Goal: Information Seeking & Learning: Learn about a topic

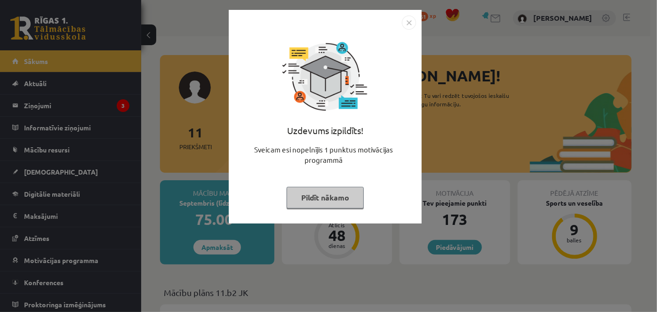
click at [406, 26] on img "Close" at bounding box center [409, 23] width 14 height 14
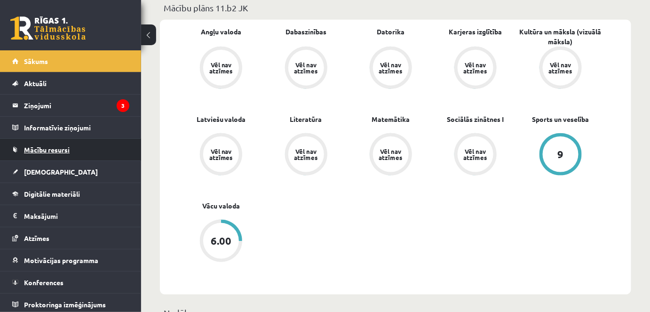
scroll to position [299, 0]
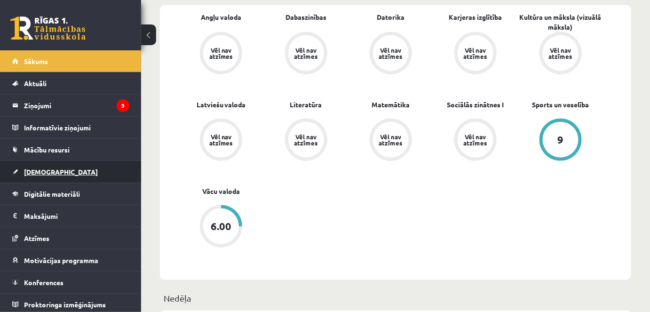
click at [29, 174] on span "[DEMOGRAPHIC_DATA]" at bounding box center [61, 171] width 74 height 8
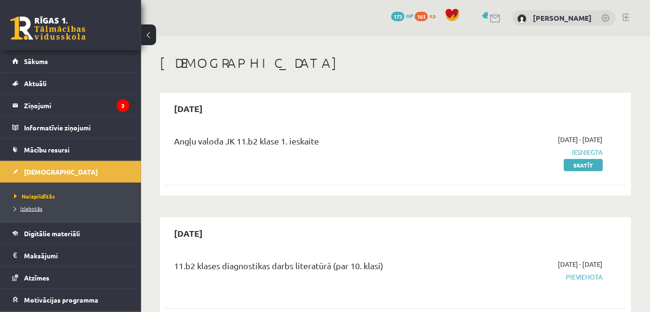
click at [29, 207] on span "Izlabotās" at bounding box center [28, 209] width 28 height 8
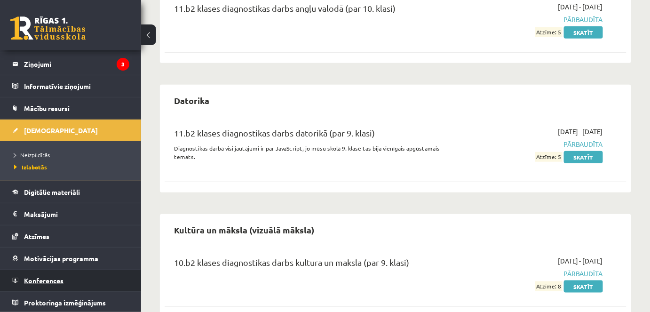
scroll to position [214, 0]
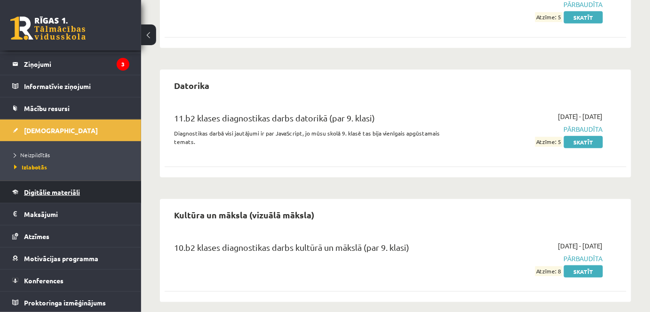
click at [56, 196] on link "Digitālie materiāli" at bounding box center [70, 192] width 117 height 22
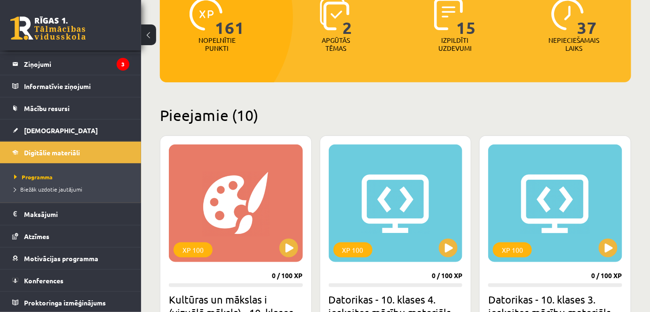
scroll to position [256, 0]
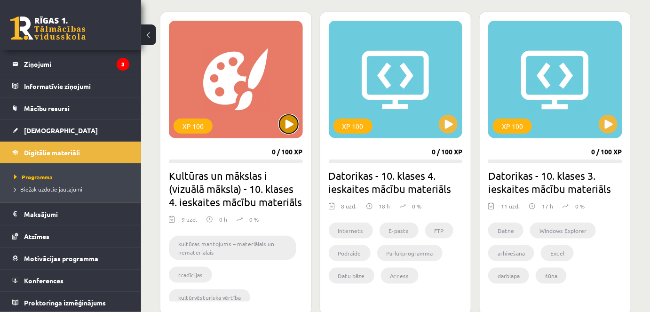
click at [290, 130] on button at bounding box center [288, 124] width 19 height 19
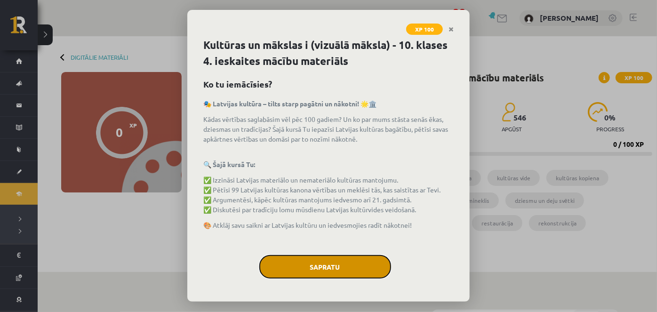
click at [331, 269] on button "Sapratu" at bounding box center [325, 267] width 132 height 24
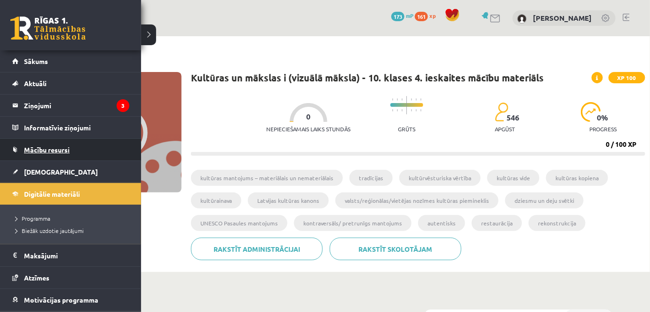
click at [65, 150] on span "Mācību resursi" at bounding box center [47, 149] width 46 height 8
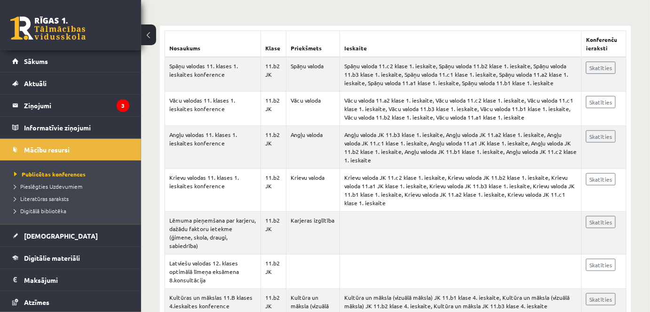
scroll to position [85, 0]
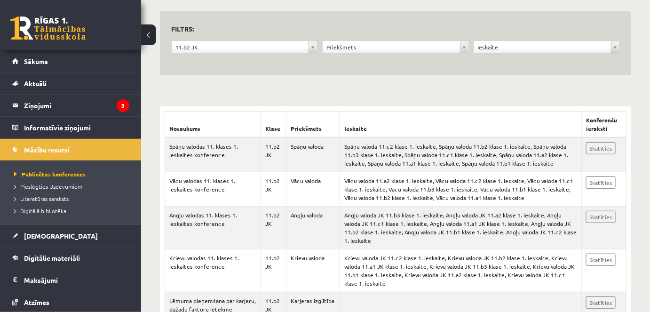
click at [346, 45] on form "**********" at bounding box center [395, 44] width 449 height 42
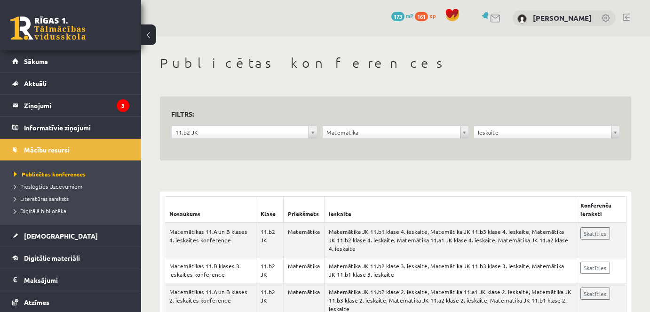
scroll to position [68, 0]
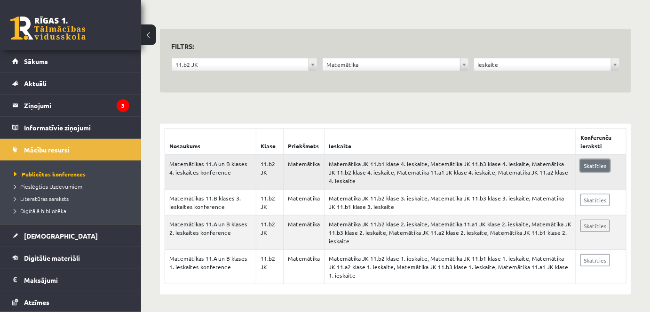
click at [596, 163] on link "Skatīties" at bounding box center [595, 165] width 30 height 12
click at [62, 188] on span "Pieslēgties Uzdevumiem" at bounding box center [48, 187] width 68 height 8
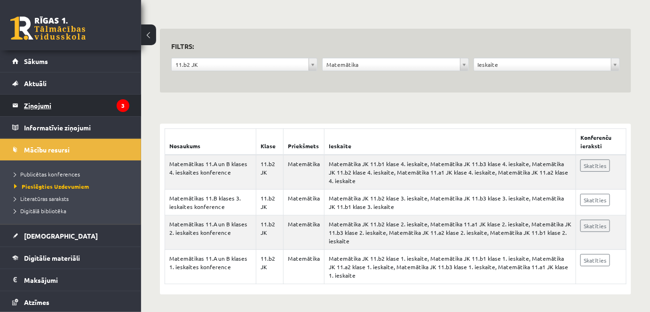
click at [60, 112] on legend "Ziņojumi 3" at bounding box center [76, 106] width 105 height 22
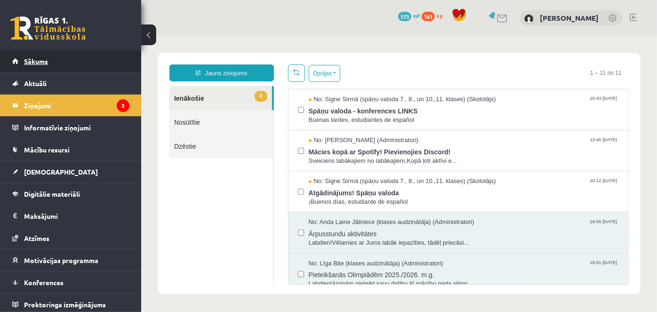
click at [46, 57] on span "Sākums" at bounding box center [36, 61] width 24 height 8
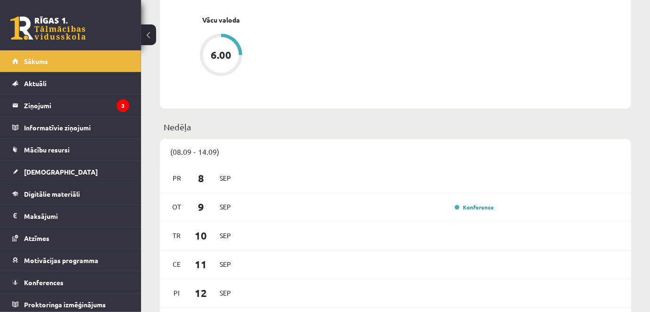
scroll to position [556, 0]
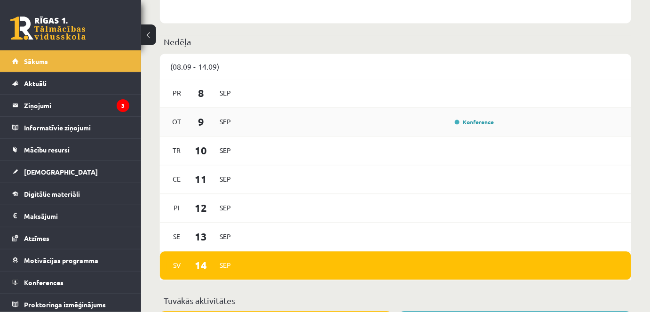
click at [465, 129] on div "[DATE] Konference" at bounding box center [395, 122] width 471 height 29
click at [379, 127] on div "Konference" at bounding box center [369, 122] width 255 height 10
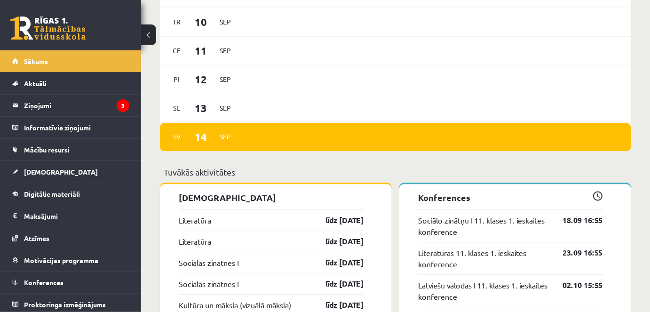
scroll to position [684, 0]
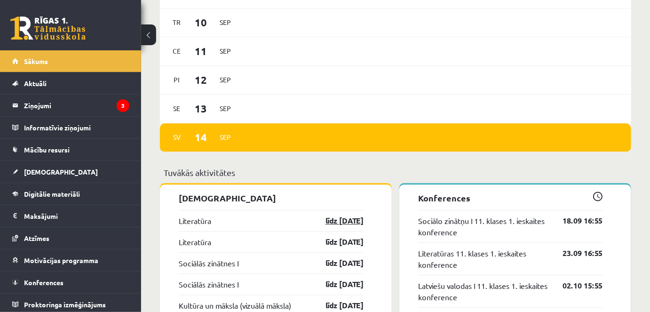
click at [343, 222] on link "līdz [DATE]" at bounding box center [336, 220] width 55 height 11
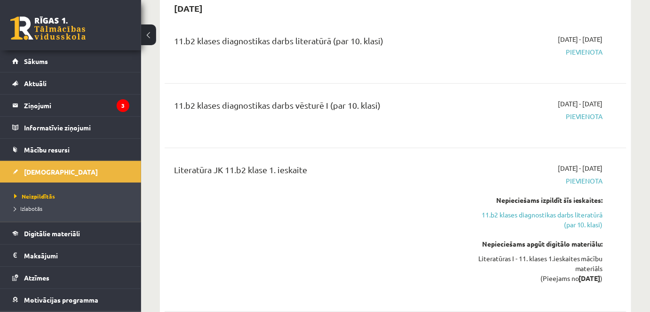
scroll to position [256, 0]
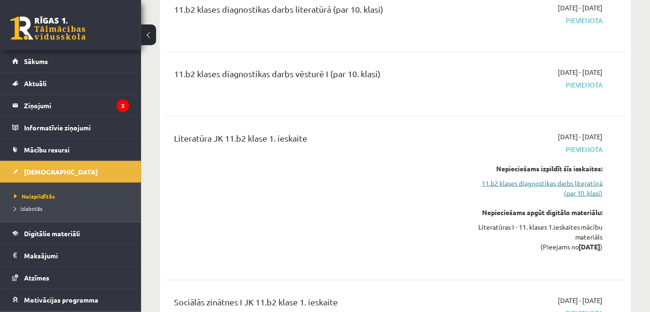
click at [538, 184] on link "11.b2 klases diagnostikas darbs literatūrā (par 10. klasi)" at bounding box center [536, 188] width 134 height 20
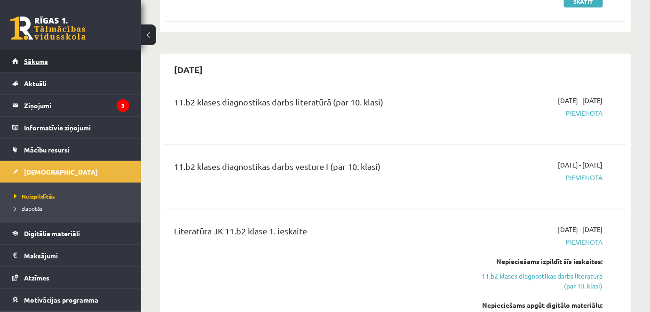
click at [52, 55] on link "Sākums" at bounding box center [70, 61] width 117 height 22
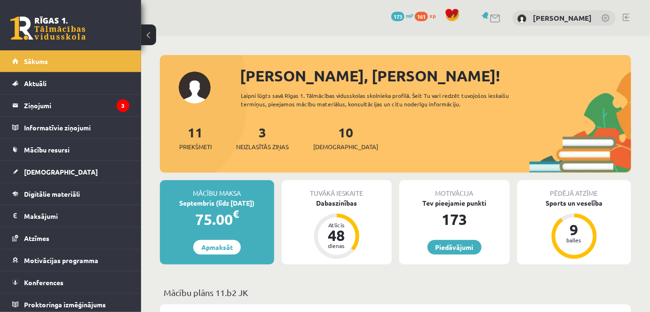
click at [603, 17] on link at bounding box center [606, 18] width 9 height 9
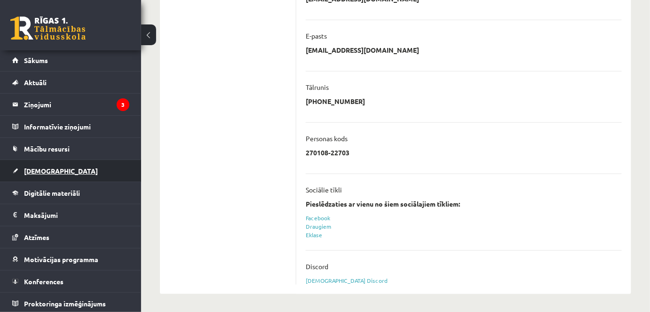
scroll to position [1, 0]
click at [49, 161] on link "[DEMOGRAPHIC_DATA]" at bounding box center [70, 170] width 117 height 22
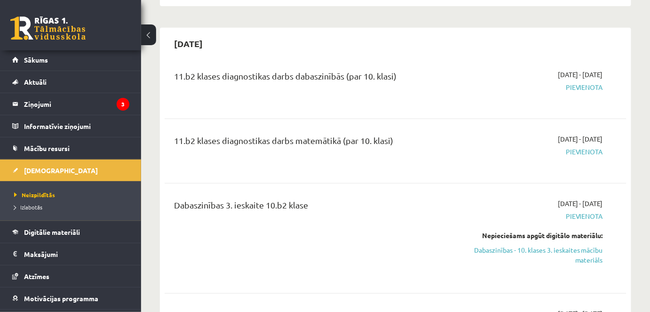
scroll to position [1409, 0]
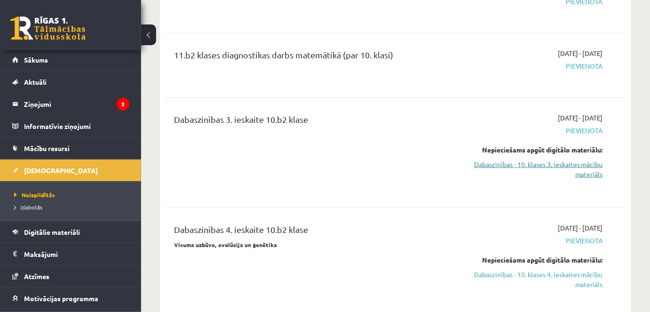
click at [556, 159] on link "Dabaszinības - 10. klases 3. ieskaites mācību materiāls" at bounding box center [536, 169] width 134 height 20
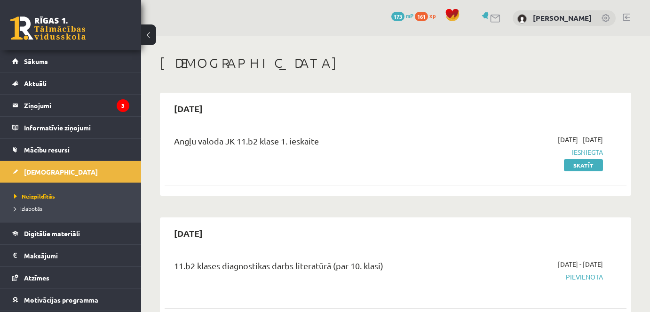
scroll to position [764, 0]
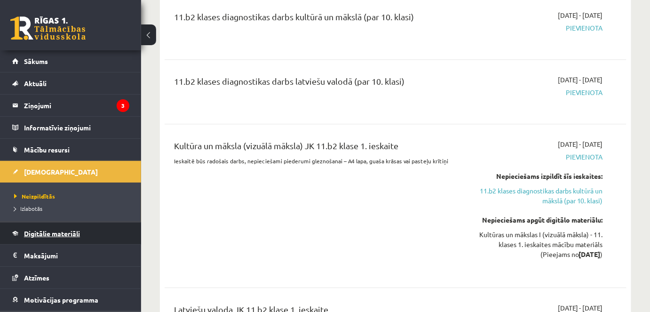
click at [68, 230] on span "Digitālie materiāli" at bounding box center [52, 233] width 56 height 8
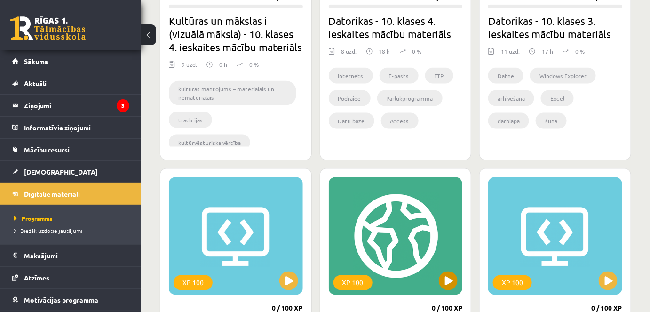
scroll to position [397, 0]
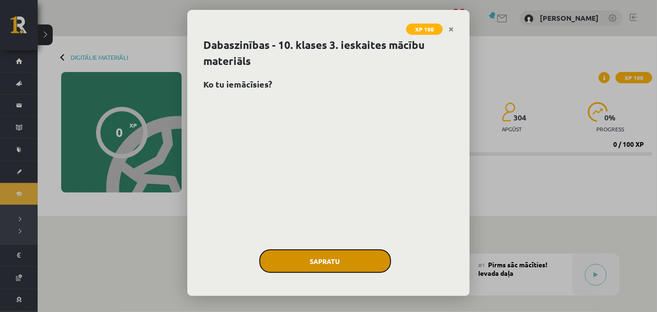
click at [324, 263] on button "Sapratu" at bounding box center [325, 261] width 132 height 24
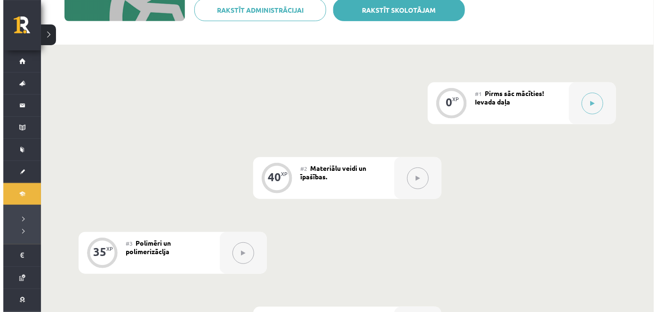
scroll to position [62, 0]
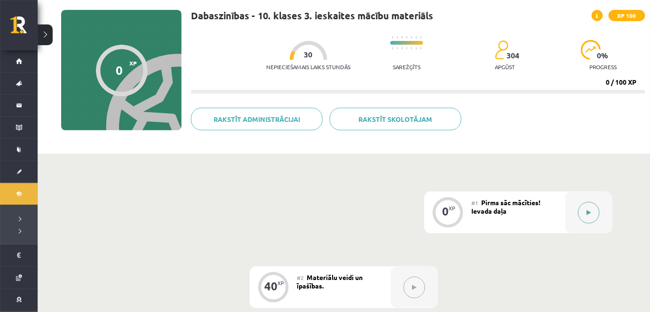
click at [588, 214] on icon at bounding box center [589, 213] width 4 height 6
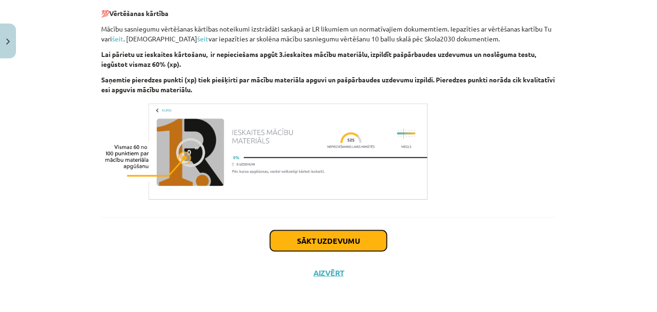
click at [311, 246] on button "Sākt uzdevumu" at bounding box center [328, 240] width 117 height 21
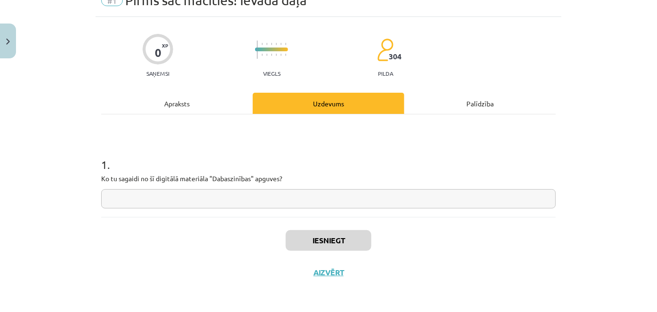
scroll to position [24, 0]
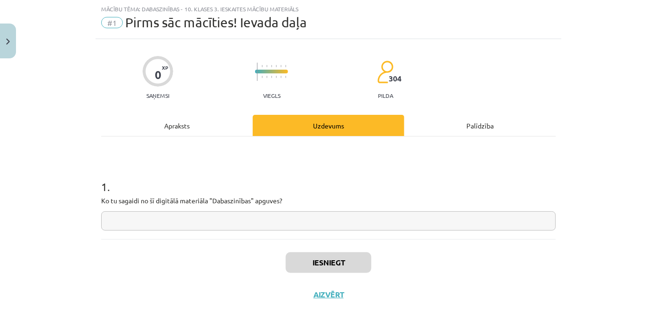
click at [254, 223] on input "text" at bounding box center [328, 220] width 454 height 19
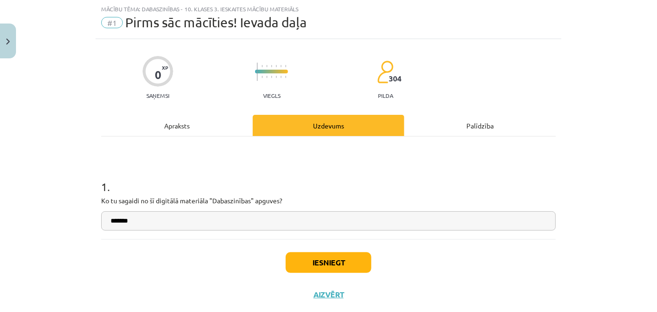
type input "*******"
click at [336, 262] on button "Iesniegt" at bounding box center [329, 262] width 86 height 21
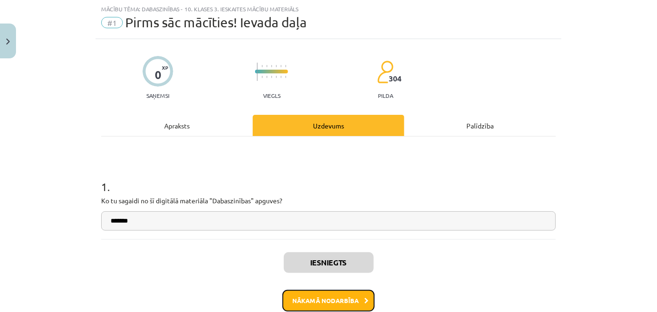
click at [333, 294] on button "Nākamā nodarbība" at bounding box center [328, 301] width 92 height 22
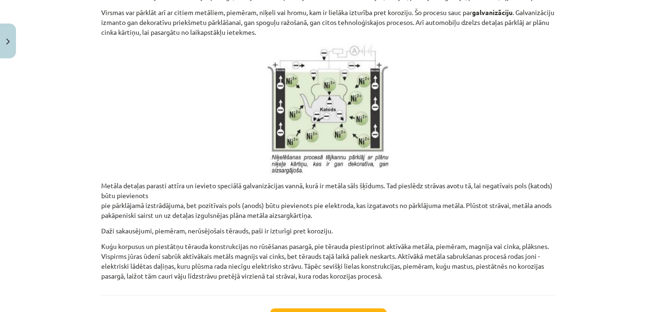
scroll to position [4595, 0]
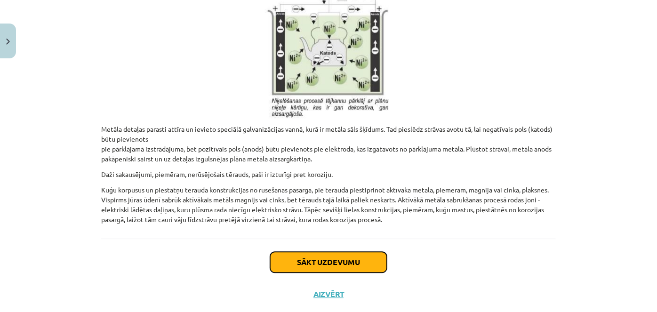
click at [324, 252] on button "Sākt uzdevumu" at bounding box center [328, 262] width 117 height 21
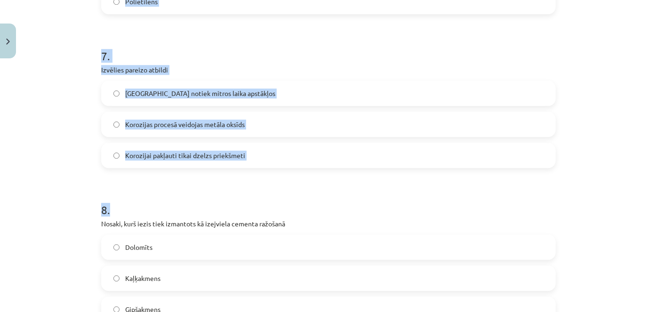
scroll to position [1413, 0]
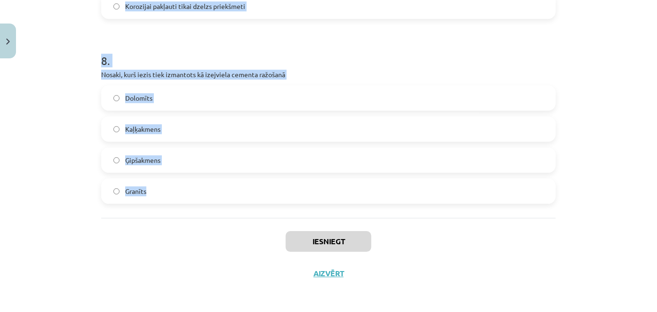
drag, startPoint x: 95, startPoint y: 201, endPoint x: 268, endPoint y: 200, distance: 173.1
copy form "Kura metode pretkorozijas aizsardzībai būs piemērota metāla žogam Galvanizācija…"
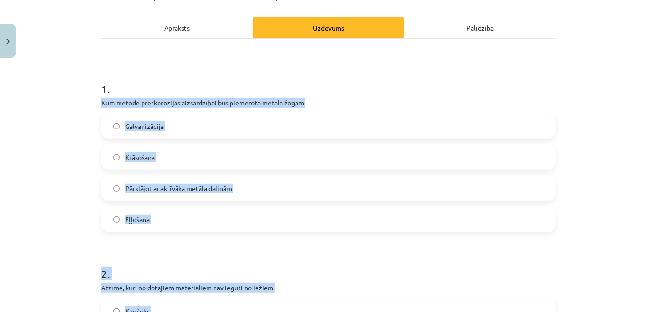
scroll to position [130, 0]
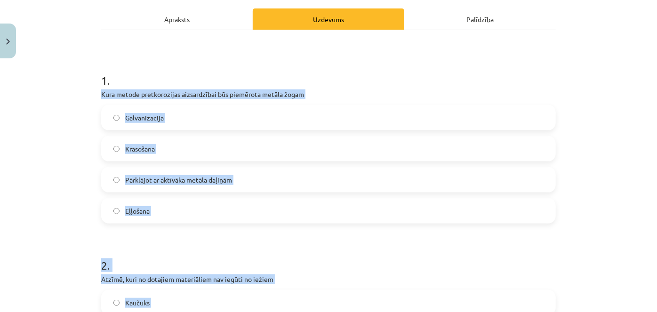
click at [169, 117] on label "Galvanizācija" at bounding box center [328, 118] width 452 height 24
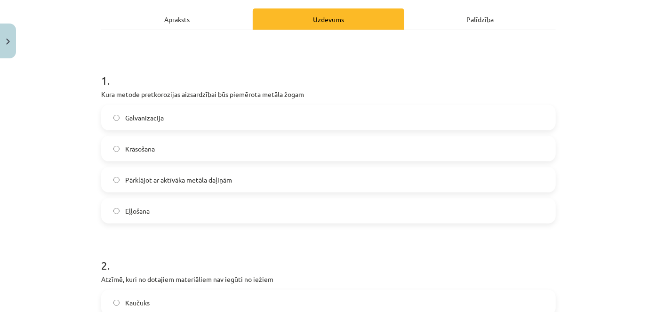
scroll to position [301, 0]
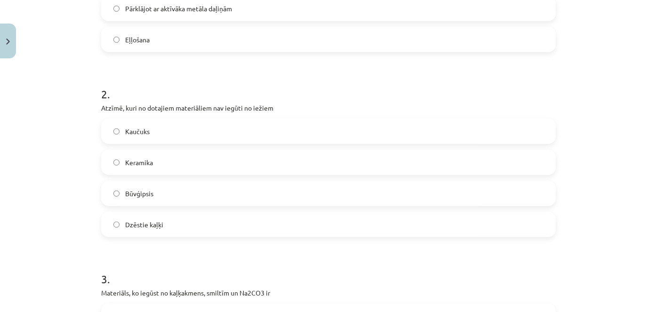
click at [193, 126] on label "Kaučuks" at bounding box center [328, 131] width 452 height 24
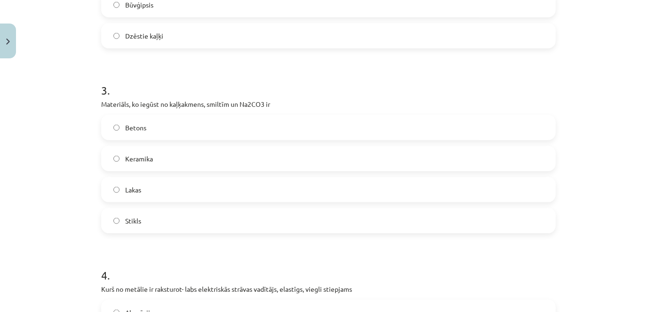
scroll to position [515, 0]
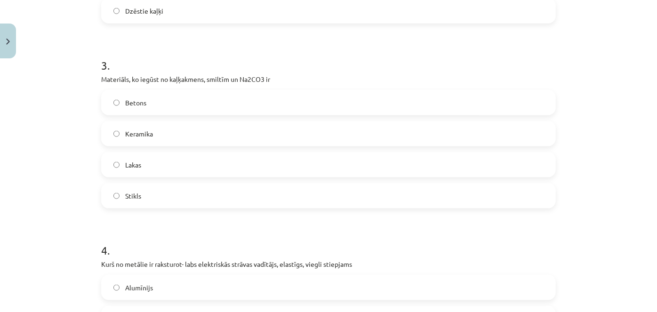
click at [153, 203] on label "Stikls" at bounding box center [328, 196] width 452 height 24
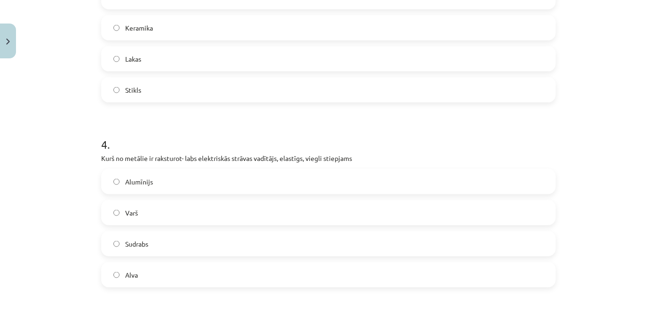
scroll to position [729, 0]
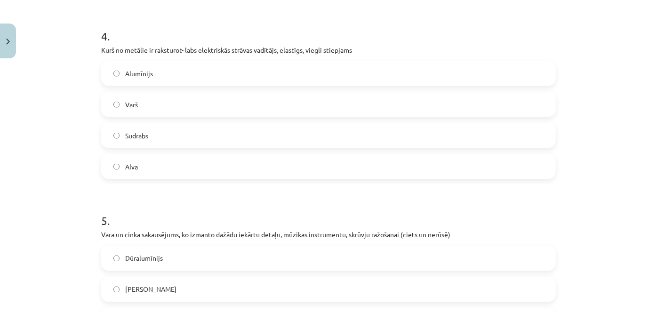
click at [156, 107] on label "Varš" at bounding box center [328, 105] width 452 height 24
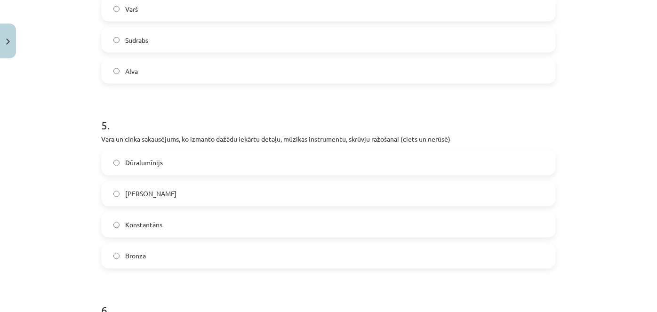
scroll to position [857, 0]
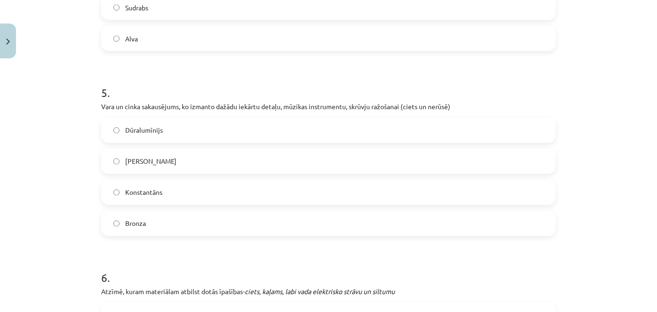
click at [157, 161] on label "[PERSON_NAME]" at bounding box center [328, 162] width 452 height 24
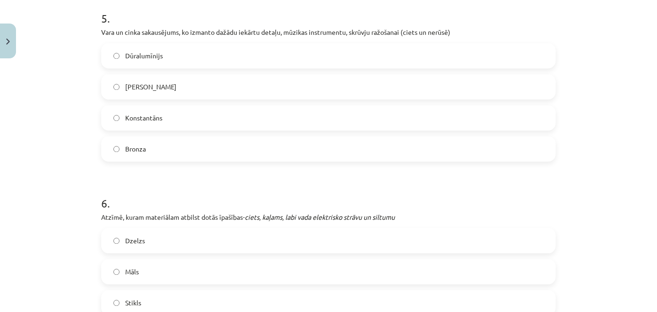
scroll to position [985, 0]
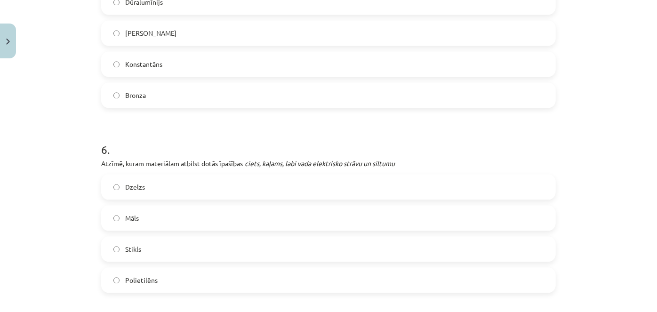
click at [188, 187] on label "Dzelzs" at bounding box center [328, 187] width 452 height 24
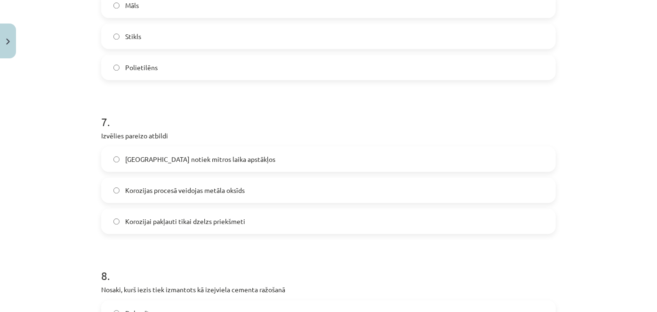
scroll to position [1199, 0]
click at [193, 158] on span "Korozija notiek mitros laika apstākļos" at bounding box center [200, 158] width 150 height 10
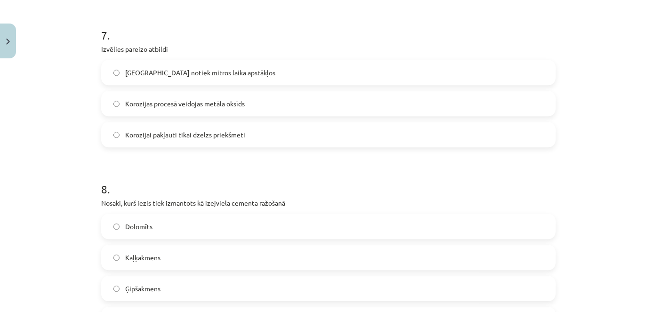
click at [155, 255] on span "Kaļķakmens" at bounding box center [142, 258] width 35 height 10
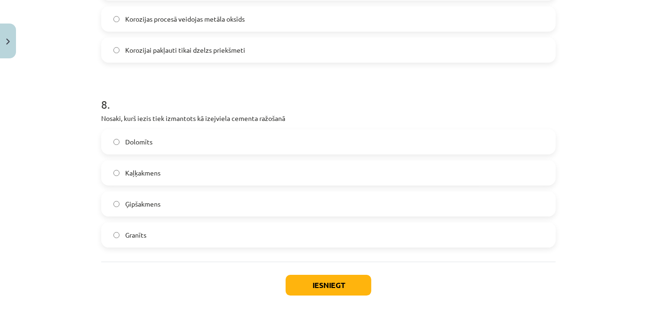
scroll to position [1413, 0]
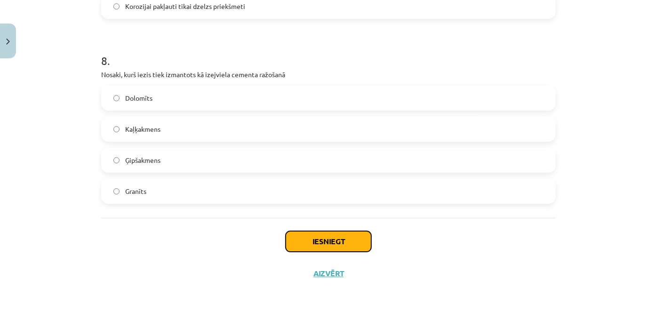
click at [313, 247] on button "Iesniegt" at bounding box center [329, 241] width 86 height 21
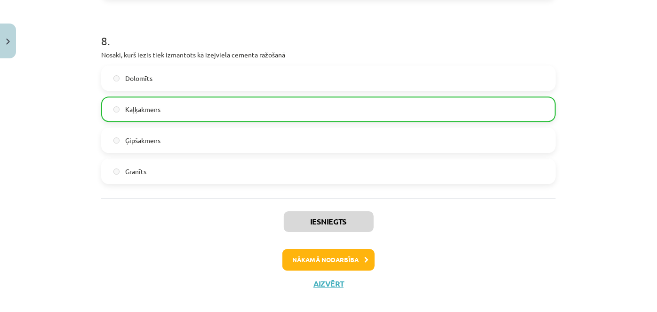
scroll to position [1442, 0]
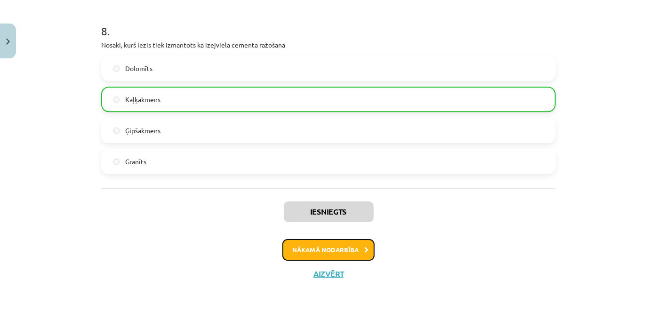
click at [321, 241] on button "Nākamā nodarbība" at bounding box center [328, 250] width 92 height 22
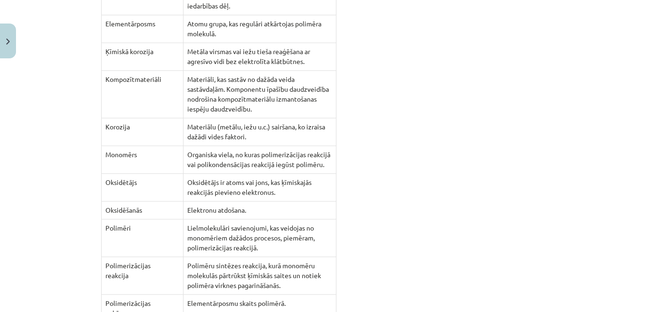
scroll to position [8273, 0]
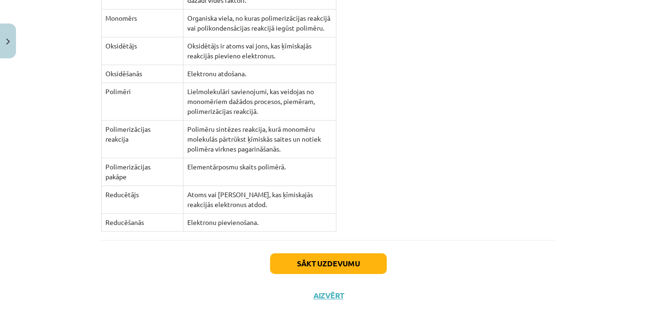
drag, startPoint x: 273, startPoint y: 209, endPoint x: 370, endPoint y: 276, distance: 117.7
click at [337, 253] on button "Sākt uzdevumu" at bounding box center [328, 263] width 117 height 21
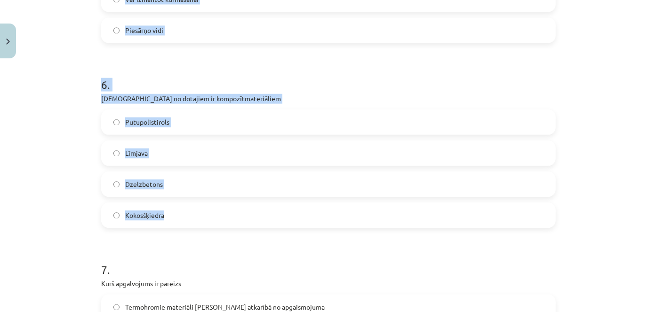
scroll to position [1197, 0]
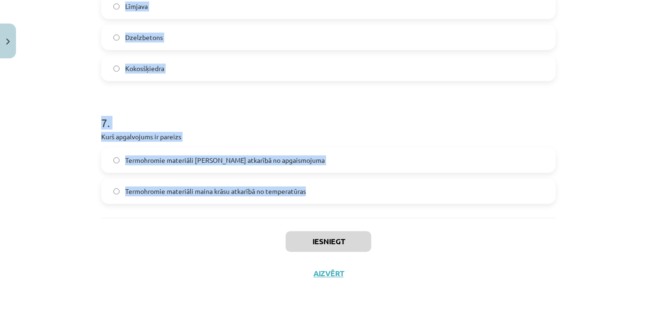
drag, startPoint x: 94, startPoint y: 198, endPoint x: 166, endPoint y: 161, distance: 80.8
drag, startPoint x: 108, startPoint y: 129, endPoint x: 100, endPoint y: 137, distance: 11.0
copy form "Dabā augiem ir dobi stumbri, bet dzīvniekiem dobi (cauruļveida) kauli. Kādas de…"
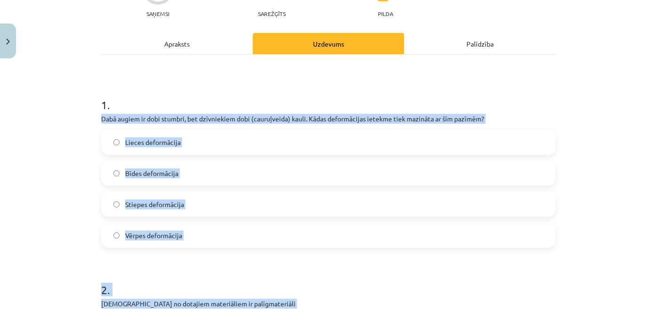
scroll to position [0, 0]
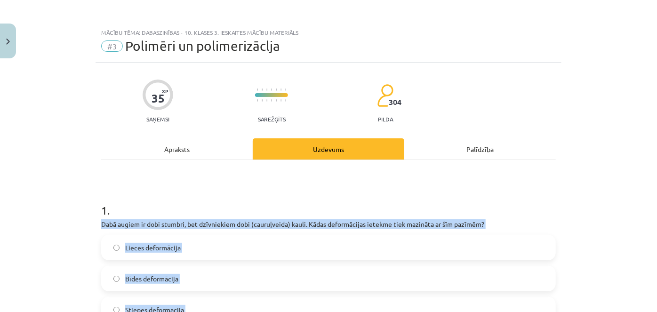
drag, startPoint x: 62, startPoint y: 157, endPoint x: 67, endPoint y: 92, distance: 64.6
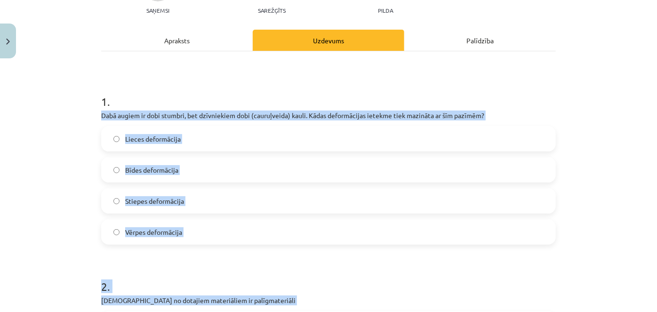
scroll to position [128, 0]
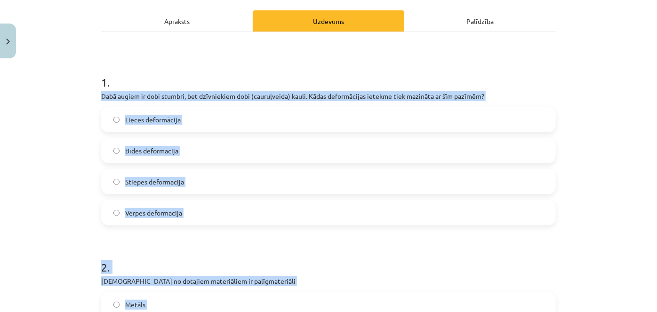
click at [123, 127] on label "Lieces deformācija" at bounding box center [328, 120] width 452 height 24
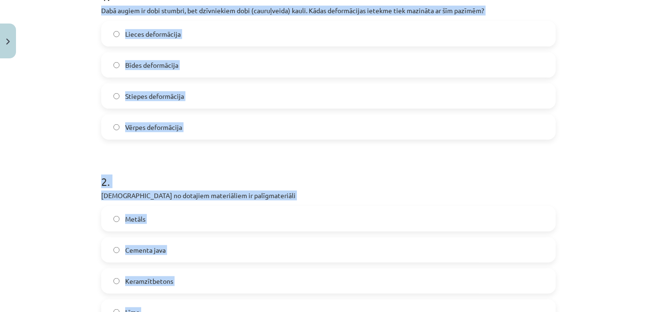
click at [87, 155] on div "Mācību tēma: Dabaszinības - 10. klases 3. ieskaites mācību materiāls #3 Polimēr…" at bounding box center [328, 156] width 657 height 312
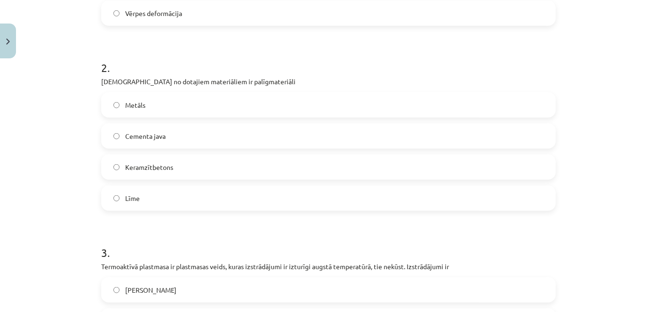
scroll to position [342, 0]
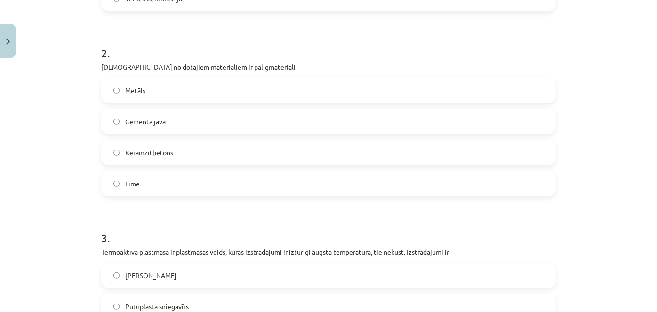
click at [174, 120] on label "Cementa java" at bounding box center [328, 122] width 452 height 24
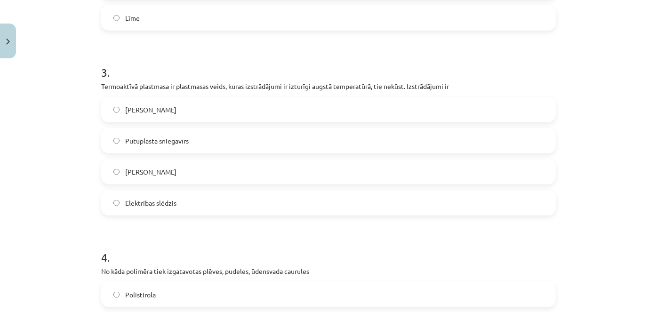
scroll to position [513, 0]
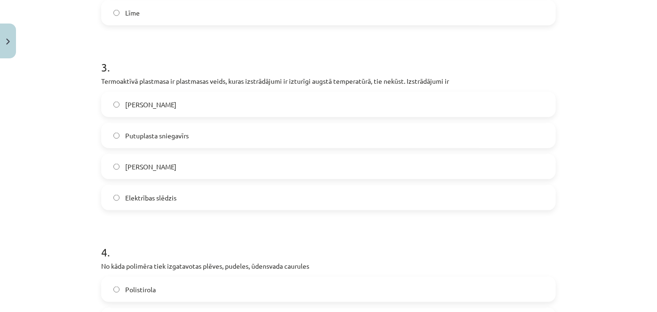
click at [166, 205] on label "Elektrības slēdzis" at bounding box center [328, 198] width 452 height 24
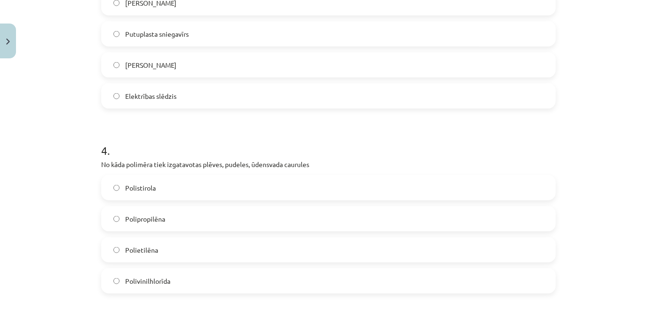
scroll to position [684, 0]
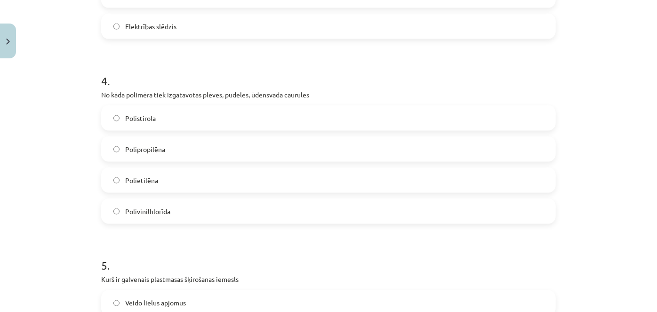
click at [241, 151] on label "Polipropilēna" at bounding box center [328, 149] width 452 height 24
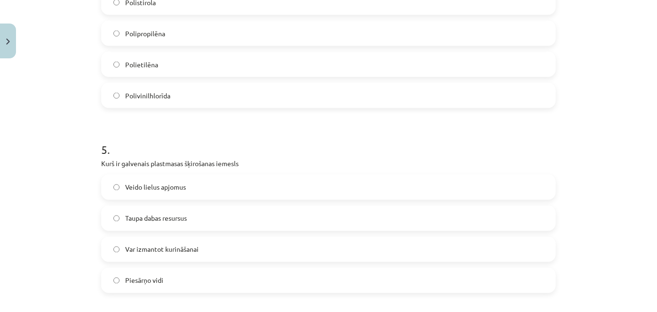
scroll to position [812, 0]
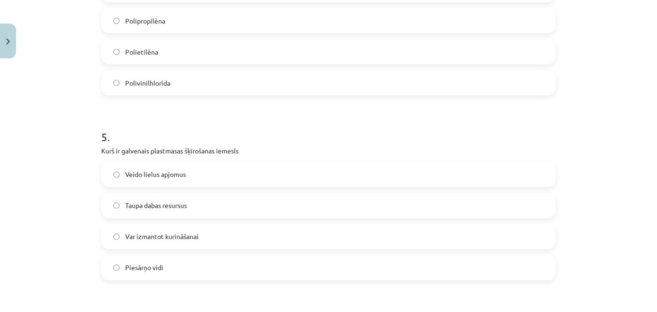
click at [173, 197] on label "Taupa dabas resursus" at bounding box center [328, 206] width 452 height 24
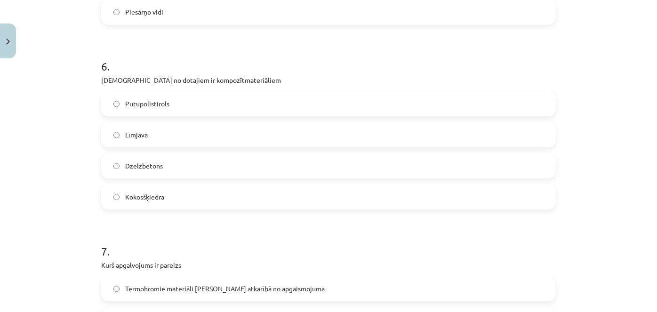
scroll to position [1069, 0]
click at [151, 173] on label "Dzelzbetons" at bounding box center [328, 165] width 452 height 24
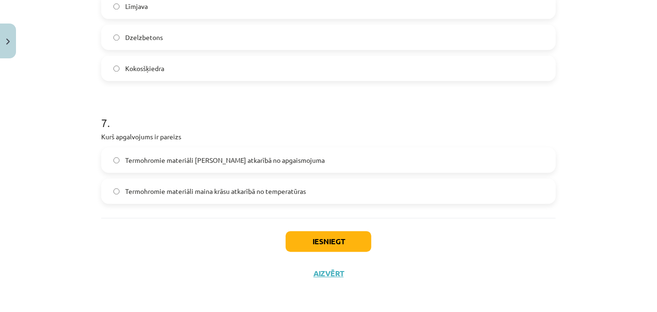
click at [251, 191] on span "Termohromie materiāli maina krāsu atkarībā no temperatūras" at bounding box center [215, 191] width 181 height 10
click at [345, 249] on button "Iesniegt" at bounding box center [329, 241] width 86 height 21
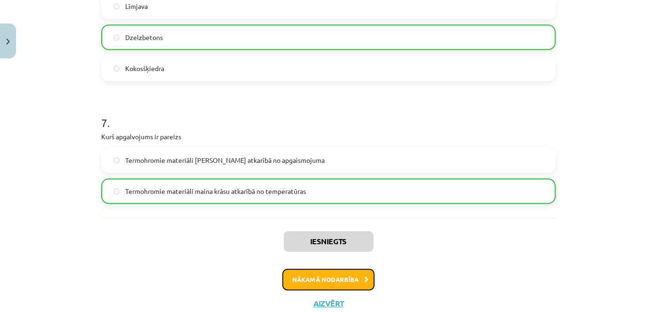
click at [337, 275] on button "Nākamā nodarbība" at bounding box center [328, 280] width 92 height 22
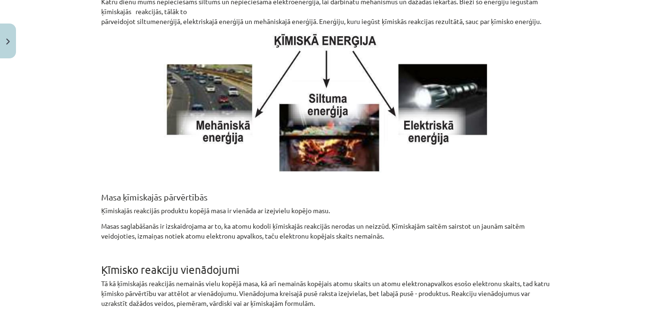
scroll to position [921, 0]
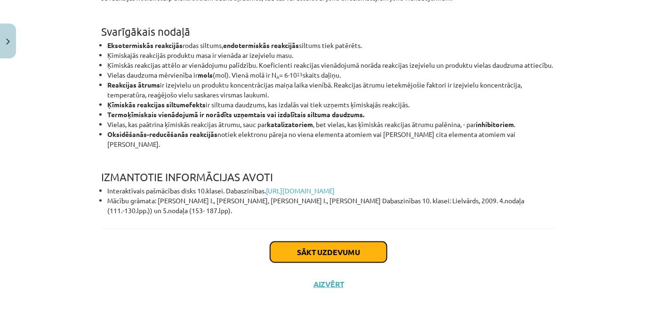
click at [284, 242] on button "Sākt uzdevumu" at bounding box center [328, 252] width 117 height 21
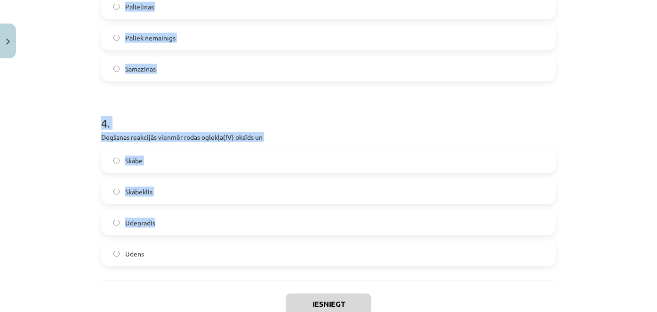
scroll to position [642, 0]
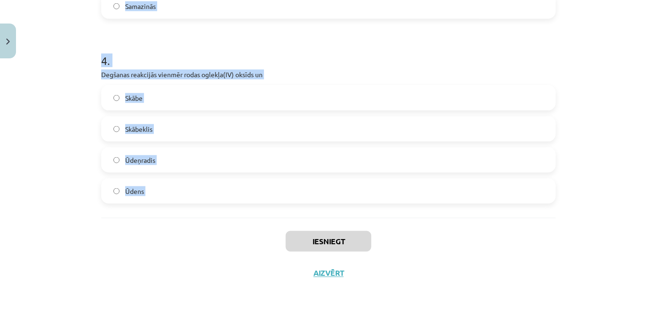
drag, startPoint x: 96, startPoint y: 202, endPoint x: 183, endPoint y: 220, distance: 88.4
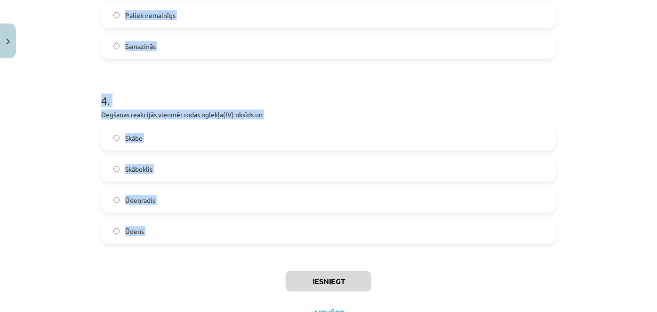
scroll to position [514, 0]
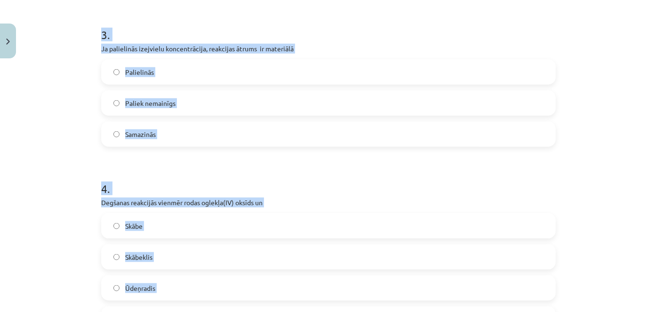
copy form "Reakcjā metāls + skābe 🡪 sāls + ... rodas Skābeklis Ūdeņradis Ūdens Oksīds 2 . …"
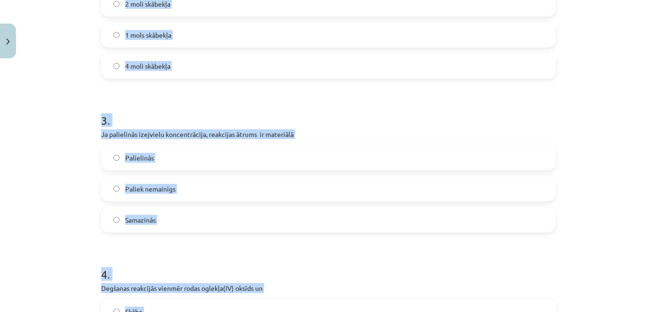
scroll to position [172, 0]
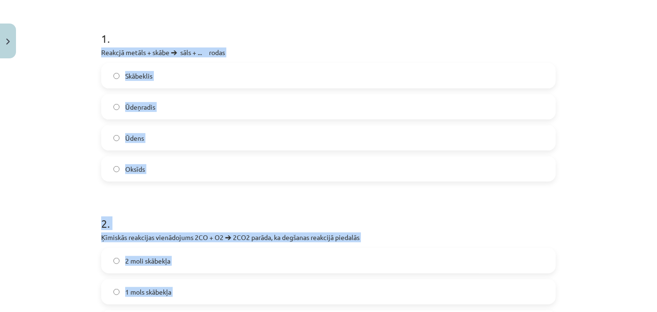
click at [266, 99] on label "Ūdeņradis" at bounding box center [328, 107] width 452 height 24
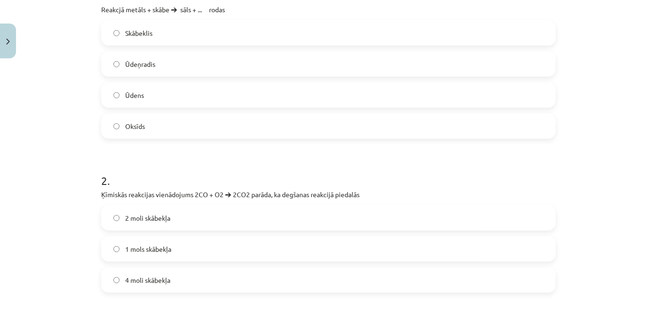
scroll to position [257, 0]
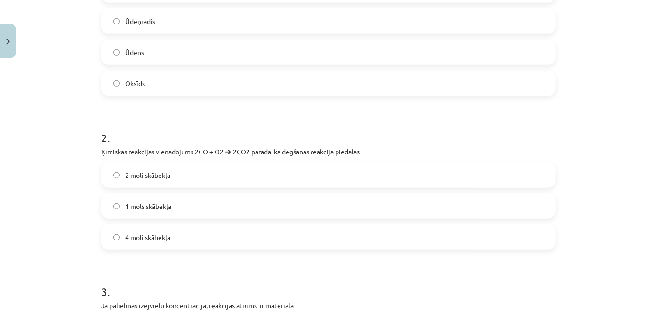
click at [145, 205] on span "1 mols skābekļa" at bounding box center [148, 206] width 46 height 10
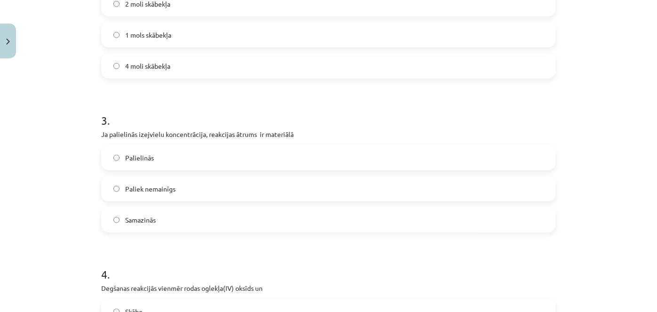
scroll to position [514, 0]
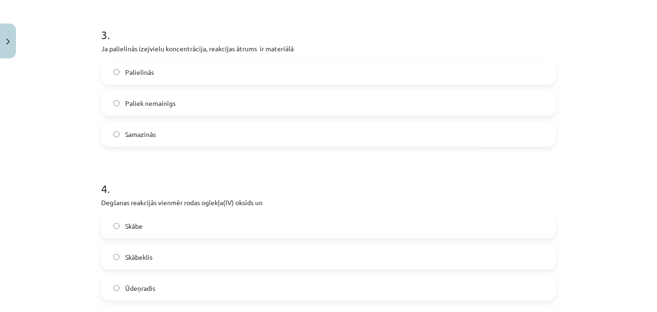
drag, startPoint x: 148, startPoint y: 65, endPoint x: 99, endPoint y: 9, distance: 74.6
click at [148, 65] on label "Palielinās" at bounding box center [328, 72] width 452 height 24
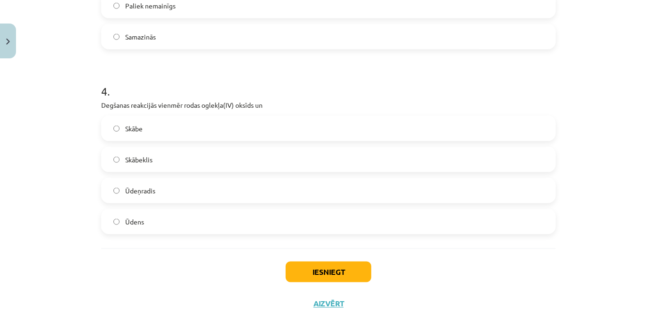
scroll to position [642, 0]
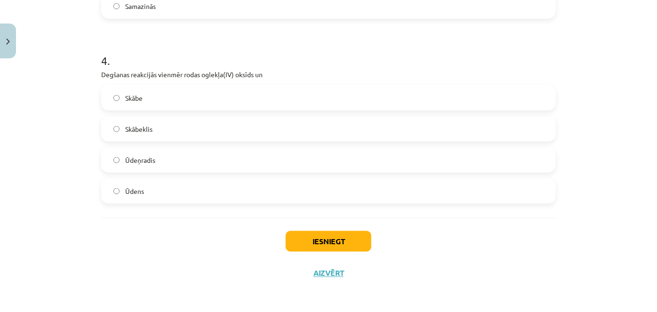
click at [151, 200] on label "Ūdens" at bounding box center [328, 191] width 452 height 24
click at [325, 244] on button "Iesniegt" at bounding box center [329, 241] width 86 height 21
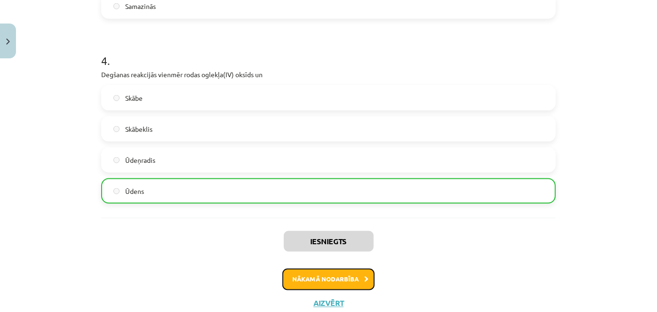
click at [333, 278] on button "Nākamā nodarbība" at bounding box center [328, 280] width 92 height 22
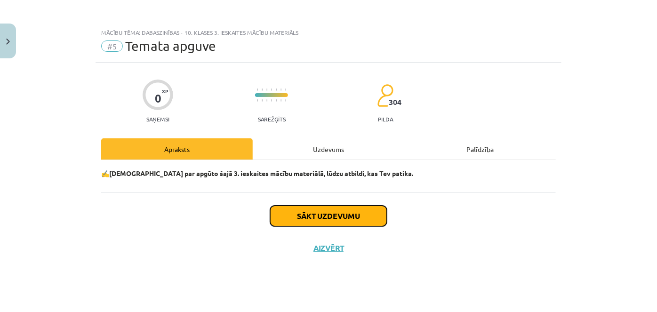
click at [353, 217] on button "Sākt uzdevumu" at bounding box center [328, 216] width 117 height 21
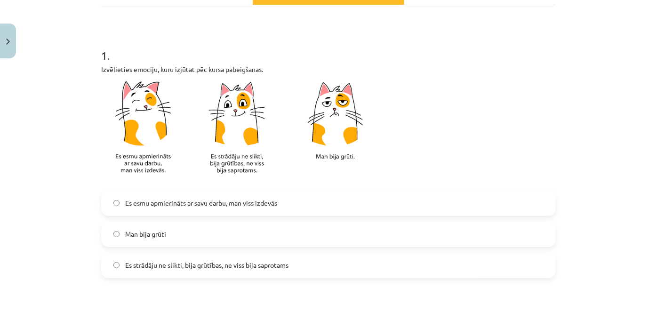
scroll to position [214, 0]
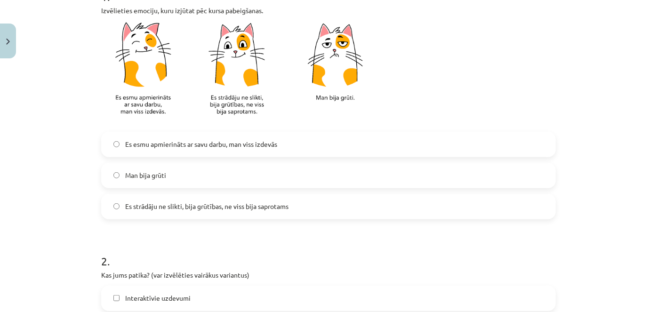
click at [134, 171] on span "Man bija grūti" at bounding box center [145, 175] width 41 height 10
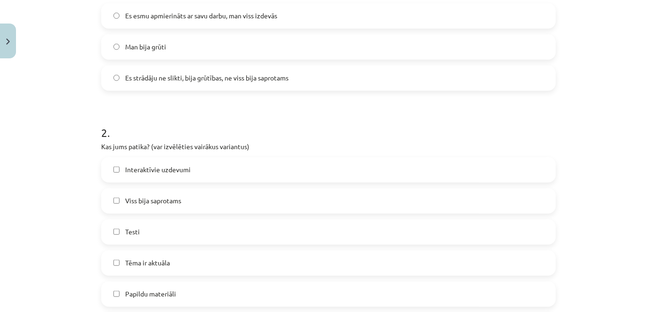
click at [134, 172] on span "Interaktīvie uzdevumi" at bounding box center [157, 170] width 65 height 10
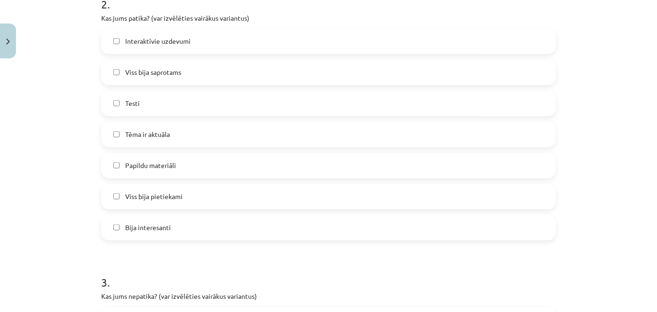
click at [134, 172] on label "Papildu materiāli" at bounding box center [328, 166] width 452 height 24
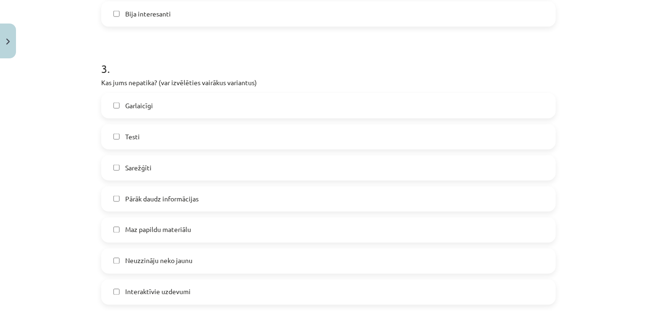
click at [134, 176] on label "Sarežģīti" at bounding box center [328, 168] width 452 height 24
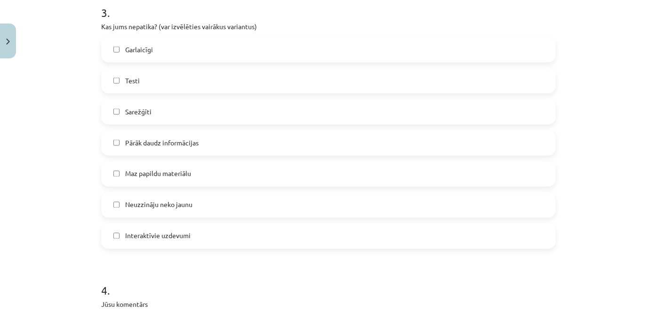
scroll to position [812, 0]
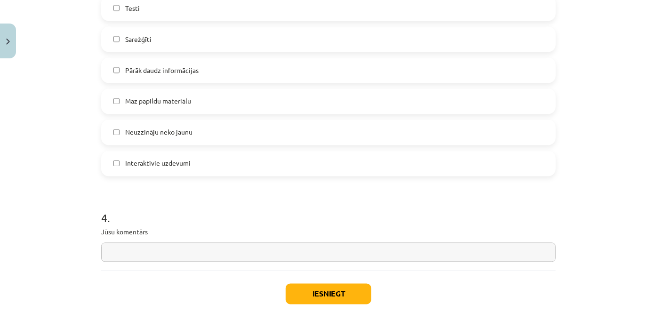
click at [135, 172] on label "Interaktīvie uzdevumi" at bounding box center [328, 164] width 452 height 24
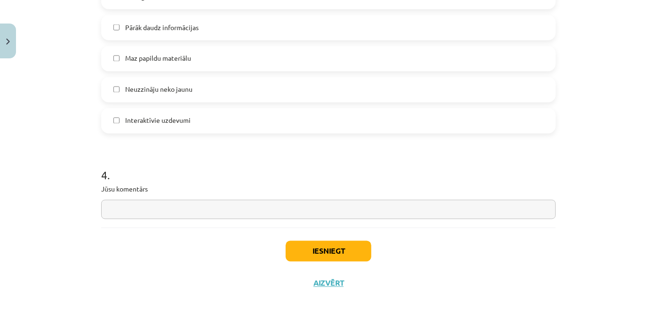
click at [150, 211] on input "text" at bounding box center [328, 209] width 454 height 19
click at [314, 247] on button "Iesniegt" at bounding box center [329, 251] width 86 height 21
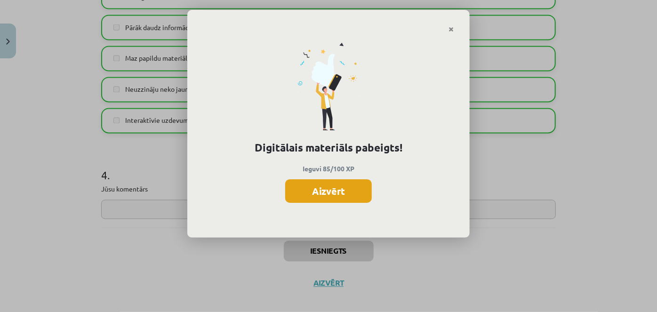
click at [317, 183] on button "Aizvērt" at bounding box center [328, 191] width 87 height 24
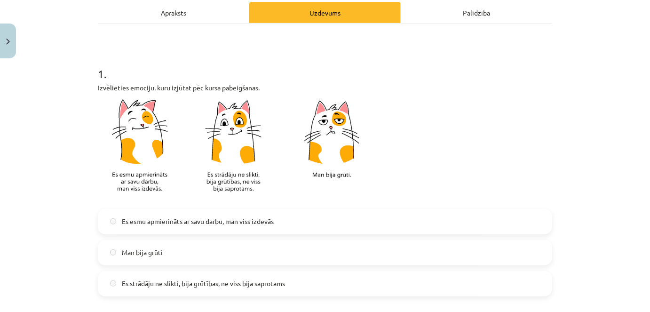
scroll to position [171, 0]
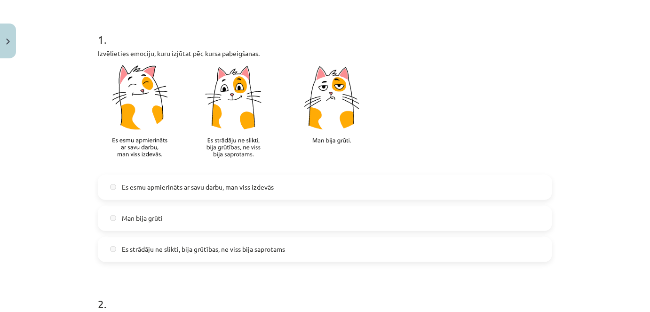
click at [129, 240] on label "Es strādāju ne slikti, bija grūtības, ne viss bija saprotams" at bounding box center [325, 250] width 452 height 24
click at [128, 221] on span "Man bija grūti" at bounding box center [142, 218] width 41 height 10
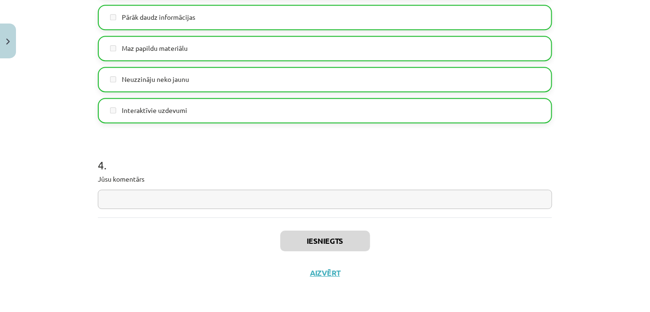
scroll to position [276, 0]
click at [320, 275] on button "Aizvērt" at bounding box center [325, 272] width 36 height 9
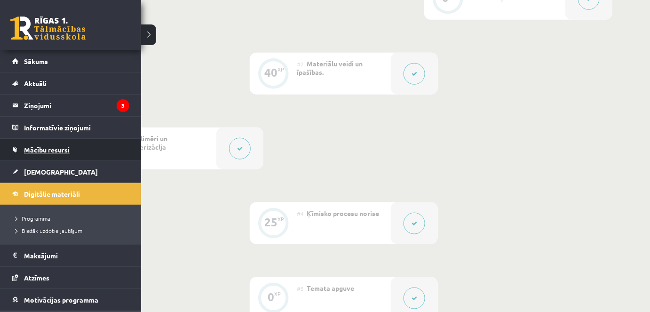
click at [33, 154] on link "Mācību resursi" at bounding box center [70, 150] width 117 height 22
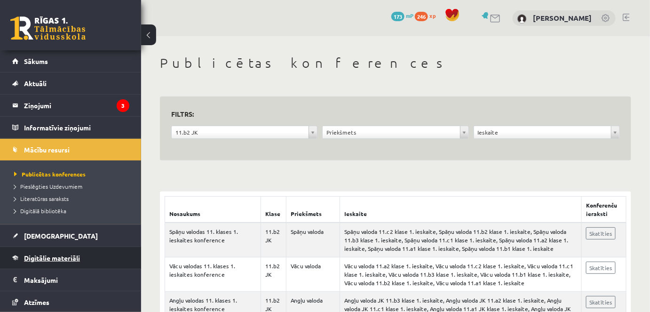
click at [38, 255] on span "Digitālie materiāli" at bounding box center [52, 258] width 56 height 8
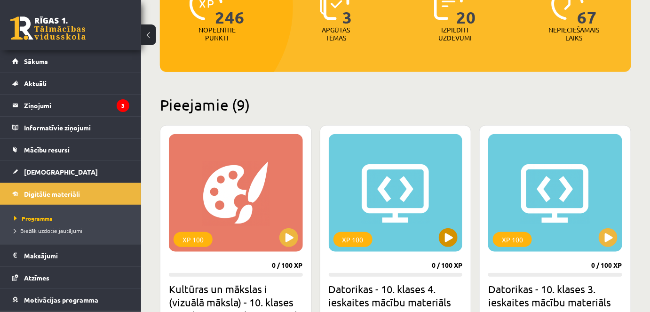
scroll to position [128, 0]
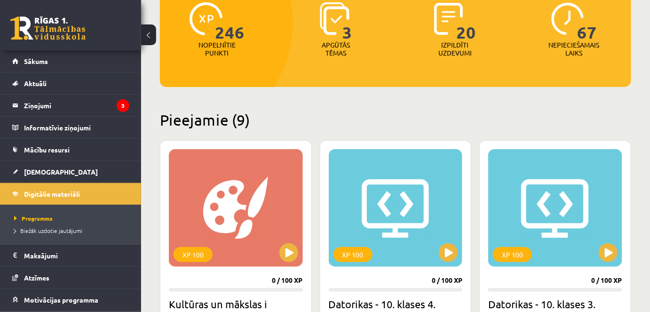
click at [582, 41] on p "Nepieciešamais laiks" at bounding box center [574, 49] width 51 height 16
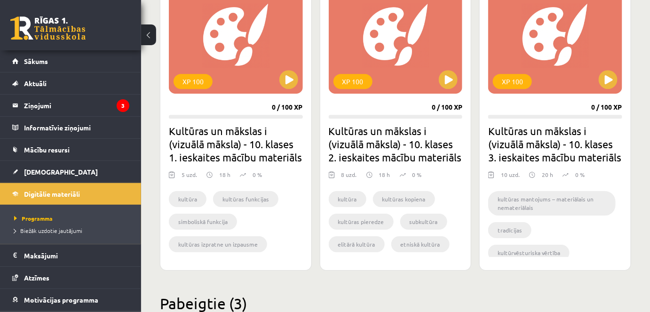
scroll to position [867, 0]
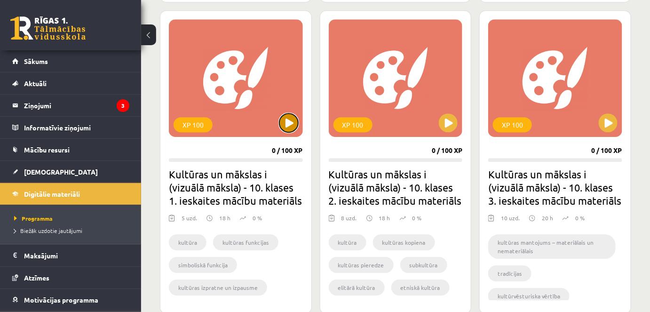
click at [285, 128] on button at bounding box center [288, 122] width 19 height 19
click at [52, 178] on link "[DEMOGRAPHIC_DATA]" at bounding box center [70, 172] width 117 height 22
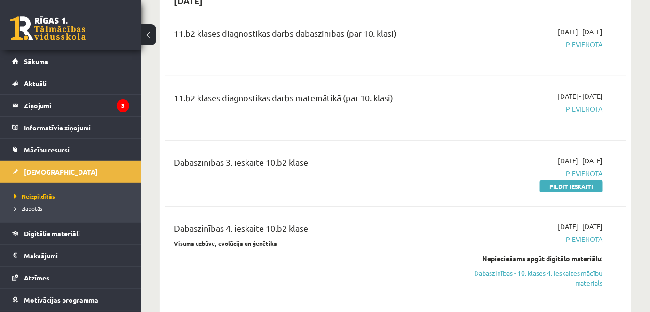
scroll to position [1411, 0]
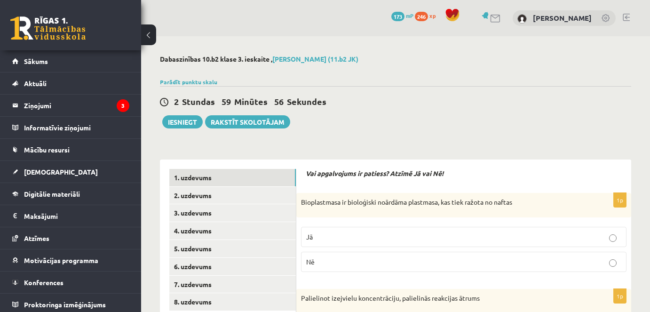
scroll to position [85, 0]
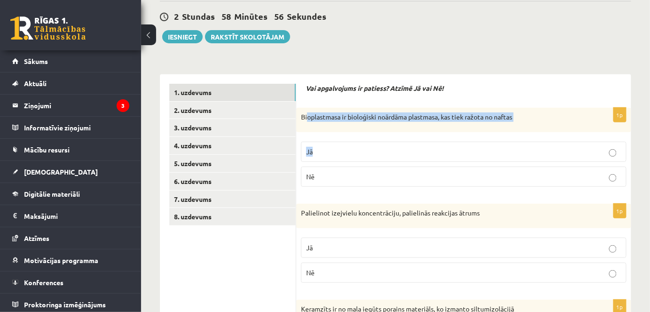
drag, startPoint x: 311, startPoint y: 121, endPoint x: 368, endPoint y: 140, distance: 59.9
click at [368, 140] on div "1p Bioplastmasa ir bioloģiski noārdāma plastmasa, kas tiek ražota no naftas Jā …" at bounding box center [463, 151] width 335 height 87
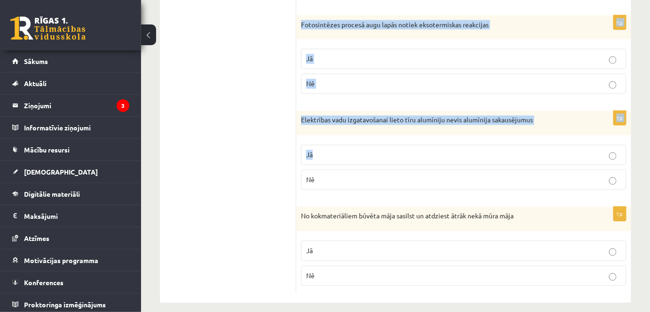
scroll to position [566, 0]
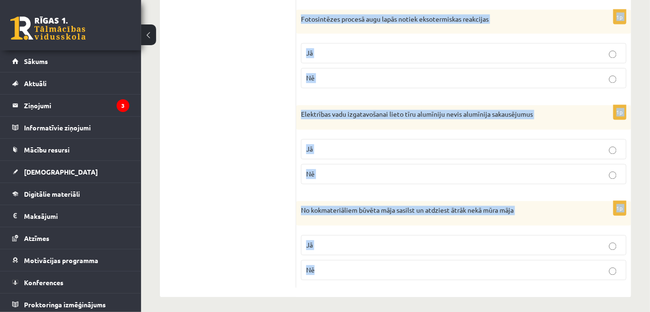
drag, startPoint x: 310, startPoint y: 116, endPoint x: 635, endPoint y: 280, distance: 364.5
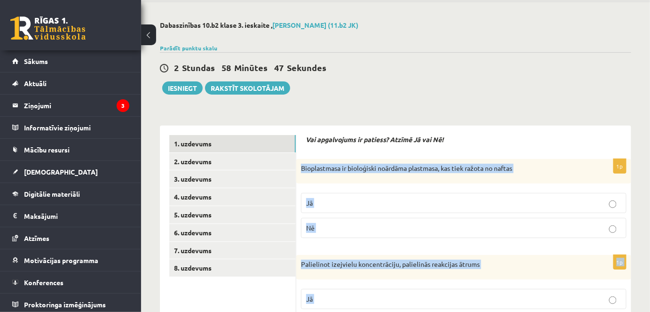
scroll to position [53, 0]
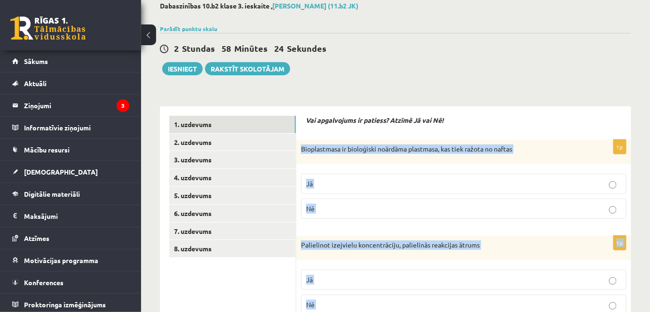
click at [412, 204] on p "Nē" at bounding box center [463, 209] width 315 height 10
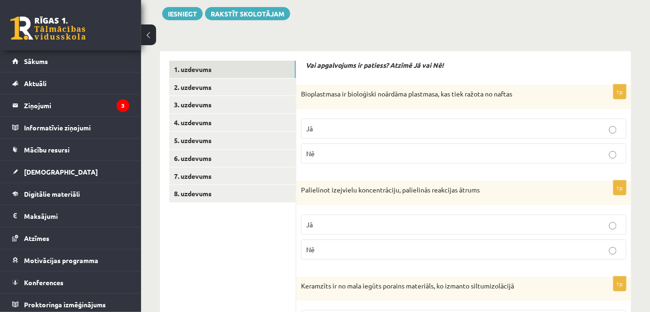
scroll to position [182, 0]
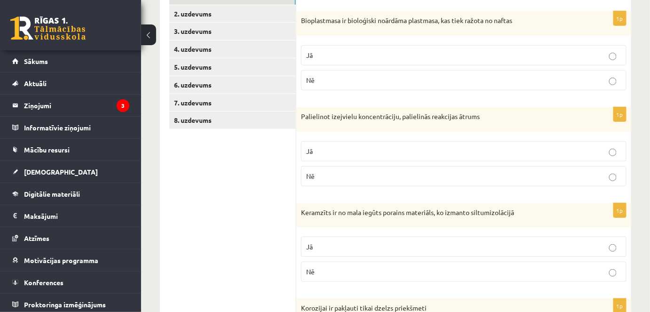
click at [392, 152] on p "Jā" at bounding box center [463, 151] width 315 height 10
click at [330, 250] on p "Jā" at bounding box center [463, 247] width 315 height 10
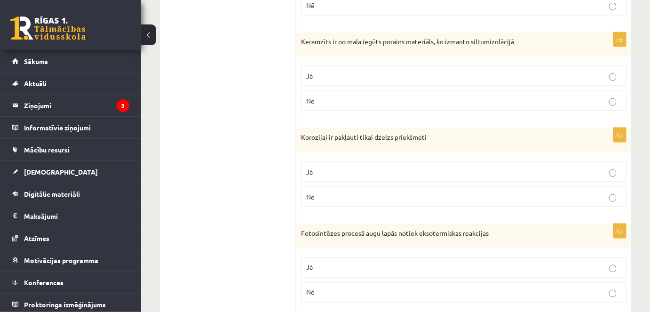
click at [318, 192] on p "Nē" at bounding box center [463, 197] width 315 height 10
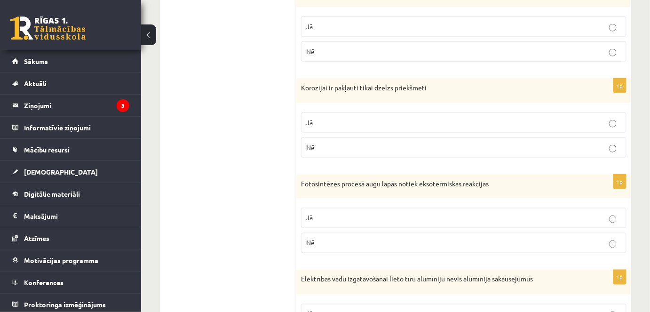
scroll to position [438, 0]
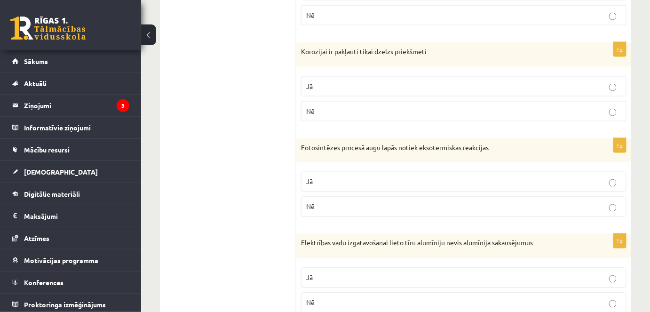
click at [316, 205] on p "Nē" at bounding box center [463, 207] width 315 height 10
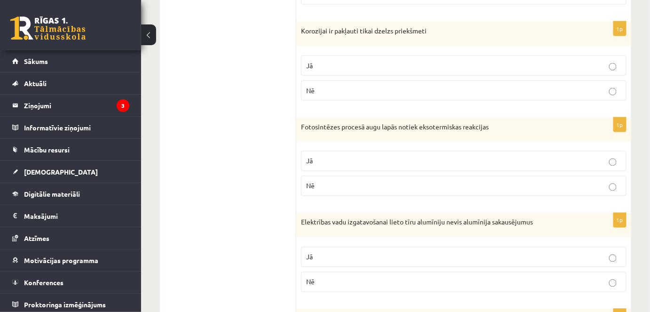
scroll to position [566, 0]
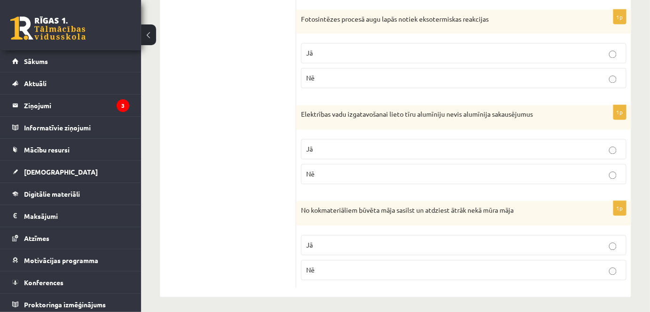
click at [515, 141] on label "Jā" at bounding box center [463, 149] width 325 height 20
click at [500, 242] on p "Jā" at bounding box center [463, 245] width 315 height 10
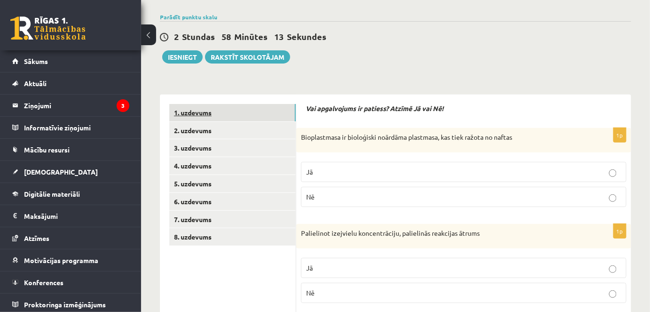
scroll to position [0, 0]
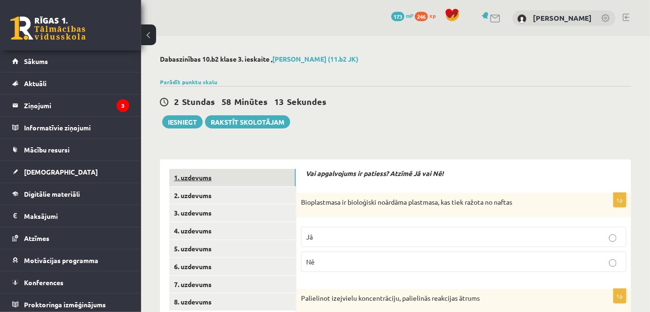
drag, startPoint x: 272, startPoint y: 220, endPoint x: 280, endPoint y: 71, distance: 149.3
click at [243, 200] on link "2. uzdevums" at bounding box center [232, 195] width 127 height 17
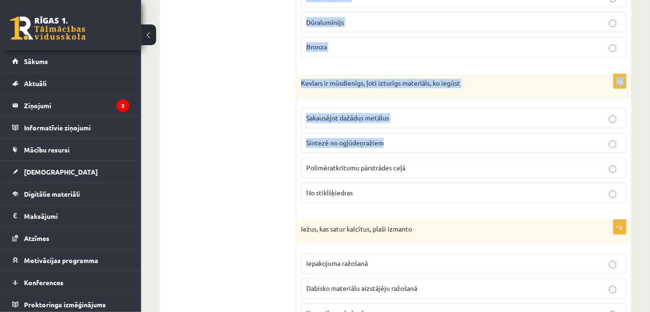
scroll to position [623, 0]
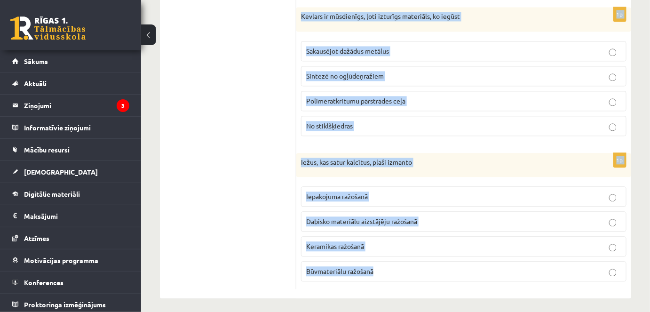
drag, startPoint x: 300, startPoint y: 71, endPoint x: 529, endPoint y: 280, distance: 309.6
copy form "Loremipsumd sitametco adip elitse Doeiu tempori utlabor Etdol magnaal enimadm V…"
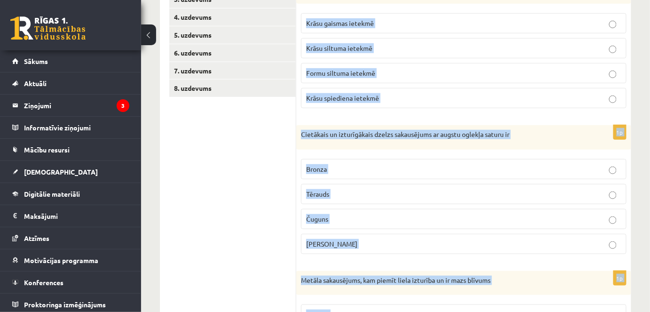
scroll to position [238, 0]
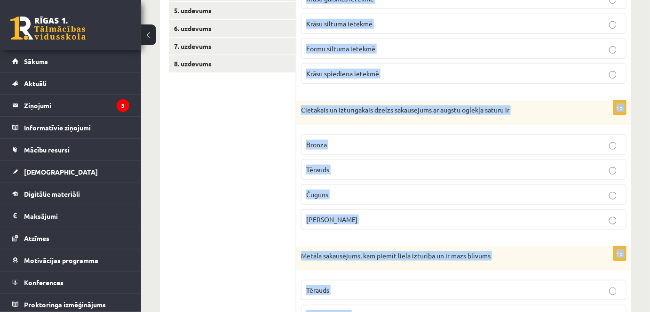
click at [335, 196] on p "Čuguns" at bounding box center [463, 195] width 315 height 10
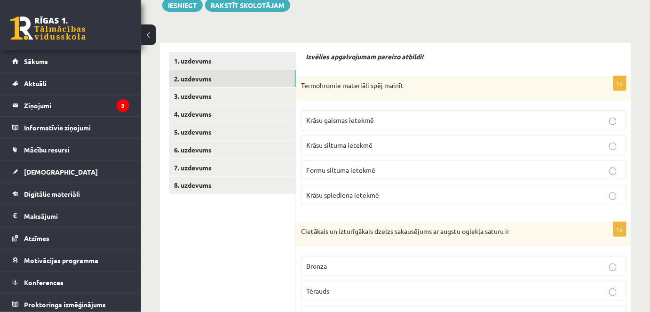
scroll to position [110, 0]
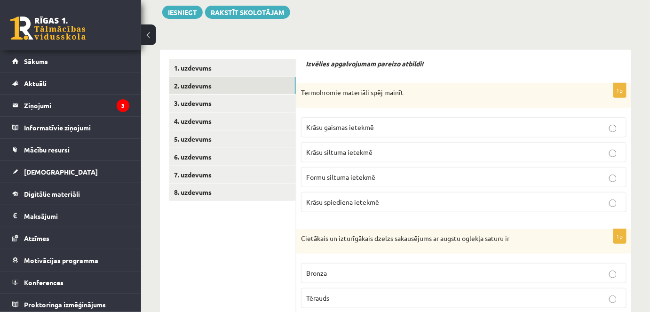
drag, startPoint x: 351, startPoint y: 147, endPoint x: 336, endPoint y: 139, distance: 17.3
click at [346, 144] on label "Krāsu siltuma ietekmē" at bounding box center [463, 152] width 325 height 20
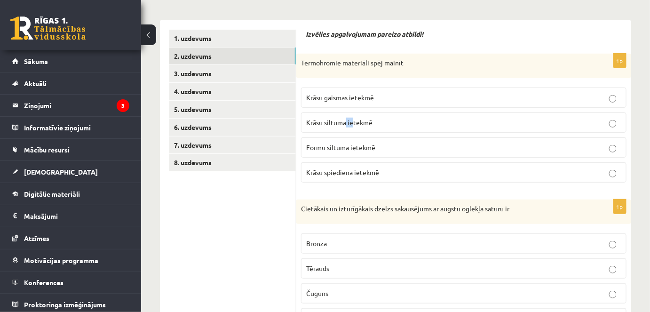
scroll to position [152, 0]
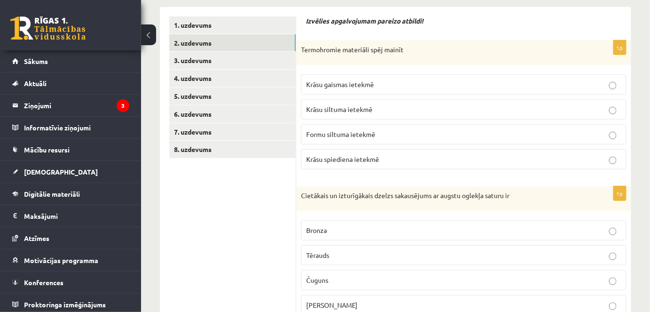
click at [379, 104] on p "Krāsu siltuma ietekmē" at bounding box center [463, 109] width 315 height 10
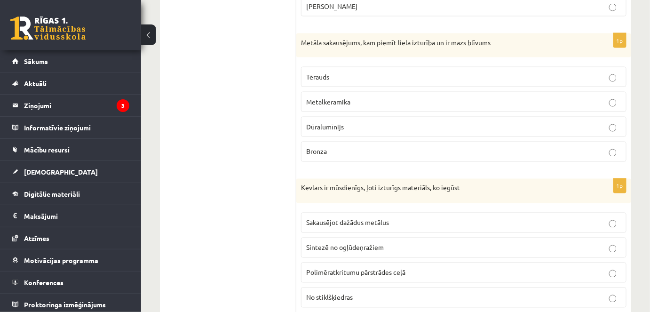
scroll to position [452, 0]
click at [360, 129] on label "Dūralumīnijs" at bounding box center [463, 126] width 325 height 20
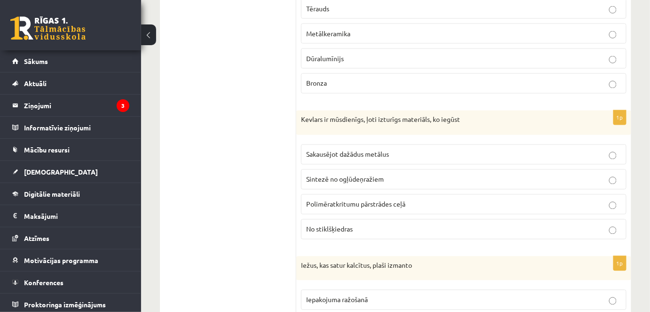
scroll to position [580, 0]
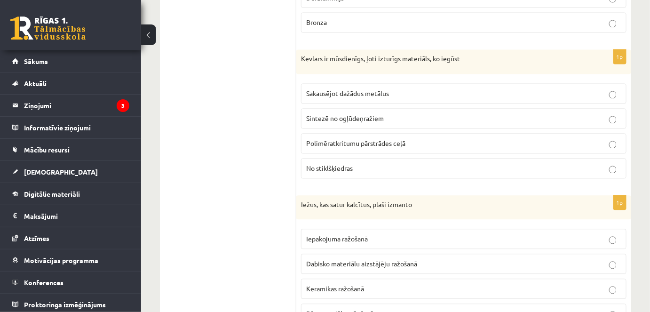
click at [358, 117] on span "Sintezē no ogļūdeņražiem" at bounding box center [345, 118] width 78 height 8
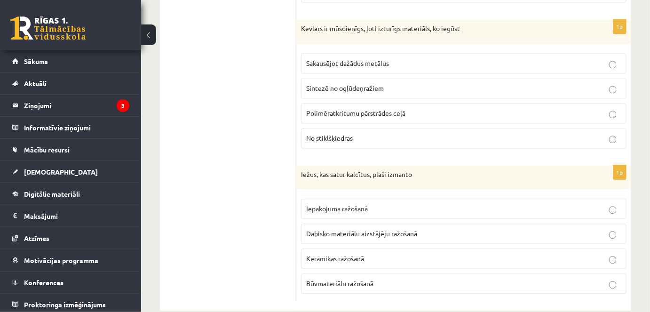
scroll to position [623, 0]
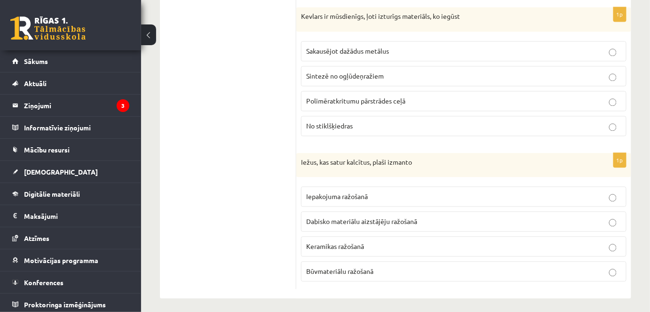
drag, startPoint x: 318, startPoint y: 267, endPoint x: 305, endPoint y: 271, distance: 13.8
click at [309, 270] on p "Būvmateriālu ražošanā" at bounding box center [463, 271] width 315 height 10
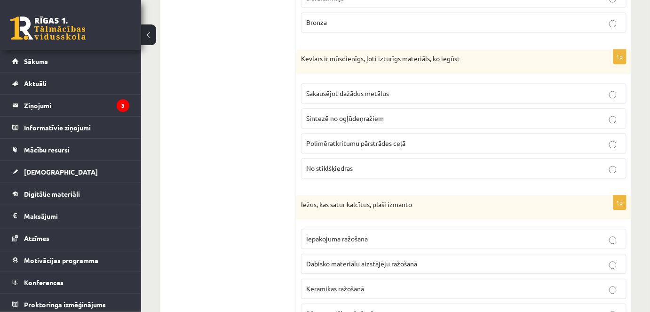
click at [351, 310] on span "Būvmateriālu ražošanā" at bounding box center [339, 314] width 67 height 8
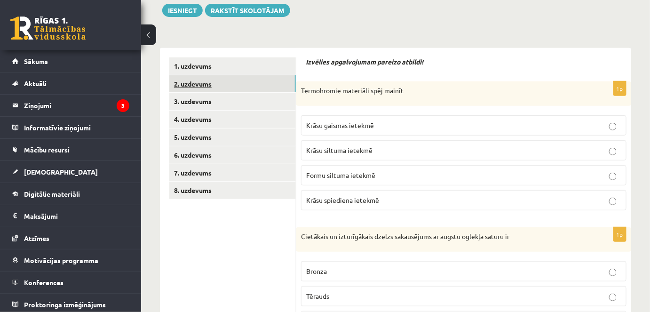
scroll to position [67, 0]
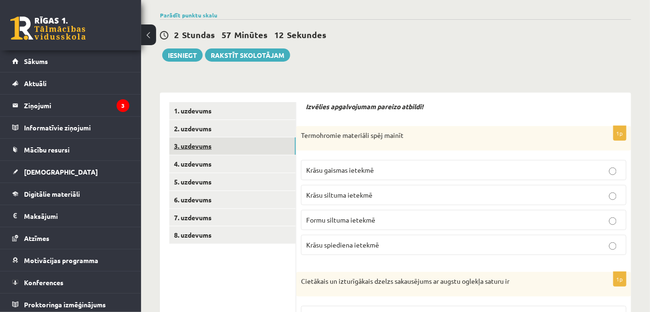
click at [183, 149] on link "3. uzdevums" at bounding box center [232, 145] width 127 height 17
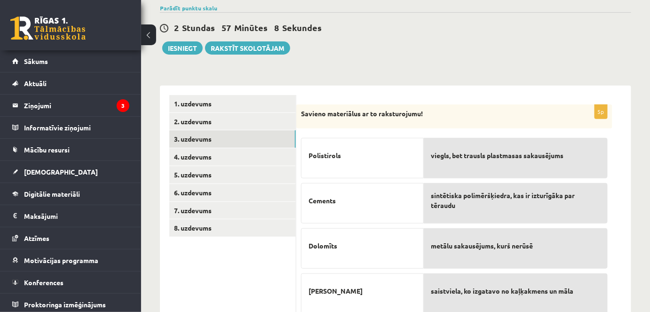
scroll to position [24, 0]
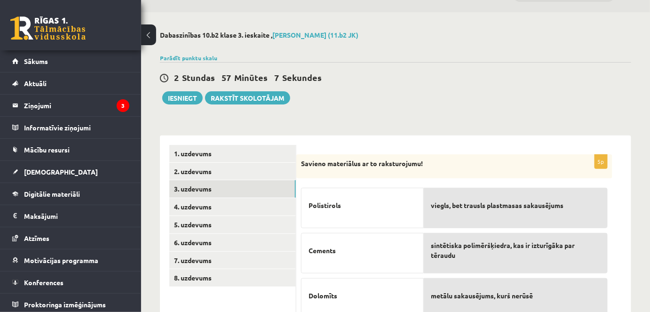
click at [328, 202] on span "Polistirols" at bounding box center [325, 205] width 32 height 10
click at [486, 202] on span "viegls, bet trausls plastmasas sakausējums" at bounding box center [497, 205] width 133 height 10
click at [471, 245] on span "sintētiska polimēršķiedra, kas ir izturīgāka par tēraudu" at bounding box center [515, 250] width 169 height 20
click at [321, 240] on p "Cements" at bounding box center [363, 250] width 108 height 20
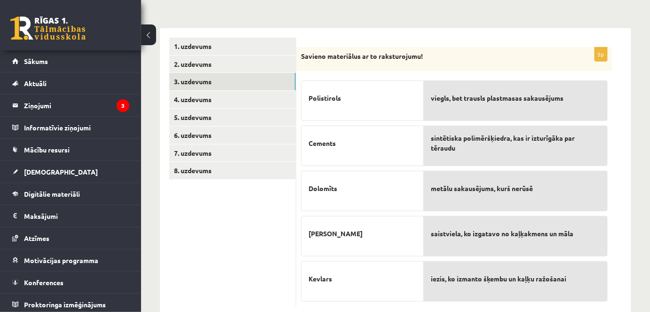
scroll to position [152, 0]
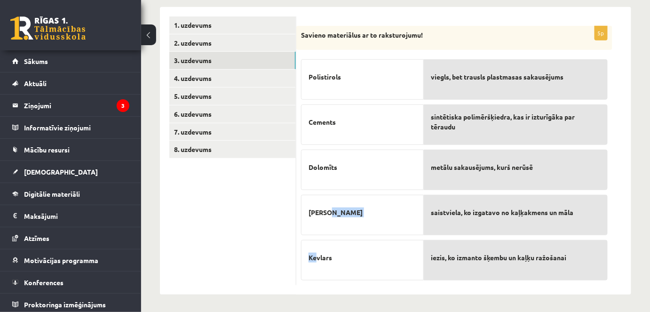
drag, startPoint x: 317, startPoint y: 254, endPoint x: 425, endPoint y: 202, distance: 119.9
click at [425, 202] on fieldset "Polistirols Cements Dolomīts [PERSON_NAME] Kevlars viegls, bet trausls plastmas…" at bounding box center [454, 168] width 307 height 226
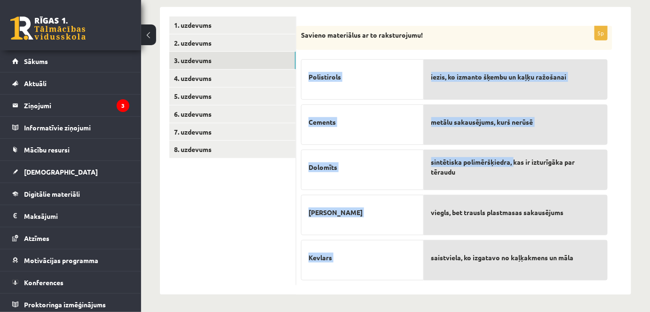
drag, startPoint x: 502, startPoint y: 43, endPoint x: 512, endPoint y: 150, distance: 107.2
click at [514, 147] on div "5p Savieno materiālus ar to raksturojumu! [GEOGRAPHIC_DATA] Cements Dolomīts [P…" at bounding box center [454, 156] width 316 height 260
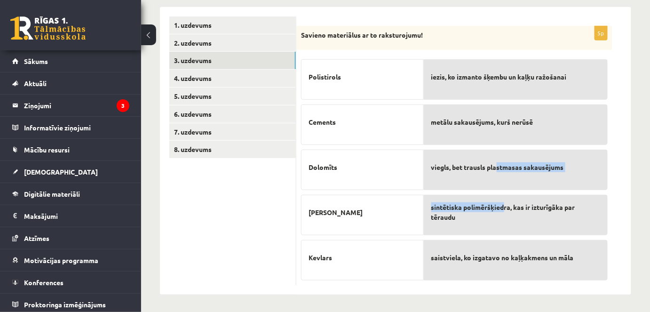
drag, startPoint x: 506, startPoint y: 191, endPoint x: 460, endPoint y: 79, distance: 121.1
click at [492, 140] on div "iezis, ko izmanto šķembu un kaļķu ražošanai metālu sakausējums, kurš nerūsē vie…" at bounding box center [516, 167] width 184 height 224
drag, startPoint x: 518, startPoint y: 203, endPoint x: 523, endPoint y: 221, distance: 18.5
click at [523, 221] on div "iezis, ko izmanto šķembu un kaļķu ražošanai metālu sakausējums, kurš nerūsē vie…" at bounding box center [516, 167] width 184 height 224
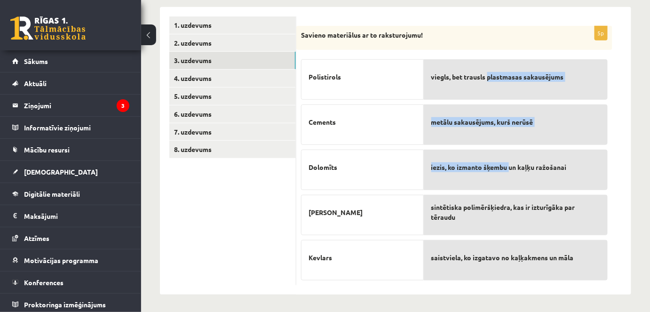
drag, startPoint x: 490, startPoint y: 57, endPoint x: 510, endPoint y: 178, distance: 123.0
click at [510, 178] on div "viegls, bet trausls plastmasas sakausējums metālu sakausējums, kurš nerūsē iezi…" at bounding box center [516, 167] width 184 height 224
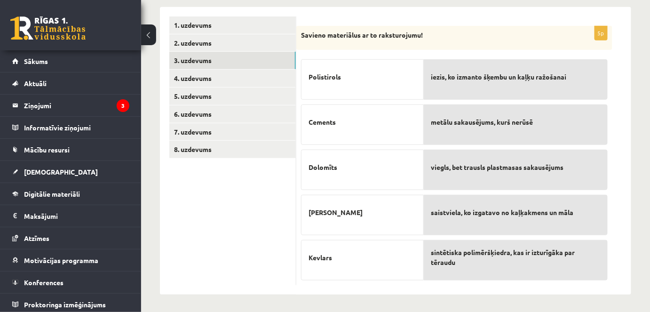
click at [342, 151] on div "Dolomīts" at bounding box center [362, 170] width 123 height 40
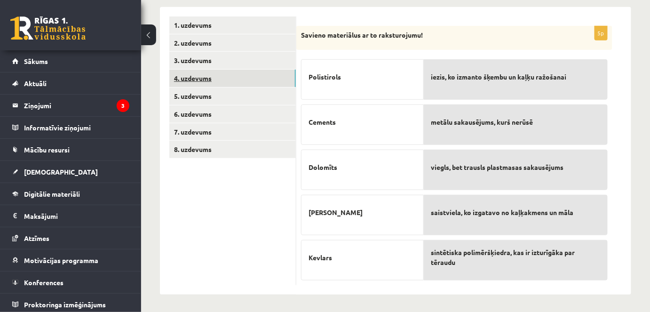
click at [209, 80] on link "4. uzdevums" at bounding box center [232, 78] width 127 height 17
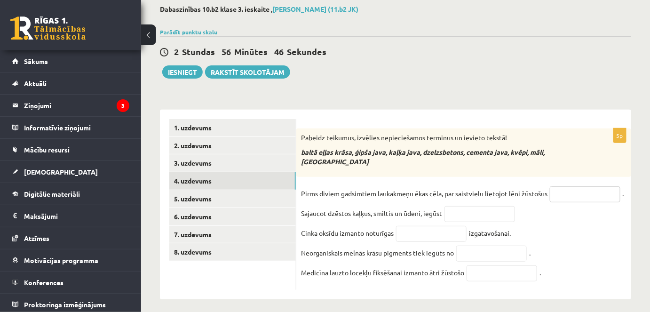
click at [569, 186] on input "text" at bounding box center [585, 194] width 71 height 16
click at [311, 151] on em "baltā eļļas krāsa, ģipša java, kaļķa java, dzelzsbetons, cementa java, kvēpi, m…" at bounding box center [423, 157] width 244 height 18
drag, startPoint x: 305, startPoint y: 150, endPoint x: 351, endPoint y: 156, distance: 46.4
click at [351, 156] on p "baltā eļļas krāsa, ģipša java, kaļķa java, dzelzsbetons, cementa java, kvēpi, m…" at bounding box center [440, 157] width 278 height 18
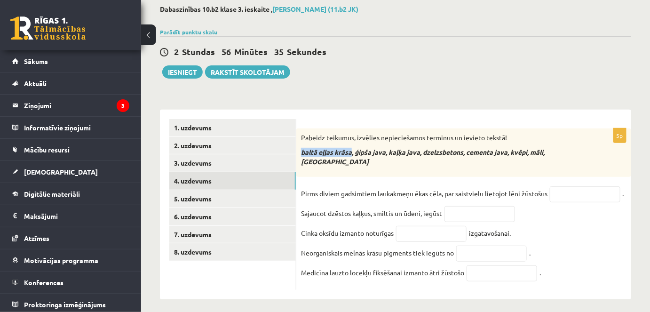
drag, startPoint x: 351, startPoint y: 153, endPoint x: 296, endPoint y: 158, distance: 54.8
click at [297, 158] on div "Pabeidz teikumus, izvēlies nepieciešamos terminus un ievieto tekstā! baltā eļļa…" at bounding box center [463, 152] width 335 height 48
click at [470, 206] on input "text" at bounding box center [479, 214] width 71 height 16
paste input "**********"
type input "**********"
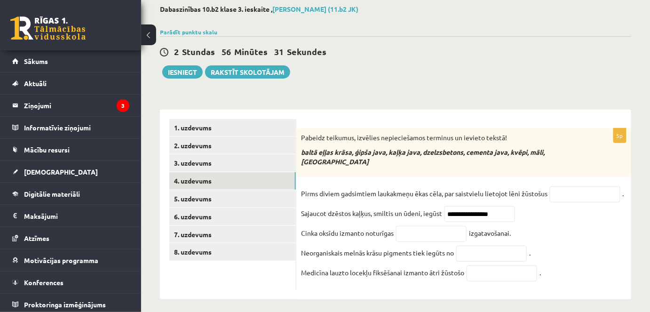
click at [449, 151] on em "baltā eļļas krāsa, ģipša java, kaļķa java, dzelzsbetons, cementa java, kvēpi, m…" at bounding box center [423, 157] width 244 height 18
copy em "dzelzsbetons"
click at [435, 214] on fieldset "**********" at bounding box center [463, 235] width 325 height 99
click at [433, 216] on fieldset "**********" at bounding box center [463, 235] width 325 height 99
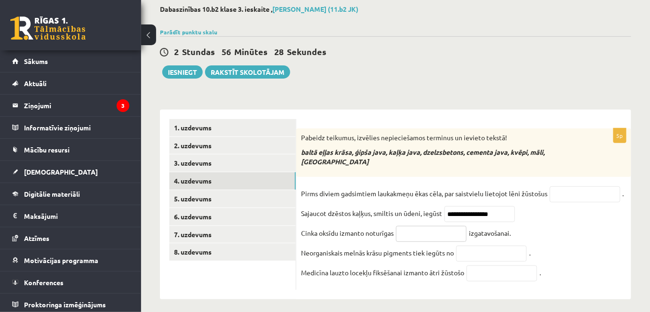
click at [433, 226] on input "text" at bounding box center [431, 234] width 71 height 16
paste input "**********"
type input "**********"
drag, startPoint x: 470, startPoint y: 152, endPoint x: 509, endPoint y: 153, distance: 39.5
click at [509, 153] on em "baltā eļļas krāsa, ģipša java, kaļķa java, dzelzsbetons, cementa java, kvēpi, m…" at bounding box center [423, 157] width 244 height 18
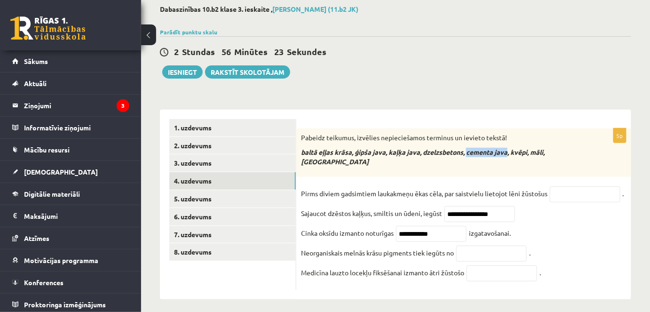
copy em "cementa java"
click at [555, 188] on input "text" at bounding box center [585, 194] width 71 height 16
paste input "**********"
type input "**********"
drag, startPoint x: 537, startPoint y: 152, endPoint x: 544, endPoint y: 152, distance: 7.1
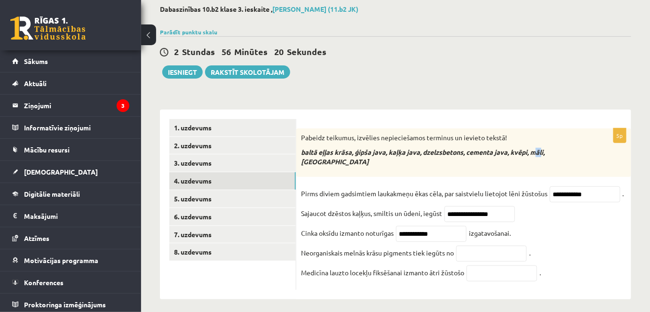
click at [544, 152] on em "baltā eļļas krāsa, ģipša java, kaļķa java, dzelzsbetons, cementa java, kvēpi, m…" at bounding box center [423, 157] width 244 height 18
click at [545, 153] on em "baltā eļļas krāsa, ģipša java, kaļķa java, dzelzsbetons, cementa java, kvēpi, m…" at bounding box center [423, 157] width 244 height 18
copy em "sveķi"
click at [480, 246] on input "text" at bounding box center [491, 254] width 71 height 16
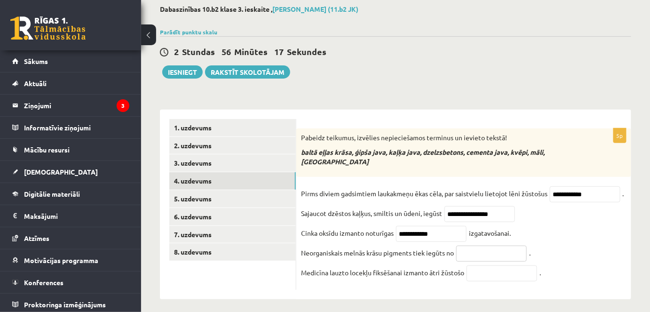
paste input "*****"
type input "*****"
click at [366, 153] on em "baltā eļļas krāsa, ģipša java, kaļķa java, dzelzsbetons, cementa java, kvēpi, m…" at bounding box center [423, 157] width 244 height 18
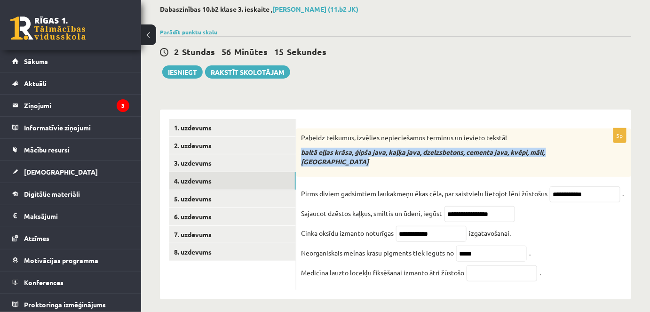
click at [366, 153] on em "baltā eļļas krāsa, ģipša java, kaļķa java, dzelzsbetons, cementa java, kvēpi, m…" at bounding box center [423, 157] width 244 height 18
click at [367, 152] on em "baltā eļļas krāsa, ģipša java, kaļķa java, dzelzsbetons, cementa java, kvēpi, m…" at bounding box center [423, 157] width 244 height 18
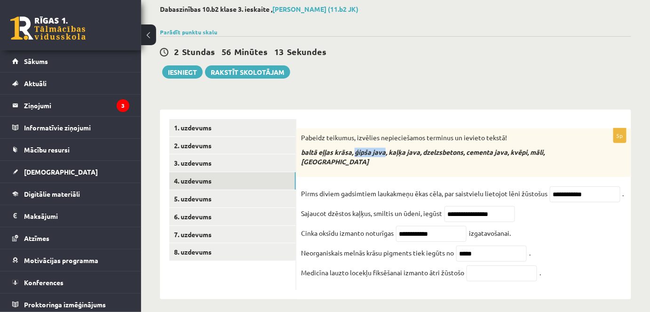
drag, startPoint x: 356, startPoint y: 152, endPoint x: 385, endPoint y: 158, distance: 29.2
click at [385, 158] on div "Pabeidz teikumus, izvēlies nepieciešamos terminus un ievieto tekstā! baltā eļļa…" at bounding box center [463, 152] width 335 height 48
copy em "ģipša java"
click at [484, 265] on input "text" at bounding box center [502, 273] width 71 height 16
paste input "**********"
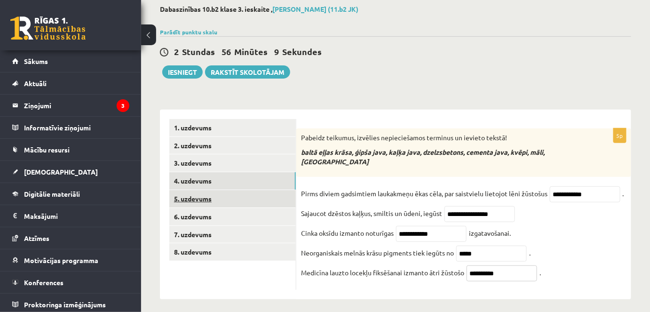
type input "**********"
click at [239, 197] on link "5. uzdevums" at bounding box center [232, 198] width 127 height 17
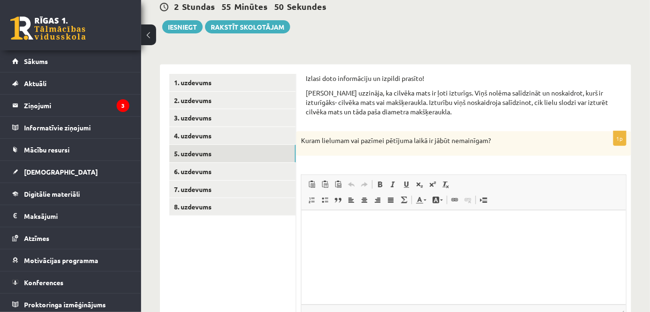
scroll to position [85, 0]
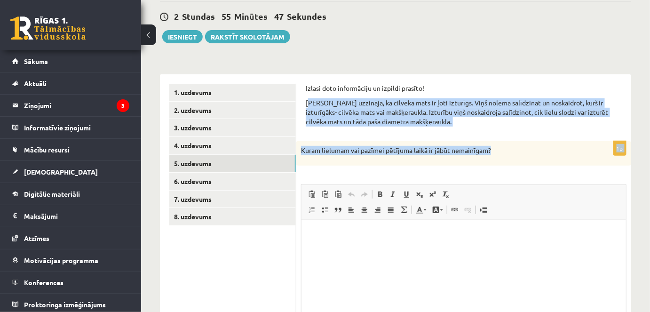
drag, startPoint x: 309, startPoint y: 98, endPoint x: 527, endPoint y: 148, distance: 223.4
drag, startPoint x: 306, startPoint y: 100, endPoint x: 547, endPoint y: 155, distance: 246.5
copy form "Kārlis uzzināja, ka cilvēka mats ir ļoti izturīgs. Viņš nolēma salīdzināt un no…"
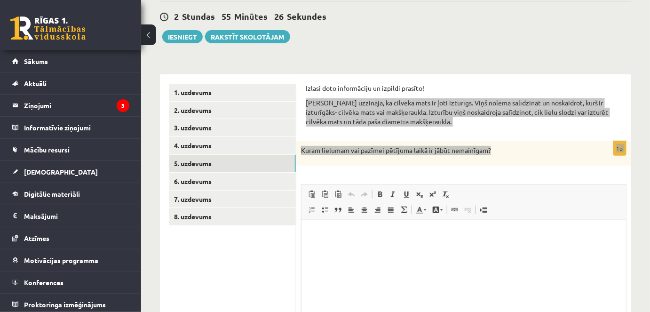
click at [395, 232] on p "Визуальный текстовый редактор, wiswyg-editor-user-answer-47024909530800" at bounding box center [463, 234] width 306 height 10
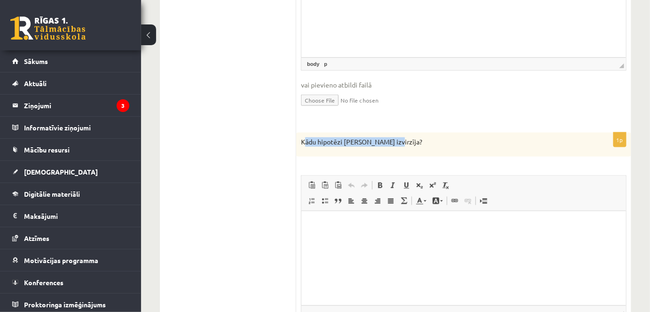
drag, startPoint x: 354, startPoint y: 142, endPoint x: 413, endPoint y: 142, distance: 59.7
click at [416, 141] on p "Kādu hipotēzi Kārlis izvirzīja?" at bounding box center [440, 141] width 278 height 9
click at [352, 143] on p "Kādu hipotēzi Kārlis izvirzīja?" at bounding box center [440, 141] width 278 height 9
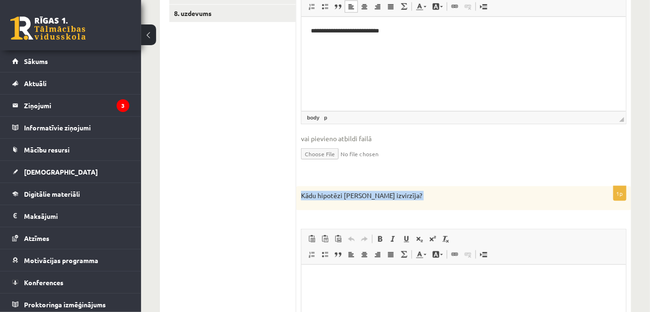
scroll to position [428, 0]
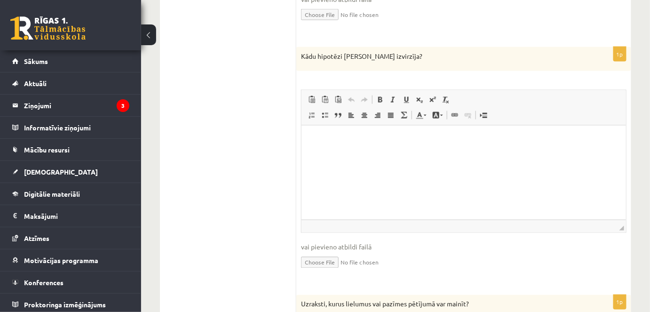
drag, startPoint x: 666, startPoint y: 328, endPoint x: 365, endPoint y: 203, distance: 326.3
click at [365, 154] on html at bounding box center [463, 140] width 325 height 29
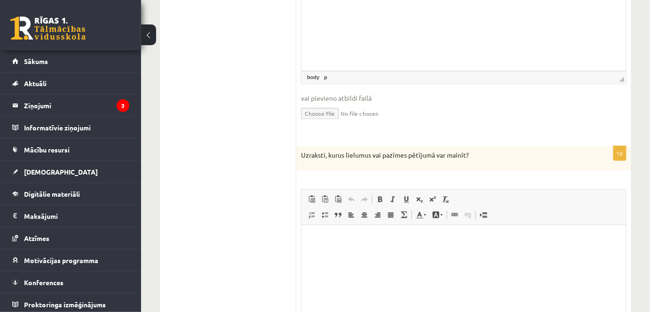
scroll to position [556, 0]
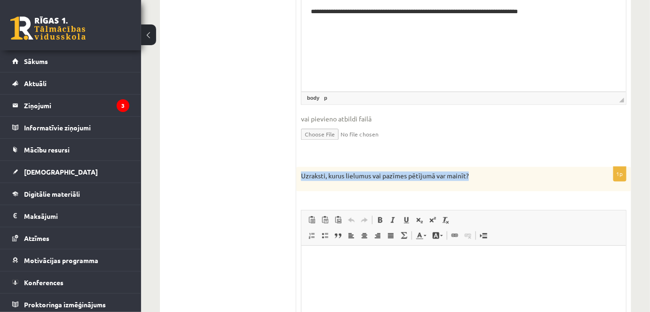
drag, startPoint x: 476, startPoint y: 178, endPoint x: 299, endPoint y: 186, distance: 176.5
click at [299, 186] on div "Uzraksti, kurus lielumus vai pazīmes pētījumā var mainīt?" at bounding box center [463, 179] width 335 height 24
copy p "Uzraksti, kurus lielumus vai pazīmes pētījumā var mainīt?"
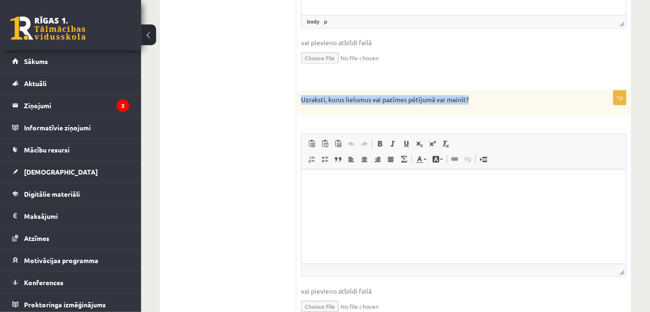
scroll to position [684, 0]
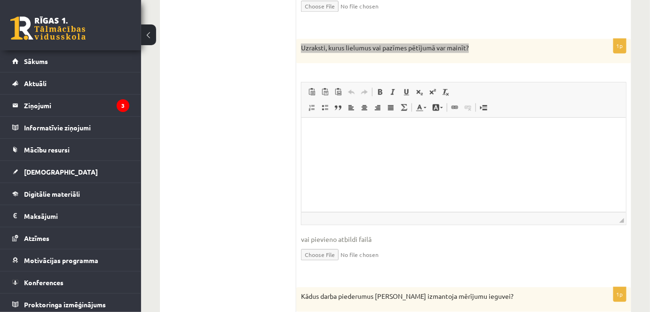
click at [397, 146] on html at bounding box center [463, 131] width 325 height 29
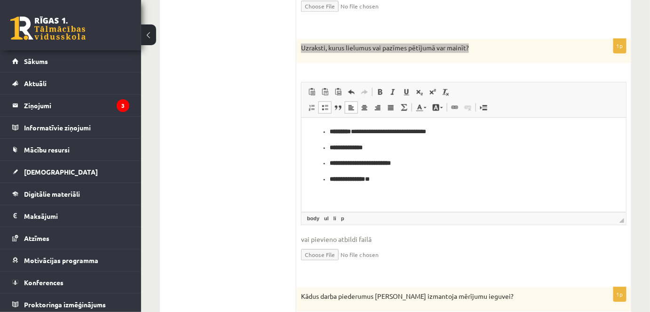
drag, startPoint x: 452, startPoint y: 176, endPoint x: 378, endPoint y: 180, distance: 74.4
click at [378, 180] on p "**********" at bounding box center [463, 179] width 269 height 10
drag, startPoint x: 426, startPoint y: 155, endPoint x: 432, endPoint y: 156, distance: 6.3
click at [414, 159] on ul "**********" at bounding box center [463, 155] width 306 height 57
drag, startPoint x: 458, startPoint y: 143, endPoint x: 456, endPoint y: 133, distance: 10.4
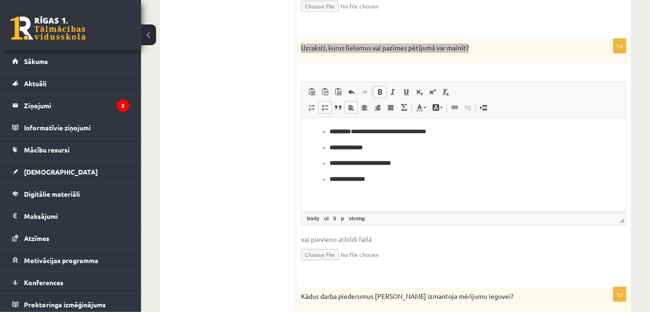
click at [457, 139] on ul "**********" at bounding box center [463, 155] width 306 height 57
drag, startPoint x: 456, startPoint y: 133, endPoint x: 358, endPoint y: 132, distance: 98.3
click at [358, 132] on p "**********" at bounding box center [463, 132] width 269 height 10
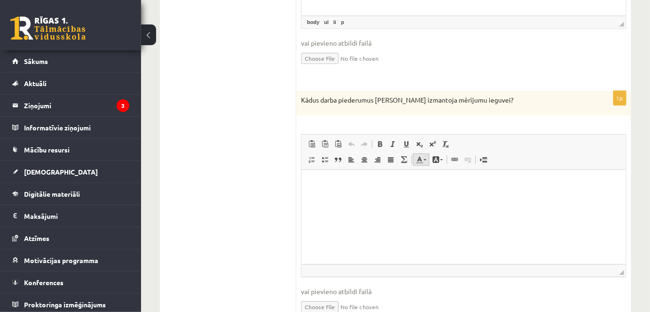
scroll to position [871, 0]
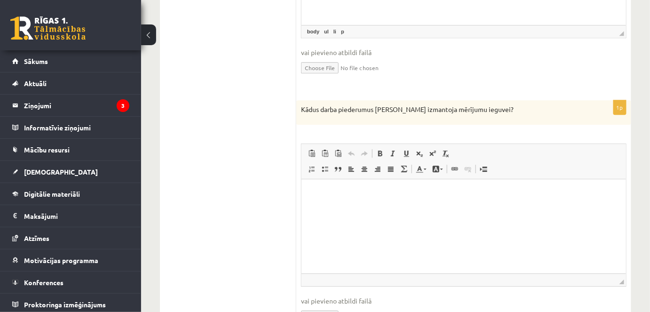
drag, startPoint x: 432, startPoint y: 105, endPoint x: 278, endPoint y: 108, distance: 154.3
click at [519, 115] on div "Kādus darba piederumus Kārlis izmantoja mērījumu ieguvei?" at bounding box center [463, 112] width 335 height 24
click at [481, 111] on div "Kādus darba piederumus Kārlis izmantoja mērījumu ieguvei?" at bounding box center [463, 112] width 335 height 24
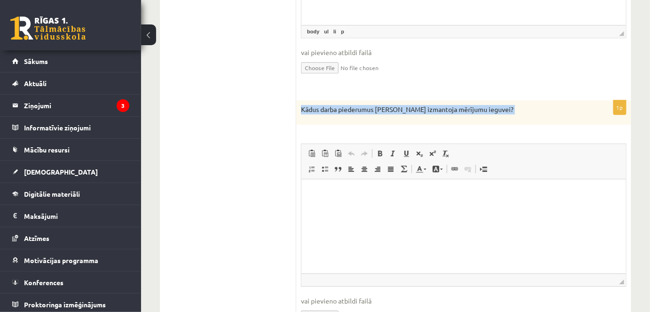
click at [481, 111] on div "Kādus darba piederumus Kārlis izmantoja mērījumu ieguvei?" at bounding box center [463, 112] width 335 height 24
copy div "Kādus darba piederumus Kārlis izmantoja mērījumu ieguvei? Rich Text Editor, wis…"
click at [340, 188] on html at bounding box center [463, 193] width 325 height 29
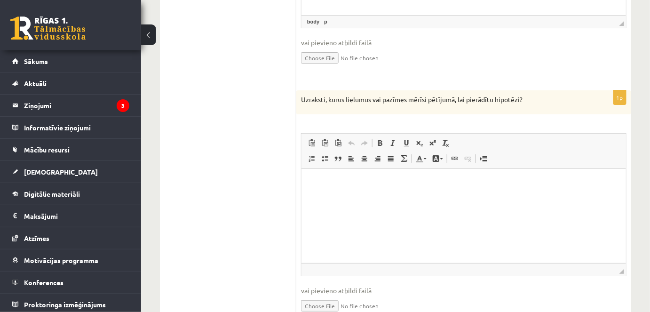
scroll to position [1085, 0]
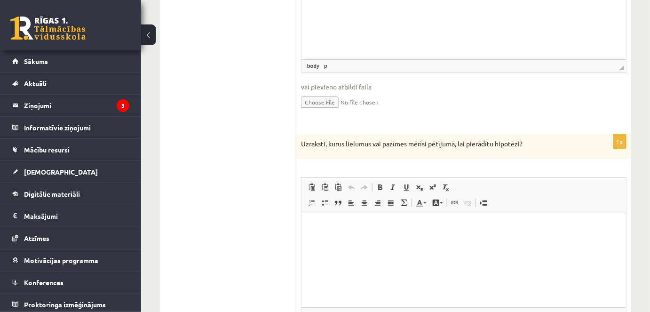
drag, startPoint x: 297, startPoint y: 140, endPoint x: 513, endPoint y: 138, distance: 215.9
click at [516, 139] on p "Uzraksti, kurus lielumus vai pazīmes mērīsi pētījumā, lai pierādītu hipotēzi?" at bounding box center [440, 143] width 278 height 9
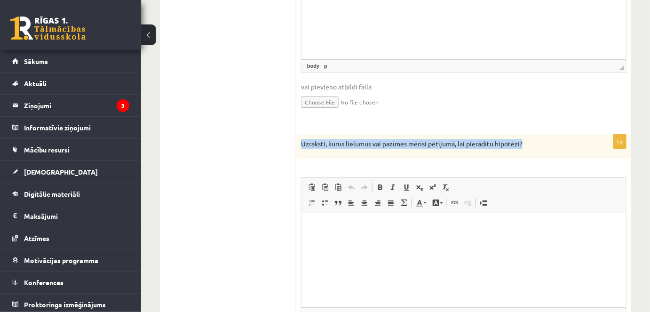
drag, startPoint x: 528, startPoint y: 143, endPoint x: 302, endPoint y: 151, distance: 225.9
click at [302, 151] on div "Uzraksti, kurus lielumus vai pazīmes mērīsi pētījumā, lai pierādītu hipotēzi?" at bounding box center [463, 147] width 335 height 24
copy p "Uzraksti, kurus lielumus vai pazīmes mērīsi pētījumā, lai pierādītu hipotēzi?"
click at [394, 231] on p "Визуальный текстовый редактор, wiswyg-editor-user-answer-47024996598860" at bounding box center [463, 227] width 306 height 10
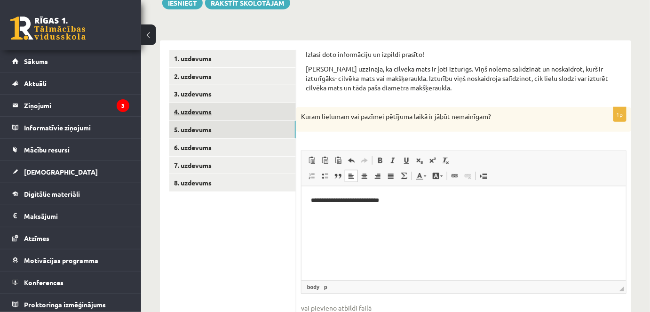
scroll to position [58, 0]
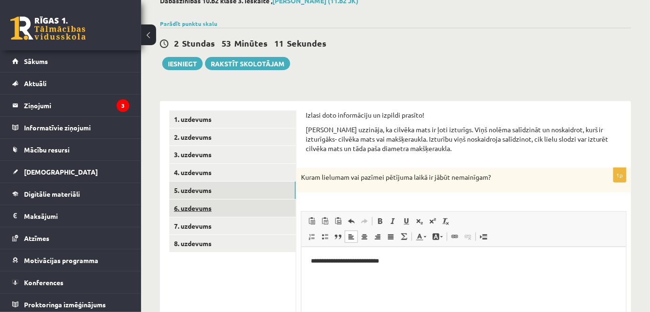
click at [223, 209] on link "6. uzdevums" at bounding box center [232, 207] width 127 height 17
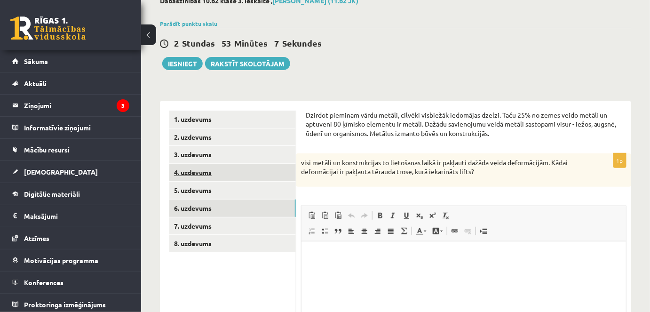
scroll to position [16, 0]
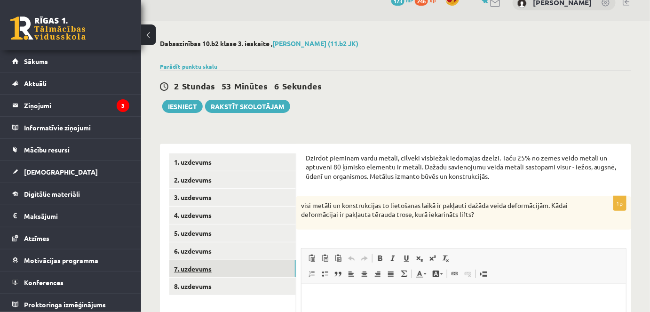
click at [219, 264] on link "7. uzdevums" at bounding box center [232, 268] width 127 height 17
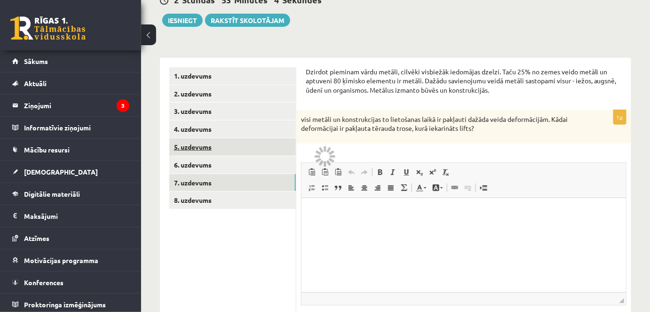
scroll to position [144, 0]
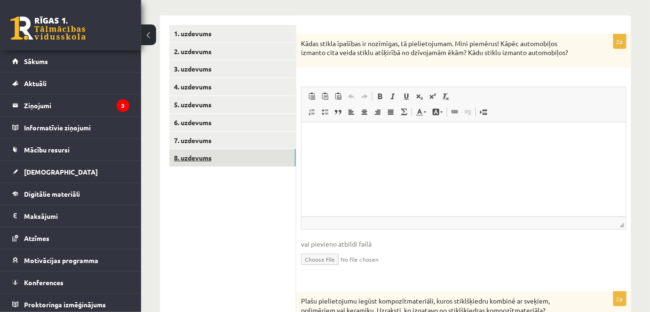
click at [243, 158] on link "8. uzdevums" at bounding box center [232, 157] width 127 height 17
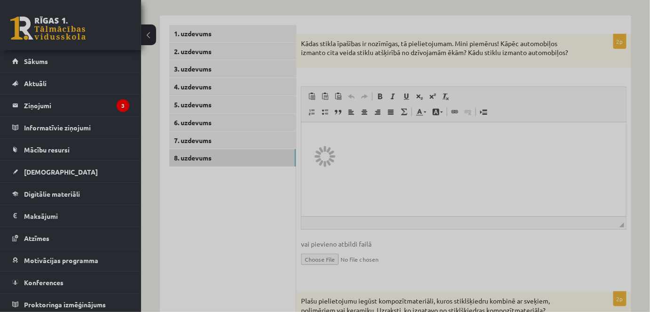
scroll to position [124, 0]
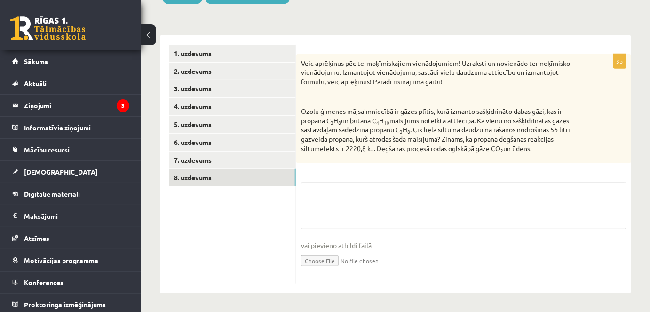
click at [211, 122] on link "5. uzdevums" at bounding box center [232, 124] width 127 height 17
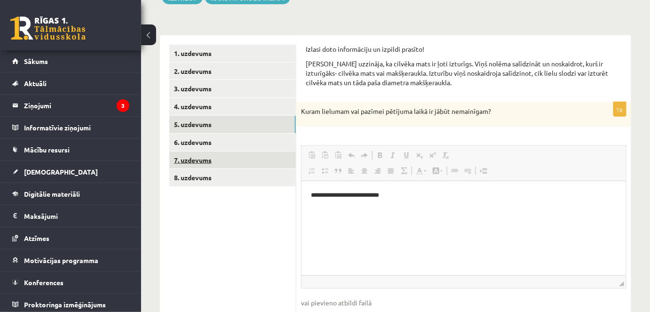
scroll to position [0, 0]
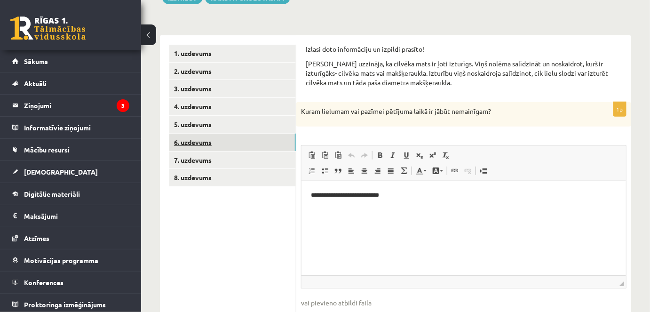
click at [187, 140] on link "6. uzdevums" at bounding box center [232, 142] width 127 height 17
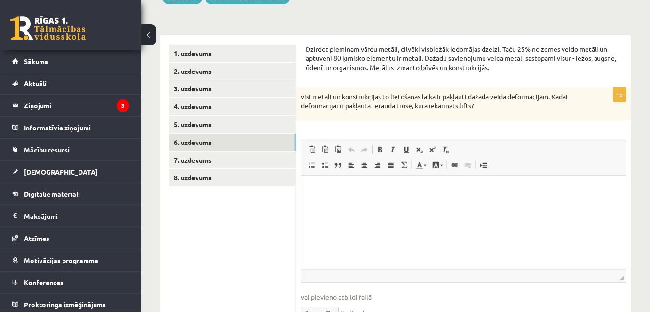
drag, startPoint x: 306, startPoint y: 45, endPoint x: 559, endPoint y: 105, distance: 260.1
copy form "Dzirdot pieminam vārdu metāli, cilvēki visbiežāk iedomājas dzelzi. Taču 25% no …"
click at [382, 188] on p "Визуальный текстовый редактор, wiswyg-editor-user-answer-47024939292140" at bounding box center [463, 189] width 306 height 10
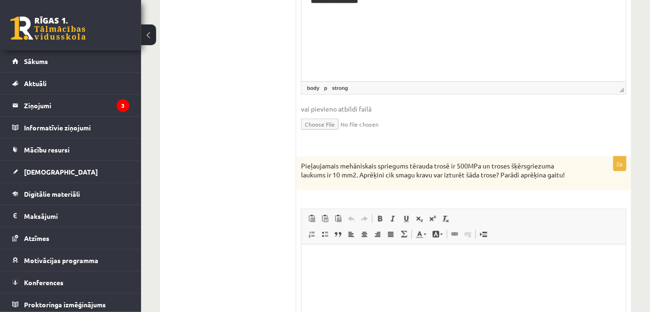
scroll to position [338, 0]
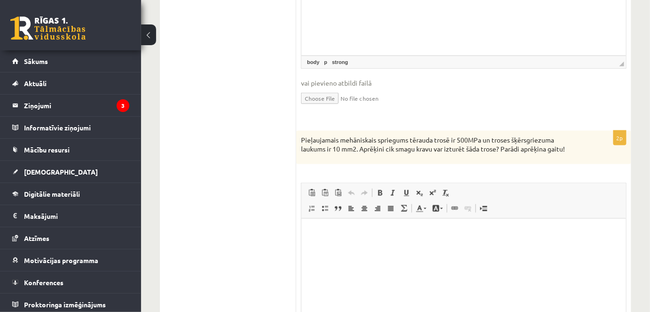
drag, startPoint x: 297, startPoint y: 141, endPoint x: 582, endPoint y: 158, distance: 285.6
click at [582, 158] on div "Pieļaujamais mehāniskais spriegums tērauda trosē ir 500MPa un troses šķērsgriez…" at bounding box center [463, 147] width 335 height 33
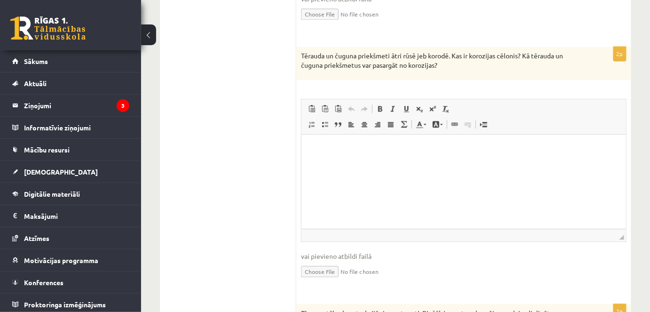
scroll to position [680, 0]
drag, startPoint x: 297, startPoint y: 47, endPoint x: 467, endPoint y: 67, distance: 170.5
click at [470, 60] on div "**********" at bounding box center [395, 162] width 471 height 1367
click at [465, 68] on div "Tērauda un čuguna priekšmeti ātri rūsē jeb korodē. Kas ir korozijas cēlonis? Kā…" at bounding box center [463, 62] width 335 height 33
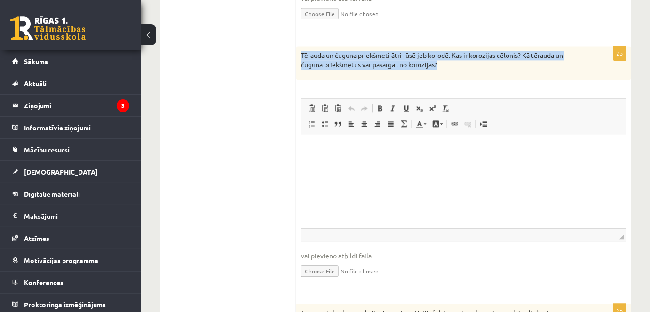
drag, startPoint x: 439, startPoint y: 68, endPoint x: 300, endPoint y: 54, distance: 139.9
click at [300, 54] on div "Tērauda un čuguna priekšmeti ātri rūsē jeb korodē. Kas ir korozijas cēlonis? Kā…" at bounding box center [463, 62] width 335 height 33
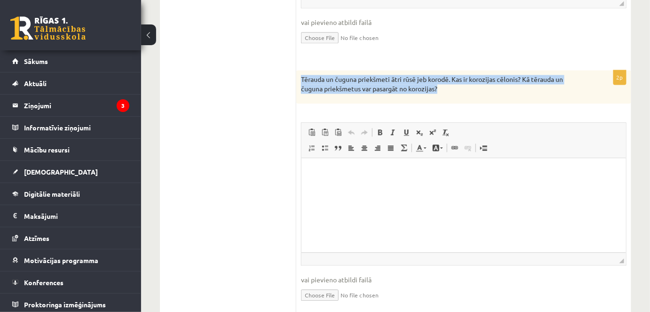
scroll to position [637, 0]
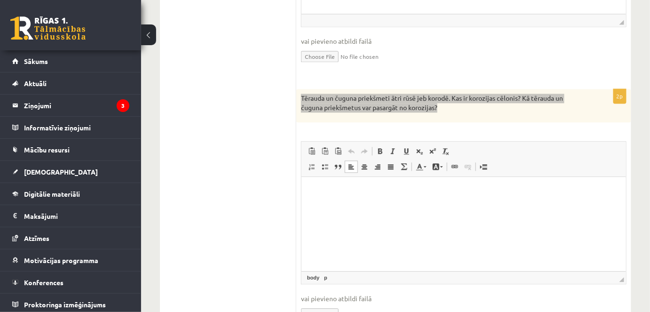
click at [452, 206] on html at bounding box center [463, 191] width 325 height 29
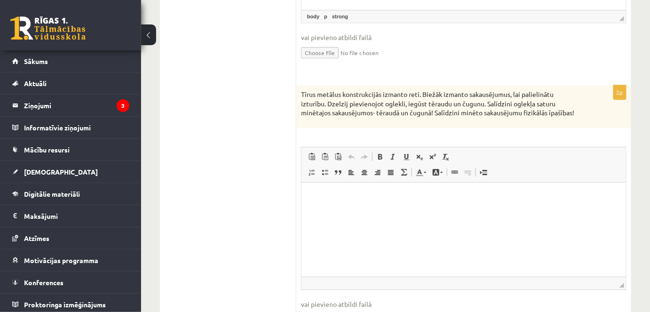
scroll to position [894, 0]
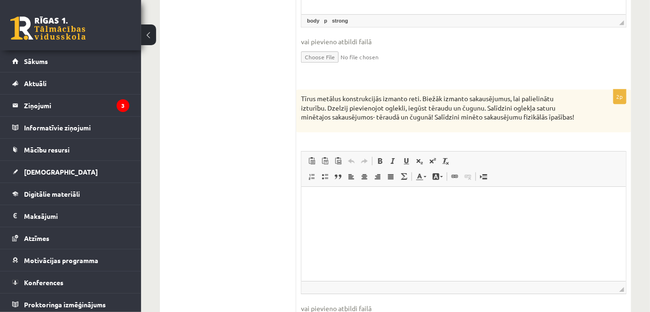
drag, startPoint x: 291, startPoint y: 100, endPoint x: 616, endPoint y: 105, distance: 324.6
click at [606, 119] on div "Tīrus metālus konstrukcijās izmanto reti. Biežāk izmanto sakausējumus, lai pali…" at bounding box center [463, 110] width 335 height 43
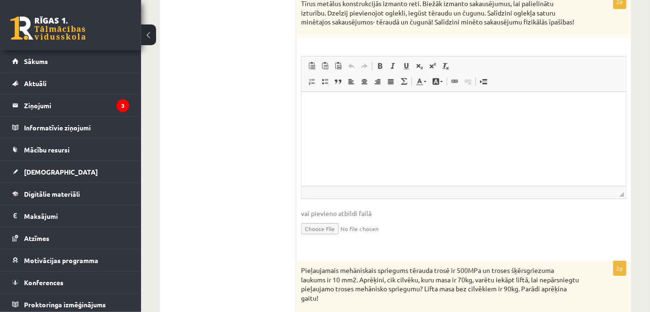
scroll to position [1108, 0]
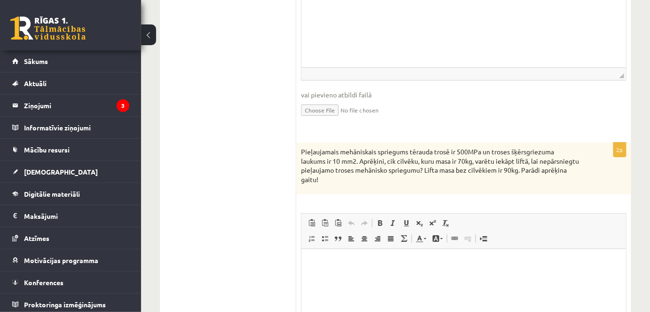
click at [296, 151] on div "Pieļaujamais mehāniskais spriegums tērauda trosē ir 500MPa un troses šķērsgriez…" at bounding box center [463, 169] width 335 height 52
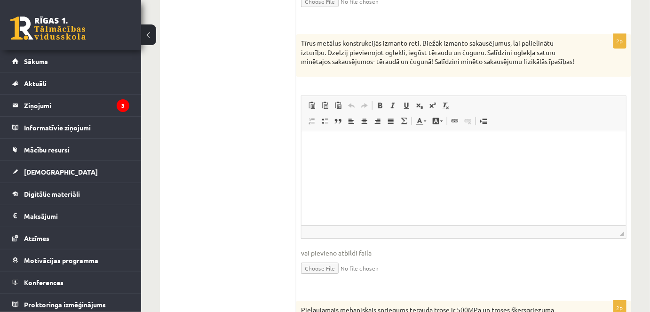
scroll to position [937, 0]
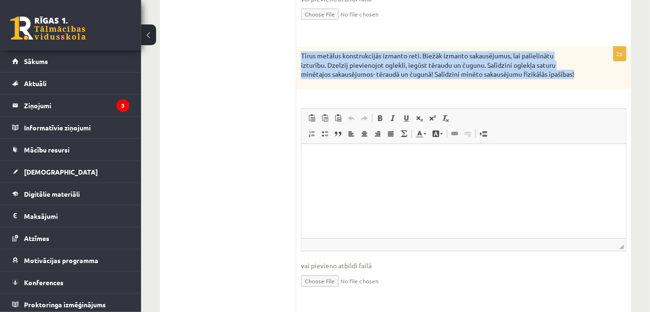
drag, startPoint x: 539, startPoint y: 78, endPoint x: 300, endPoint y: 55, distance: 240.5
click at [300, 55] on div "Tīrus metālus konstrukcijās izmanto reti. Biežāk izmanto sakausējumus, lai pali…" at bounding box center [463, 68] width 335 height 43
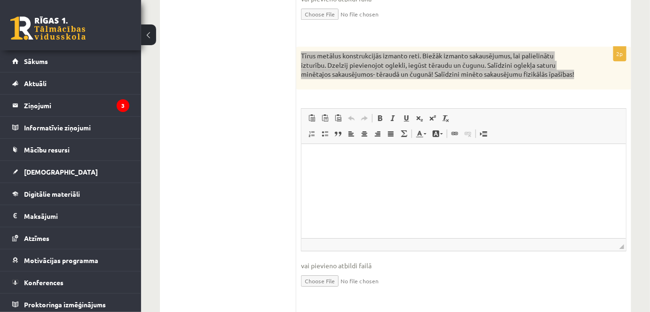
click at [395, 172] on html at bounding box center [463, 157] width 325 height 29
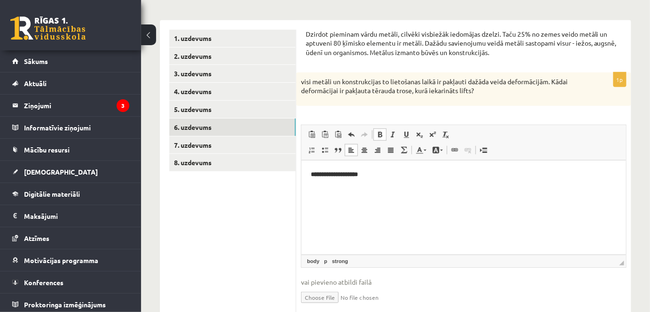
scroll to position [74, 0]
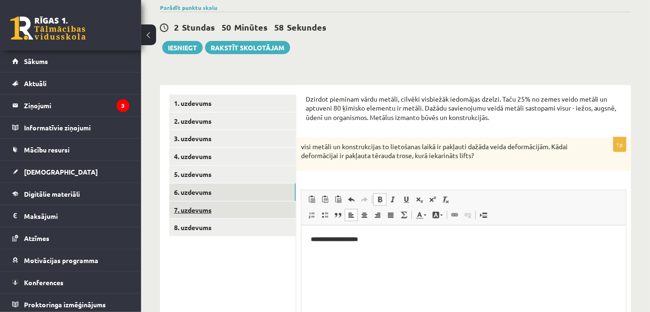
click at [221, 209] on link "7. uzdevums" at bounding box center [232, 209] width 127 height 17
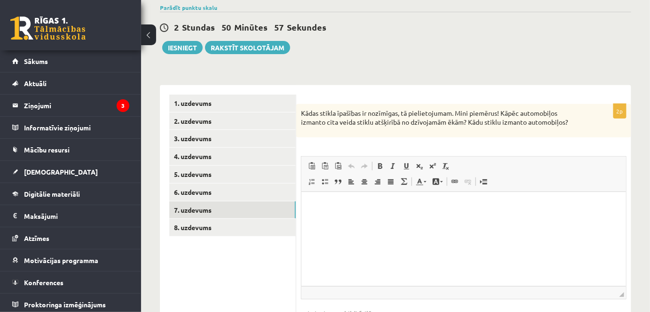
scroll to position [0, 0]
drag, startPoint x: 298, startPoint y: 109, endPoint x: 608, endPoint y: 129, distance: 311.1
click at [608, 129] on div "Kādas stikla īpašības ir nozīmīgas, tā pielietojumam. Mini piemērus! Kāpēc auto…" at bounding box center [463, 120] width 335 height 33
click at [456, 288] on span "◢ Путь элементов" at bounding box center [464, 292] width 325 height 13
click at [390, 220] on html at bounding box center [463, 205] width 325 height 29
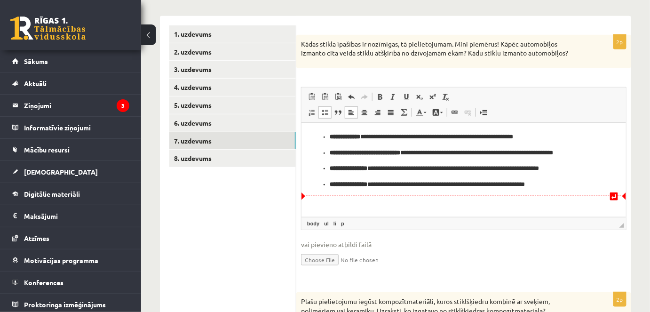
scroll to position [270, 0]
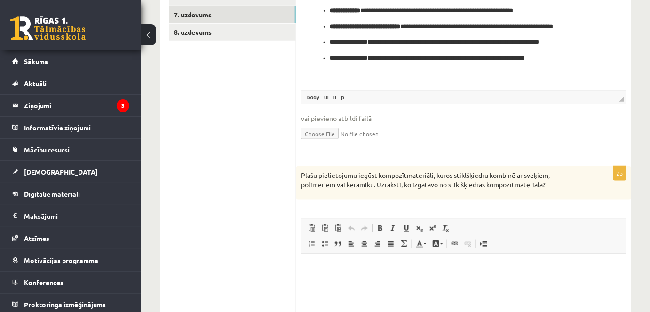
drag, startPoint x: 307, startPoint y: 172, endPoint x: 551, endPoint y: 188, distance: 244.6
click at [551, 188] on div "Plašu pielietojumu iegūst kompozītmateriāli, kuros stiklšķiedru kombinē ar sveķ…" at bounding box center [463, 182] width 335 height 33
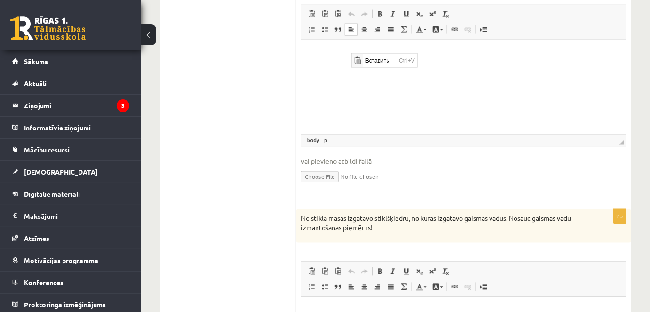
scroll to position [0, 0]
click at [364, 61] on span "Вставить" at bounding box center [379, 60] width 33 height 14
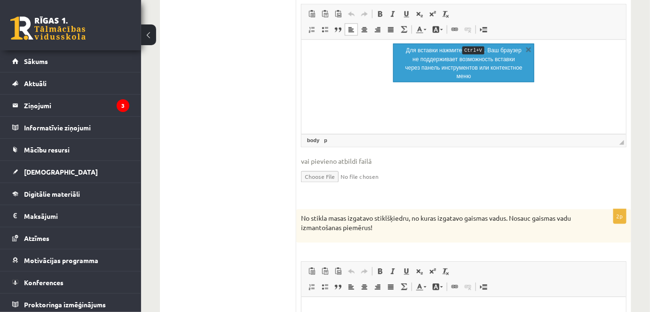
drag, startPoint x: 365, startPoint y: 68, endPoint x: 351, endPoint y: 67, distance: 14.1
click at [351, 67] on html at bounding box center [463, 54] width 325 height 29
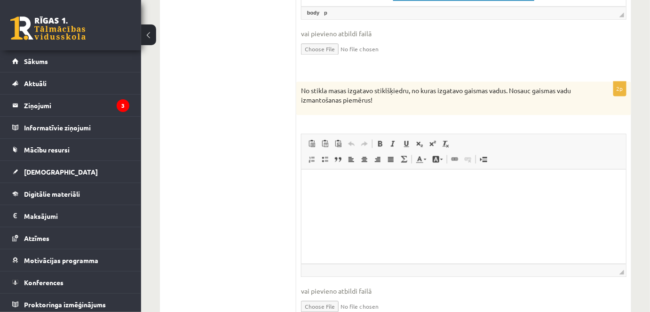
scroll to position [612, 0]
drag, startPoint x: 373, startPoint y: 103, endPoint x: 296, endPoint y: 83, distance: 79.4
click at [296, 83] on div "No stikla masas izgatavo stiklšķiedru, no kuras izgatavo gaismas vadus. Nosauc …" at bounding box center [463, 97] width 335 height 33
drag, startPoint x: 365, startPoint y: 202, endPoint x: 324, endPoint y: 206, distance: 41.6
drag, startPoint x: 324, startPoint y: 206, endPoint x: 317, endPoint y: 191, distance: 15.8
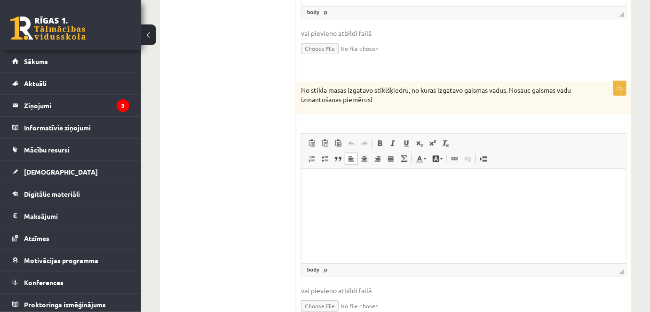
drag, startPoint x: 317, startPoint y: 191, endPoint x: 322, endPoint y: 190, distance: 4.8
click at [322, 190] on html at bounding box center [463, 183] width 325 height 29
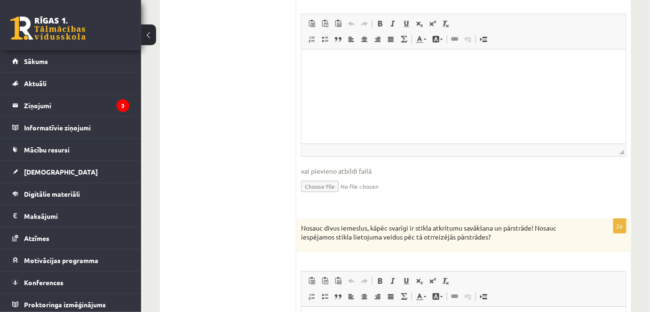
scroll to position [1167, 0]
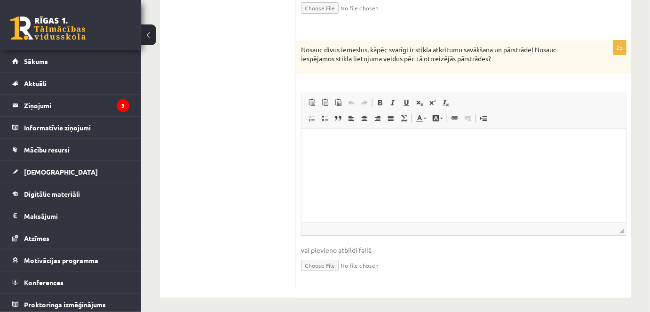
drag, startPoint x: 298, startPoint y: 41, endPoint x: 484, endPoint y: 52, distance: 187.0
click at [484, 52] on p "Nosauc divus iemeslus, kāpēc svarīgi ir stikla atkritumu savākšana un pārstrāde…" at bounding box center [440, 54] width 278 height 18
click at [504, 58] on p "Nosauc divus iemeslus, kāpēc svarīgi ir stikla atkritumu savākšana un pārstrāde…" at bounding box center [440, 54] width 278 height 18
drag, startPoint x: 498, startPoint y: 59, endPoint x: 309, endPoint y: 59, distance: 188.6
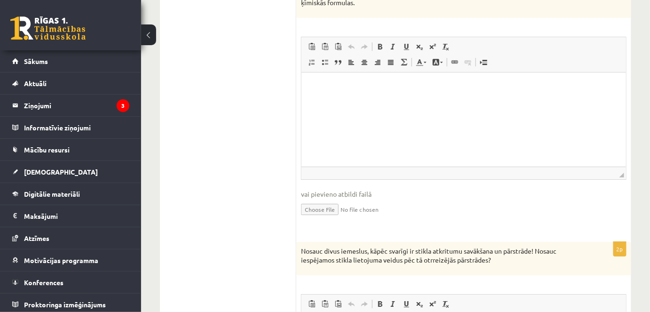
scroll to position [954, 0]
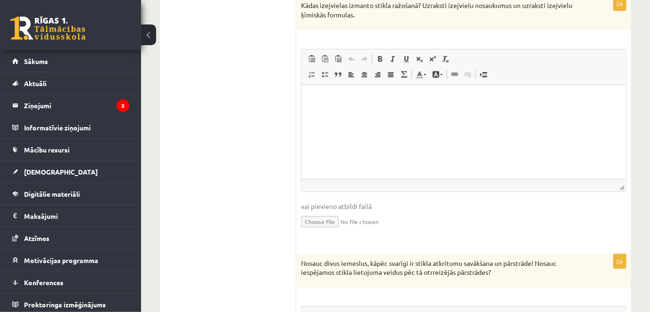
click at [300, 258] on div "Nosauc divus iemeslus, kāpēc svarīgi ir stikla atkritumu savākšana un pārstrāde…" at bounding box center [463, 270] width 335 height 33
drag, startPoint x: 303, startPoint y: 257, endPoint x: 506, endPoint y: 270, distance: 203.6
click at [506, 270] on p "Nosauc divus iemeslus, kāpēc svarīgi ir stikla atkritumu savākšana un pārstrāde…" at bounding box center [440, 268] width 278 height 18
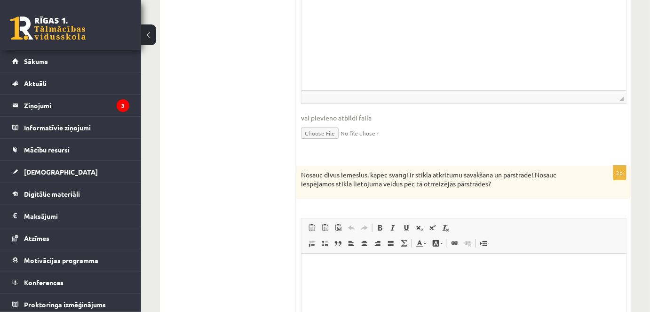
scroll to position [1125, 0]
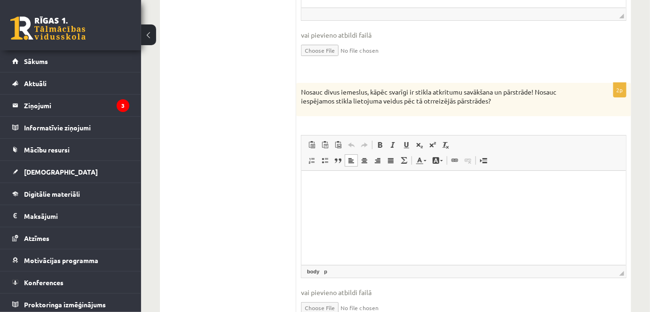
drag, startPoint x: 349, startPoint y: 216, endPoint x: 315, endPoint y: 201, distance: 37.1
click at [315, 199] on html at bounding box center [463, 184] width 325 height 29
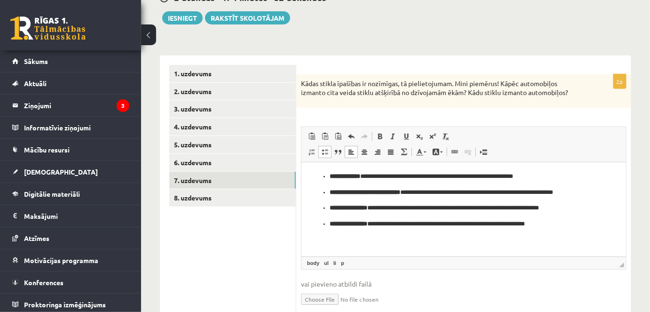
scroll to position [56, 0]
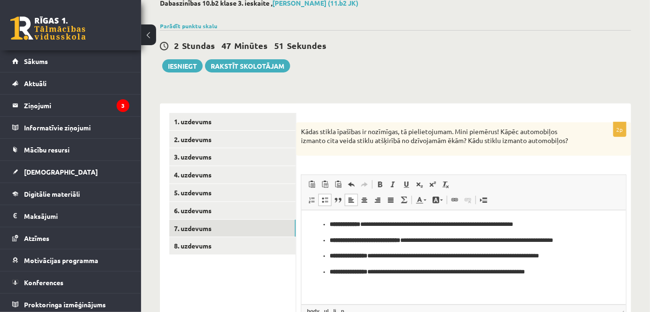
click at [193, 244] on link "8. uzdevums" at bounding box center [232, 245] width 127 height 17
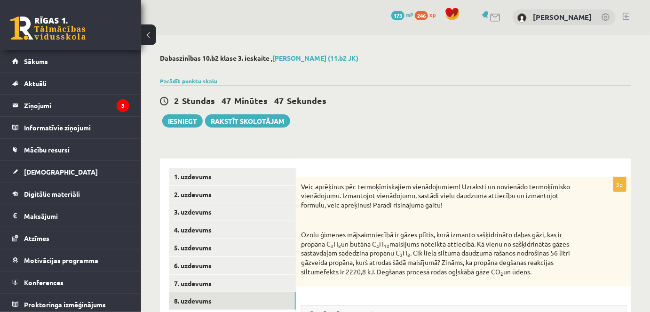
scroll to position [0, 0]
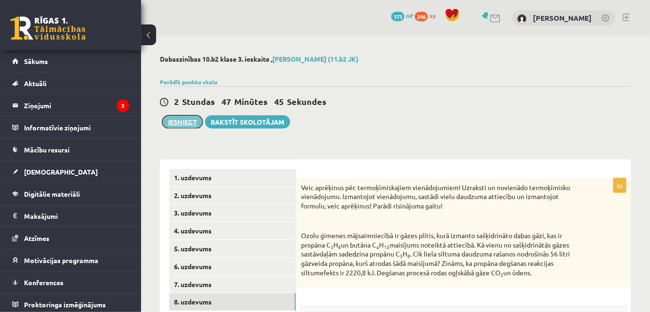
click at [190, 125] on button "Iesniegt" at bounding box center [182, 121] width 40 height 13
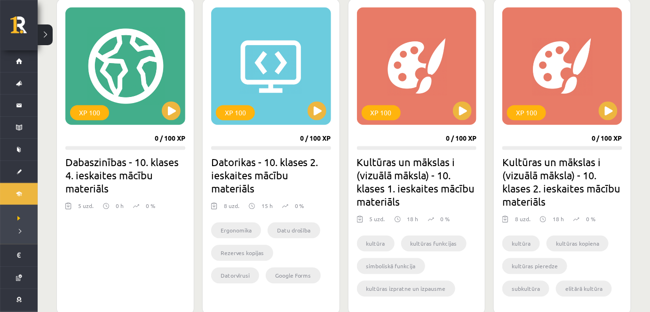
scroll to position [598, 0]
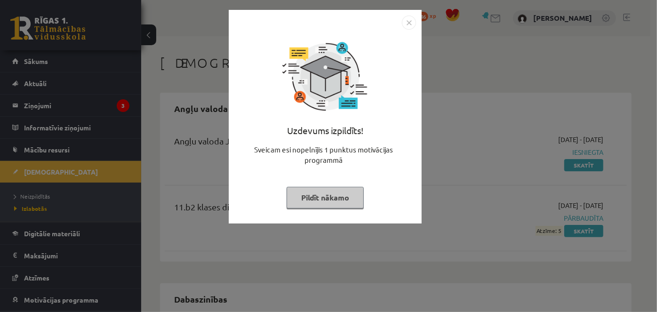
click at [409, 24] on img "Close" at bounding box center [409, 23] width 14 height 14
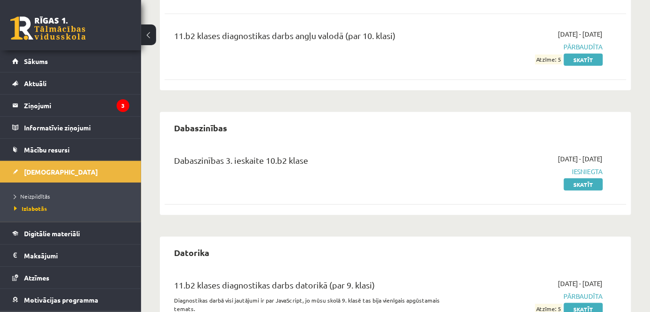
scroll to position [171, 0]
click at [53, 233] on span "Digitālie materiāli" at bounding box center [52, 233] width 56 height 8
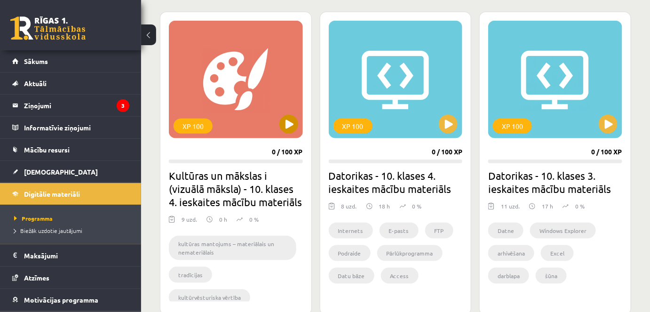
scroll to position [226, 0]
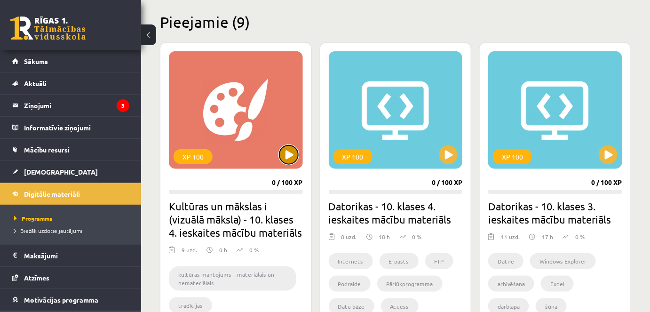
click at [296, 158] on button at bounding box center [288, 154] width 19 height 19
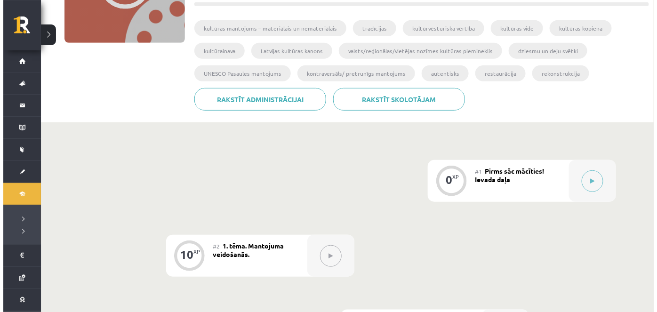
scroll to position [135, 0]
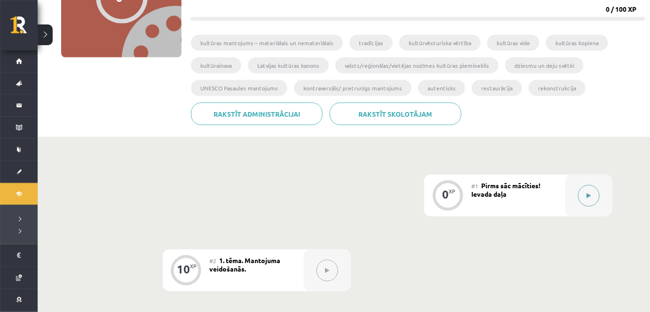
click at [582, 209] on div at bounding box center [588, 196] width 47 height 42
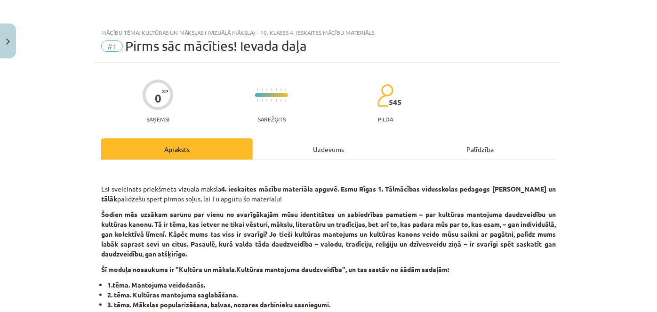
click at [155, 150] on div "Apraksts" at bounding box center [176, 148] width 151 height 21
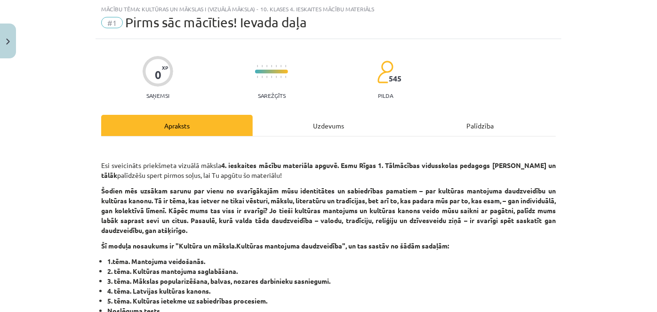
click at [179, 118] on div "Apraksts" at bounding box center [176, 125] width 151 height 21
click at [178, 127] on div "Apraksts" at bounding box center [176, 125] width 151 height 21
click at [166, 123] on div "Apraksts" at bounding box center [176, 125] width 151 height 21
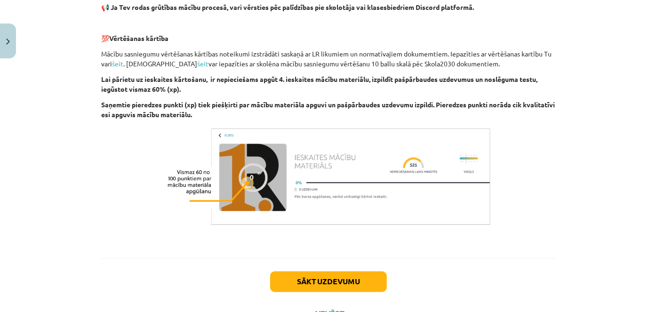
scroll to position [679, 0]
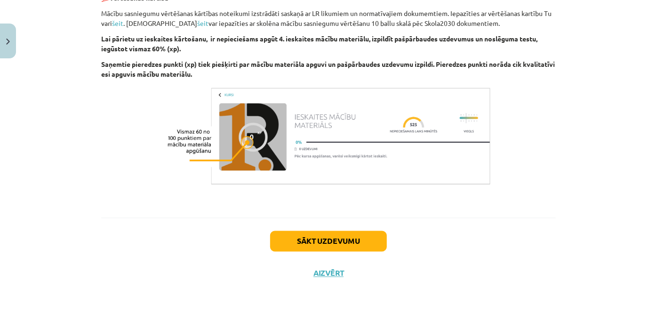
drag, startPoint x: 250, startPoint y: 145, endPoint x: 269, endPoint y: 189, distance: 48.1
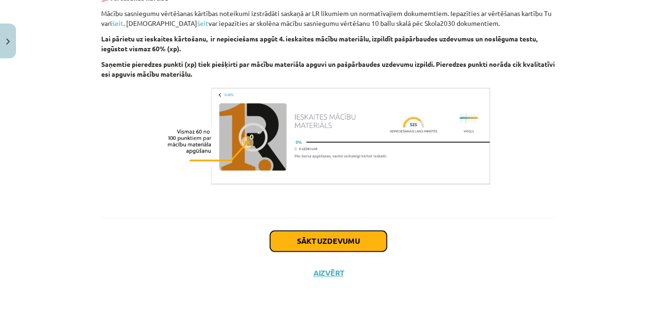
click at [304, 246] on button "Sākt uzdevumu" at bounding box center [328, 241] width 117 height 21
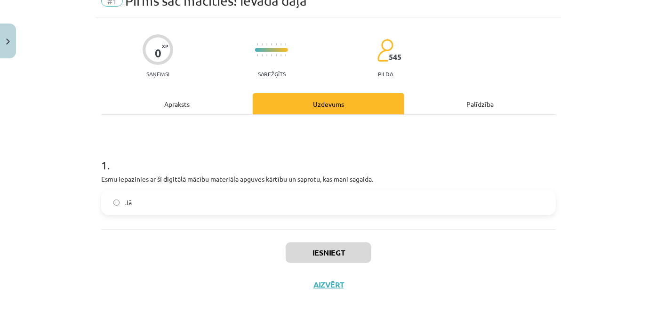
scroll to position [56, 0]
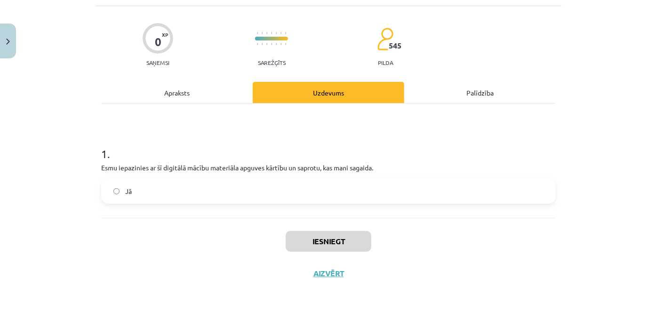
click at [248, 196] on label "Jā" at bounding box center [328, 191] width 452 height 24
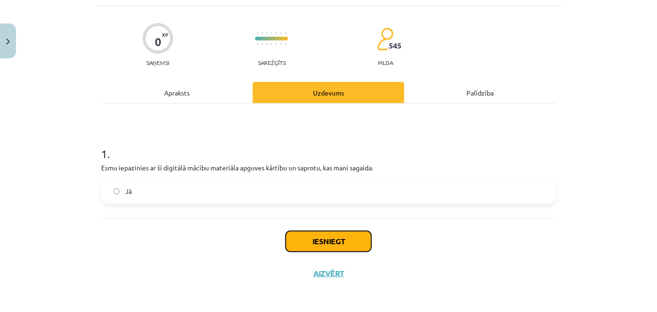
click at [313, 248] on button "Iesniegt" at bounding box center [329, 241] width 86 height 21
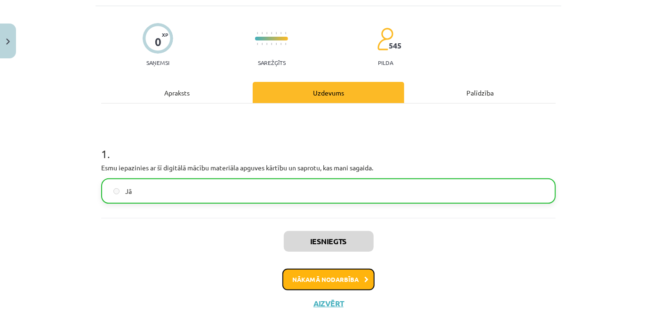
click at [325, 282] on button "Nākamā nodarbība" at bounding box center [328, 280] width 92 height 22
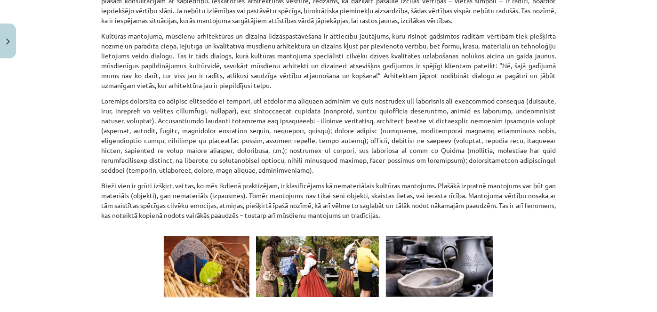
scroll to position [1328, 0]
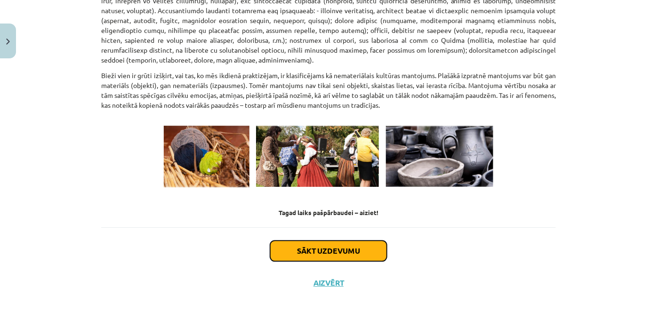
click at [291, 240] on button "Sākt uzdevumu" at bounding box center [328, 250] width 117 height 21
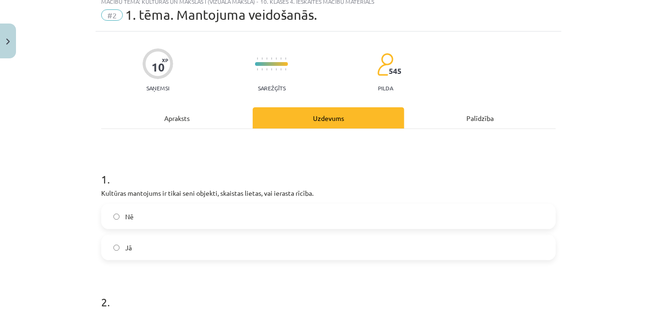
scroll to position [24, 0]
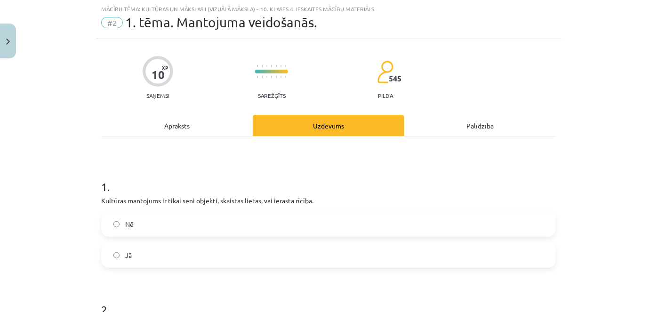
click at [174, 229] on label "Nē" at bounding box center [328, 224] width 452 height 24
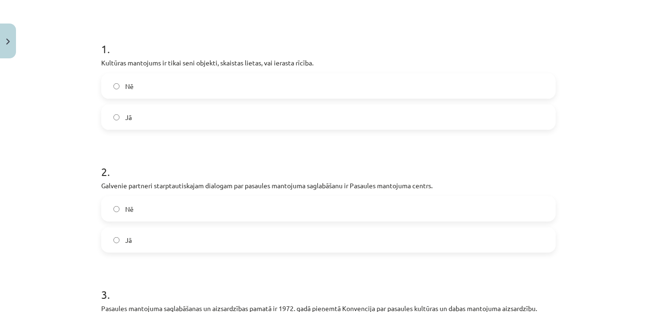
scroll to position [194, 0]
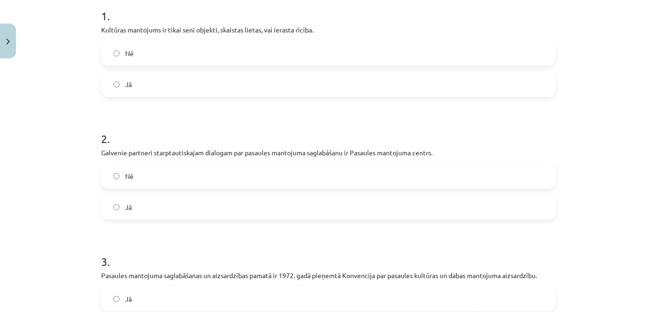
click at [132, 172] on label "Nē" at bounding box center [328, 176] width 452 height 24
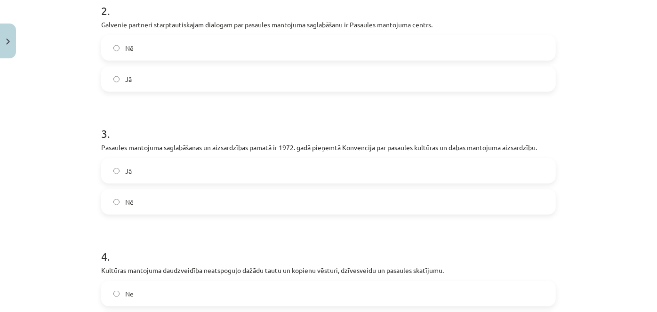
scroll to position [408, 0]
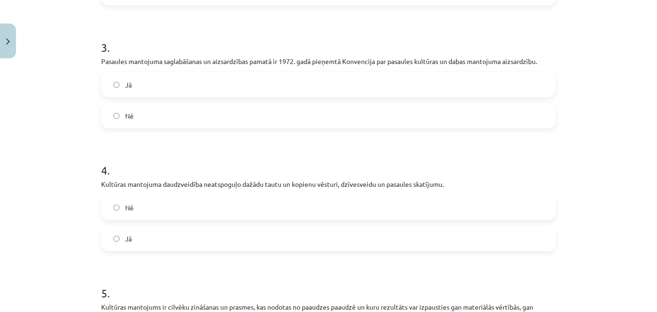
click at [145, 65] on p "Pasaules mantojuma saglabāšanas un aizsardzības pamatā ir 1972. gadā pieņemtā K…" at bounding box center [328, 61] width 454 height 10
drag, startPoint x: 123, startPoint y: 111, endPoint x: 114, endPoint y: 157, distance: 46.4
click at [125, 111] on span "Nē" at bounding box center [129, 116] width 8 height 10
click at [125, 197] on label "Nē" at bounding box center [328, 208] width 452 height 24
click at [138, 240] on label "Jā" at bounding box center [328, 239] width 452 height 24
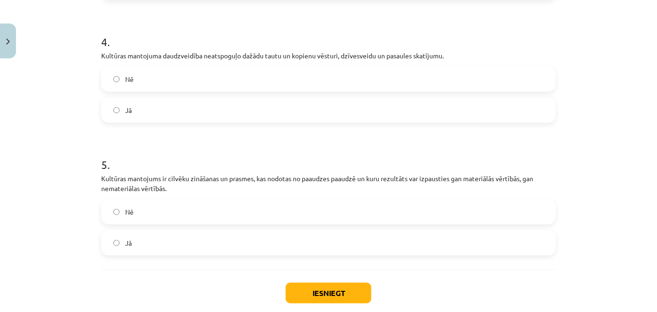
drag, startPoint x: 130, startPoint y: 253, endPoint x: 139, endPoint y: 249, distance: 10.3
click at [131, 253] on label "Jā" at bounding box center [328, 243] width 452 height 24
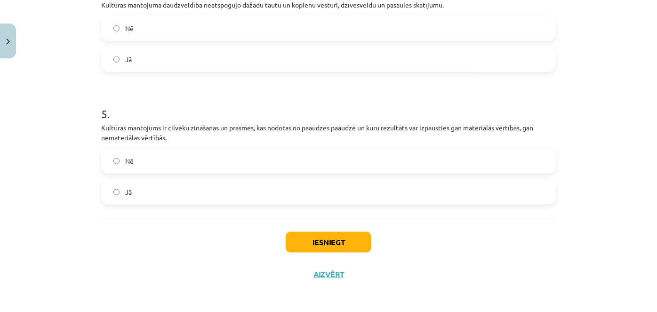
scroll to position [588, 0]
drag, startPoint x: 317, startPoint y: 240, endPoint x: 311, endPoint y: 241, distance: 6.7
click at [317, 240] on button "Iesniegt" at bounding box center [329, 241] width 86 height 21
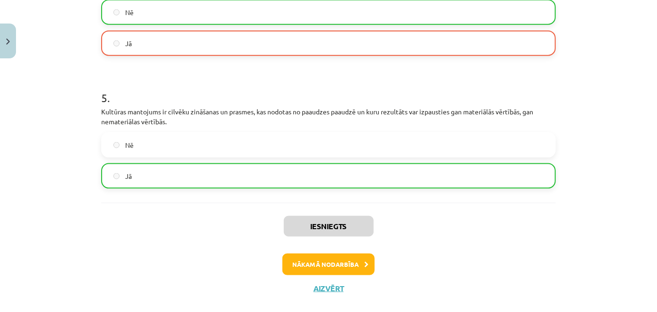
scroll to position [618, 0]
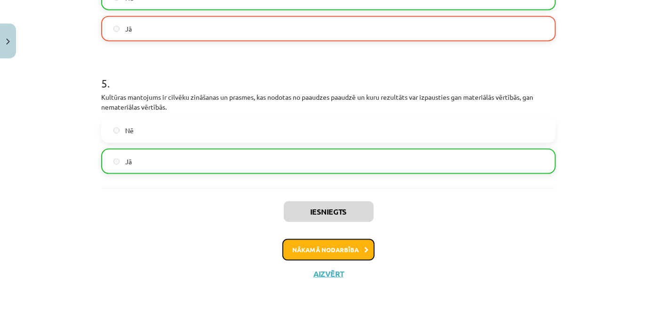
click at [298, 245] on button "Nākamā nodarbība" at bounding box center [328, 250] width 92 height 22
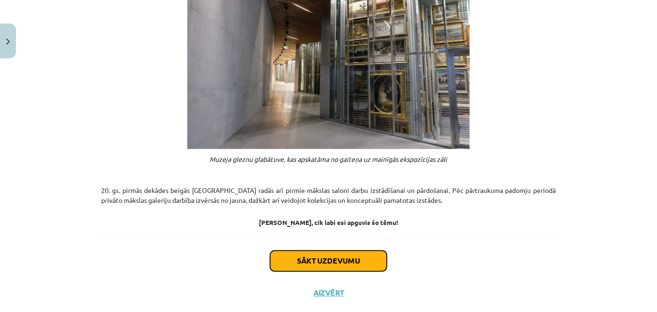
click at [305, 251] on button "Sākt uzdevumu" at bounding box center [328, 261] width 117 height 21
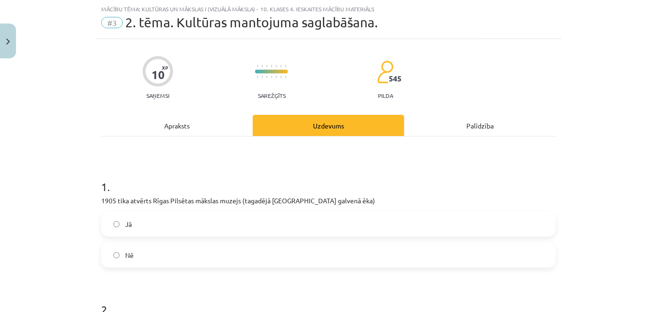
scroll to position [24, 0]
click at [142, 229] on label "Jā" at bounding box center [328, 224] width 452 height 24
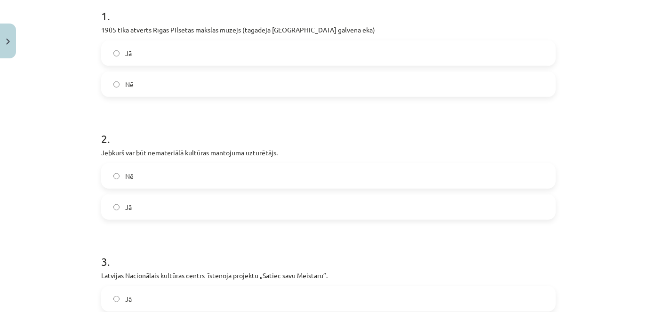
click at [164, 202] on label "Jā" at bounding box center [328, 207] width 452 height 24
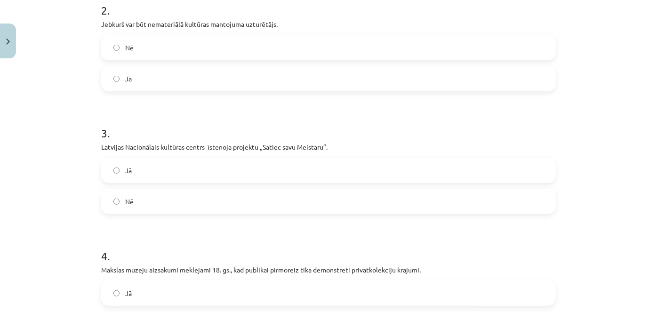
click at [175, 168] on label "Jā" at bounding box center [328, 171] width 452 height 24
click at [171, 196] on label "Nē" at bounding box center [328, 202] width 452 height 24
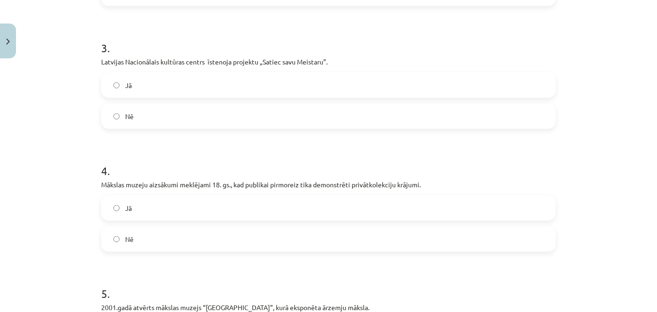
scroll to position [408, 0]
click at [164, 222] on div "Jā Nē" at bounding box center [328, 223] width 454 height 56
click at [172, 202] on label "Jā" at bounding box center [328, 208] width 452 height 24
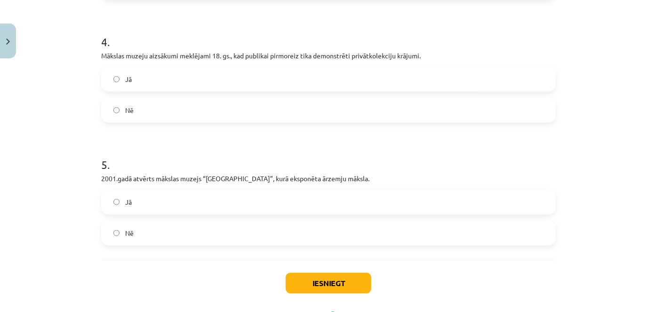
click at [161, 225] on label "Nē" at bounding box center [328, 233] width 452 height 24
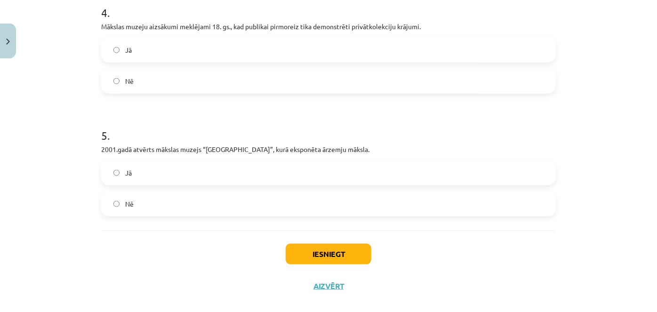
scroll to position [579, 0]
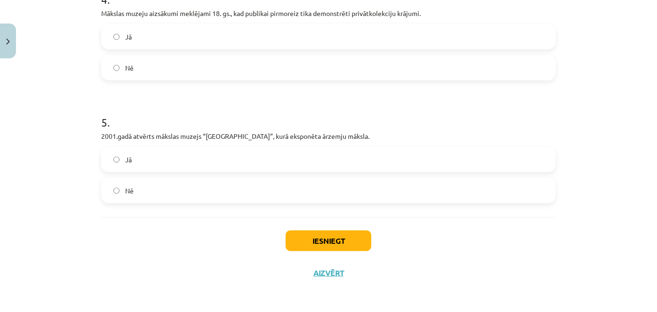
click at [313, 251] on div "Iesniegt Aizvērt" at bounding box center [328, 250] width 454 height 66
drag, startPoint x: 313, startPoint y: 251, endPoint x: 311, endPoint y: 245, distance: 6.8
click at [311, 245] on div "Iesniegt Aizvērt" at bounding box center [328, 250] width 454 height 66
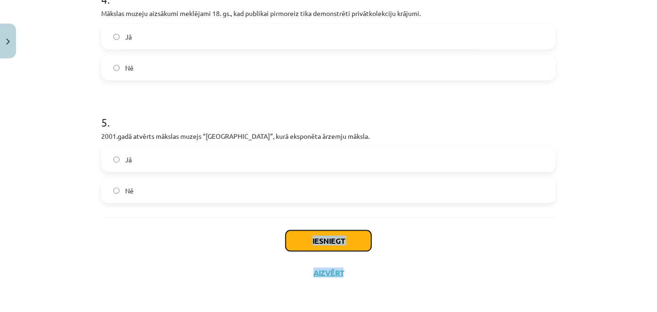
click at [311, 245] on button "Iesniegt" at bounding box center [329, 240] width 86 height 21
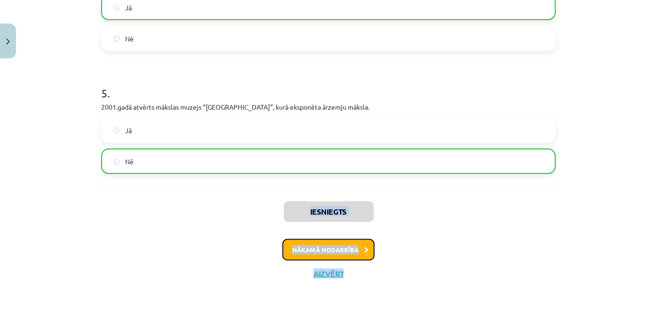
click at [306, 244] on button "Nākamā nodarbība" at bounding box center [328, 250] width 92 height 22
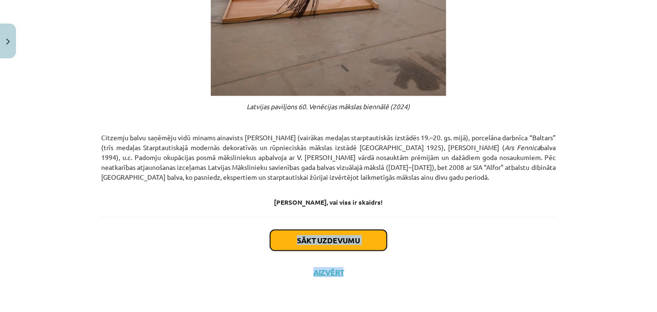
click at [278, 244] on button "Sākt uzdevumu" at bounding box center [328, 240] width 117 height 21
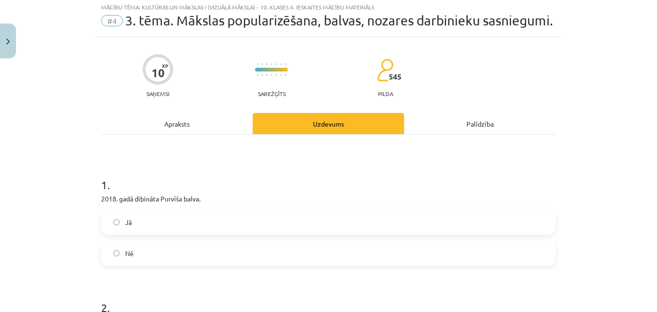
scroll to position [24, 0]
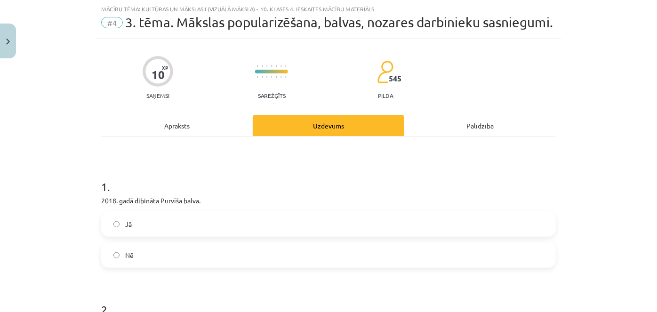
click at [127, 267] on label "Nē" at bounding box center [328, 255] width 452 height 24
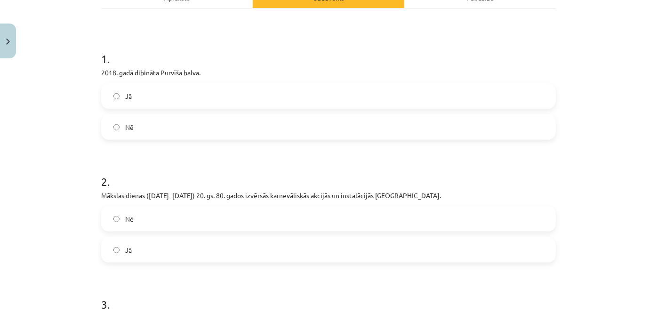
click at [130, 224] on span "Nē" at bounding box center [129, 219] width 8 height 10
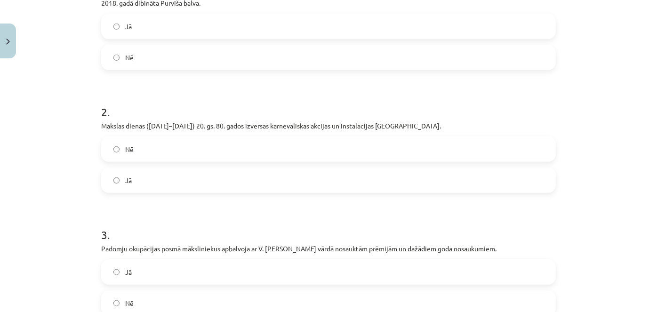
scroll to position [280, 0]
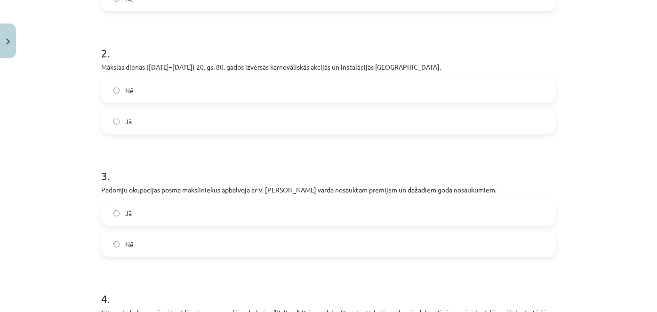
click at [131, 251] on label "Nē" at bounding box center [328, 244] width 452 height 24
click at [131, 225] on label "Jā" at bounding box center [328, 213] width 452 height 24
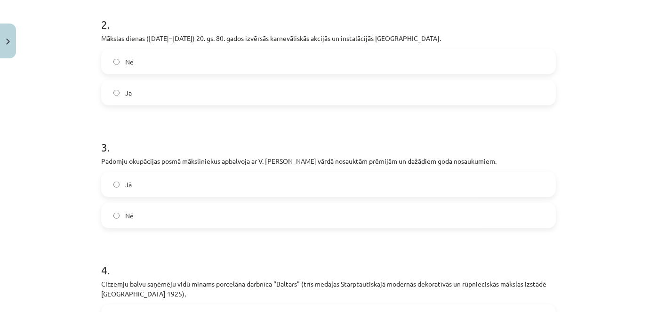
scroll to position [408, 0]
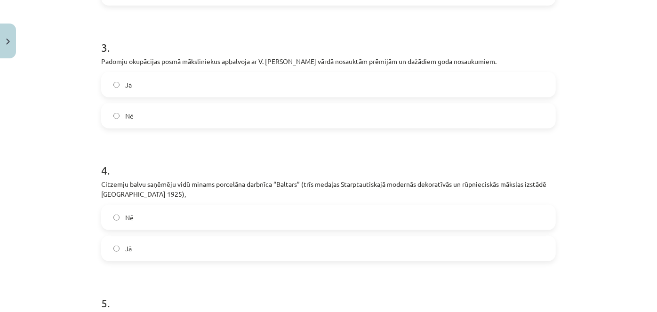
click at [128, 254] on span "Jā" at bounding box center [128, 249] width 7 height 10
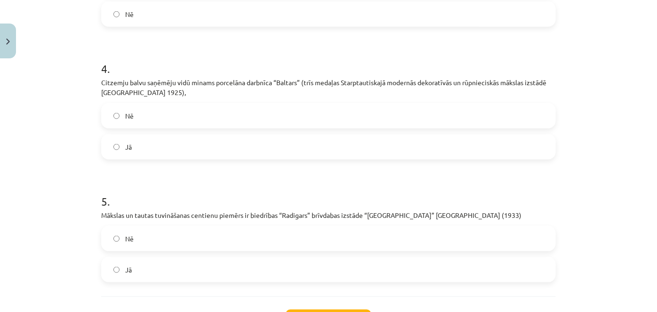
scroll to position [579, 0]
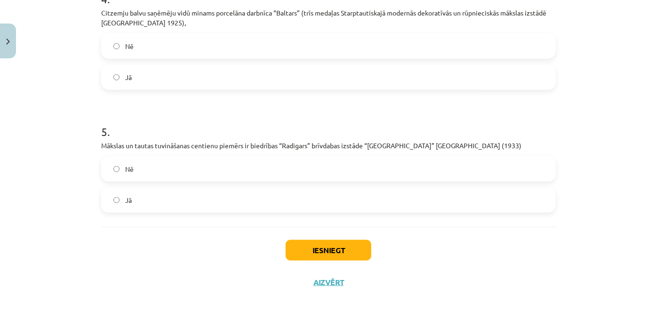
click at [139, 211] on label "Jā" at bounding box center [328, 200] width 452 height 24
drag, startPoint x: 317, startPoint y: 266, endPoint x: 308, endPoint y: 264, distance: 9.1
click at [316, 261] on button "Iesniegt" at bounding box center [329, 250] width 86 height 21
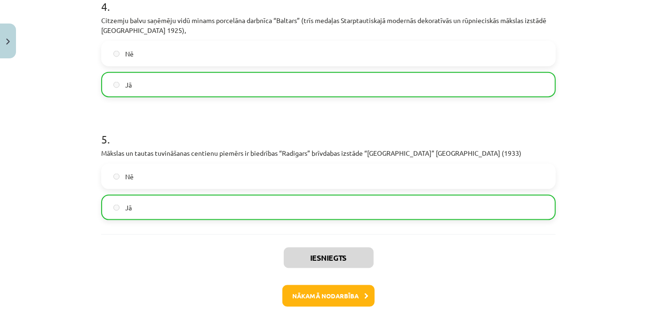
scroll to position [633, 0]
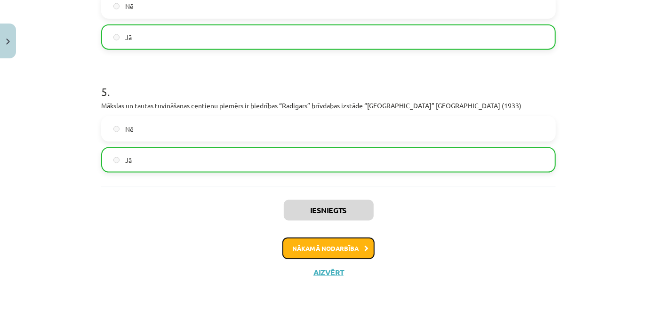
click at [303, 252] on button "Nākamā nodarbība" at bounding box center [328, 249] width 92 height 22
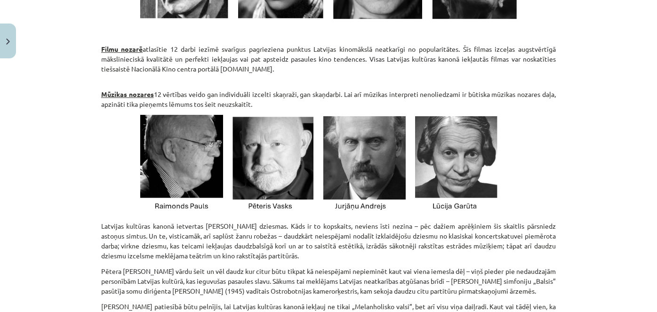
scroll to position [1563, 0]
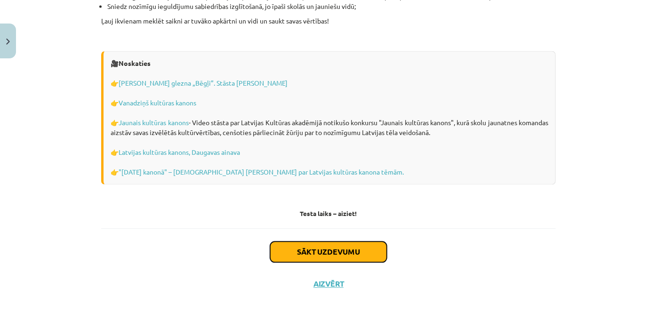
click at [291, 241] on button "Sākt uzdevumu" at bounding box center [328, 251] width 117 height 21
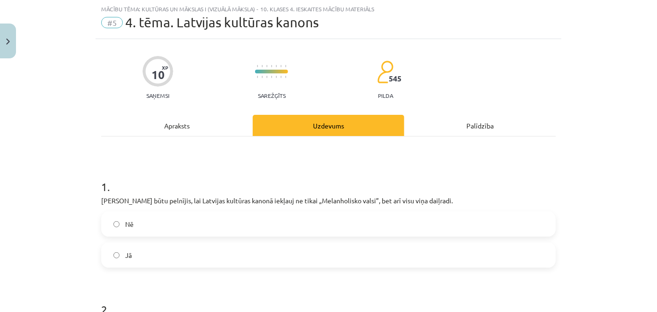
scroll to position [24, 0]
click at [102, 222] on label "Nē" at bounding box center [328, 224] width 452 height 24
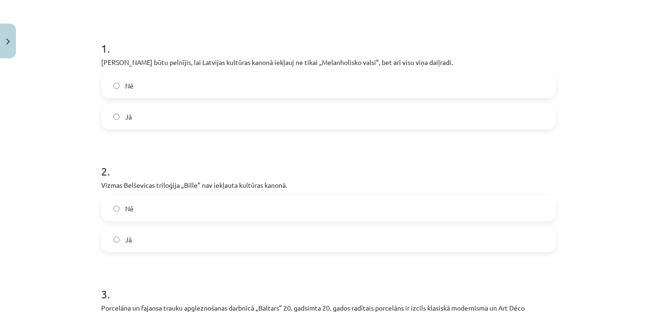
scroll to position [194, 0]
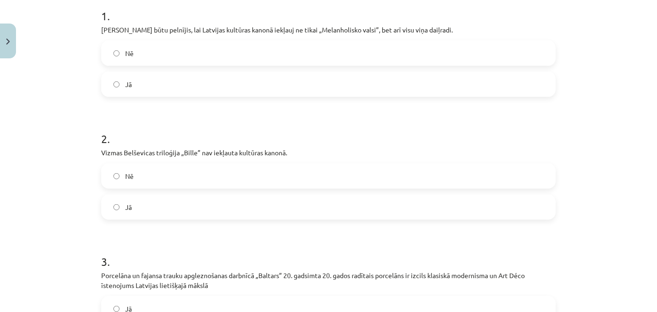
click at [148, 146] on div "2 . Vizmas Belševicas triloģija „Bille” nav iekļauta kultūras kanonā. Nē Jā" at bounding box center [328, 168] width 454 height 104
click at [135, 205] on label "Jā" at bounding box center [328, 207] width 452 height 24
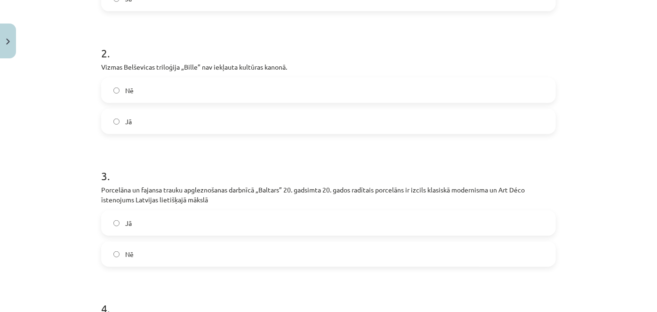
click at [128, 231] on label "Jā" at bounding box center [328, 223] width 452 height 24
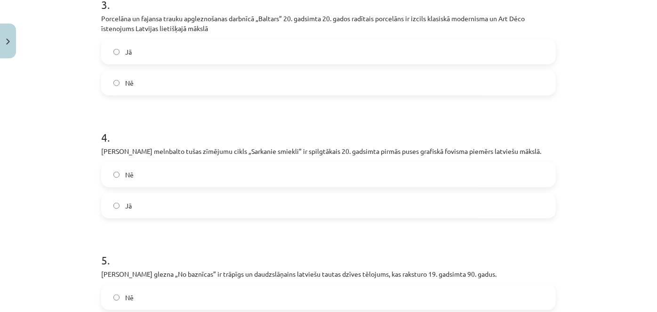
drag, startPoint x: 131, startPoint y: 227, endPoint x: 136, endPoint y: 207, distance: 19.9
click at [132, 225] on form "1 . Emīls Dārziņš būtu pelnījis, lai Latvijas kultūras kanonā iekļauj ne tikai …" at bounding box center [328, 38] width 454 height 605
click at [136, 210] on label "Jā" at bounding box center [328, 206] width 452 height 24
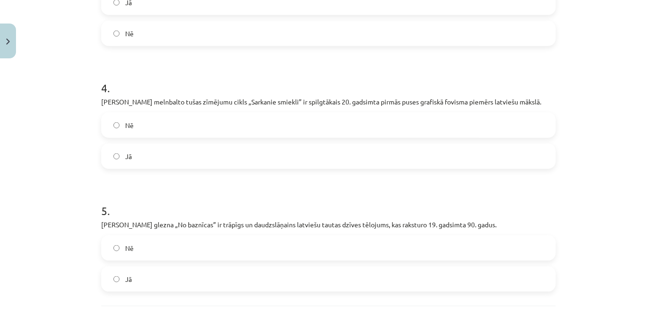
scroll to position [537, 0]
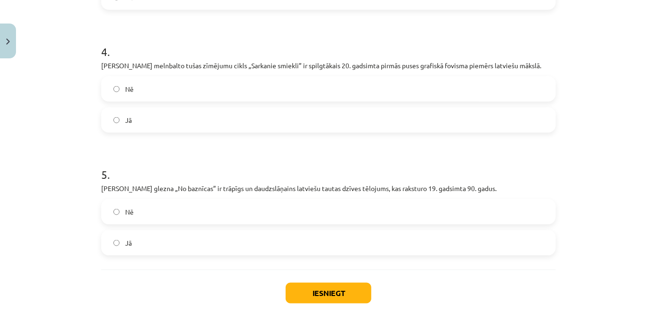
drag, startPoint x: 130, startPoint y: 236, endPoint x: 143, endPoint y: 235, distance: 12.3
click at [136, 236] on label "Jā" at bounding box center [328, 243] width 452 height 24
click at [294, 295] on button "Iesniegt" at bounding box center [329, 293] width 86 height 21
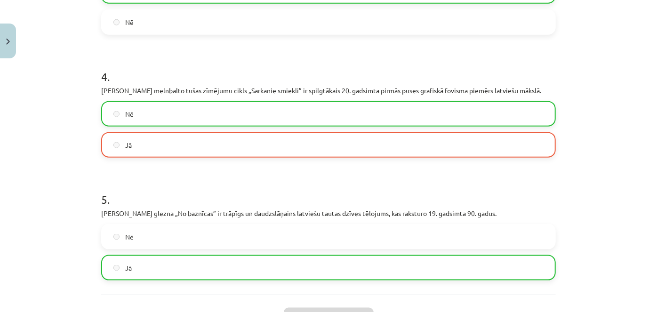
scroll to position [618, 0]
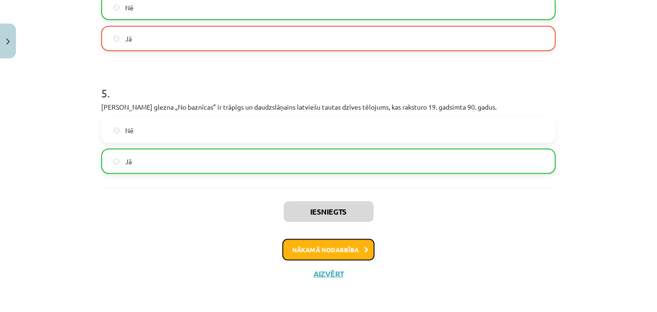
click at [322, 253] on button "Nākamā nodarbība" at bounding box center [328, 250] width 92 height 22
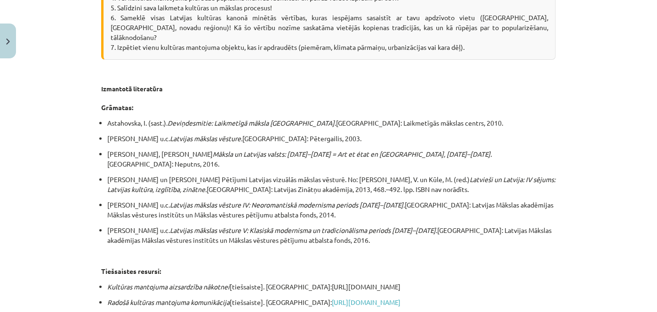
scroll to position [1811, 0]
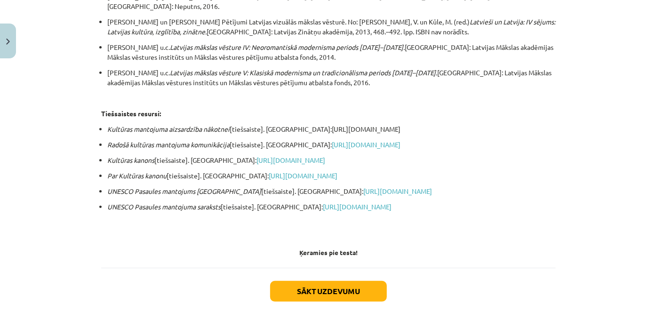
drag, startPoint x: 234, startPoint y: 167, endPoint x: 299, endPoint y: 308, distance: 154.9
click at [283, 281] on button "Sākt uzdevumu" at bounding box center [328, 291] width 117 height 21
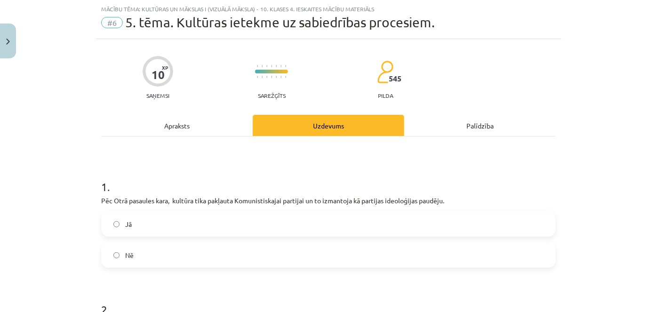
scroll to position [24, 0]
click at [220, 222] on label "Jā" at bounding box center [328, 224] width 452 height 24
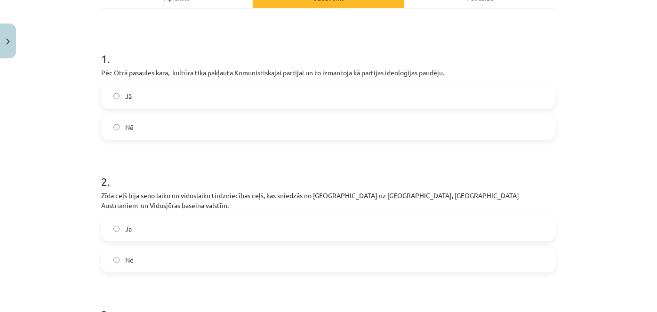
click at [219, 233] on div "Jā Nē" at bounding box center [328, 244] width 454 height 56
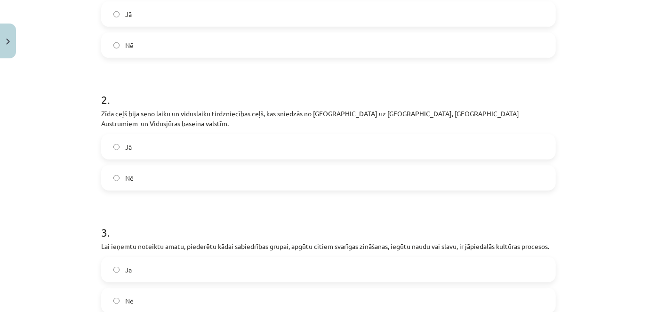
scroll to position [237, 0]
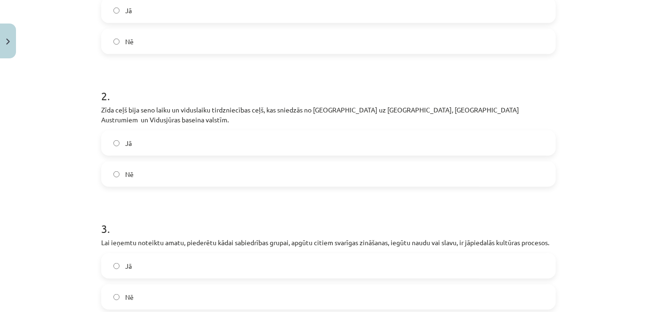
click at [204, 131] on label "Jā" at bounding box center [328, 143] width 452 height 24
drag, startPoint x: 171, startPoint y: 286, endPoint x: 168, endPoint y: 276, distance: 9.8
click at [171, 286] on label "Nē" at bounding box center [328, 297] width 452 height 24
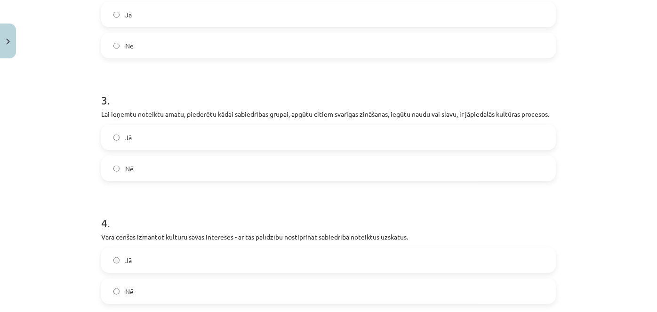
drag, startPoint x: 158, startPoint y: 281, endPoint x: 155, endPoint y: 264, distance: 16.7
click at [158, 279] on label "Nē" at bounding box center [328, 291] width 452 height 24
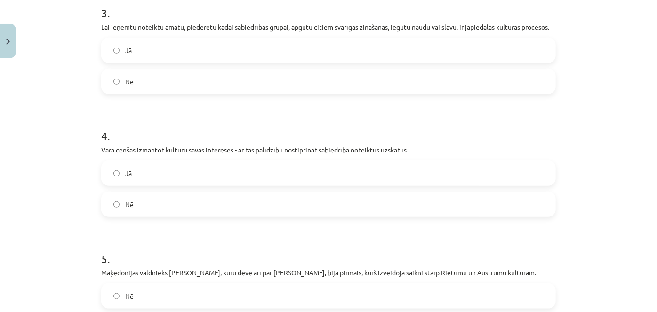
scroll to position [494, 0]
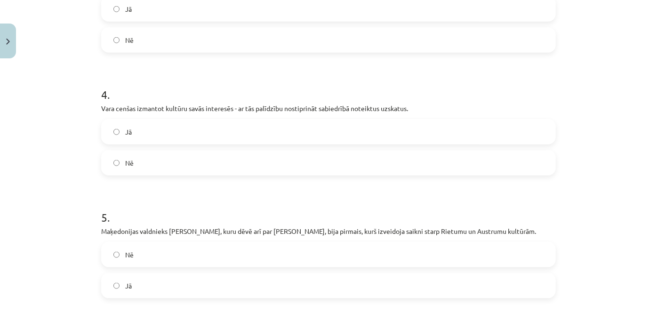
click at [156, 259] on div "Nē Jā" at bounding box center [328, 270] width 454 height 56
click at [157, 252] on label "Nē" at bounding box center [328, 255] width 452 height 24
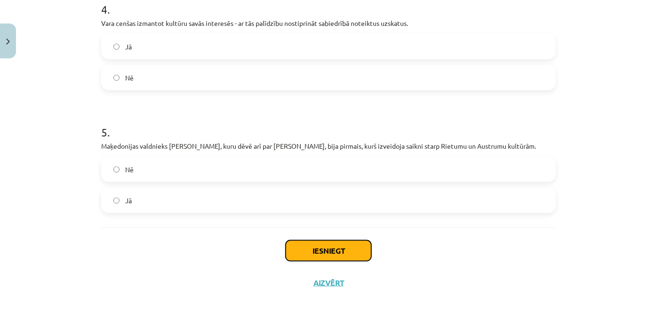
click at [317, 241] on button "Iesniegt" at bounding box center [329, 250] width 86 height 21
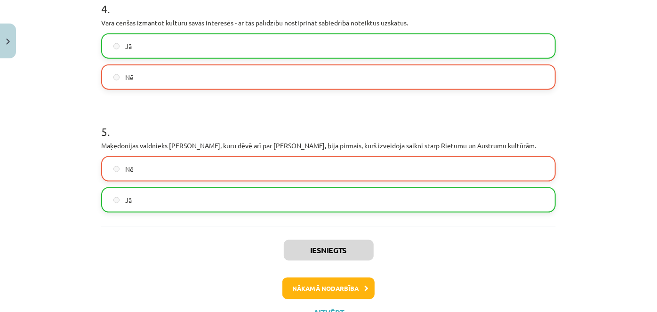
scroll to position [608, 0]
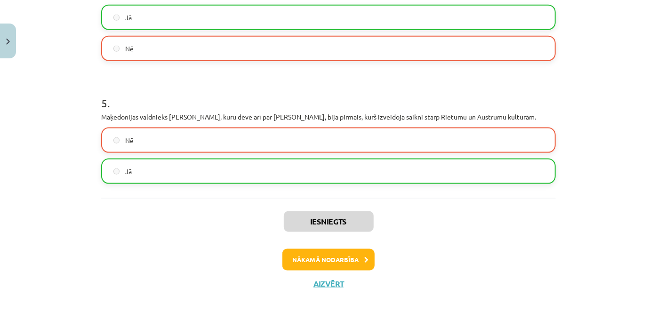
click at [306, 259] on div "Iesniegts Nākamā nodarbība Aizvērt" at bounding box center [328, 246] width 454 height 96
click at [315, 249] on button "Nākamā nodarbība" at bounding box center [328, 260] width 92 height 22
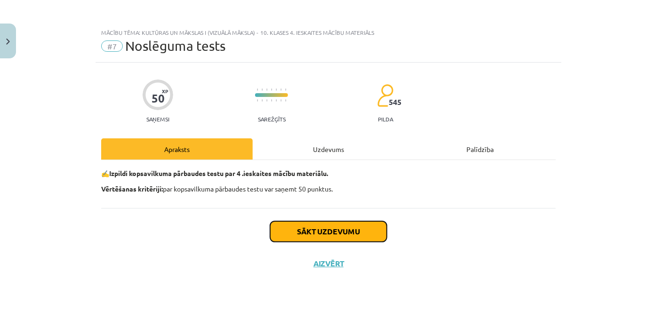
click at [302, 235] on button "Sākt uzdevumu" at bounding box center [328, 231] width 117 height 21
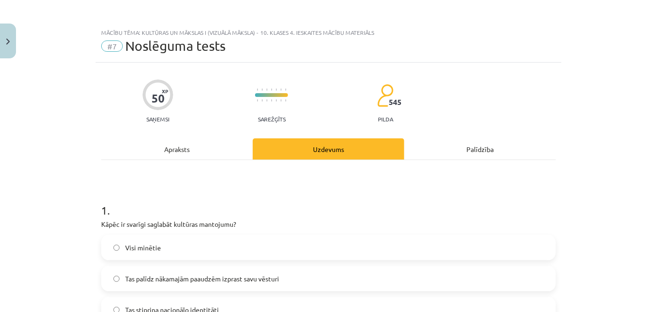
click at [271, 250] on label "Visi minētie" at bounding box center [328, 248] width 452 height 24
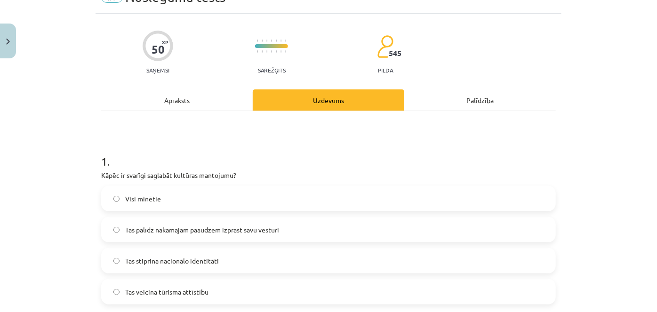
scroll to position [85, 0]
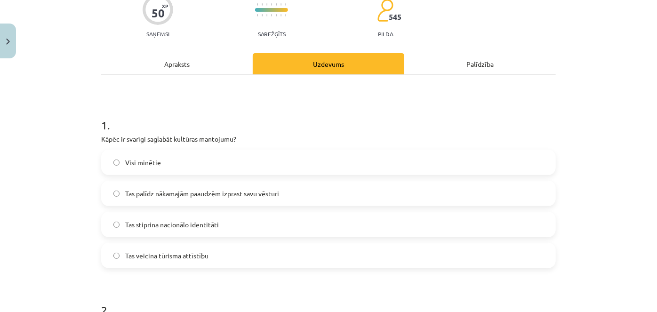
click at [219, 232] on label "Tas stiprina nacionālo identitāti" at bounding box center [328, 225] width 452 height 24
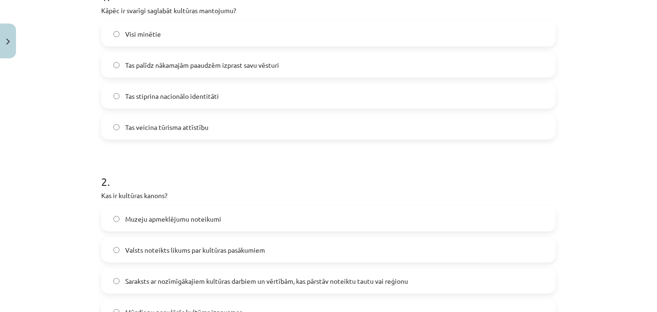
click at [219, 232] on div "Muzeju apmeklējumu noteikumi Valsts noteikts likums par kultūras pasākumiem Sar…" at bounding box center [328, 265] width 454 height 119
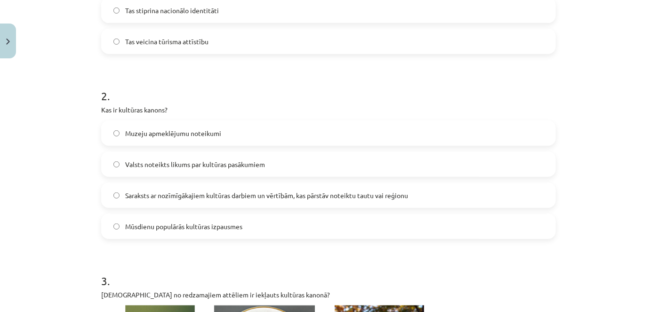
click at [218, 231] on label "Mūsdienu populārās kultūras izpausmes" at bounding box center [328, 226] width 452 height 24
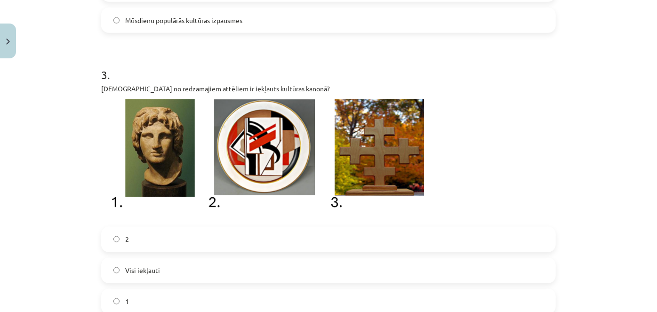
scroll to position [556, 0]
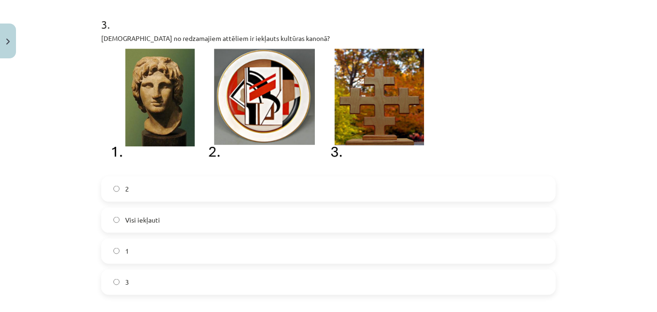
click at [128, 283] on label "3" at bounding box center [328, 282] width 452 height 24
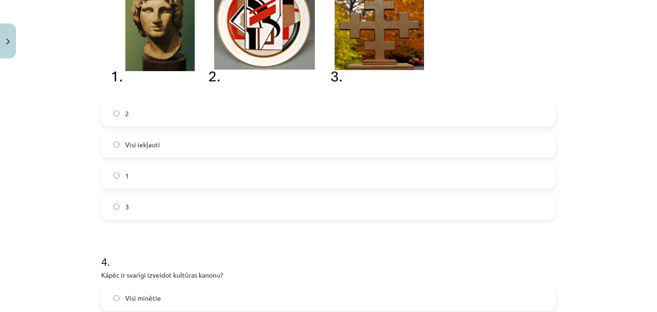
scroll to position [727, 0]
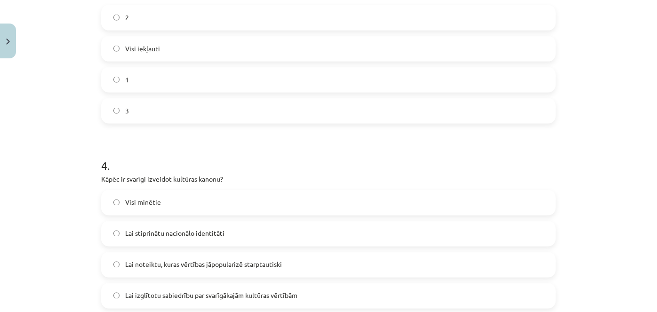
click at [119, 223] on label "Lai stiprinātu nacionālo identitāti" at bounding box center [328, 234] width 452 height 24
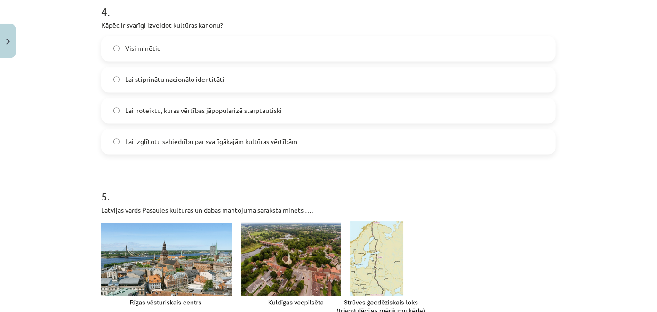
scroll to position [941, 0]
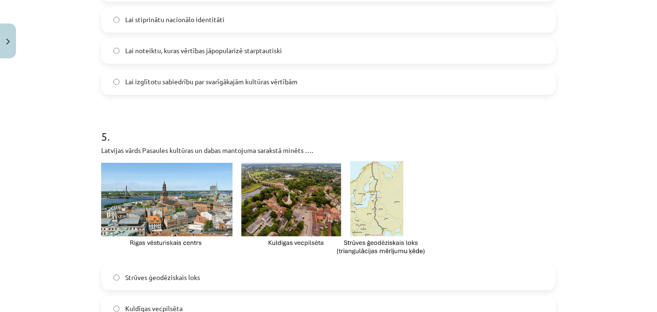
click at [125, 272] on span "Strūves ģeodēziskais loks" at bounding box center [162, 277] width 75 height 10
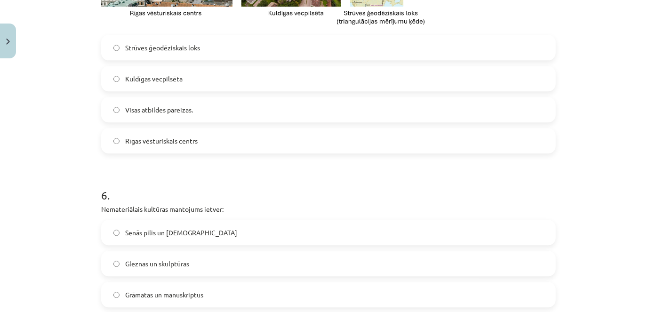
scroll to position [1240, 0]
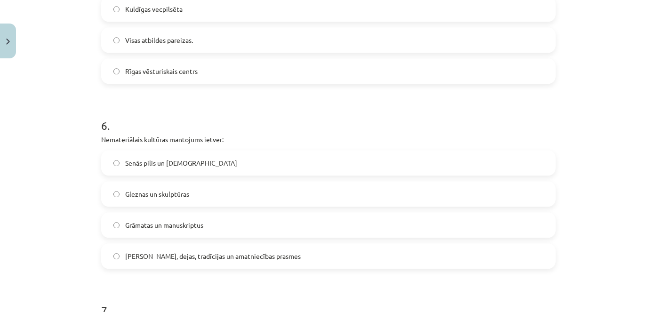
click at [189, 220] on span "Grāmatas un manuskriptus" at bounding box center [164, 225] width 78 height 10
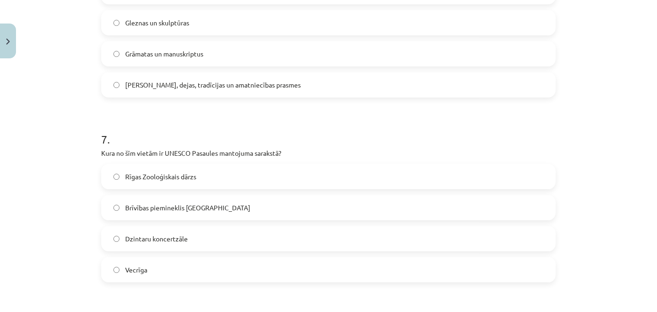
click at [180, 207] on span "Brīvības piemineklis Rīgā" at bounding box center [187, 208] width 125 height 10
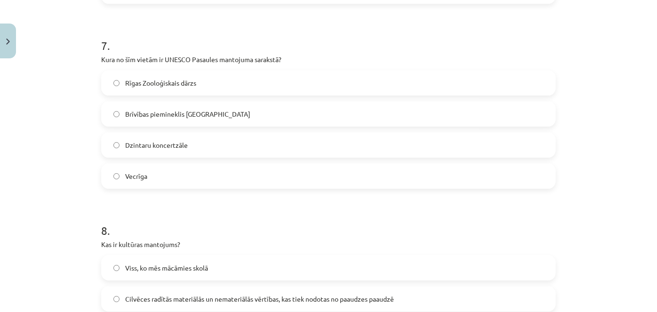
scroll to position [1625, 0]
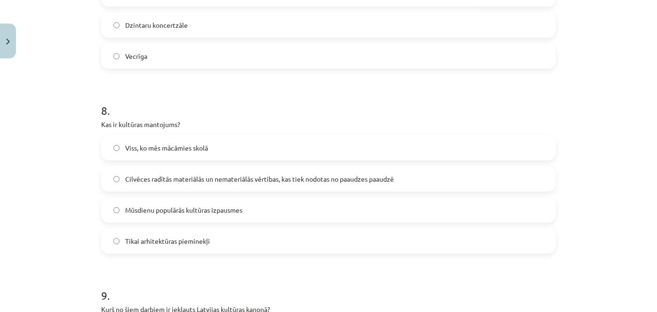
click at [180, 198] on label "Mūsdienu populārās kultūras izpausmes" at bounding box center [328, 210] width 452 height 24
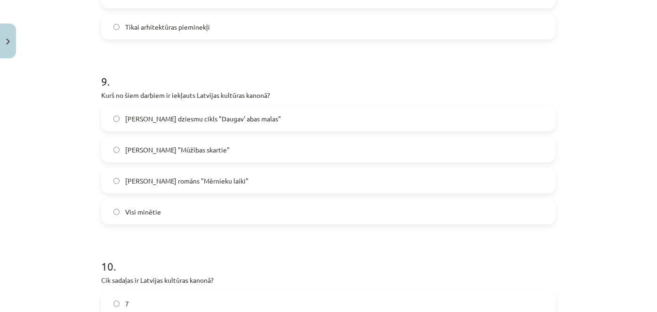
click at [192, 187] on label "Brāļu Kaudzīšu romāns "Mērnieku laiki"" at bounding box center [328, 181] width 452 height 24
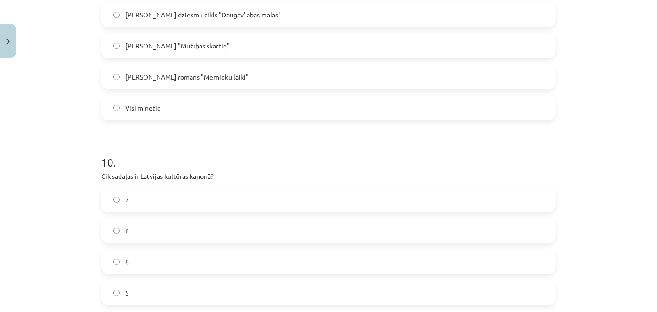
scroll to position [2009, 0]
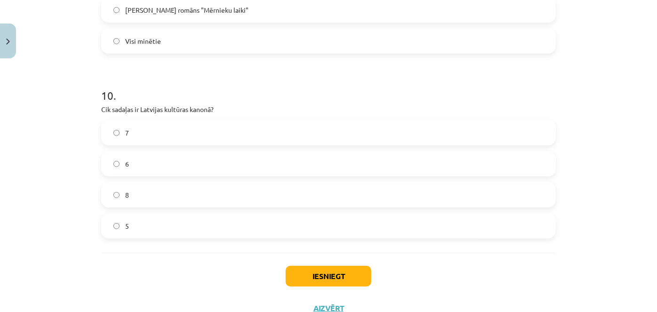
click at [155, 174] on label "6" at bounding box center [328, 164] width 452 height 24
drag, startPoint x: 300, startPoint y: 270, endPoint x: 292, endPoint y: 270, distance: 7.5
click at [295, 270] on button "Iesniegt" at bounding box center [329, 276] width 86 height 21
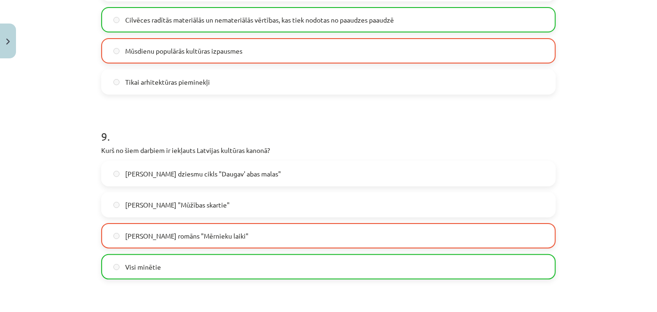
scroll to position [2074, 0]
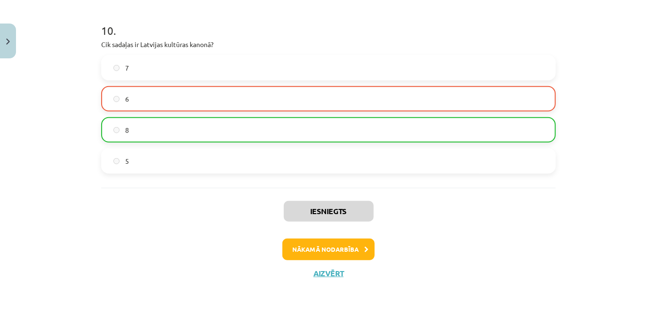
drag, startPoint x: 74, startPoint y: 192, endPoint x: 304, endPoint y: 241, distance: 235.2
click at [303, 246] on button "Nākamā nodarbība" at bounding box center [328, 249] width 92 height 22
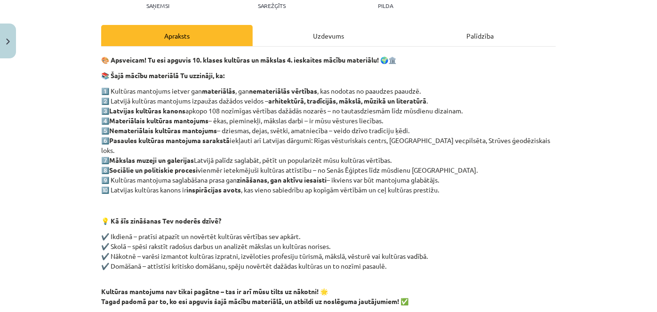
scroll to position [206, 0]
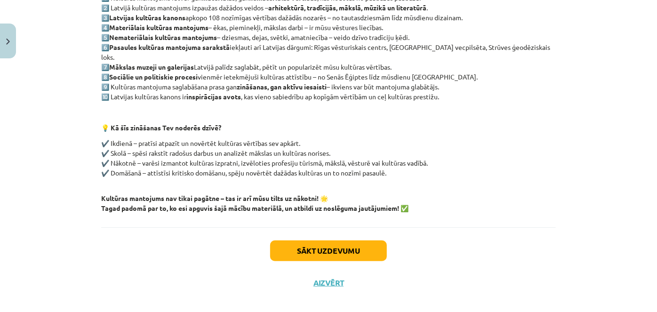
click at [329, 254] on div "Sākt uzdevumu Aizvērt" at bounding box center [328, 260] width 454 height 66
click at [317, 240] on button "Sākt uzdevumu" at bounding box center [328, 250] width 117 height 21
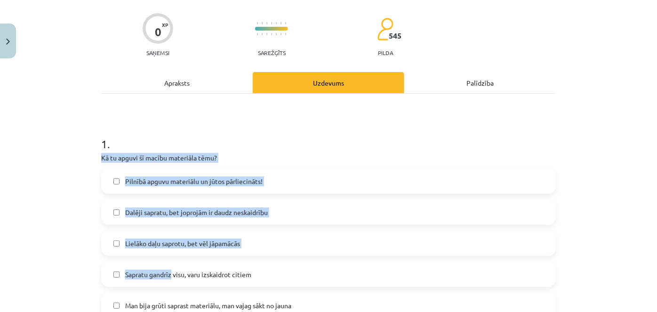
scroll to position [151, 0]
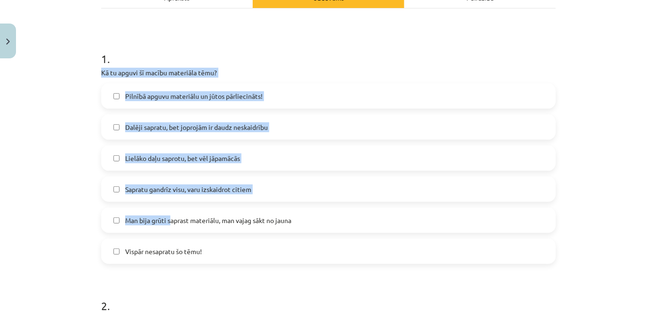
drag, startPoint x: 95, startPoint y: 193, endPoint x: 117, endPoint y: 175, distance: 29.1
click at [163, 203] on div "0 XP Saņemsi Sarežģīts 545 pilda Apraksts Uzdevums Palīdzība 1 . Kā tu apguvi š…" at bounding box center [328, 263] width 466 height 705
click at [118, 126] on label "Dalēji sapratu, bet joprojām ir daudz neskaidrību" at bounding box center [328, 127] width 452 height 24
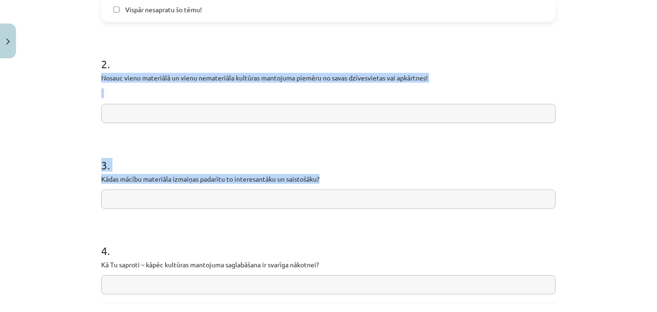
scroll to position [479, 0]
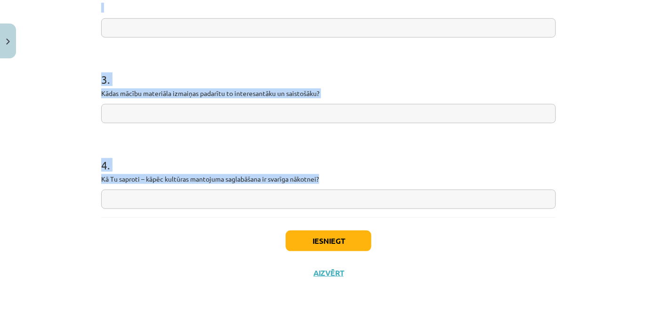
drag, startPoint x: 99, startPoint y: 78, endPoint x: 348, endPoint y: 180, distance: 269.2
copy form "Nosauc vienu materiālā un vienu nemateriāla kultūras mantojuma piemēru no savas…"
drag, startPoint x: 203, startPoint y: 25, endPoint x: 172, endPoint y: 30, distance: 31.5
click at [172, 30] on input "text" at bounding box center [328, 27] width 454 height 19
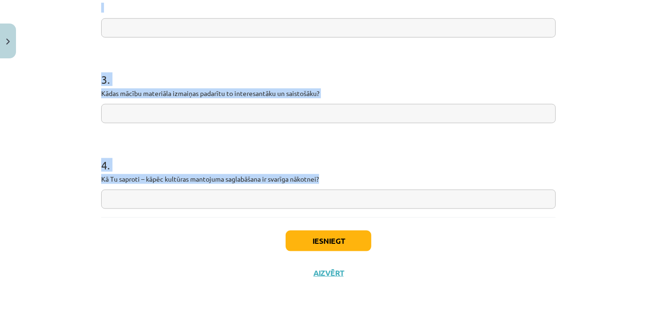
click at [172, 30] on input "text" at bounding box center [328, 27] width 454 height 19
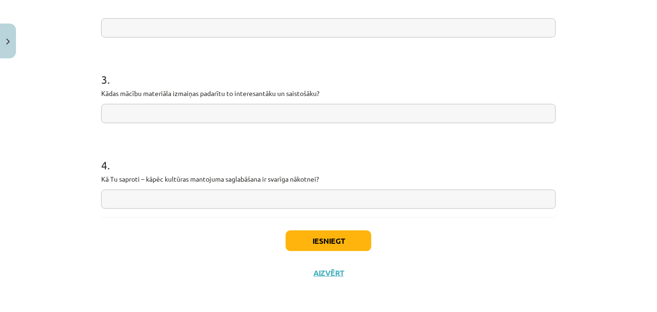
paste input "**********"
type input "**********"
click at [213, 112] on input "text" at bounding box center [328, 113] width 454 height 19
paste input "**********"
type input "**********"
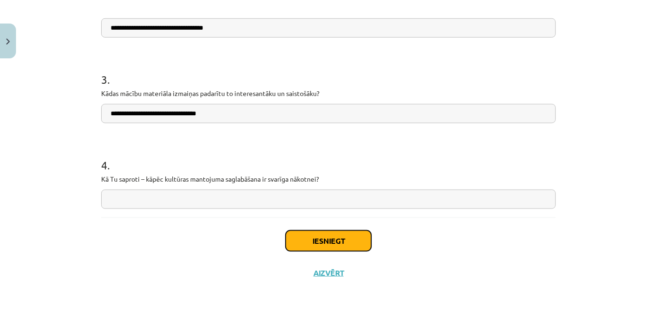
click at [317, 244] on button "Iesniegt" at bounding box center [329, 240] width 86 height 21
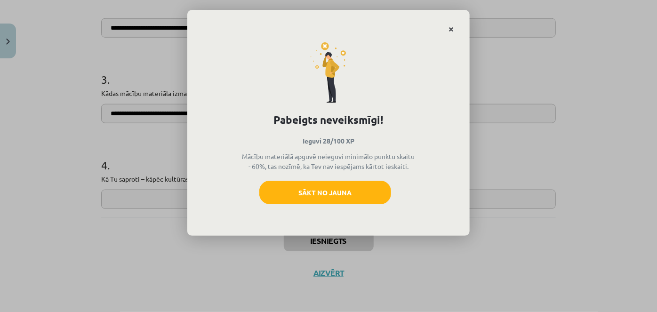
click at [450, 24] on link "Close" at bounding box center [451, 29] width 16 height 18
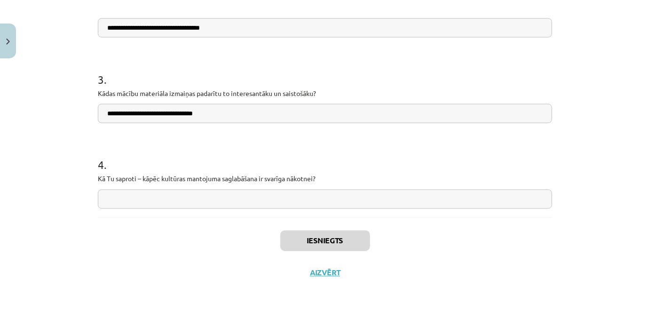
scroll to position [734, 0]
click at [334, 269] on button "Aizvērt" at bounding box center [325, 272] width 36 height 9
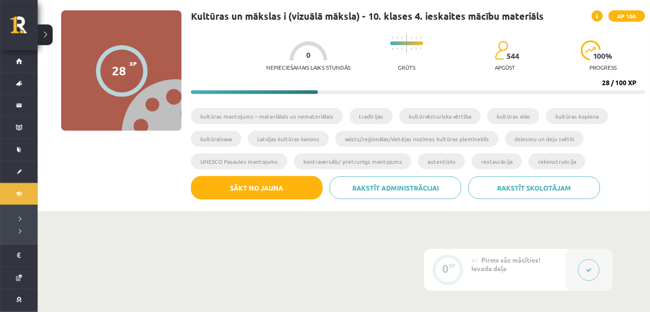
scroll to position [0, 0]
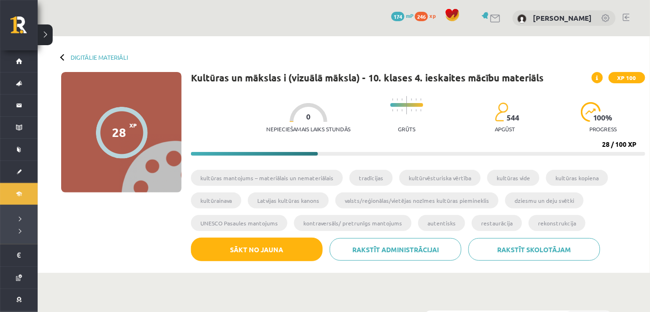
drag, startPoint x: 287, startPoint y: 235, endPoint x: 278, endPoint y: 132, distance: 103.4
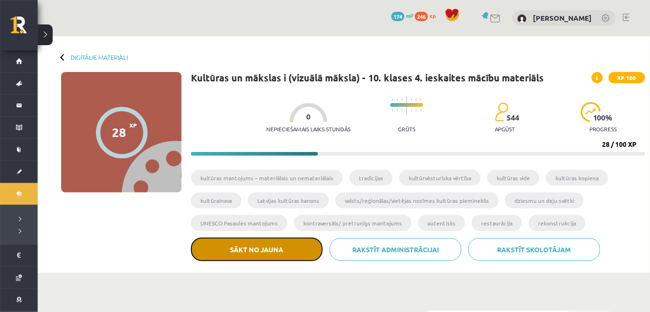
drag, startPoint x: 224, startPoint y: 241, endPoint x: 224, endPoint y: 246, distance: 5.2
click at [224, 246] on button "Sākt no jauna" at bounding box center [257, 250] width 132 height 24
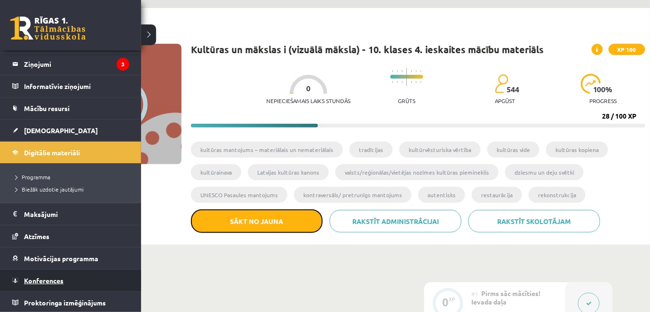
scroll to position [42, 0]
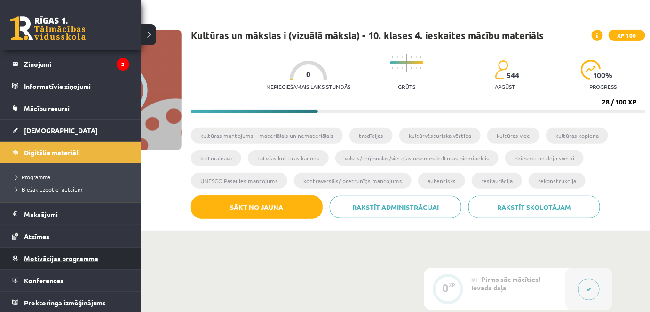
click at [60, 258] on span "Motivācijas programma" at bounding box center [61, 258] width 74 height 8
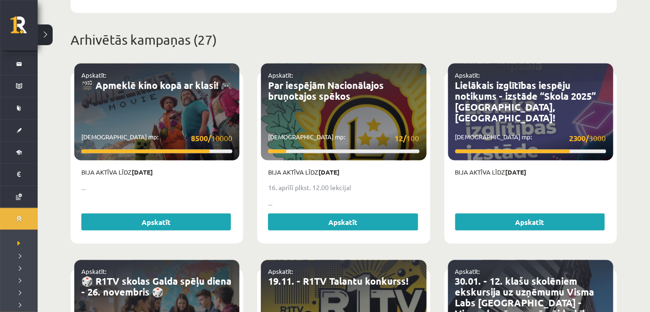
scroll to position [375, 0]
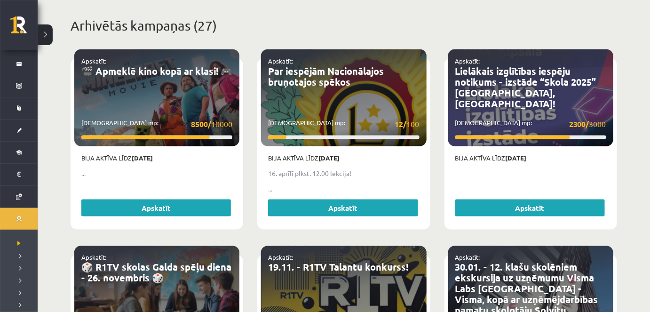
drag, startPoint x: 225, startPoint y: 127, endPoint x: 231, endPoint y: 171, distance: 43.7
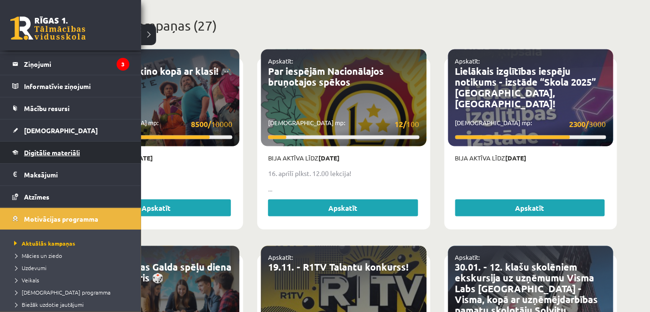
click at [55, 157] on link "Digitālie materiāli" at bounding box center [70, 153] width 117 height 22
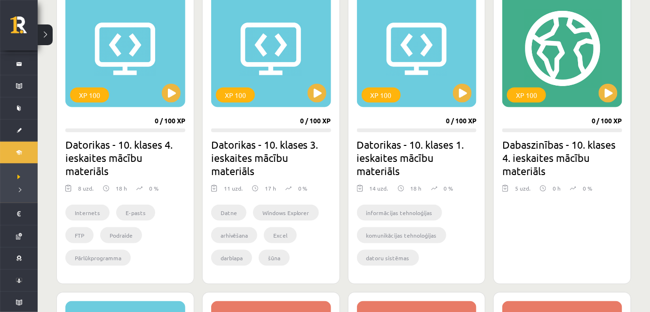
scroll to position [245, 0]
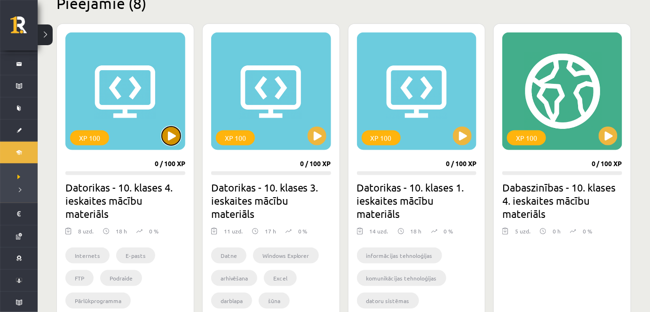
click at [168, 130] on button at bounding box center [171, 136] width 19 height 19
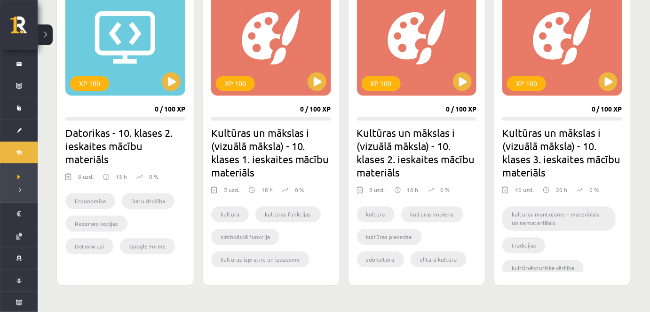
scroll to position [629, 0]
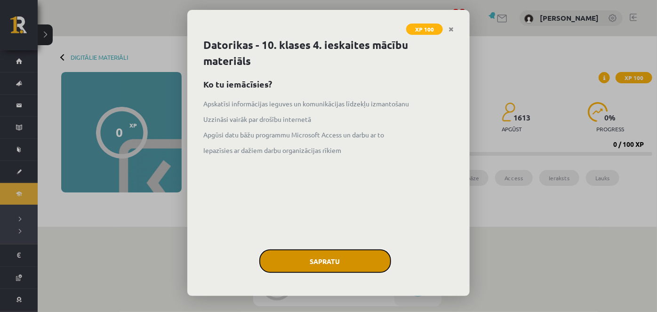
click at [313, 271] on button "Sapratu" at bounding box center [325, 261] width 132 height 24
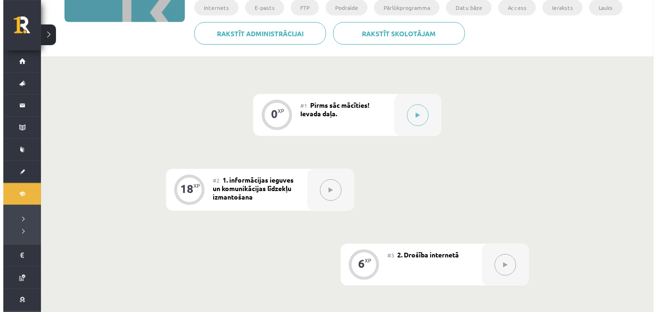
scroll to position [171, 0]
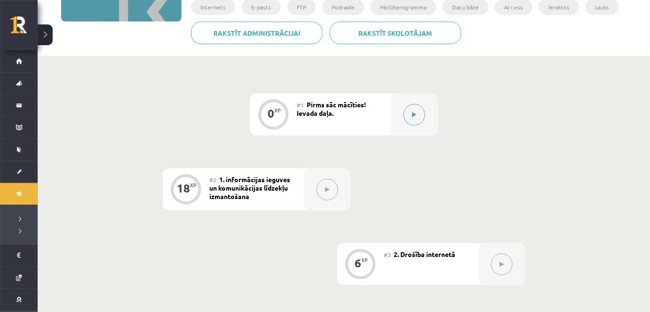
click at [428, 116] on div at bounding box center [414, 115] width 47 height 42
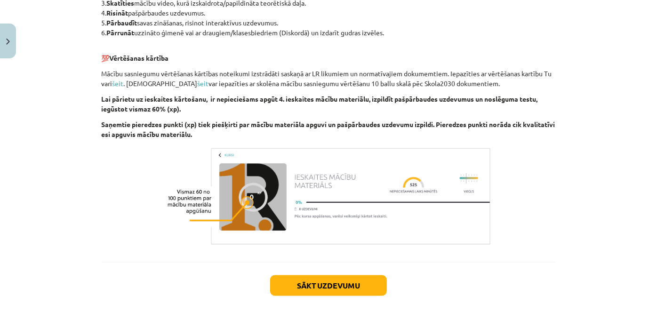
scroll to position [591, 0]
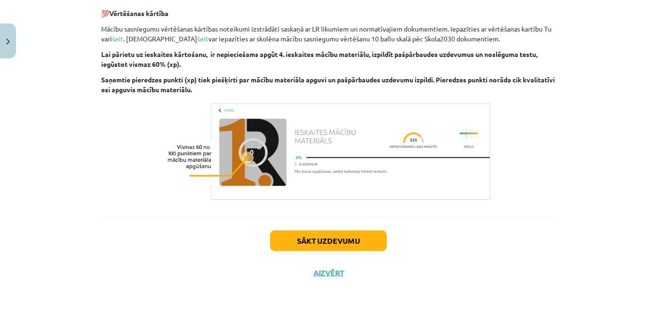
drag, startPoint x: 305, startPoint y: 138, endPoint x: 286, endPoint y: 240, distance: 103.2
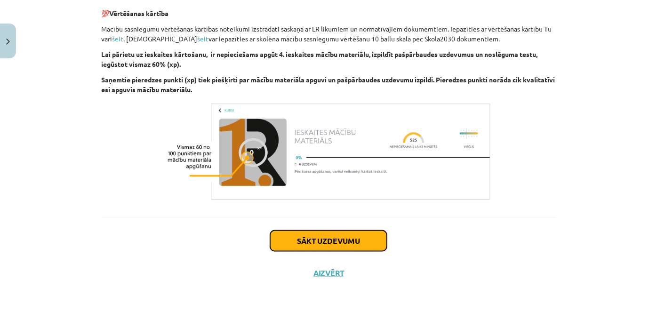
click at [296, 236] on button "Sākt uzdevumu" at bounding box center [328, 240] width 117 height 21
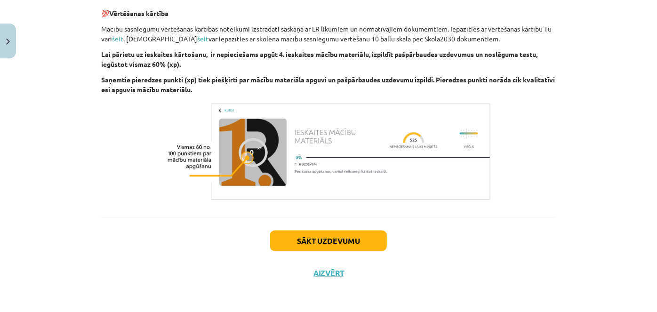
scroll to position [24, 0]
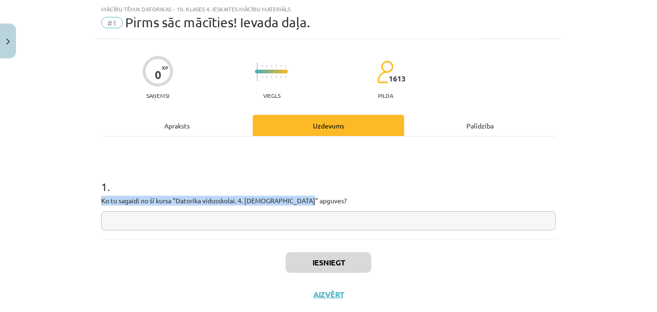
drag, startPoint x: 94, startPoint y: 205, endPoint x: 324, endPoint y: 198, distance: 229.6
click at [324, 198] on div "0 XP Saņemsi Viegls 1613 pilda Apraksts Uzdevums Palīdzība 1 . Ko tu sagaidi no…" at bounding box center [328, 174] width 466 height 271
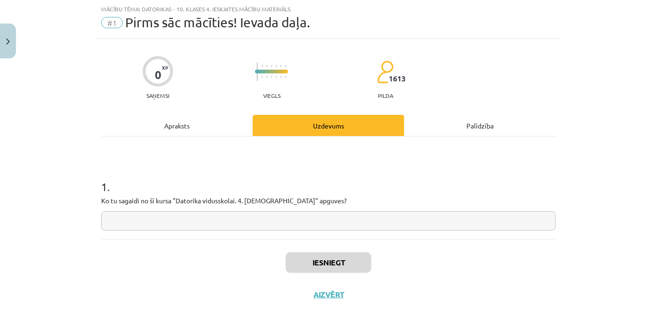
click at [267, 224] on input "text" at bounding box center [328, 220] width 454 height 19
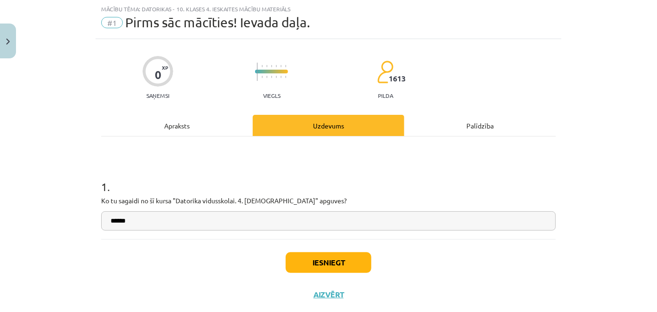
type input "******"
click at [326, 258] on button "Iesniegt" at bounding box center [329, 262] width 86 height 21
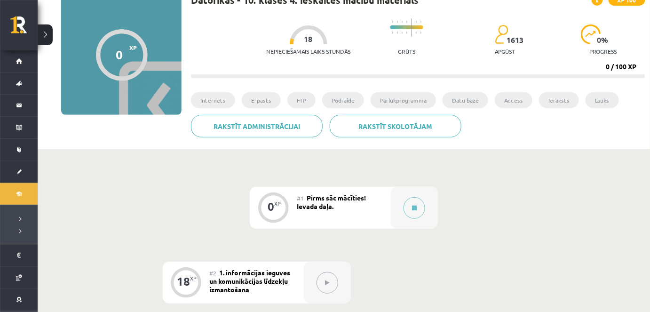
scroll to position [171, 0]
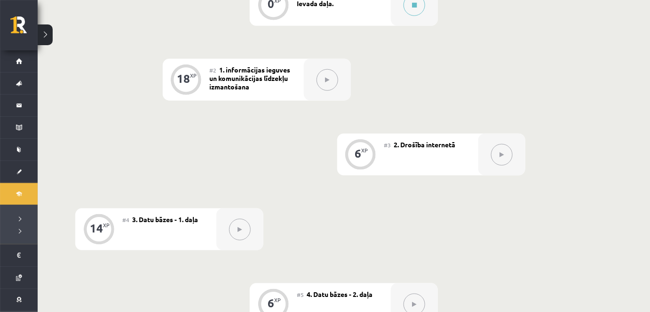
drag, startPoint x: 390, startPoint y: 156, endPoint x: 413, endPoint y: 94, distance: 65.8
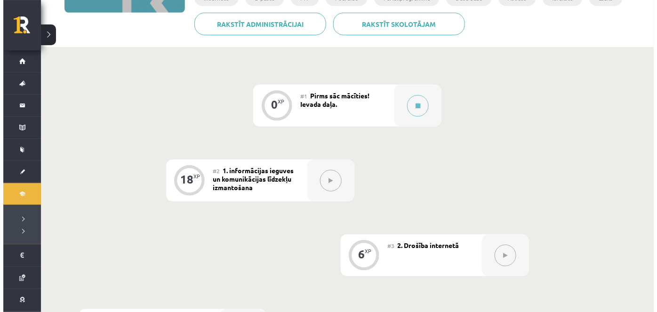
scroll to position [179, 0]
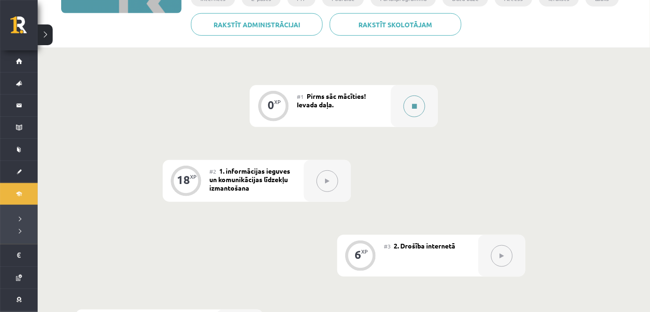
click at [403, 111] on div at bounding box center [414, 106] width 47 height 42
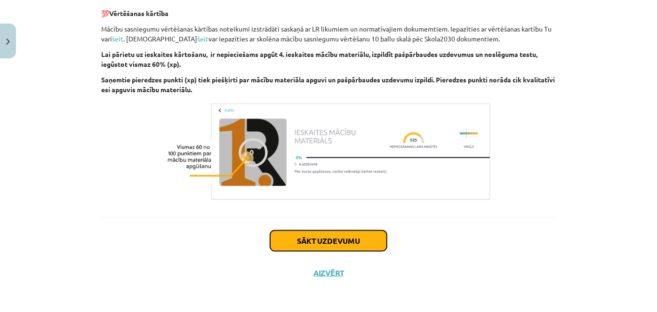
click at [329, 237] on button "Sākt uzdevumu" at bounding box center [328, 240] width 117 height 21
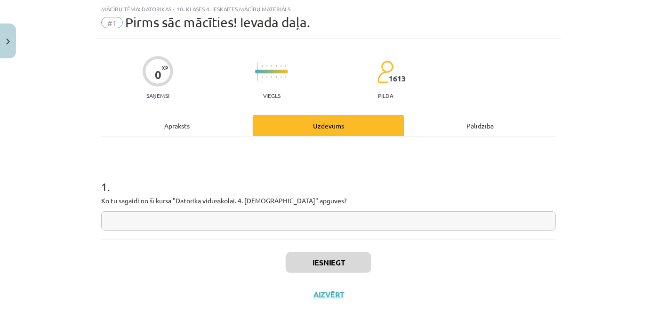
scroll to position [45, 0]
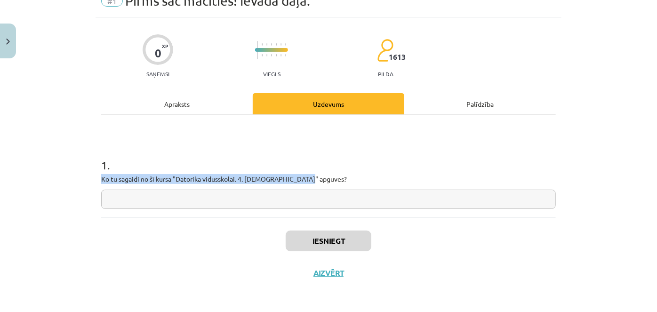
drag, startPoint x: 95, startPoint y: 175, endPoint x: 305, endPoint y: 181, distance: 210.3
click at [305, 181] on div "0 XP Saņemsi Viegls 1613 pilda Apraksts Uzdevums Palīdzība 1 . Ko tu sagaidi no…" at bounding box center [328, 152] width 466 height 271
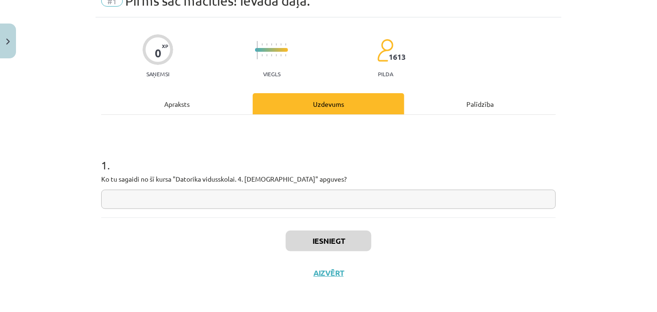
click at [182, 210] on div "1 . Ko tu sagaidi no šī kursa "Datorika vidusskolai. 4. [DEMOGRAPHIC_DATA]" apg…" at bounding box center [328, 166] width 454 height 103
click at [185, 197] on input "text" at bounding box center [328, 199] width 454 height 19
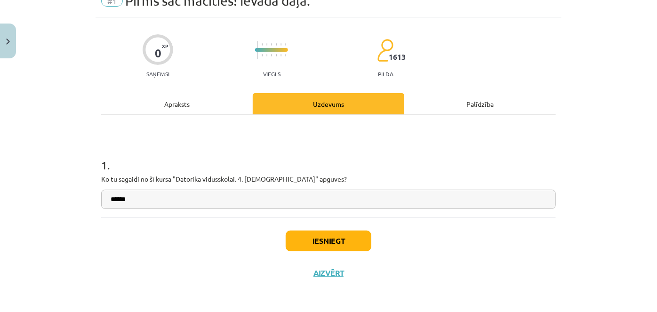
type input "******"
click at [306, 237] on button "Iesniegt" at bounding box center [329, 240] width 86 height 21
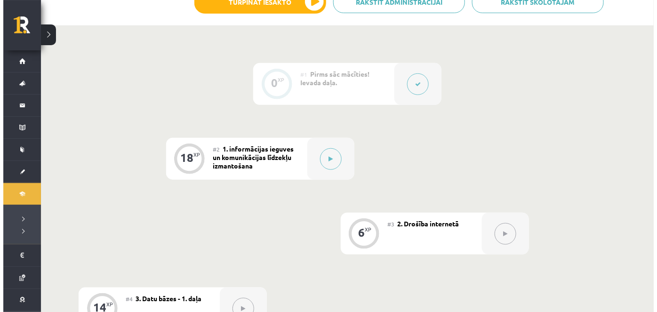
scroll to position [256, 0]
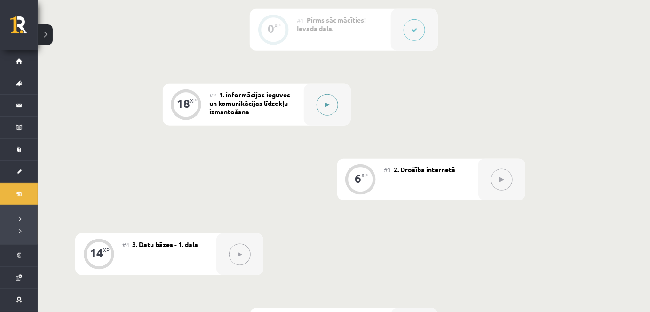
click at [318, 113] on div at bounding box center [327, 105] width 47 height 42
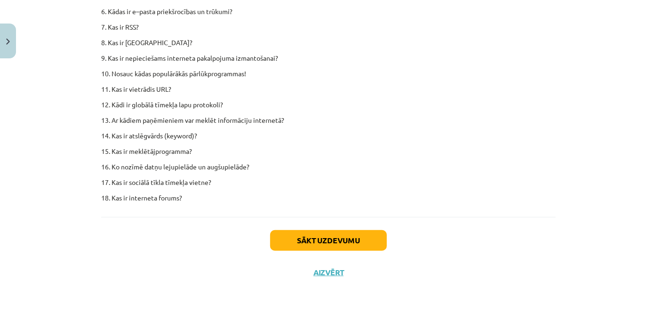
scroll to position [5870, 0]
drag, startPoint x: 354, startPoint y: 158, endPoint x: 381, endPoint y: 283, distance: 128.5
click at [361, 242] on button "Sākt uzdevumu" at bounding box center [328, 240] width 117 height 21
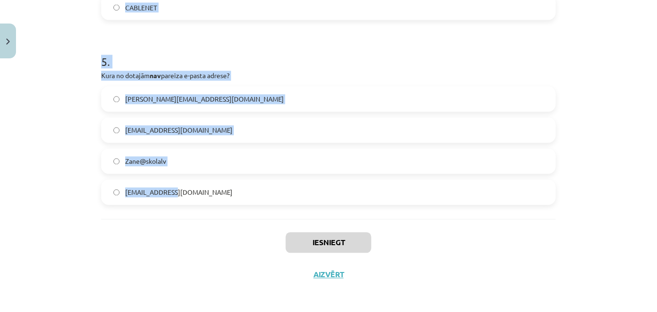
scroll to position [889, 0]
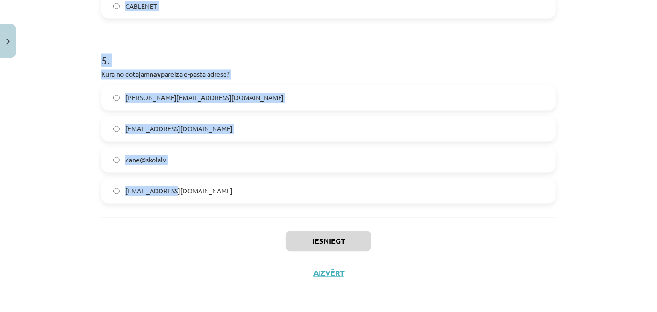
drag, startPoint x: 98, startPoint y: 71, endPoint x: 281, endPoint y: 189, distance: 217.2
copy form "Kurš no šiem nav interneta pakalpojums? FTP WWW HTML E-pasts 2 . FTP ir: Diagra…"
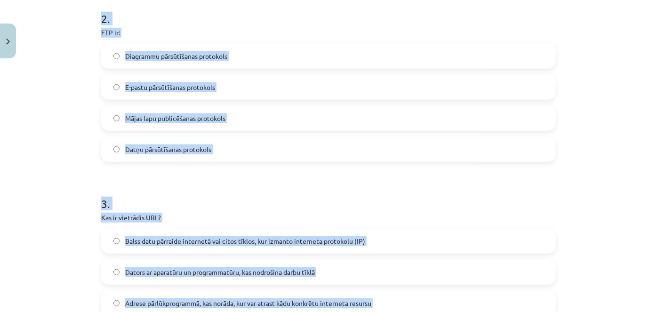
scroll to position [162, 0]
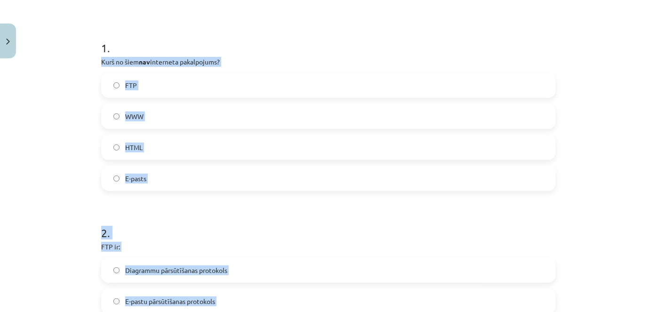
click at [151, 147] on label "HTML" at bounding box center [328, 147] width 452 height 24
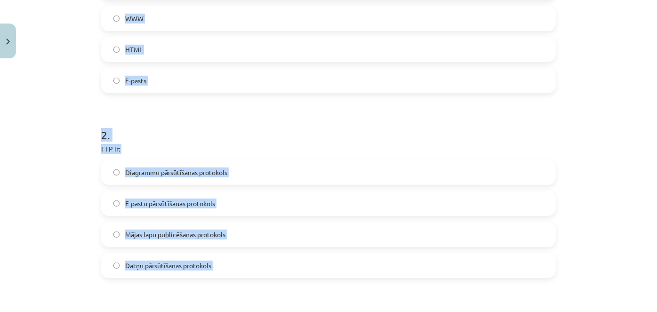
scroll to position [333, 0]
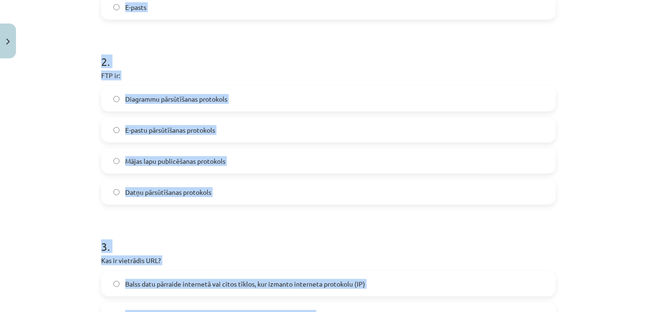
click at [172, 184] on label "Datņu pārsūtīšanas protokols" at bounding box center [328, 192] width 452 height 24
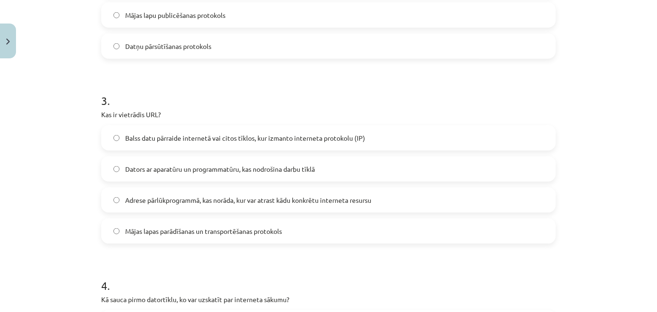
scroll to position [547, 0]
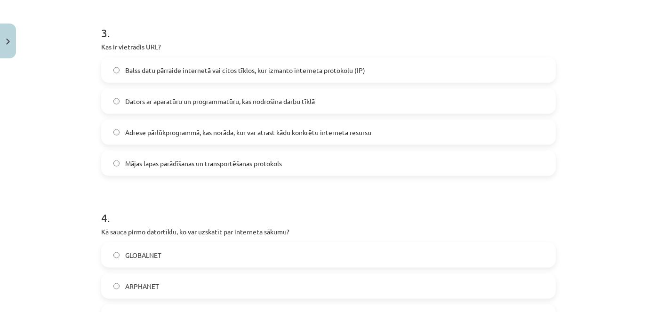
click at [174, 126] on label "Adrese pārlūkprogrammā, kas norāda, kur var atrast kādu konkrētu interneta resu…" at bounding box center [328, 132] width 452 height 24
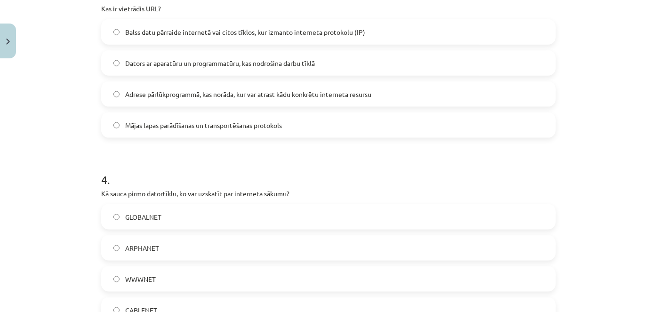
scroll to position [718, 0]
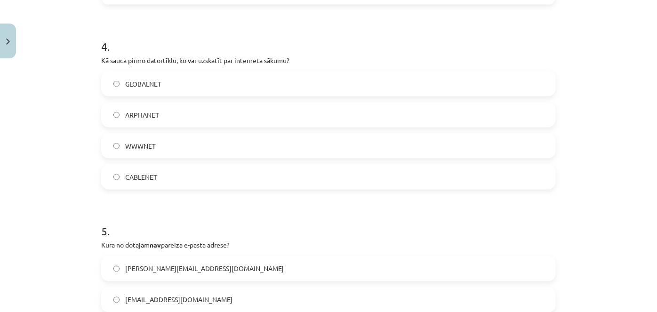
click at [153, 92] on label "GLOBALNET" at bounding box center [328, 84] width 452 height 24
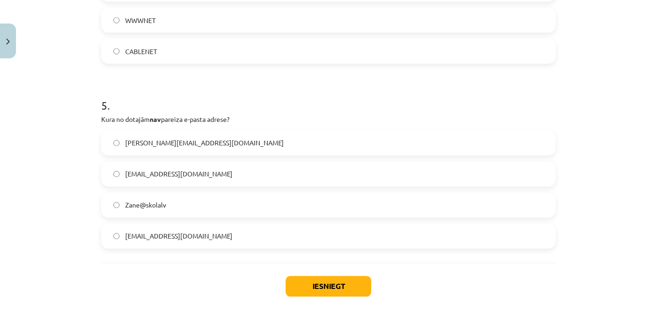
scroll to position [847, 0]
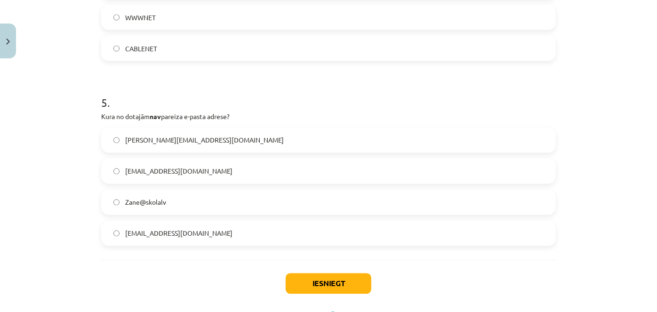
click at [232, 204] on label "Zane@skolalv" at bounding box center [328, 202] width 452 height 24
click at [309, 277] on button "Iesniegt" at bounding box center [329, 283] width 86 height 21
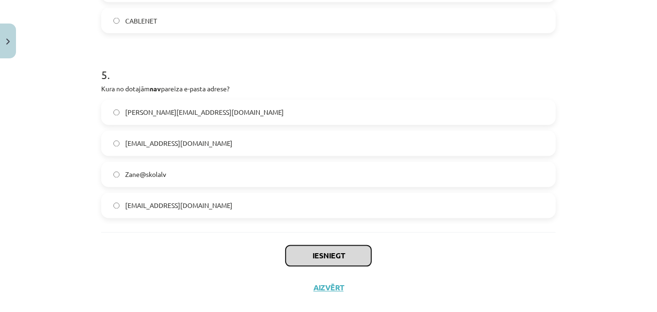
scroll to position [889, 0]
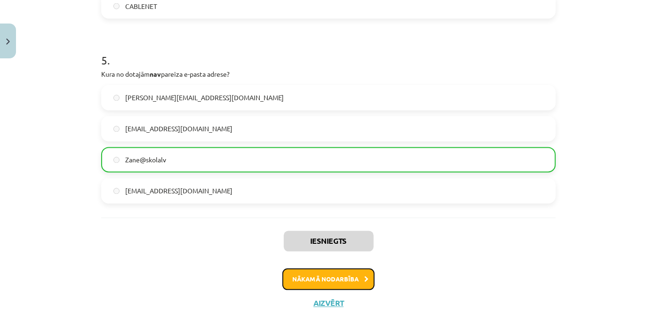
click at [300, 286] on button "Nākamā nodarbība" at bounding box center [328, 280] width 92 height 22
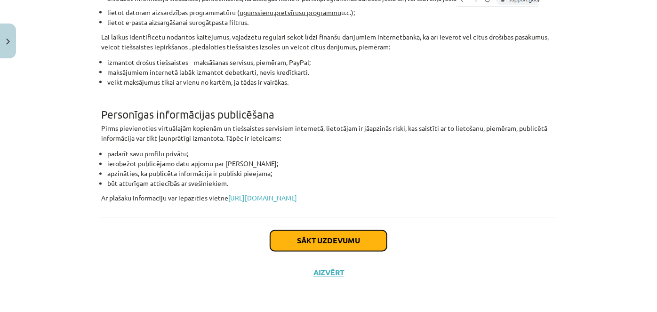
click at [358, 235] on button "Sākt uzdevumu" at bounding box center [328, 240] width 117 height 21
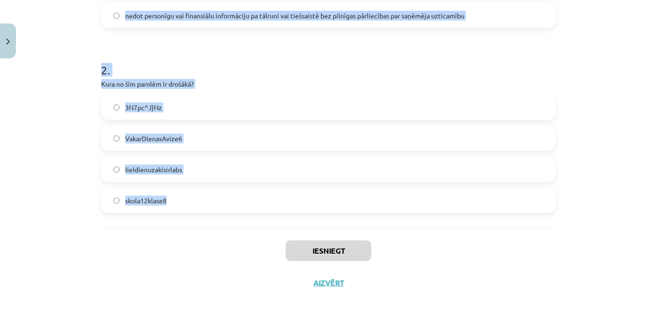
scroll to position [335, 0]
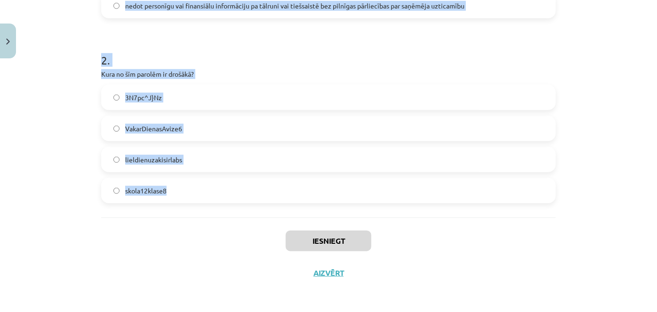
drag, startPoint x: 95, startPoint y: 116, endPoint x: 326, endPoint y: 186, distance: 241.8
click at [326, 186] on div "6 XP Saņemsi Viegls 1613 pilda Apraksts Uzdevums Palīdzība 1 . Kuru no dotajiem…" at bounding box center [328, 8] width 466 height 561
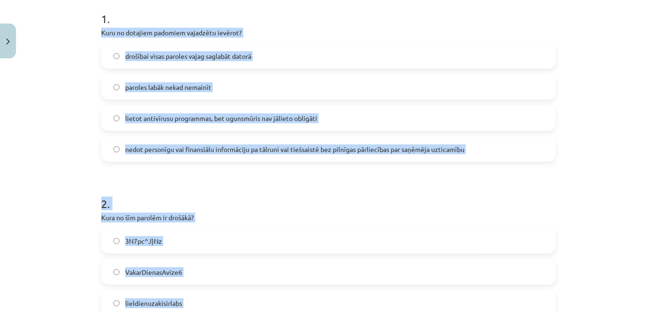
scroll to position [121, 0]
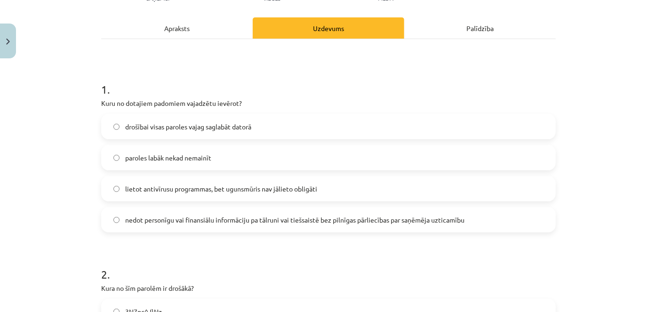
click at [187, 73] on h1 "1 ." at bounding box center [328, 80] width 454 height 29
click at [218, 187] on span "lietot antivīrusu programmas, bet ugunsmūris nav jālieto obligāti" at bounding box center [221, 189] width 192 height 10
click at [220, 229] on label "nedot personīgu vai finansiālu informāciju pa tālruni vai tiešsaistē bez pilnīg…" at bounding box center [328, 220] width 452 height 24
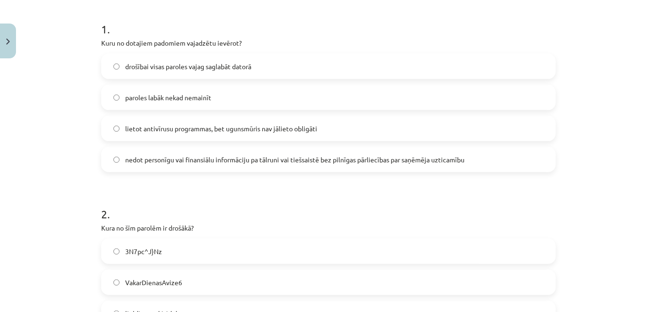
scroll to position [249, 0]
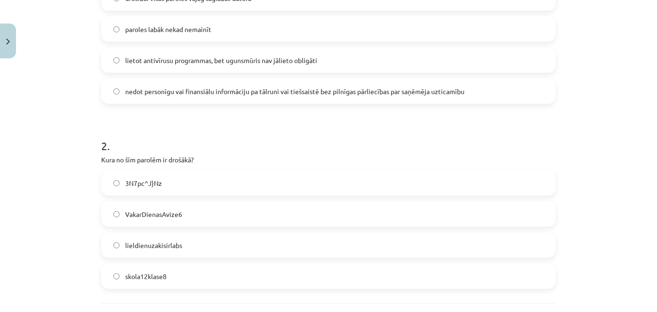
click at [175, 177] on label "3N7pc^J}Nz" at bounding box center [328, 183] width 452 height 24
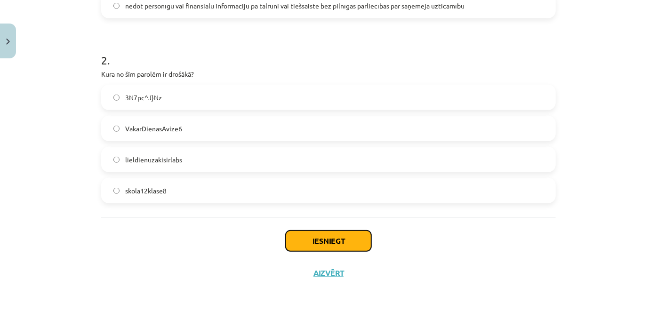
click at [330, 233] on button "Iesniegt" at bounding box center [329, 240] width 86 height 21
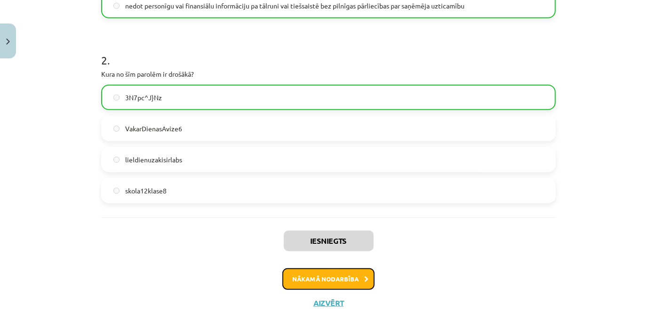
click at [345, 278] on button "Nākamā nodarbība" at bounding box center [328, 279] width 92 height 22
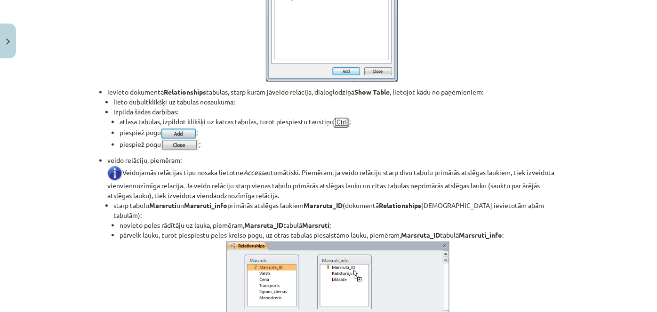
drag, startPoint x: 301, startPoint y: 250, endPoint x: 373, endPoint y: 232, distance: 74.6
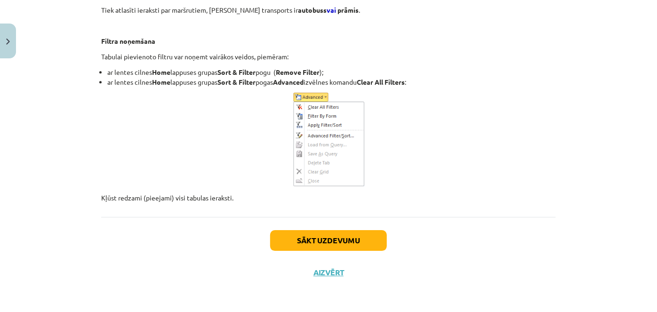
drag, startPoint x: 315, startPoint y: 24, endPoint x: 317, endPoint y: 230, distance: 205.6
click at [317, 230] on button "Sākt uzdevumu" at bounding box center [328, 240] width 117 height 21
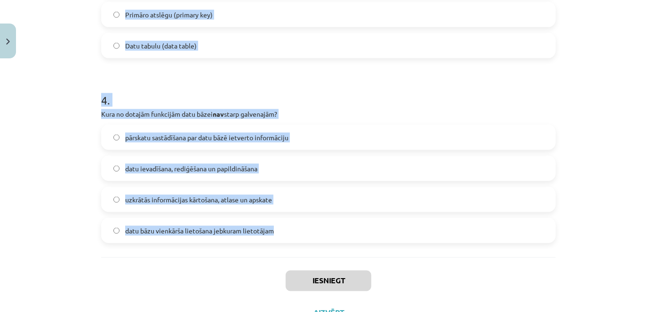
scroll to position [705, 0]
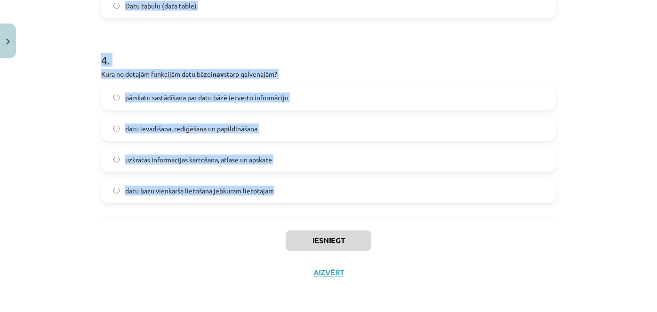
drag, startPoint x: 100, startPoint y: 192, endPoint x: 298, endPoint y: 205, distance: 198.4
copy form "1 . Ko var saglabāt datu bāzes ar datu tipu "Text"? Burtciparu datus (ne vairāk…"
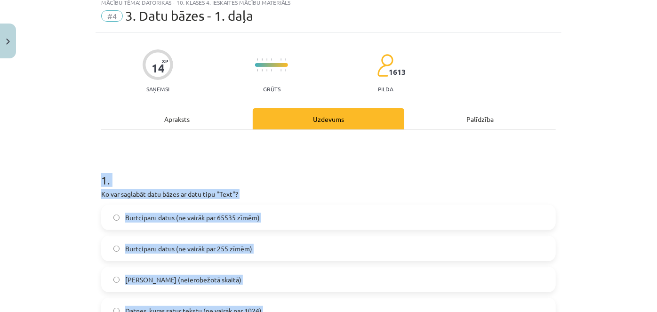
scroll to position [128, 0]
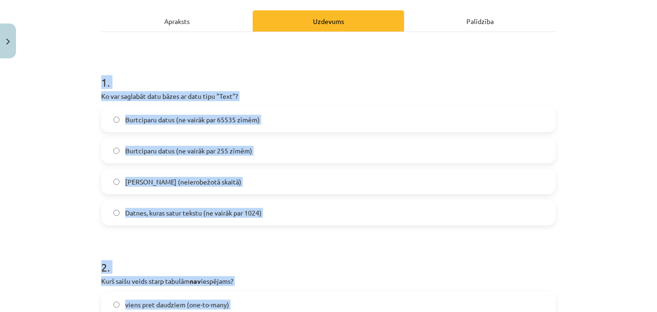
click at [228, 123] on span "Burtciparu datus (ne vairāk par 65535 zīmēm)" at bounding box center [192, 120] width 135 height 10
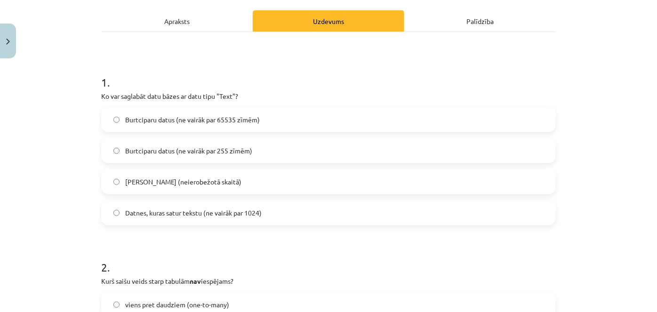
scroll to position [256, 0]
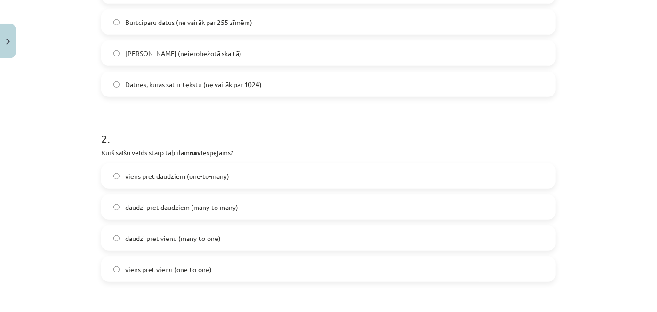
click at [202, 202] on span "daudzi pret daudziem (many-to-many)" at bounding box center [181, 207] width 113 height 10
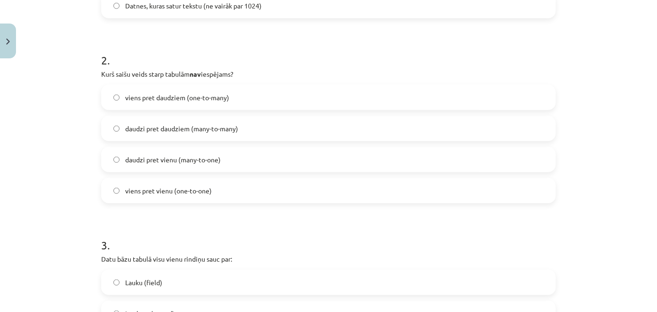
scroll to position [385, 0]
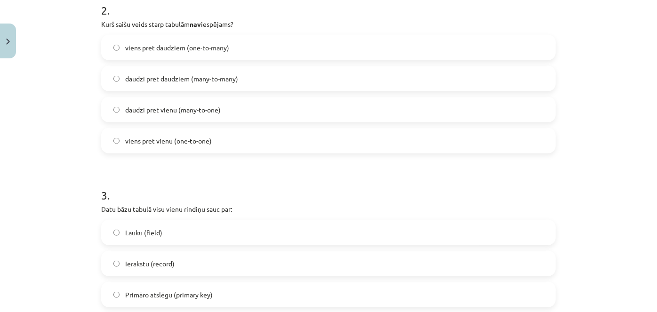
click at [196, 119] on label "daudzi pret vienu (many-to-one)" at bounding box center [328, 110] width 452 height 24
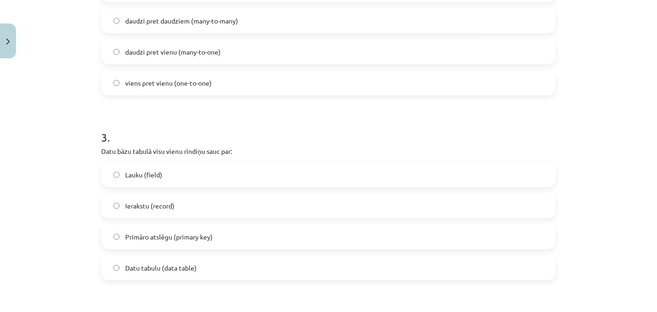
scroll to position [513, 0]
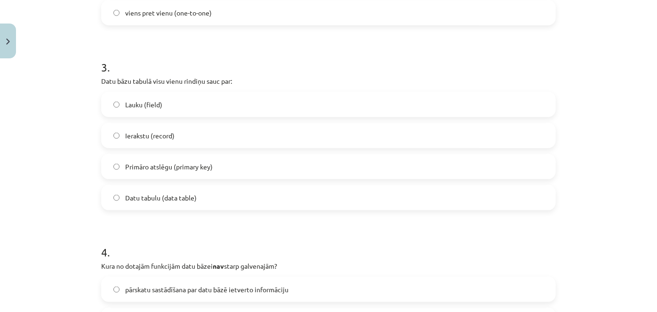
click at [159, 144] on label "Ierakstu (record)" at bounding box center [328, 136] width 452 height 24
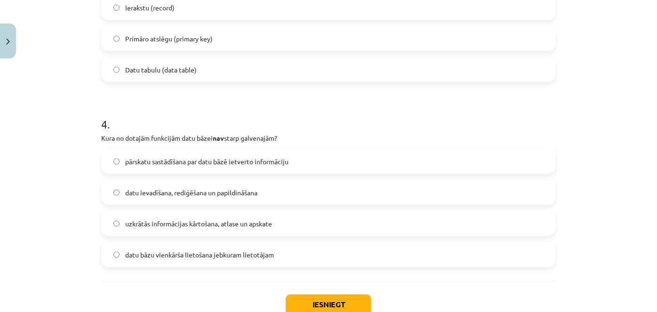
scroll to position [641, 0]
click at [163, 173] on div "pārskatu sastādīšana par datu bāzē ietverto informāciju datu ievadīšana, rediģē…" at bounding box center [328, 207] width 454 height 119
click at [168, 196] on span "datu ievadīšana, rediģēšana un papildināšana" at bounding box center [191, 192] width 132 height 10
click at [336, 294] on button "Iesniegt" at bounding box center [329, 304] width 86 height 21
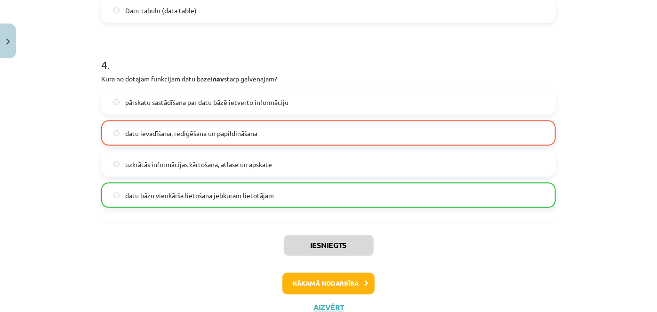
scroll to position [734, 0]
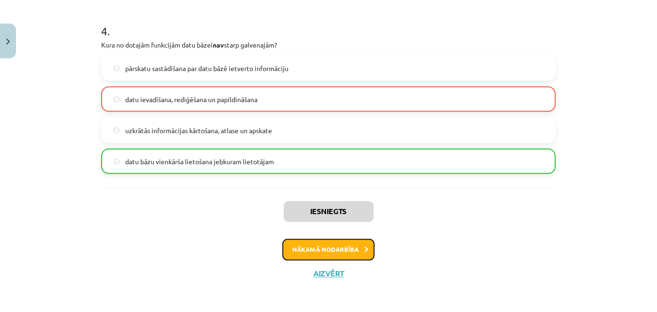
click at [311, 255] on button "Nākamā nodarbība" at bounding box center [328, 250] width 92 height 22
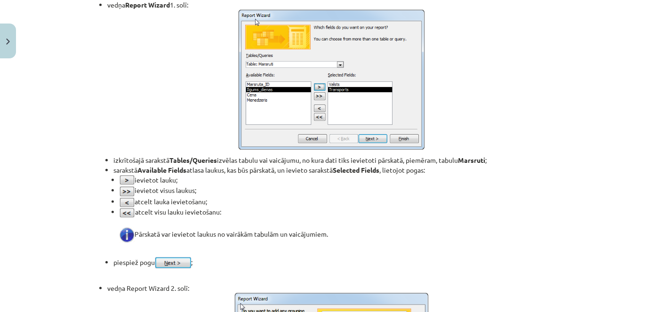
scroll to position [5766, 0]
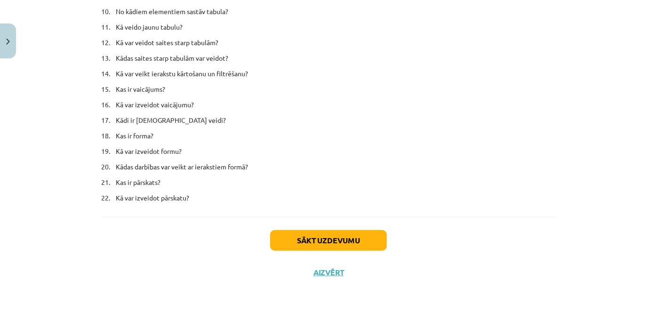
drag, startPoint x: 302, startPoint y: 41, endPoint x: 368, endPoint y: 287, distance: 254.5
click at [331, 244] on button "Sākt uzdevumu" at bounding box center [328, 240] width 117 height 21
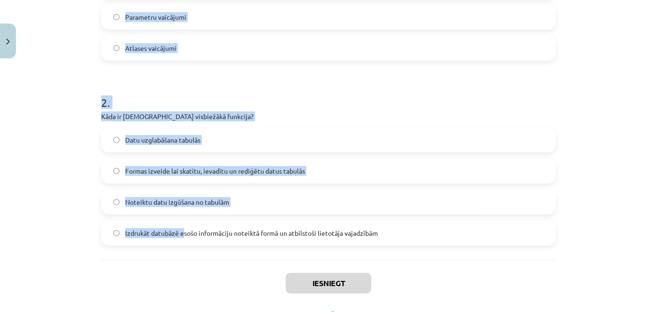
scroll to position [335, 0]
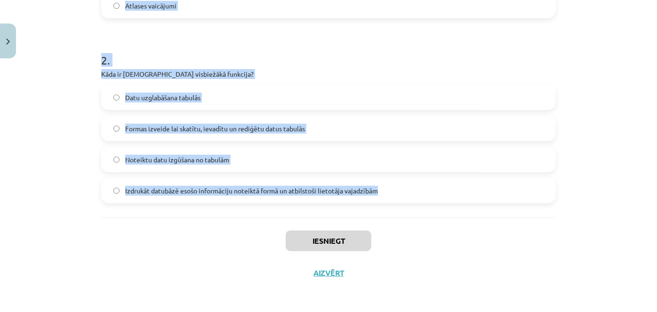
drag, startPoint x: 90, startPoint y: 201, endPoint x: 338, endPoint y: 214, distance: 248.2
click at [429, 199] on div "Mācību tēma: Datorikas - 10. klases 4. ieskaites mācību materiāls #5 4. Datu bā…" at bounding box center [328, 156] width 657 height 312
click at [56, 133] on div "Mācību tēma: Datorikas - 10. klases 4. ieskaites mācību materiāls #5 4. Datu bā…" at bounding box center [328, 156] width 657 height 312
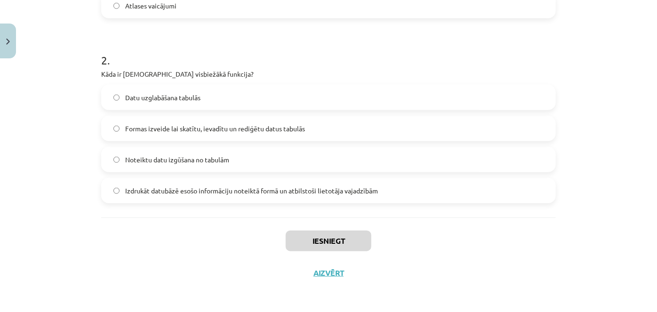
click at [120, 92] on label "Datu uzglabāšana tabulās" at bounding box center [328, 98] width 452 height 24
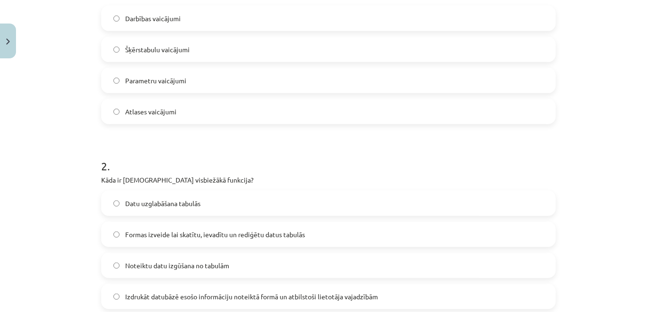
scroll to position [164, 0]
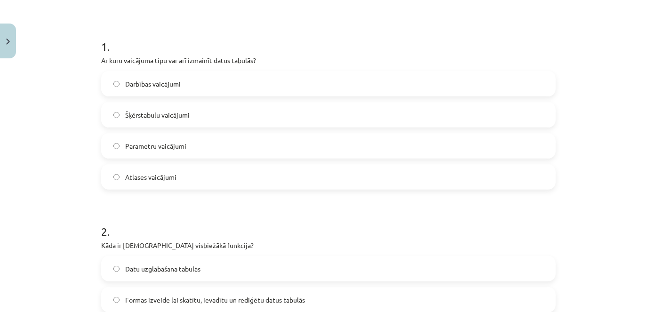
click at [155, 106] on label "Šķērstabulu vaicājumi" at bounding box center [328, 115] width 452 height 24
click at [160, 142] on span "Parametru vaicājumi" at bounding box center [155, 146] width 61 height 10
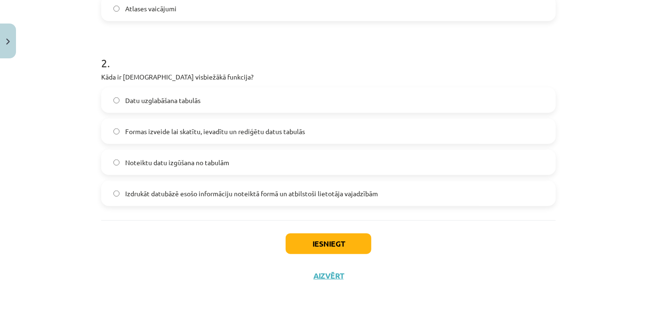
scroll to position [335, 0]
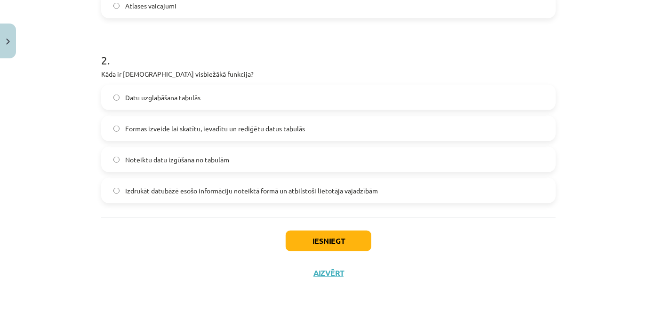
drag, startPoint x: 355, startPoint y: 257, endPoint x: 355, endPoint y: 244, distance: 13.2
click at [355, 256] on div "Iesniegt Aizvērt" at bounding box center [328, 250] width 454 height 66
click at [355, 244] on button "Iesniegt" at bounding box center [329, 240] width 86 height 21
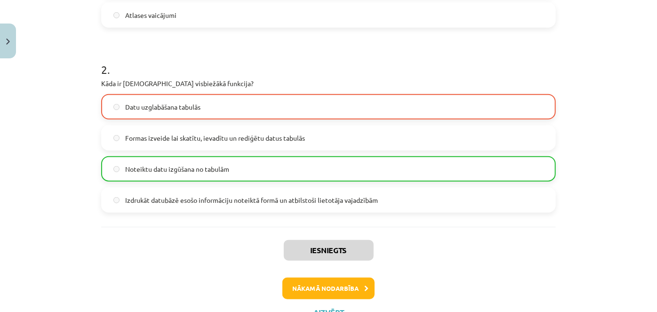
scroll to position [364, 0]
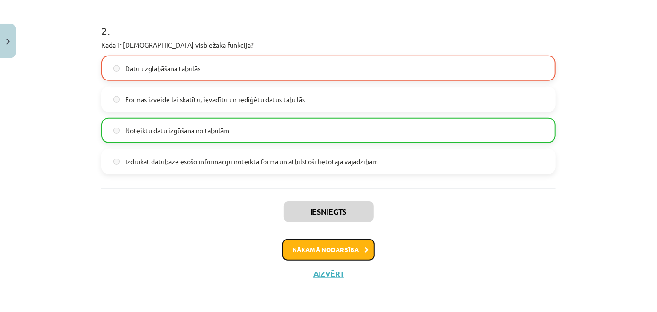
click at [325, 242] on button "Nākamā nodarbība" at bounding box center [328, 250] width 92 height 22
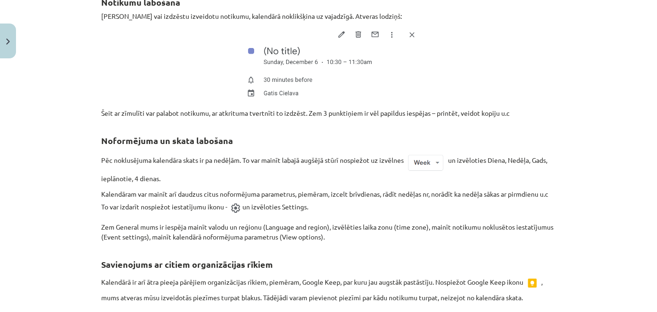
scroll to position [2246, 0]
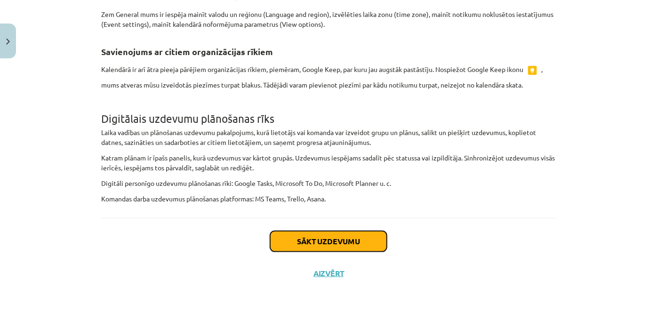
click at [309, 239] on button "Sākt uzdevumu" at bounding box center [328, 241] width 117 height 21
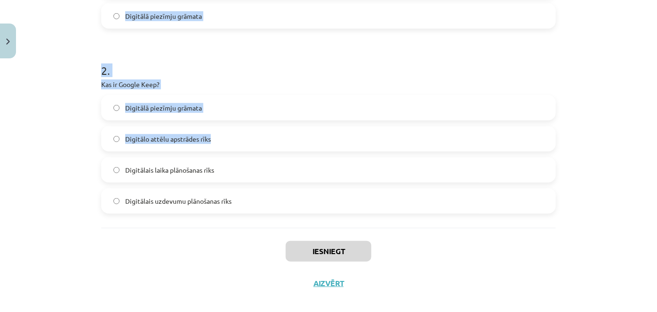
scroll to position [335, 0]
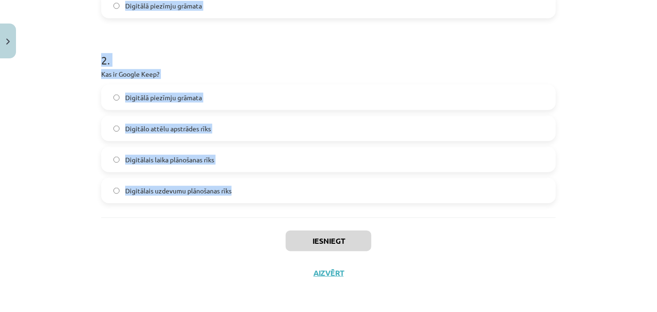
drag, startPoint x: 85, startPoint y: 28, endPoint x: 253, endPoint y: 144, distance: 203.8
click at [333, 181] on div "Mācību tēma: Datorikas - 10. klases 4. ieskaites mācību materiāls #6 5. Darba o…" at bounding box center [328, 156] width 657 height 312
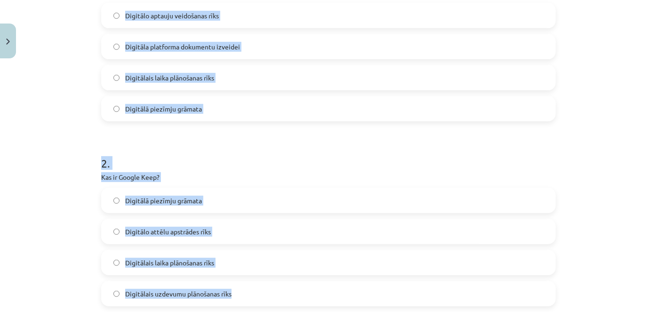
scroll to position [164, 0]
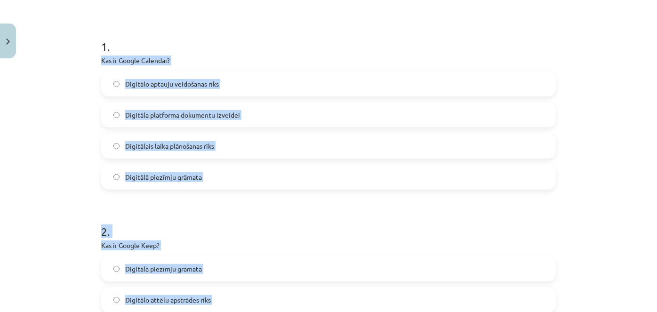
copy form "Kas ir Google Calendar? Digitālo aptauju veidošanas rīks Digitāla platforma dok…"
click at [159, 149] on span "Digitālais laika plānošanas rīks" at bounding box center [169, 146] width 89 height 10
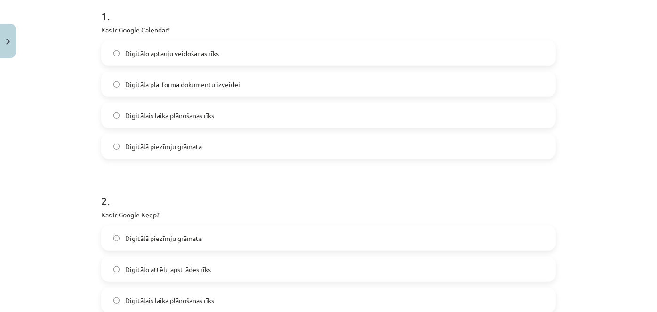
scroll to position [249, 0]
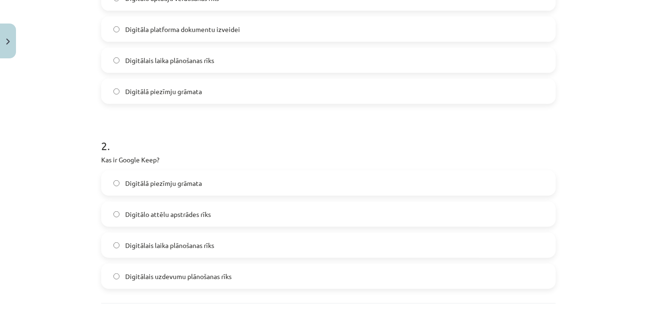
click at [230, 179] on label "Digitālā piezīmju grāmata" at bounding box center [328, 183] width 452 height 24
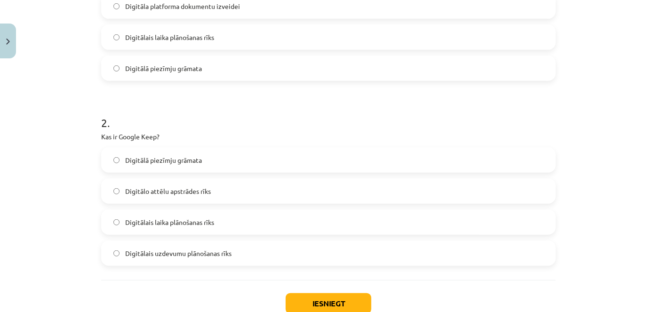
scroll to position [335, 0]
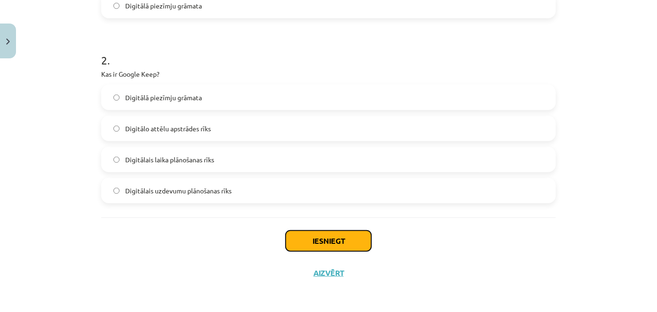
click at [336, 243] on button "Iesniegt" at bounding box center [329, 240] width 86 height 21
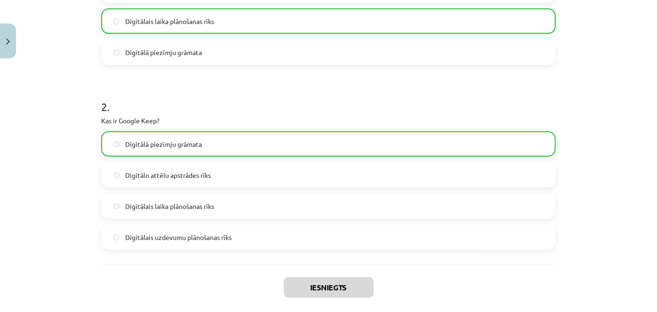
scroll to position [364, 0]
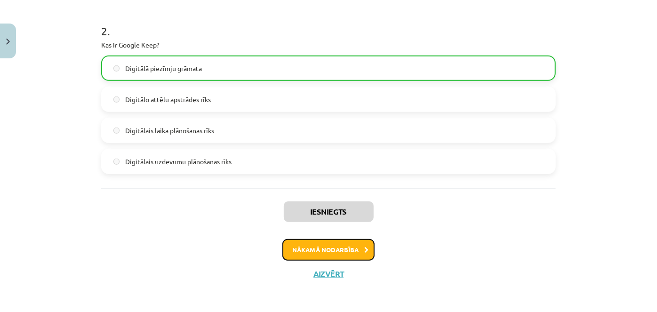
click at [321, 257] on button "Nākamā nodarbība" at bounding box center [328, 250] width 92 height 22
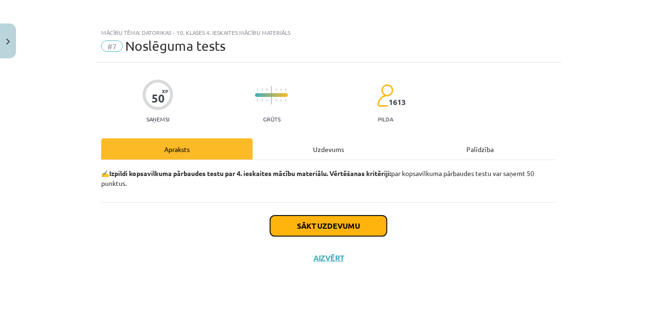
click at [349, 226] on button "Sākt uzdevumu" at bounding box center [328, 225] width 117 height 21
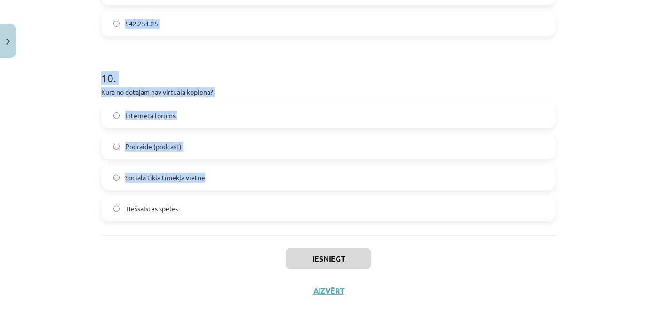
scroll to position [1814, 0]
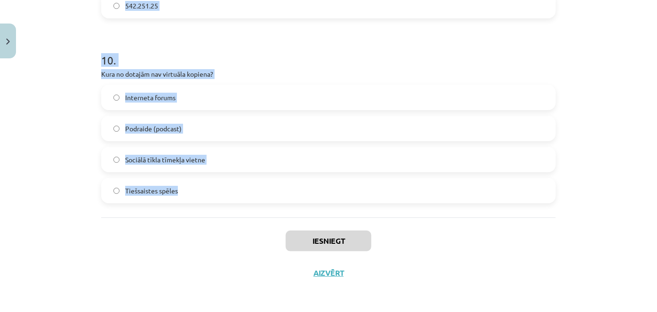
drag, startPoint x: 97, startPoint y: 138, endPoint x: 210, endPoint y: 180, distance: 120.8
copy form "Kam tīmekļa pārlūki lieto pagaidu datņu krātuvi (cache)? Lai saglabātu grāmatzī…"
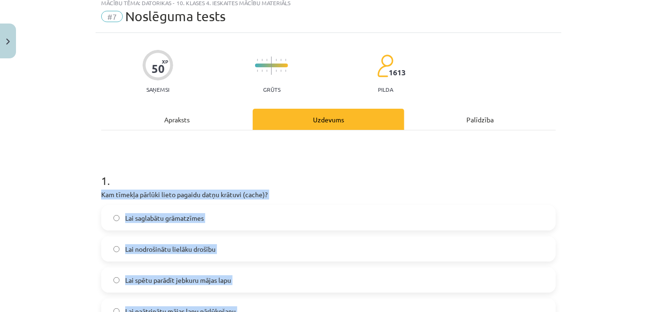
scroll to position [0, 0]
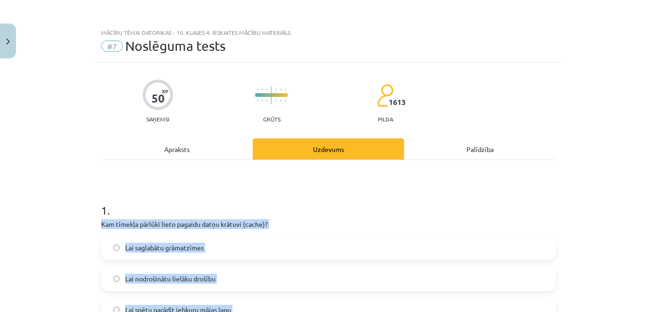
drag, startPoint x: 80, startPoint y: 101, endPoint x: 129, endPoint y: -38, distance: 146.7
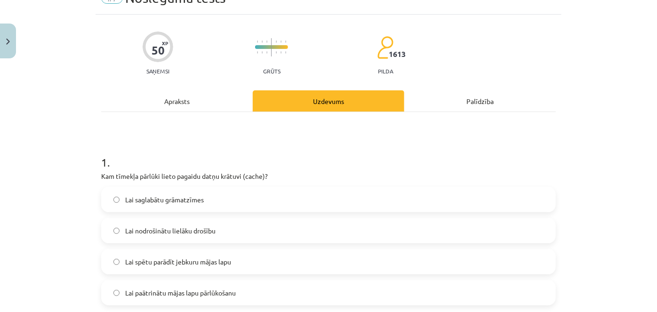
scroll to position [171, 0]
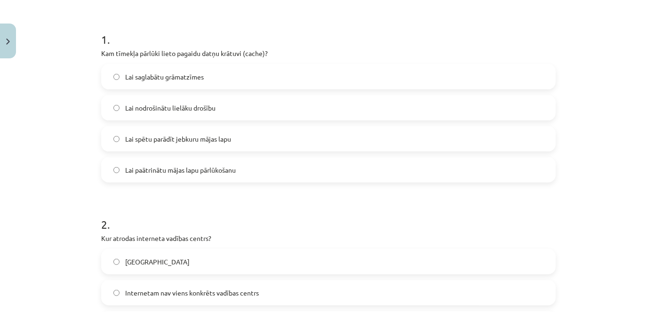
click at [201, 165] on span "Lai paātrinātu mājas lapu pārlūkošanu" at bounding box center [180, 170] width 111 height 10
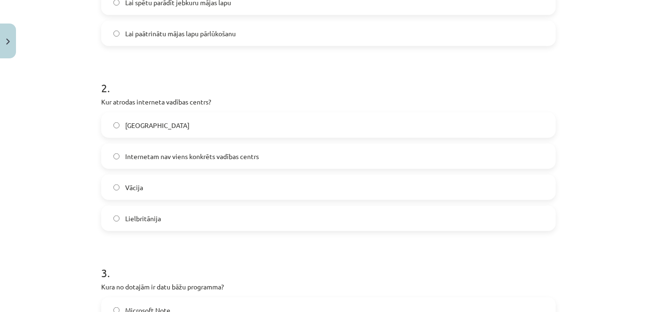
scroll to position [342, 0]
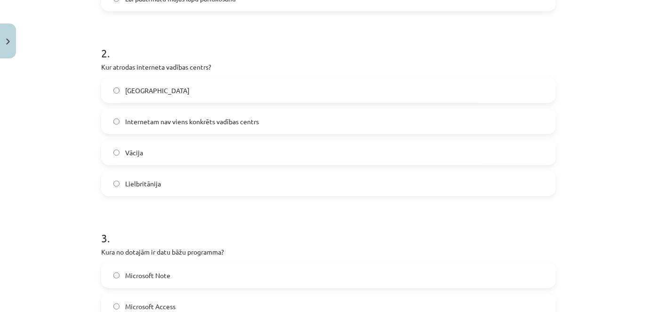
drag, startPoint x: 183, startPoint y: 120, endPoint x: 187, endPoint y: 101, distance: 19.6
click at [184, 119] on span "Internetam nav viens konkrēts vadības centrs" at bounding box center [192, 122] width 134 height 10
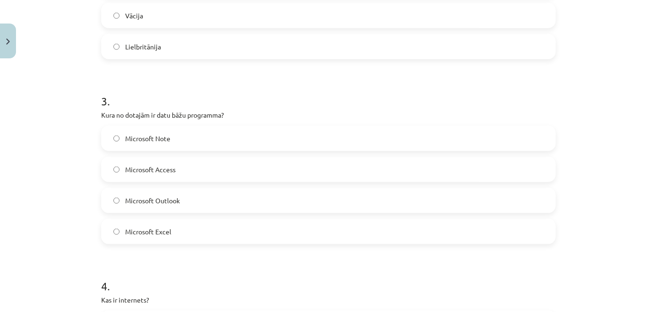
scroll to position [513, 0]
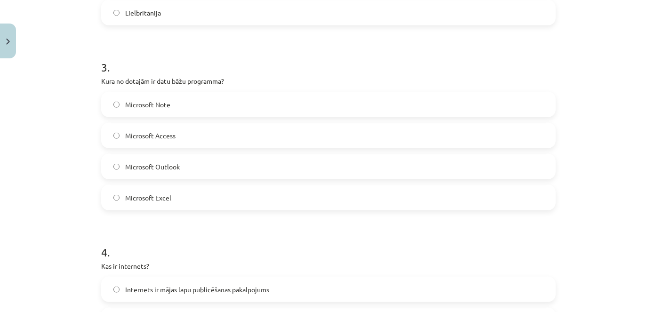
click at [149, 128] on label "Microsoft Access" at bounding box center [328, 136] width 452 height 24
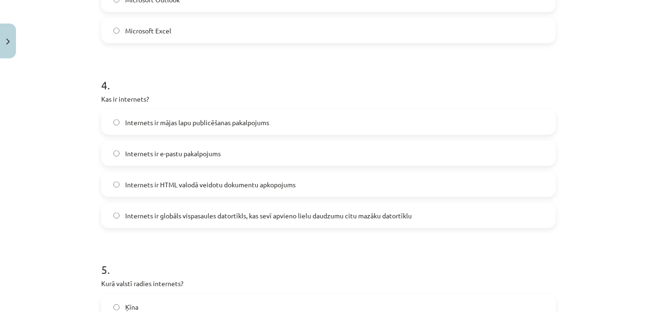
scroll to position [684, 0]
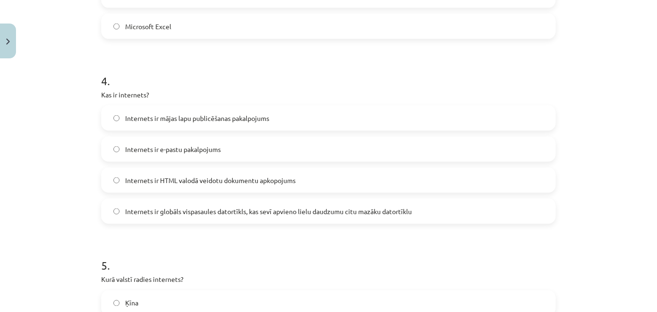
click at [187, 203] on label "Internets ir globāls vispasaules datortīkls, kas sevī apvieno lielu daudzumu ci…" at bounding box center [328, 211] width 452 height 24
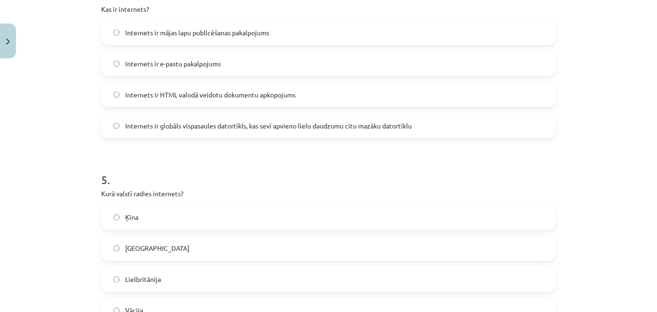
click at [148, 246] on label "ASV" at bounding box center [328, 249] width 452 height 24
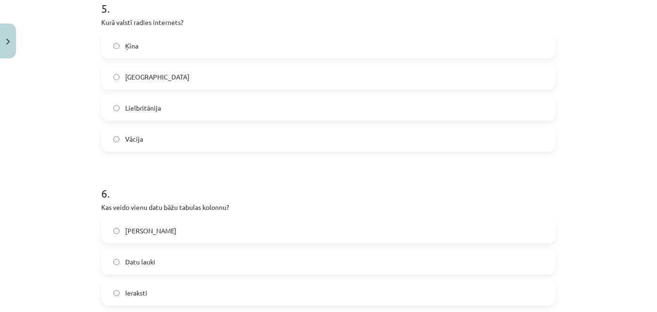
scroll to position [1069, 0]
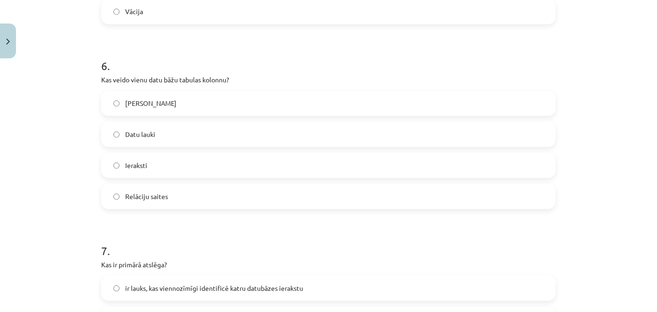
drag, startPoint x: 132, startPoint y: 147, endPoint x: 136, endPoint y: 140, distance: 8.1
click at [133, 146] on div "Lauku nosaukumi Datu lauki Ieraksti Relāciju saites" at bounding box center [328, 149] width 454 height 119
click at [138, 135] on span "Datu lauki" at bounding box center [140, 134] width 30 height 10
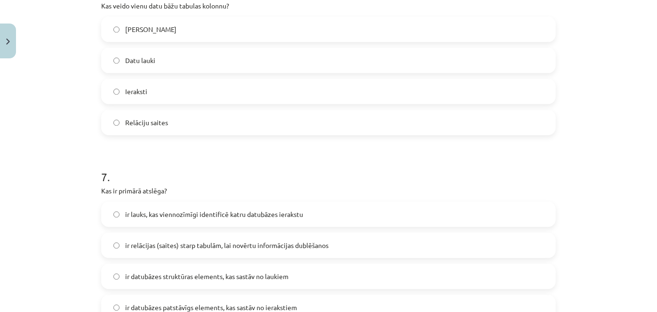
scroll to position [1197, 0]
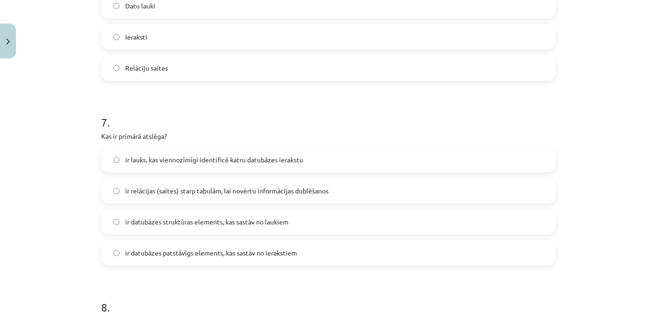
click at [131, 219] on span "ir datubāzes struktūras elements, kas sastāv no laukiem" at bounding box center [206, 222] width 163 height 10
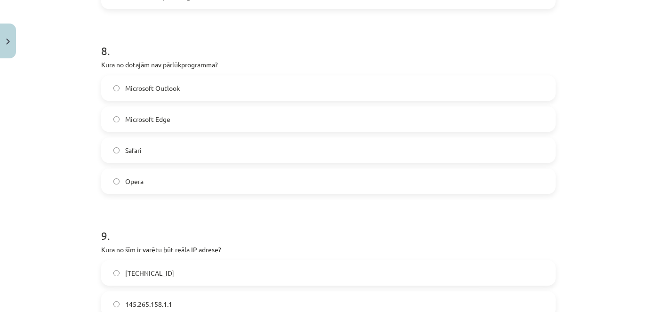
click at [183, 84] on label "Microsoft Outlook" at bounding box center [328, 88] width 452 height 24
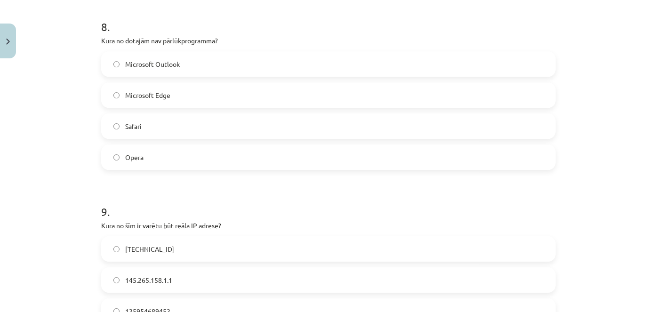
scroll to position [1496, 0]
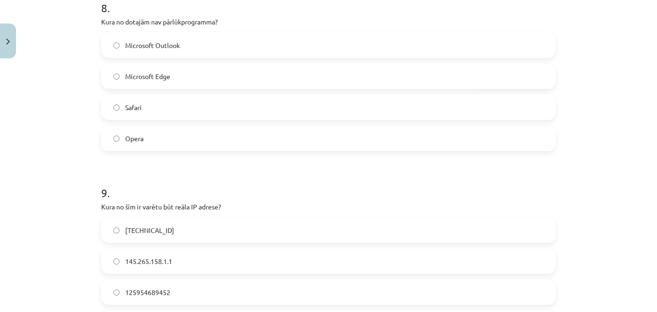
click at [210, 232] on label "158.12.159.1" at bounding box center [328, 230] width 452 height 24
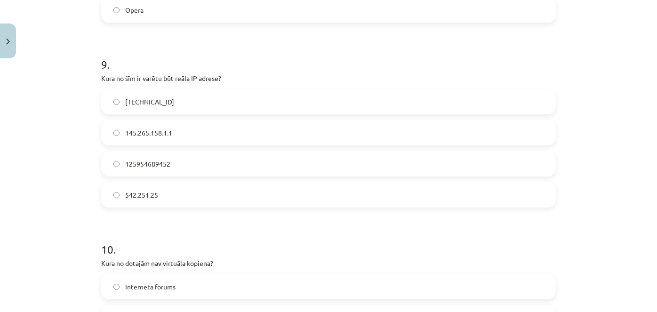
scroll to position [1796, 0]
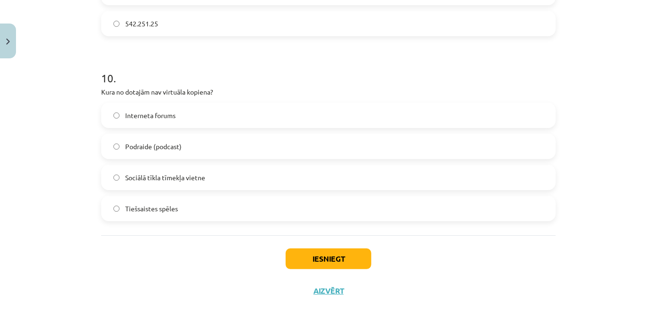
click at [210, 154] on label "Podraide (podcast)" at bounding box center [328, 147] width 452 height 24
click at [344, 249] on button "Iesniegt" at bounding box center [329, 258] width 86 height 21
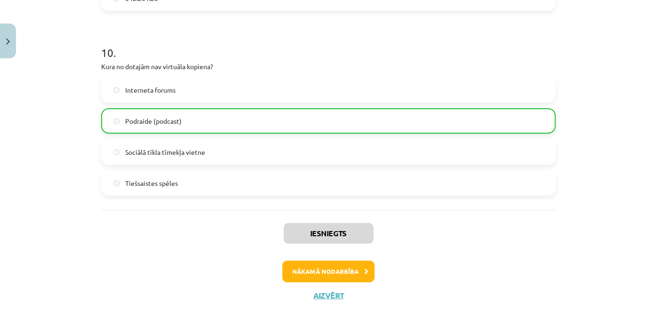
scroll to position [1843, 0]
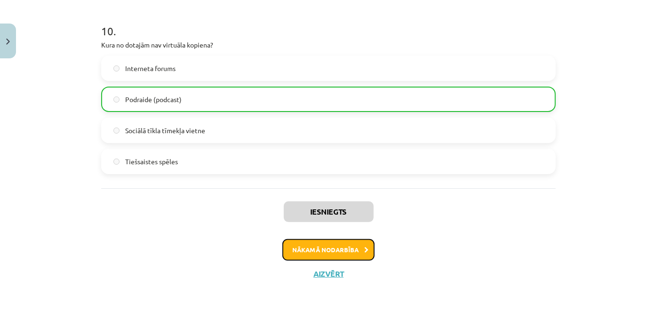
click at [323, 251] on button "Nākamā nodarbība" at bounding box center [328, 250] width 92 height 22
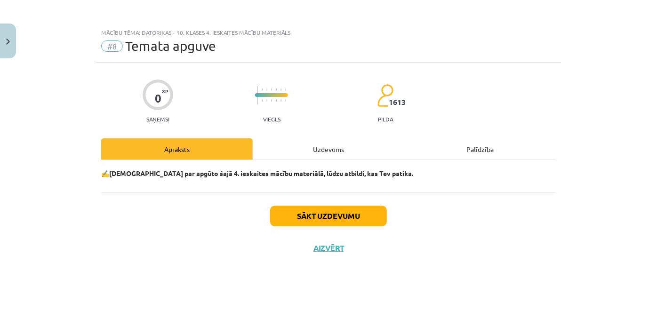
scroll to position [0, 0]
click at [308, 223] on button "Sākt uzdevumu" at bounding box center [328, 216] width 117 height 21
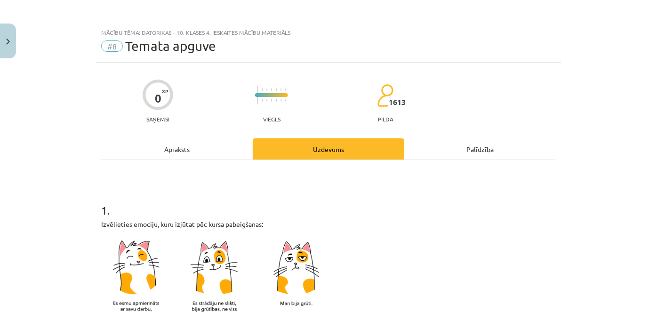
click at [305, 210] on h1 "1 ." at bounding box center [328, 201] width 454 height 29
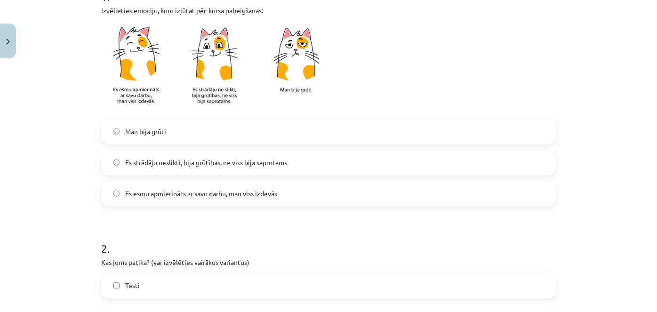
click at [256, 199] on label "Es esmu apmierināts ar savu darbu, man viss izdevās" at bounding box center [328, 194] width 452 height 24
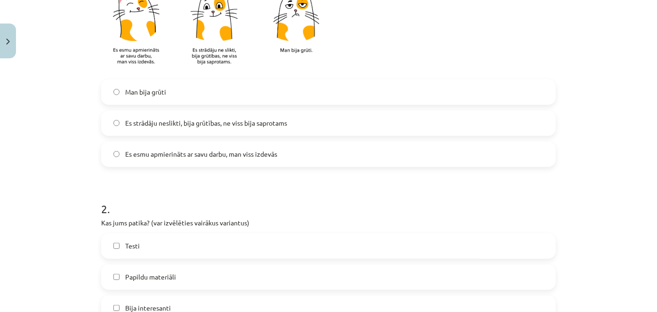
scroll to position [299, 0]
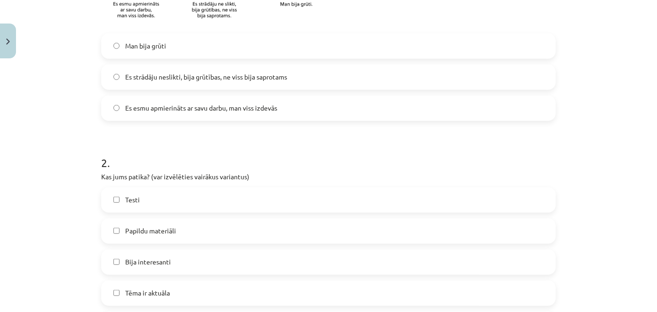
click at [230, 232] on label "Papildu materiāli" at bounding box center [328, 231] width 452 height 24
click at [250, 74] on span "Es strādāju neslikti, bija grūtības, ne viss bija saprotams" at bounding box center [206, 77] width 162 height 10
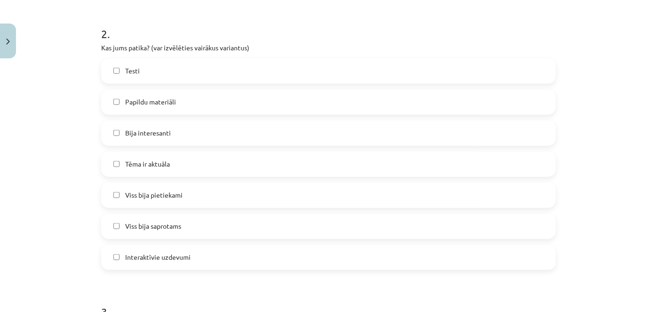
scroll to position [513, 0]
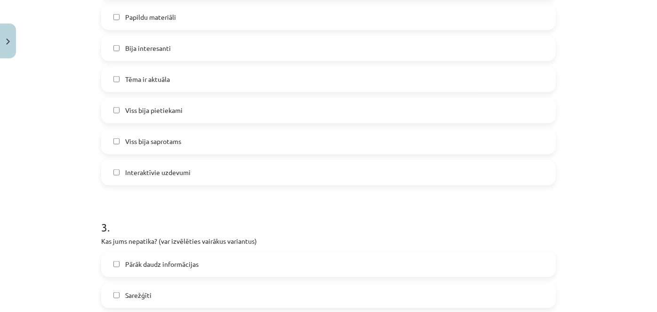
click at [241, 294] on label "Sarežģīti" at bounding box center [328, 296] width 452 height 24
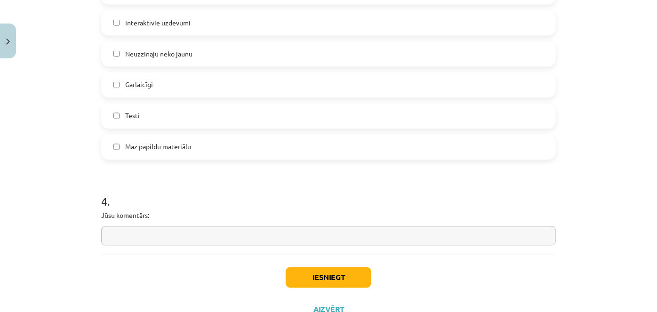
scroll to position [852, 0]
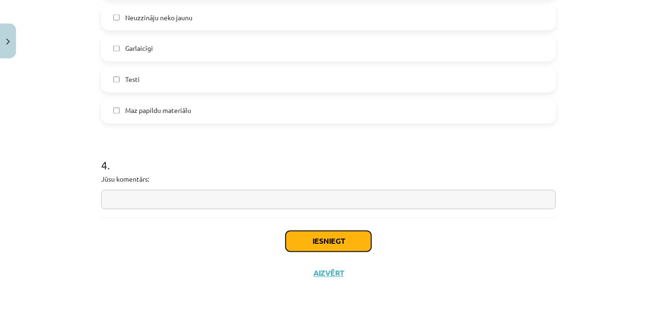
click at [303, 241] on button "Iesniegt" at bounding box center [329, 241] width 86 height 21
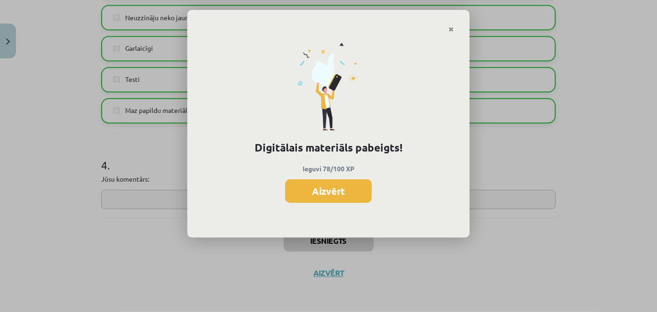
scroll to position [256, 0]
click at [332, 191] on button "Aizvērt" at bounding box center [328, 191] width 87 height 24
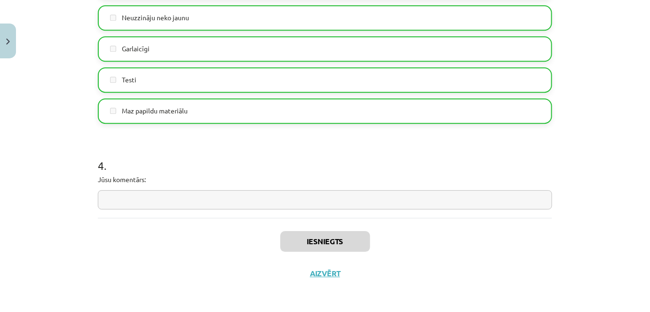
scroll to position [298, 0]
click at [329, 274] on button "Aizvērt" at bounding box center [325, 273] width 36 height 9
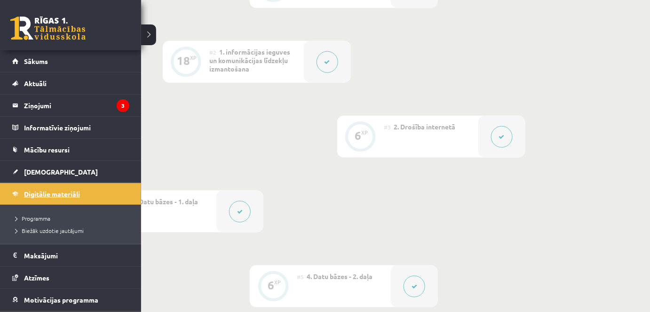
click at [26, 192] on span "Digitālie materiāli" at bounding box center [52, 194] width 56 height 8
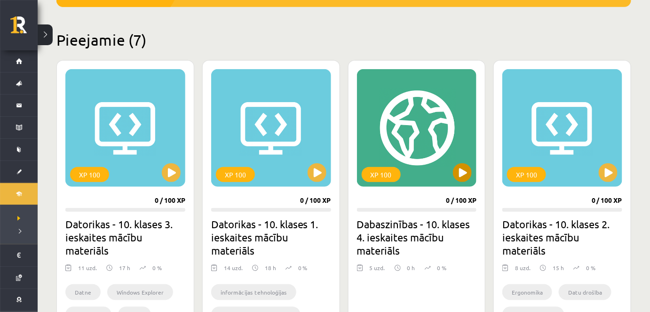
scroll to position [214, 0]
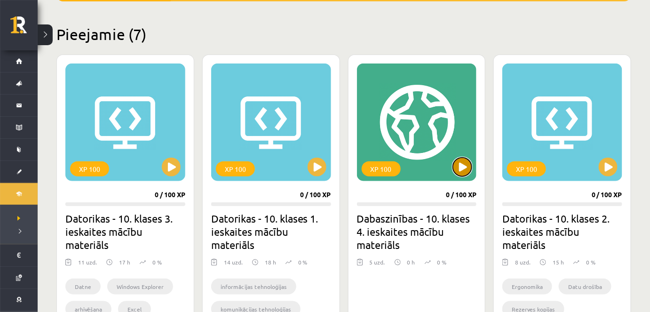
click at [458, 163] on button at bounding box center [462, 167] width 19 height 19
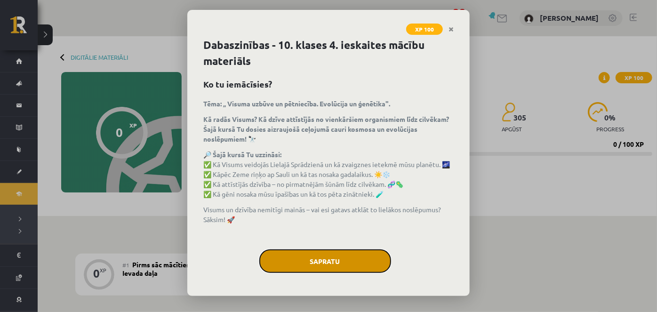
click at [337, 252] on button "Sapratu" at bounding box center [325, 261] width 132 height 24
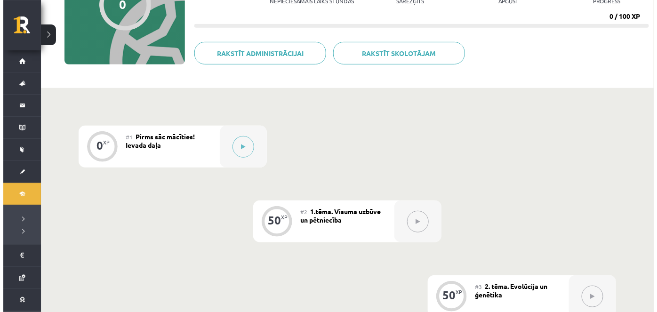
scroll to position [42, 0]
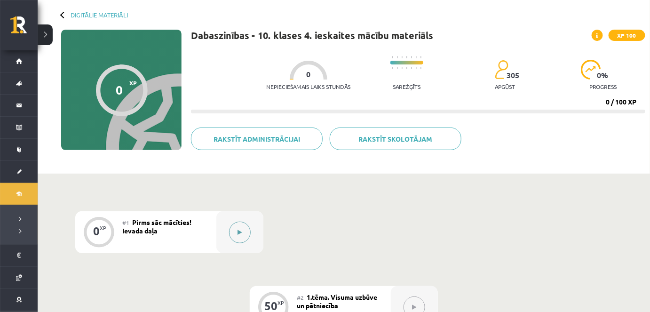
click at [230, 229] on button at bounding box center [240, 233] width 22 height 22
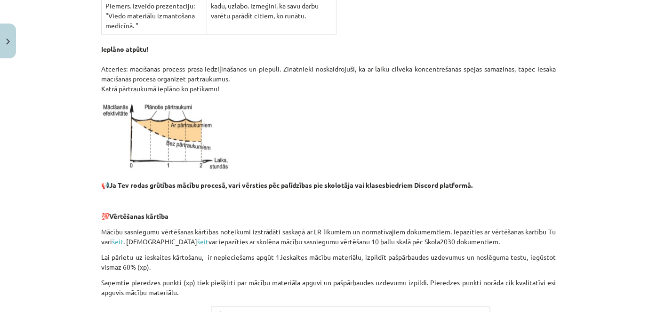
scroll to position [1072, 0]
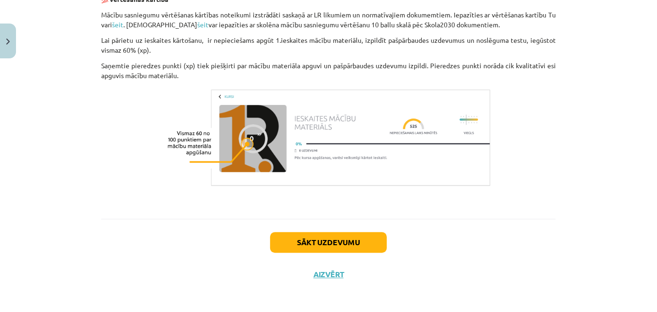
drag, startPoint x: 323, startPoint y: 118, endPoint x: 274, endPoint y: 294, distance: 182.6
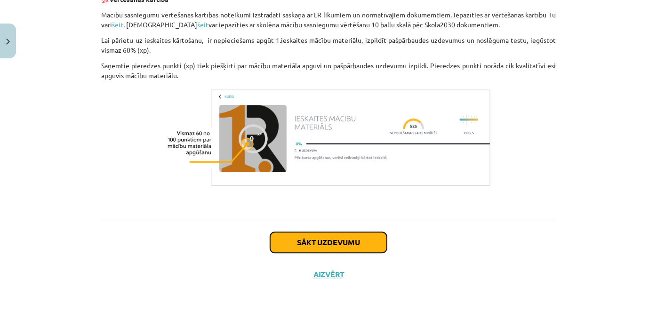
click at [285, 232] on button "Sākt uzdevumu" at bounding box center [328, 242] width 117 height 21
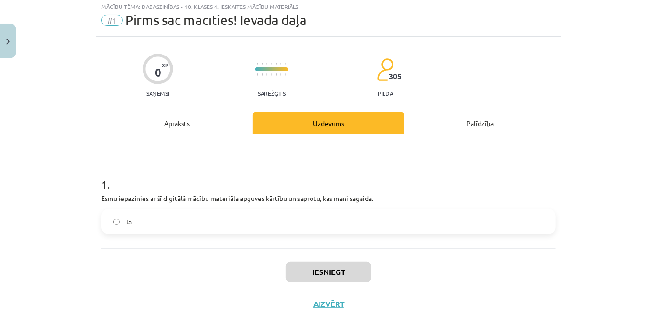
scroll to position [24, 0]
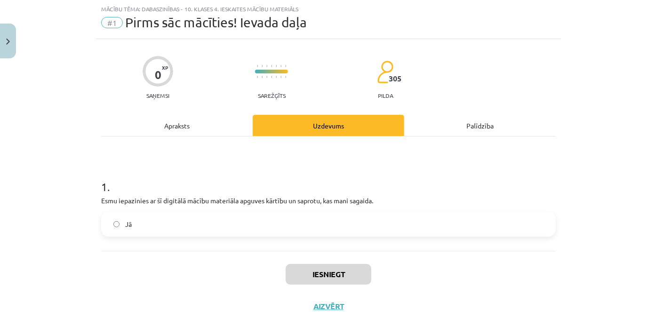
click at [210, 222] on label "Jā" at bounding box center [328, 224] width 452 height 24
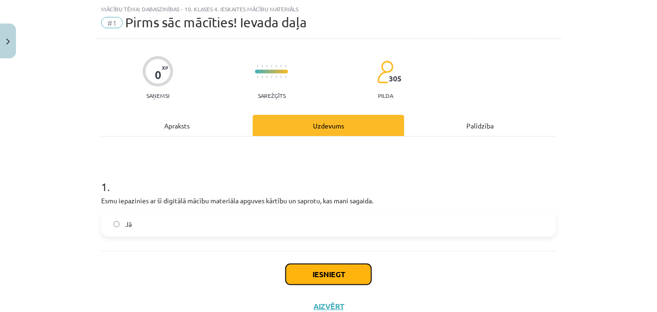
click at [323, 266] on button "Iesniegt" at bounding box center [329, 274] width 86 height 21
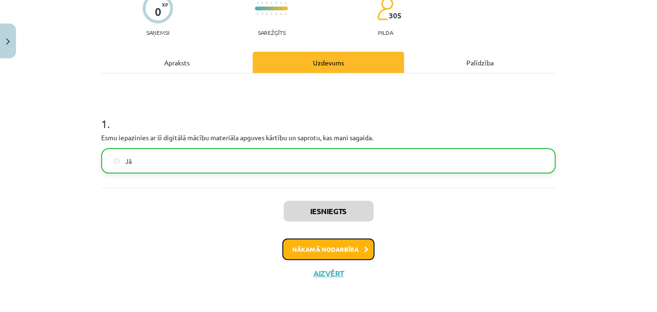
click at [351, 246] on button "Nākamā nodarbība" at bounding box center [328, 249] width 92 height 22
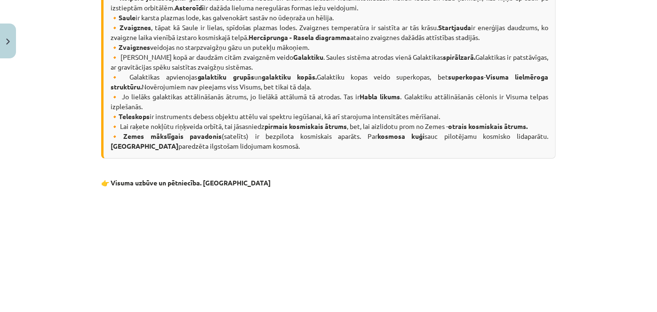
scroll to position [11214, 0]
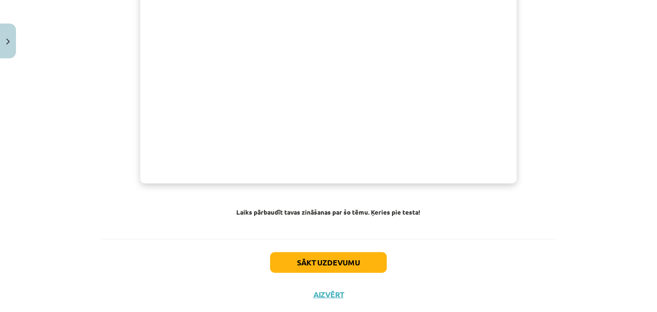
drag, startPoint x: 302, startPoint y: 142, endPoint x: 380, endPoint y: 289, distance: 166.4
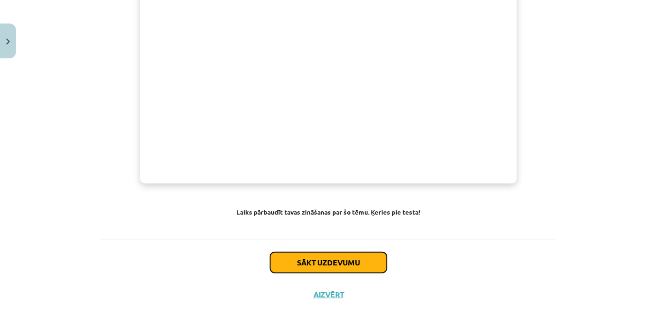
click at [355, 252] on button "Sākt uzdevumu" at bounding box center [328, 262] width 117 height 21
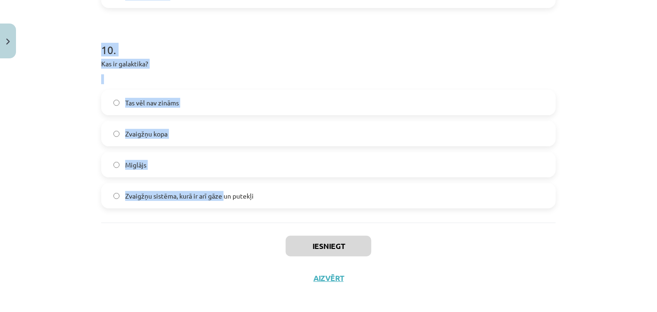
scroll to position [1953, 0]
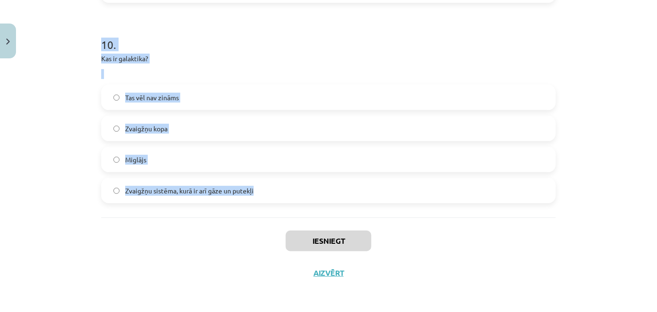
drag, startPoint x: 97, startPoint y: 159, endPoint x: 438, endPoint y: 176, distance: 340.9
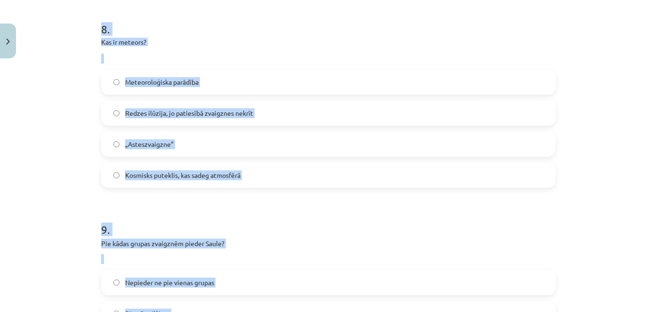
scroll to position [1483, 0]
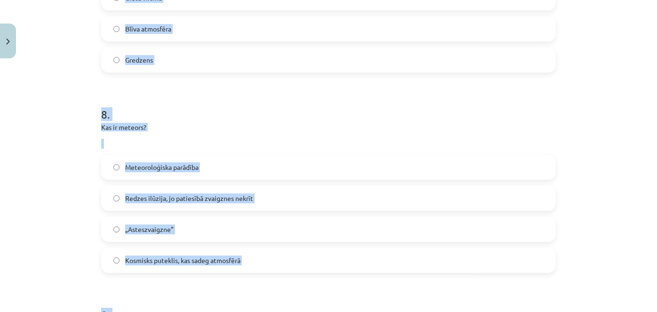
copy form "Lo ipsumd sitametc adipi elitseddoe? Tem inc utl etdolo Magnaaliqu Enimadmin Ve…"
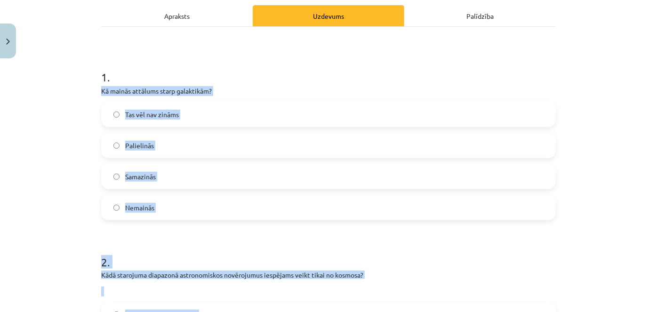
scroll to position [0, 0]
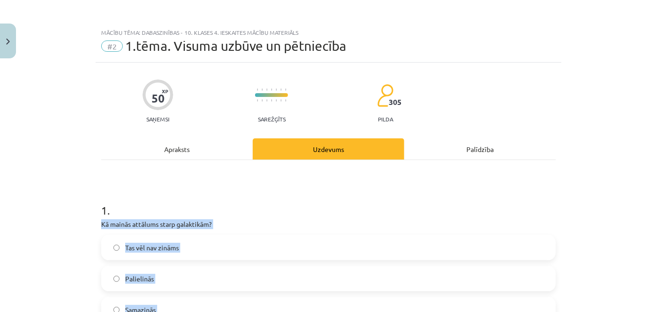
drag, startPoint x: 62, startPoint y: 163, endPoint x: 71, endPoint y: 77, distance: 86.2
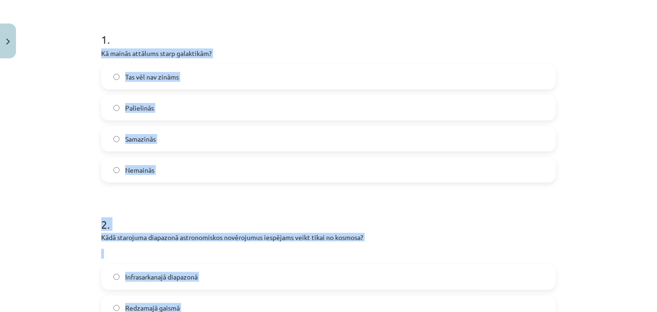
click at [143, 131] on label "Samazinās" at bounding box center [328, 139] width 452 height 24
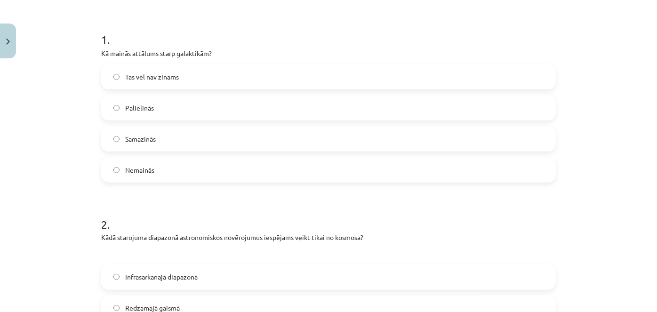
click at [149, 107] on span "Palielinās" at bounding box center [139, 108] width 29 height 10
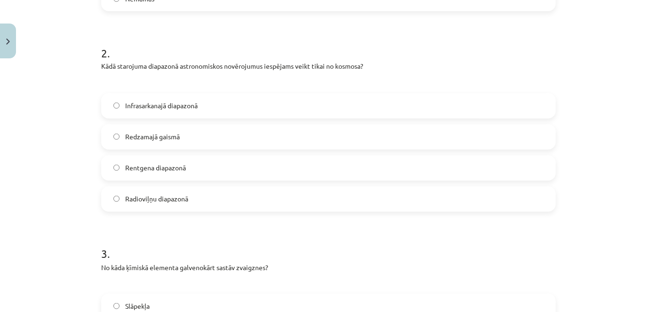
click at [144, 165] on span "Rentgena diapazonā" at bounding box center [155, 168] width 61 height 10
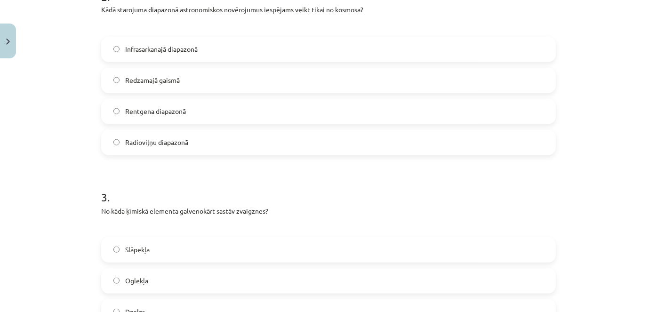
scroll to position [513, 0]
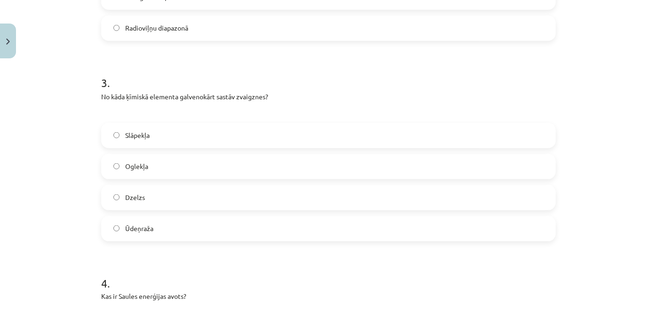
click at [125, 224] on span "Ūdeņraža" at bounding box center [139, 228] width 28 height 10
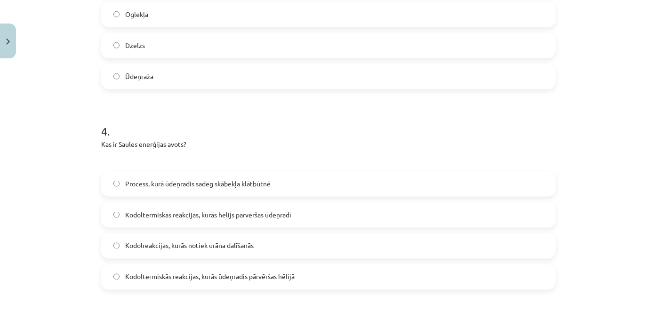
scroll to position [684, 0]
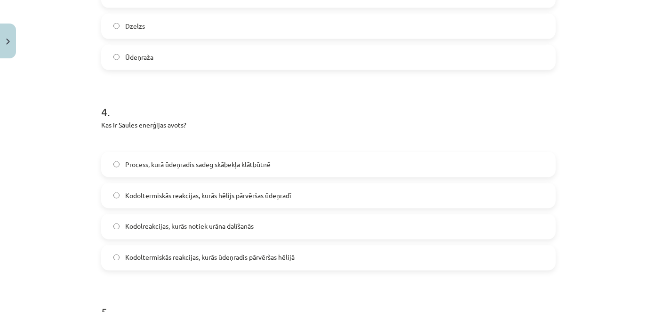
click at [260, 257] on span "Kodoltermiskās reakcijas, kurās ūdeņradis pārvēršas hēlijā" at bounding box center [209, 258] width 169 height 10
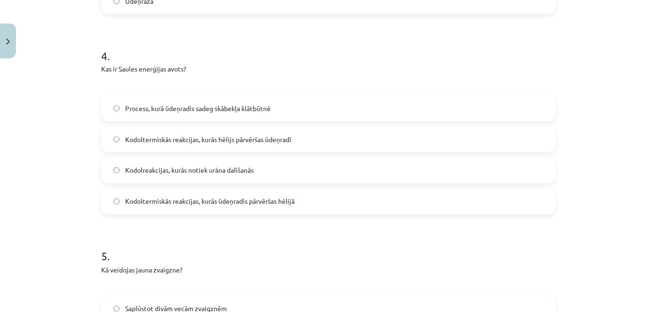
scroll to position [855, 0]
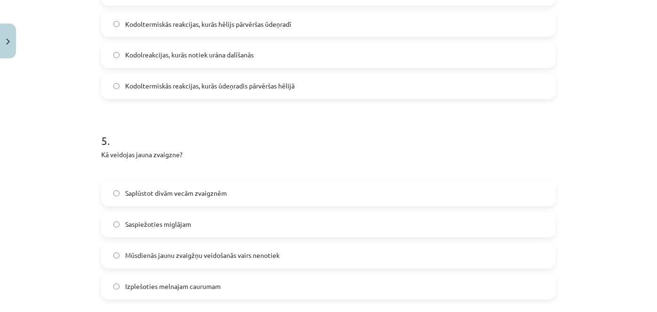
click at [153, 227] on span "Saspiežoties miglājam" at bounding box center [158, 225] width 66 height 10
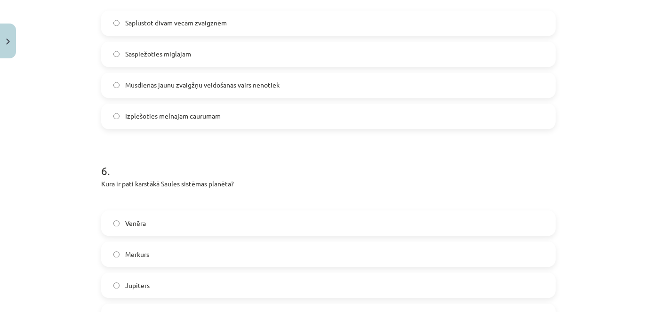
click at [144, 235] on div "Venēra" at bounding box center [328, 222] width 454 height 25
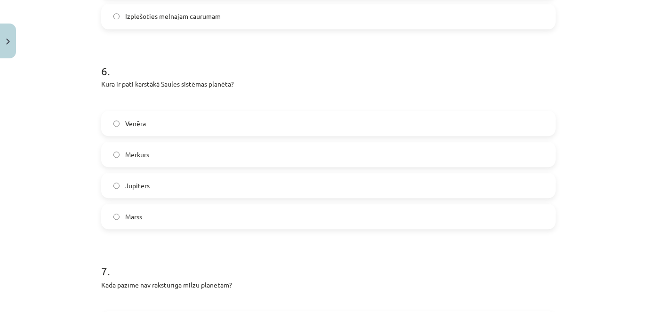
scroll to position [1197, 0]
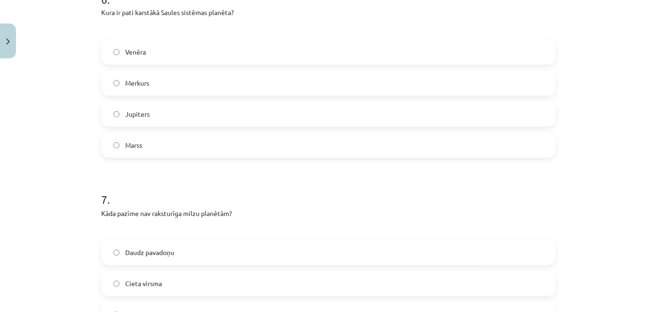
click at [125, 53] on span "Venēra" at bounding box center [135, 52] width 21 height 10
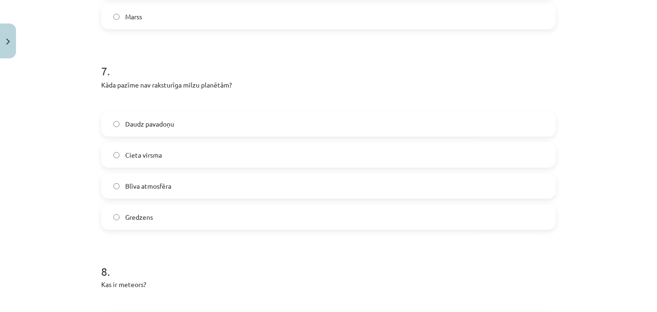
click at [161, 146] on label "Cieta virsma" at bounding box center [328, 155] width 452 height 24
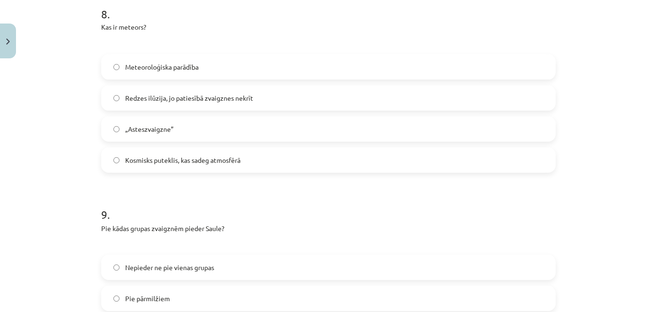
scroll to position [1582, 0]
click at [158, 58] on label "Meteoroloģiska parādība" at bounding box center [328, 68] width 452 height 24
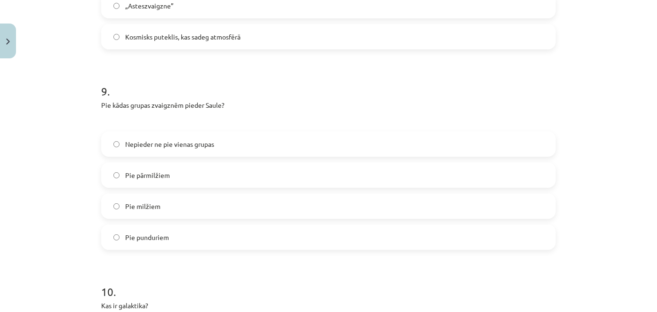
scroll to position [1710, 0]
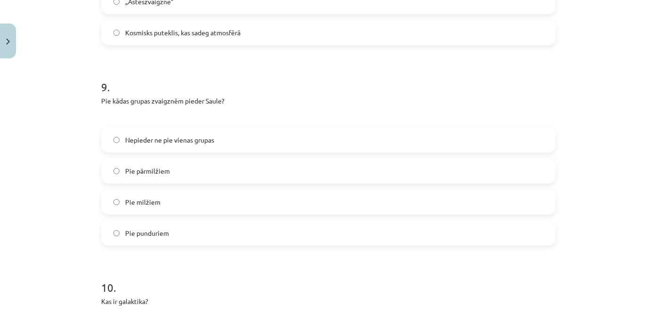
click at [178, 173] on label "Pie pārmilžiem" at bounding box center [328, 171] width 452 height 24
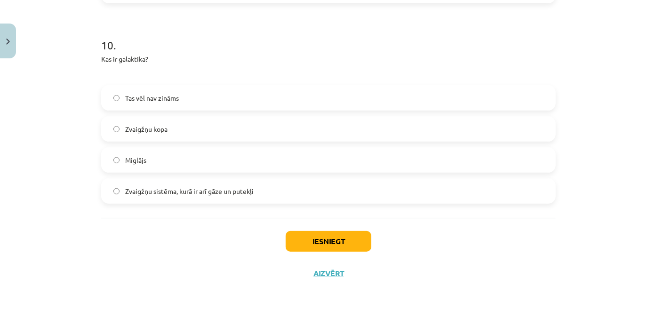
scroll to position [1953, 0]
click at [199, 195] on label "Zvaigžņu sistēma, kurā ir arī gāze un putekļi" at bounding box center [328, 191] width 452 height 24
click at [325, 252] on div "Iesniegt Aizvērt" at bounding box center [328, 250] width 454 height 66
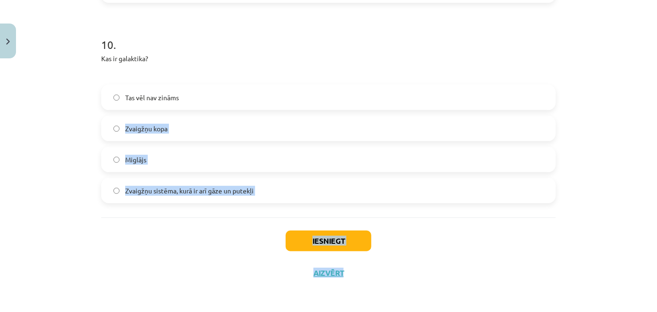
drag, startPoint x: 325, startPoint y: 252, endPoint x: 128, endPoint y: 105, distance: 245.4
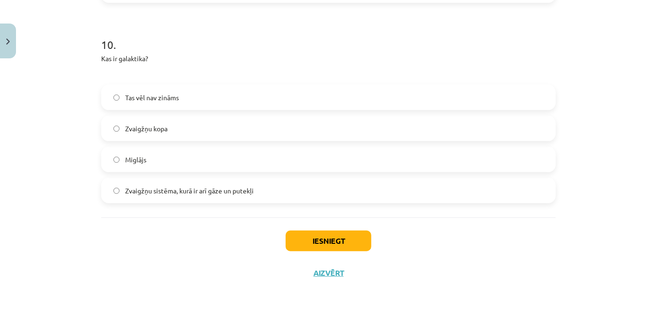
click at [138, 99] on span "Tas vēl nav zināms" at bounding box center [152, 98] width 54 height 10
click at [330, 253] on div "Iesniegt Aizvērt" at bounding box center [328, 250] width 454 height 66
click at [320, 231] on button "Iesniegt" at bounding box center [329, 240] width 86 height 21
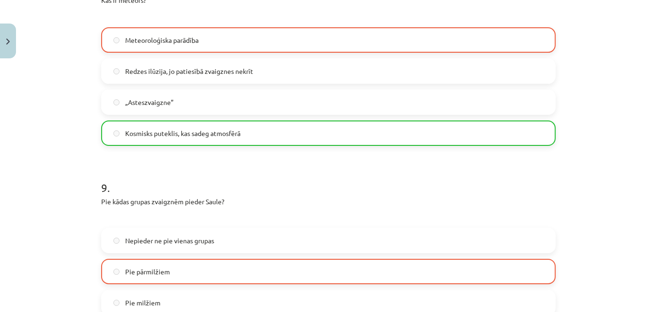
scroll to position [1983, 0]
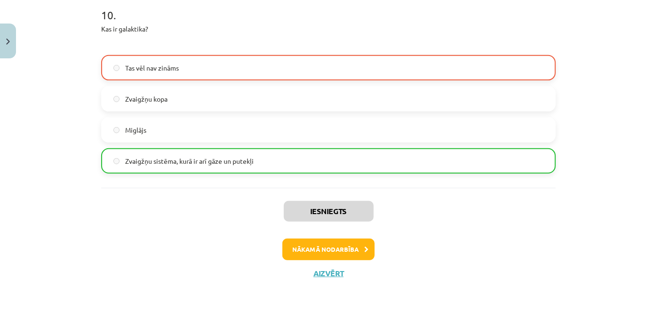
drag, startPoint x: 323, startPoint y: 217, endPoint x: 339, endPoint y: 298, distance: 82.5
click at [310, 245] on button "Nākamā nodarbība" at bounding box center [328, 249] width 92 height 22
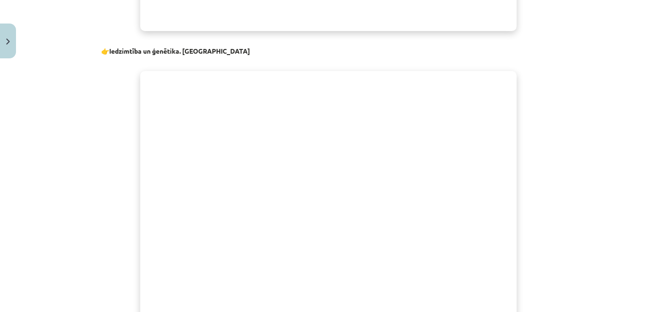
scroll to position [9257, 0]
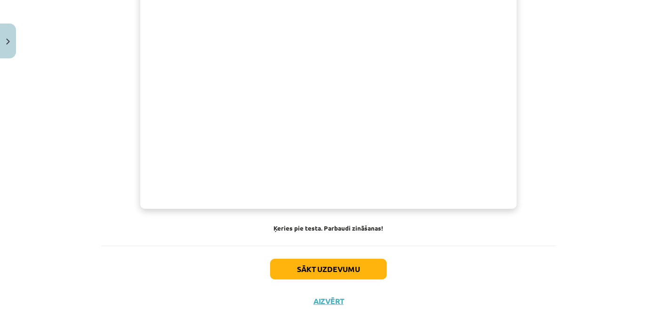
drag, startPoint x: 305, startPoint y: 170, endPoint x: 537, endPoint y: 306, distance: 269.0
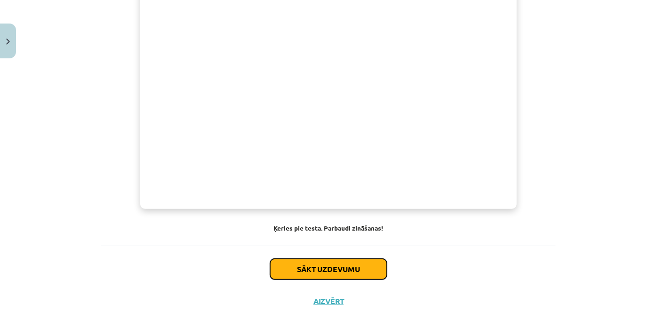
click at [293, 259] on button "Sākt uzdevumu" at bounding box center [328, 269] width 117 height 21
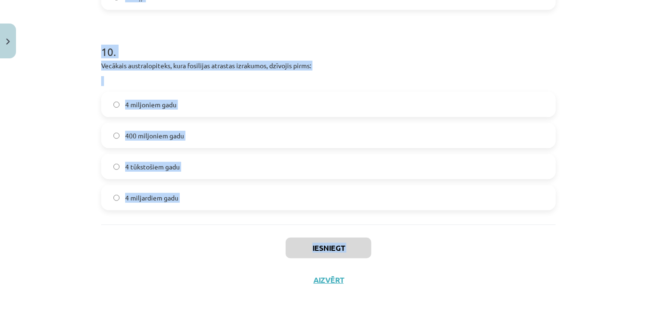
scroll to position [1996, 0]
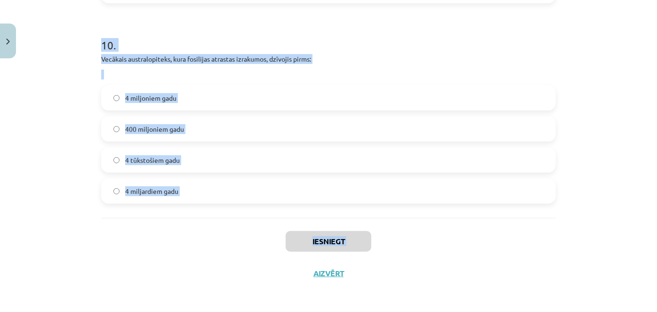
drag, startPoint x: 96, startPoint y: 227, endPoint x: 271, endPoint y: 202, distance: 176.3
copy form "Lor ip dolorsitam consectet adipiscingeli sed Doeius Tempori utlabore? Etdolor …"
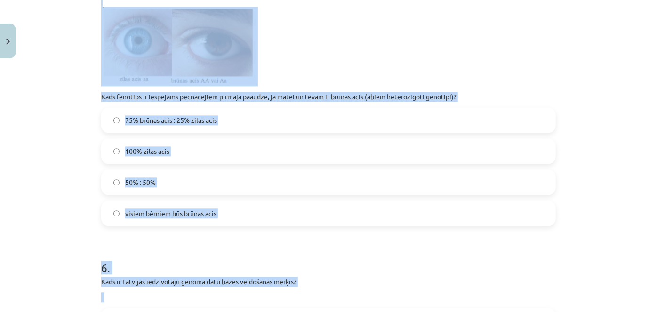
scroll to position [490, 0]
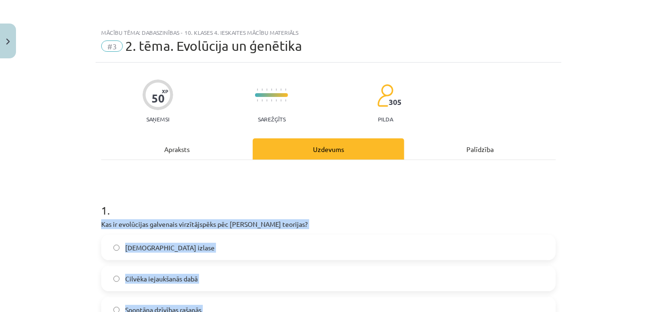
drag, startPoint x: 247, startPoint y: 95, endPoint x: 208, endPoint y: 126, distance: 49.9
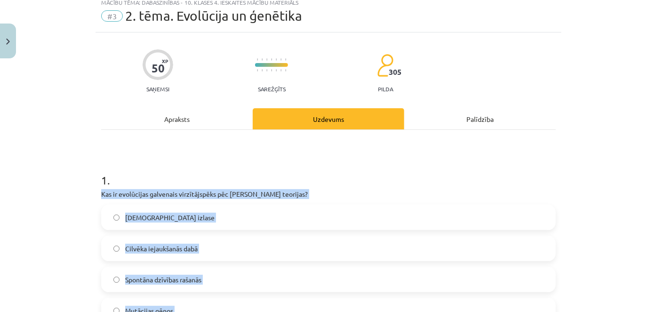
scroll to position [86, 0]
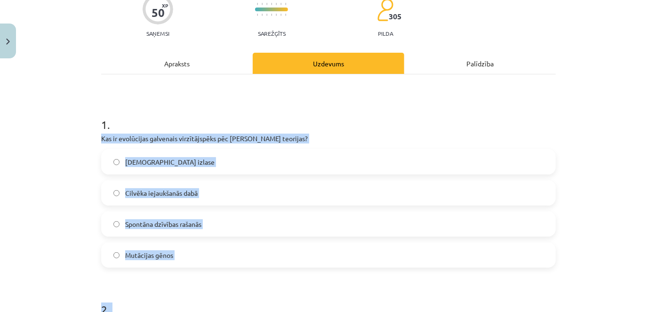
click at [154, 146] on div "1 . Kas ir evolūcijas galvenais virzītājspēks pēc [PERSON_NAME] teorijas? Dabis…" at bounding box center [328, 185] width 454 height 166
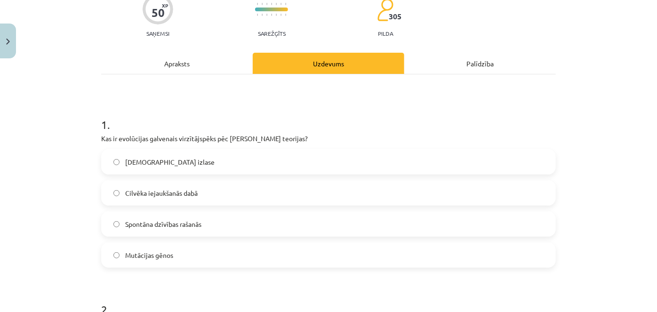
click at [152, 159] on span "[DEMOGRAPHIC_DATA] izlase" at bounding box center [169, 162] width 89 height 10
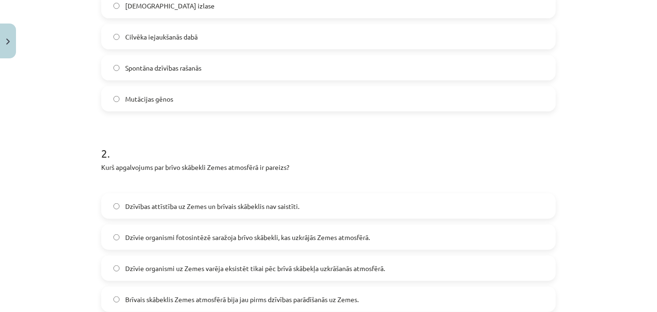
scroll to position [300, 0]
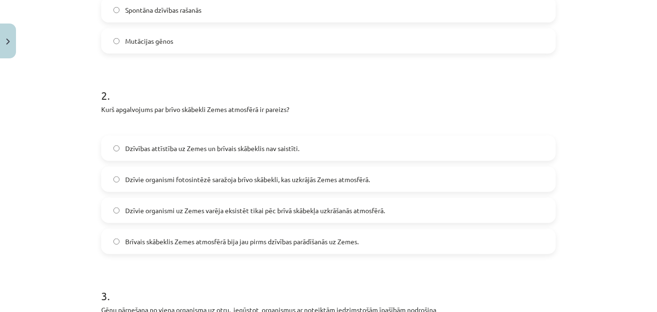
click at [381, 187] on label "Dzīvie organismi fotosintēzē saražoja brīvo skābekli, kas uzkrājās Zemes atmosf…" at bounding box center [328, 179] width 452 height 24
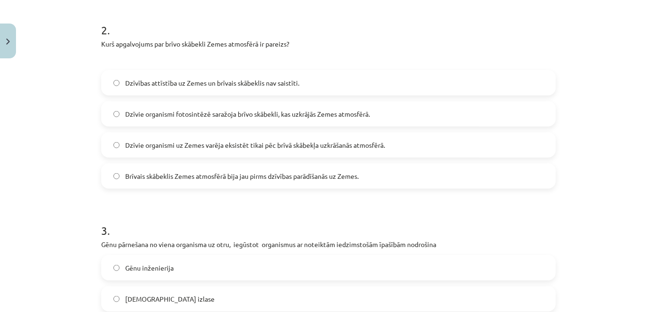
scroll to position [428, 0]
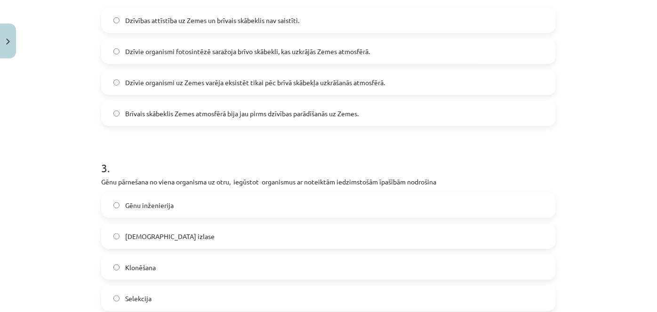
click at [151, 210] on label "Gēnu inženierija" at bounding box center [328, 205] width 452 height 24
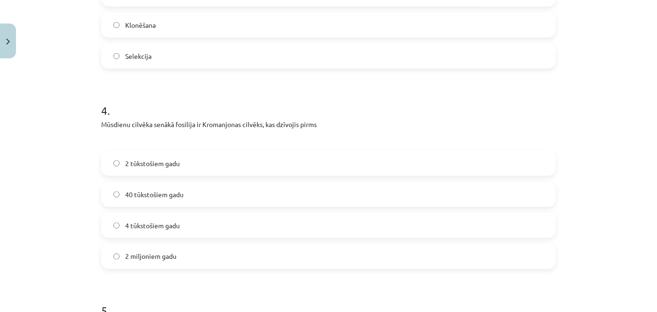
scroll to position [684, 0]
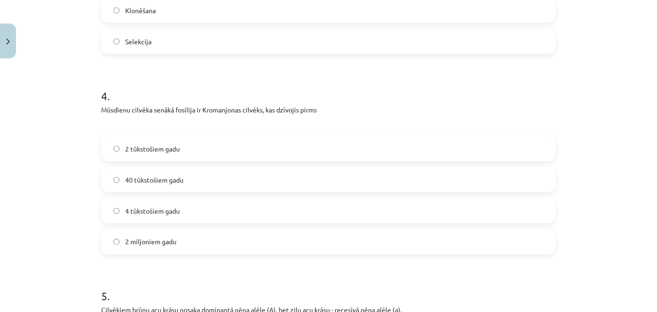
click at [136, 191] on div "2 tūkstošiem gadu 40 tūkstošiem gadu 4 tūkstošiem gadu 2 miljoniem gadu" at bounding box center [328, 195] width 454 height 119
click at [133, 179] on span "40 tūkstošiem gadu" at bounding box center [154, 180] width 58 height 10
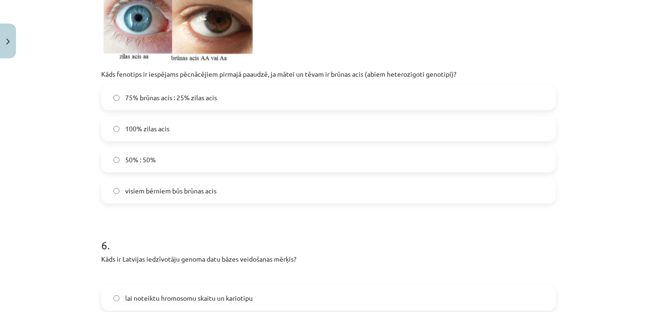
scroll to position [1026, 0]
click at [146, 99] on span "75% brūnas acis : 25% zilas acis" at bounding box center [171, 97] width 92 height 10
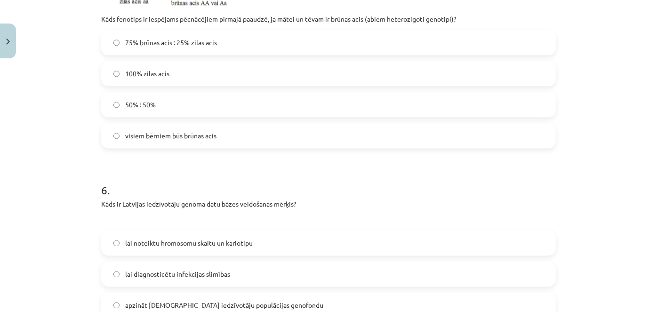
scroll to position [1198, 0]
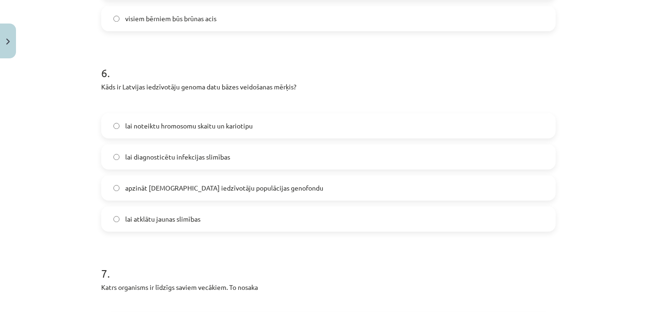
click at [204, 191] on span "apzināt [DEMOGRAPHIC_DATA] iedzīvotāju populācijas genofondu" at bounding box center [224, 188] width 198 height 10
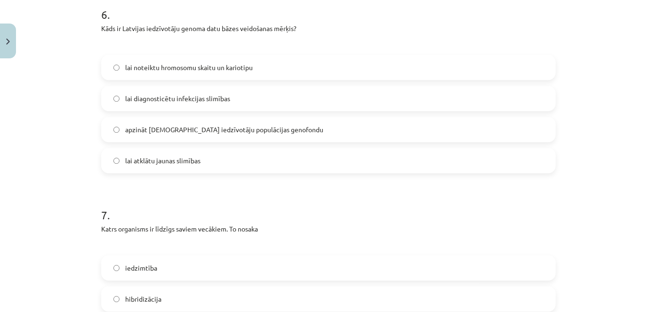
scroll to position [1368, 0]
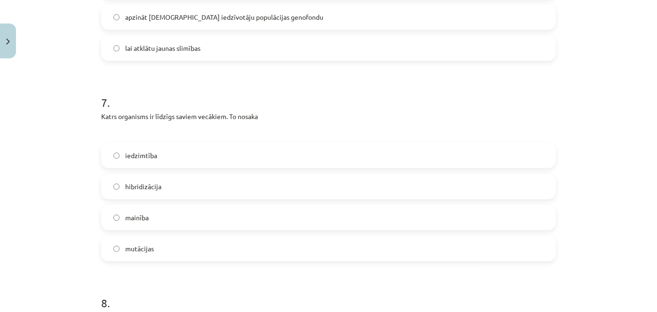
drag, startPoint x: 132, startPoint y: 180, endPoint x: 131, endPoint y: 158, distance: 21.7
click at [132, 180] on label "hibridizācija" at bounding box center [328, 187] width 452 height 24
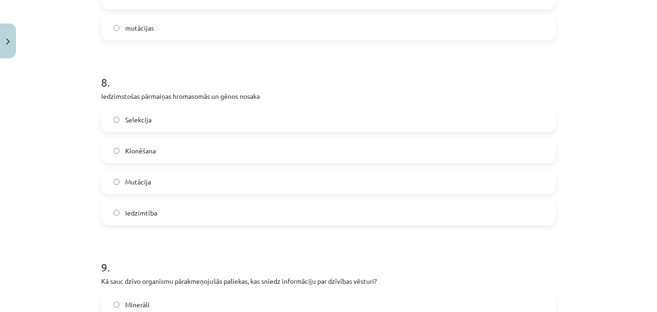
scroll to position [1625, 0]
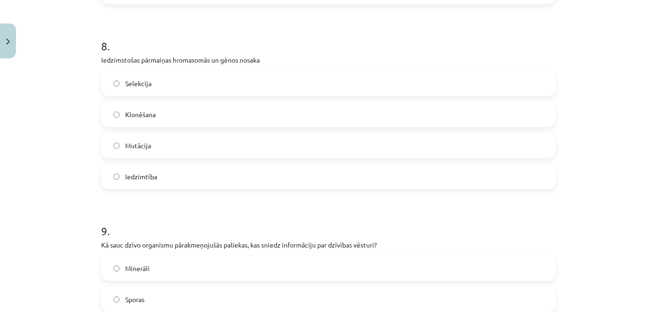
click at [159, 148] on label "Mutācija" at bounding box center [328, 146] width 452 height 24
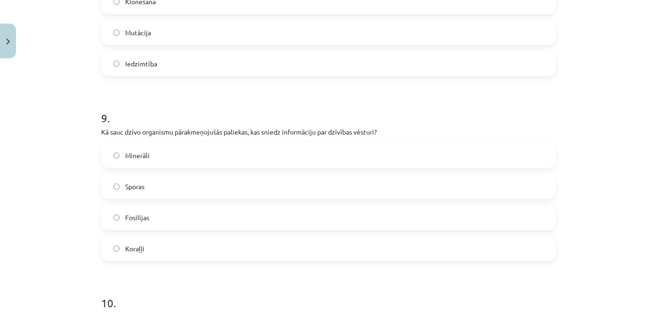
scroll to position [1796, 0]
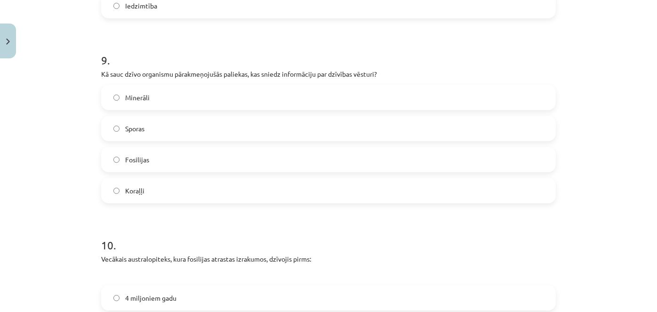
click at [148, 161] on label "Fosilijas" at bounding box center [328, 160] width 452 height 24
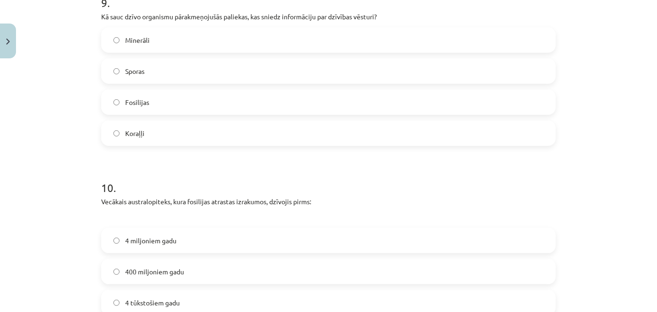
scroll to position [1967, 0]
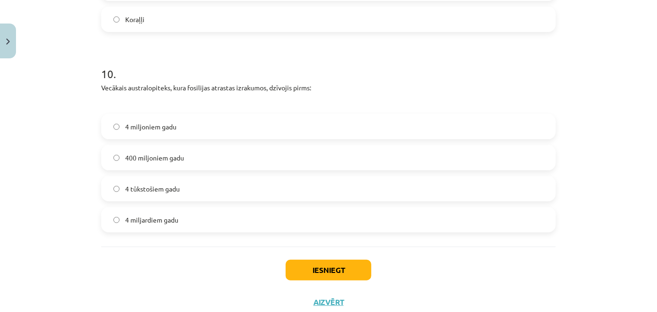
click at [170, 156] on span "400 miljoniem gadu" at bounding box center [154, 158] width 59 height 10
click at [348, 276] on button "Iesniegt" at bounding box center [329, 270] width 86 height 21
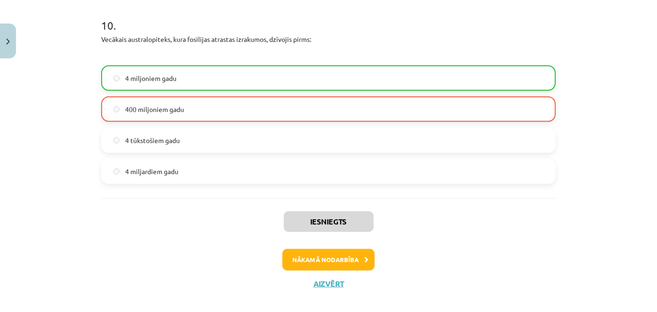
scroll to position [2025, 0]
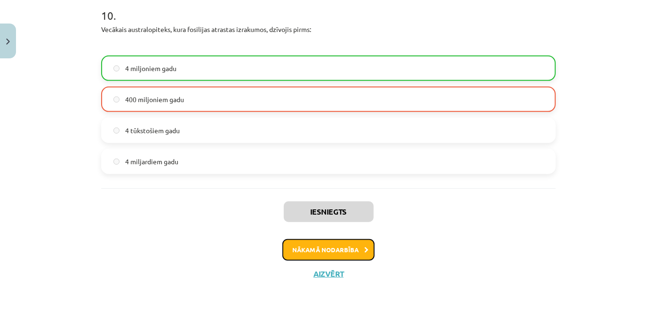
click at [304, 251] on button "Nākamā nodarbība" at bounding box center [328, 250] width 92 height 22
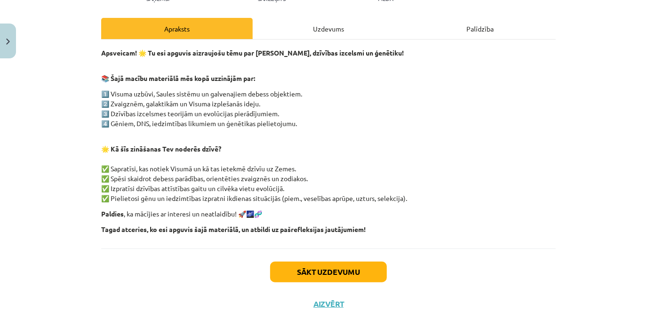
scroll to position [151, 0]
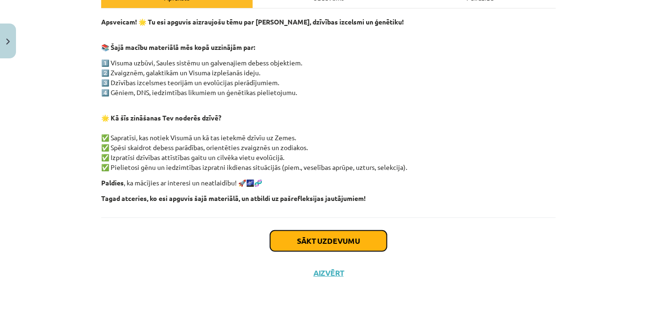
click at [286, 243] on button "Sākt uzdevumu" at bounding box center [328, 240] width 117 height 21
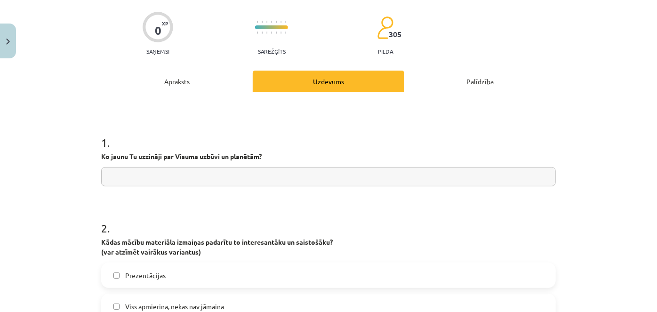
scroll to position [109, 0]
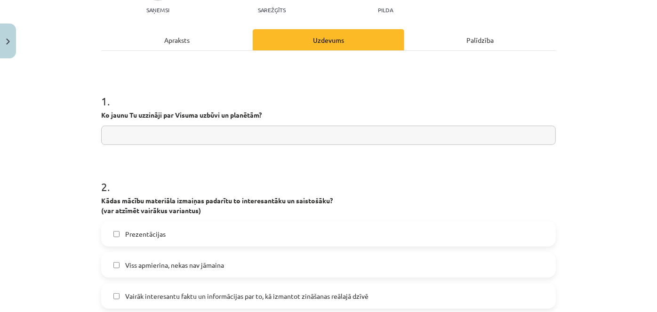
click at [101, 116] on strong "Ko jaunu Tu uzzināji par Visuma uzbūvi un planētām?" at bounding box center [181, 115] width 160 height 8
click at [144, 123] on div "1 . Ko jaunu Tu uzzināji par [PERSON_NAME] uzbūvi un planētām?" at bounding box center [328, 111] width 454 height 67
click at [153, 136] on input "text" at bounding box center [328, 135] width 454 height 19
drag, startPoint x: 282, startPoint y: 88, endPoint x: 254, endPoint y: 113, distance: 38.0
click at [254, 113] on div "1 . Ko jaunu Tu uzzināji par [PERSON_NAME] uzbūvi un planētām?" at bounding box center [328, 111] width 454 height 67
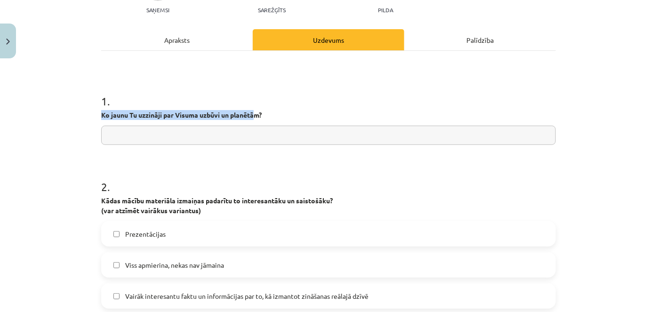
click at [254, 113] on strong "Ko jaunu Tu uzzināji par Visuma uzbūvi un planētām?" at bounding box center [181, 115] width 160 height 8
drag, startPoint x: 254, startPoint y: 113, endPoint x: 270, endPoint y: 117, distance: 16.5
click at [270, 117] on p "Ko jaunu Tu uzzināji par Visuma uzbūvi un planētām?" at bounding box center [328, 115] width 454 height 10
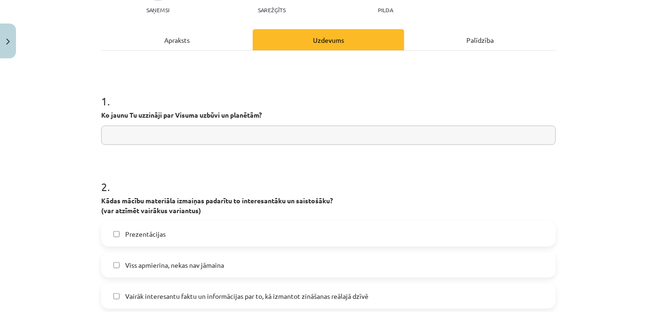
drag, startPoint x: 224, startPoint y: 123, endPoint x: 219, endPoint y: 134, distance: 11.8
paste input "**********"
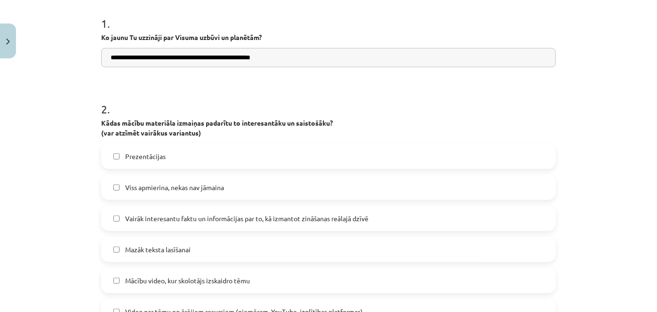
scroll to position [194, 0]
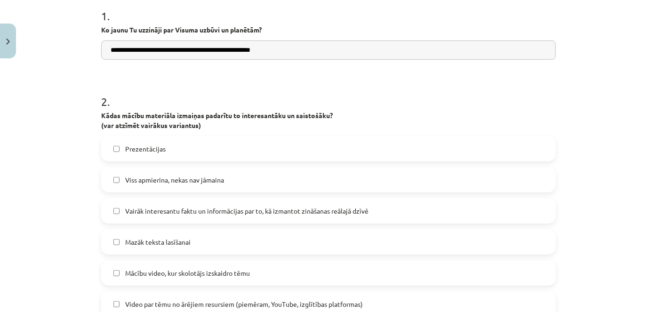
type input "**********"
click at [158, 156] on label "Prezentācijas" at bounding box center [328, 149] width 452 height 24
click at [168, 212] on span "Vairāk interesantu faktu un informācijas par to, kā izmantot zināšanas reālajā …" at bounding box center [246, 211] width 243 height 10
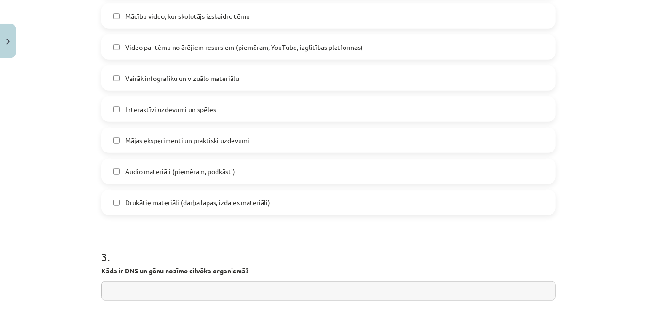
click at [176, 186] on div "Prezentācijas Viss apmierina, nekas nav jāmaina Vairāk interesantu faktu un inf…" at bounding box center [328, 47] width 454 height 336
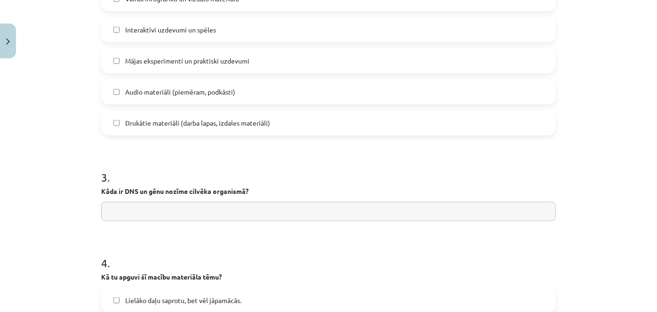
scroll to position [622, 0]
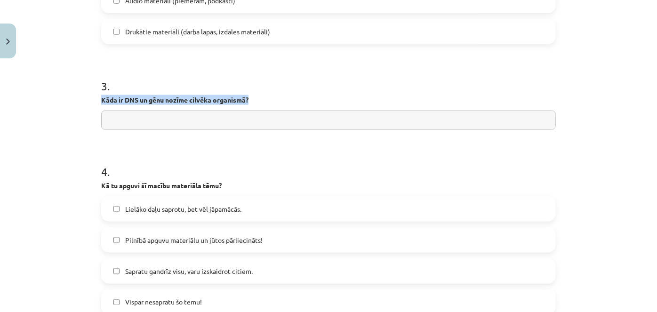
drag, startPoint x: 246, startPoint y: 98, endPoint x: 85, endPoint y: 99, distance: 160.9
click at [85, 99] on div "**********" at bounding box center [328, 156] width 657 height 312
drag, startPoint x: 136, startPoint y: 103, endPoint x: 158, endPoint y: 95, distance: 22.8
copy strong "Kāda ir DNS un gēnu nozīme cilvēka organismā?"
paste input "**********"
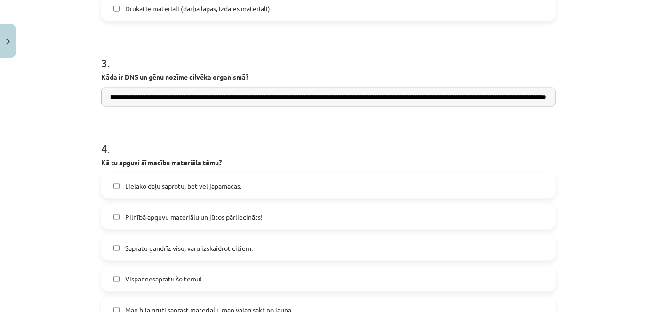
scroll to position [707, 0]
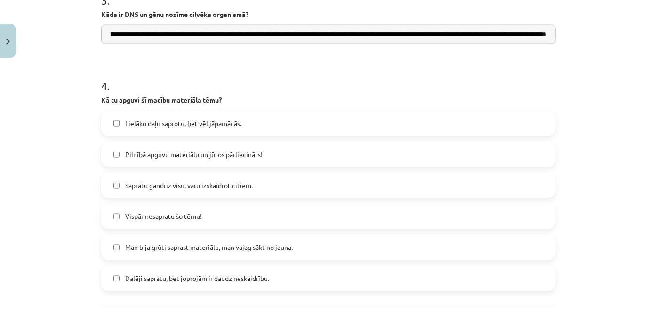
type input "**********"
click at [126, 119] on span "Lielāko daļu saprotu, bet vēl jāpamācās." at bounding box center [183, 124] width 116 height 10
click at [168, 181] on span "Sapratu gandrīz visu, varu izskaidrot citiem." at bounding box center [188, 186] width 127 height 10
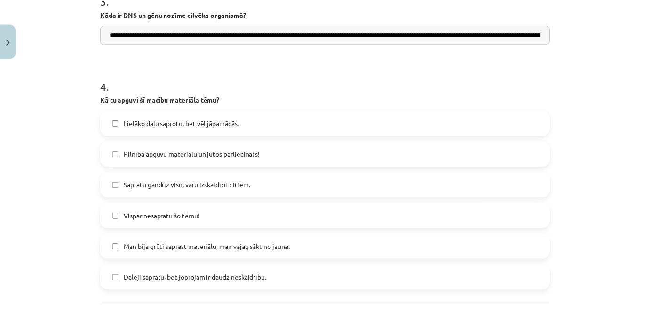
scroll to position [795, 0]
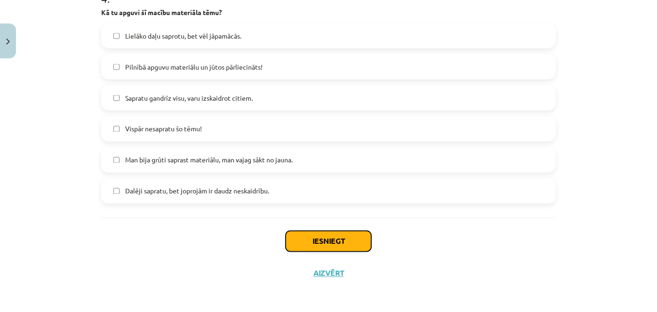
click at [318, 249] on button "Iesniegt" at bounding box center [329, 241] width 86 height 21
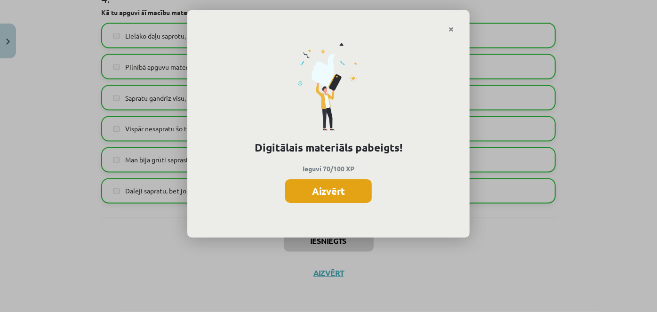
click at [336, 195] on button "Aizvērt" at bounding box center [328, 191] width 87 height 24
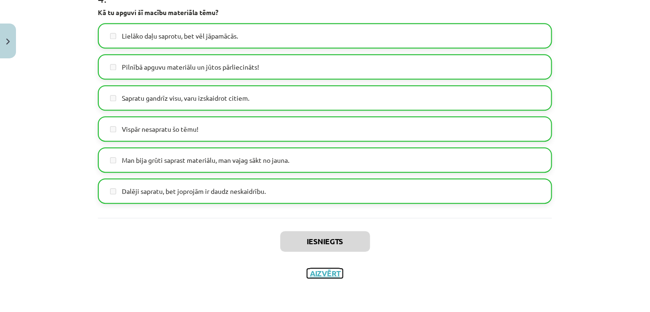
click at [328, 271] on button "Aizvērt" at bounding box center [325, 273] width 36 height 9
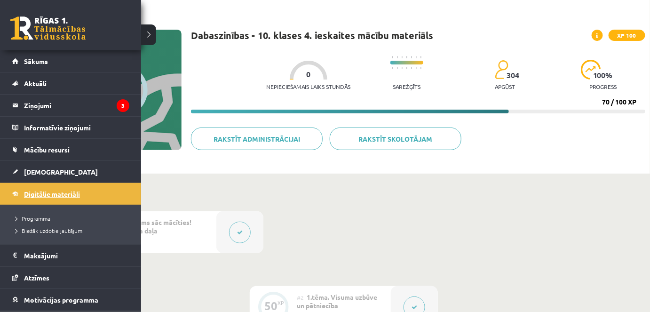
click at [46, 191] on span "Digitālie materiāli" at bounding box center [52, 194] width 56 height 8
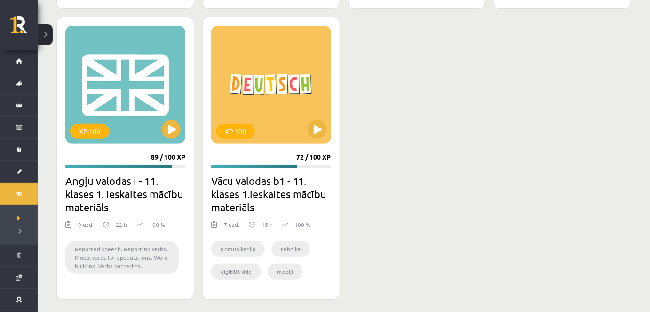
scroll to position [1275, 0]
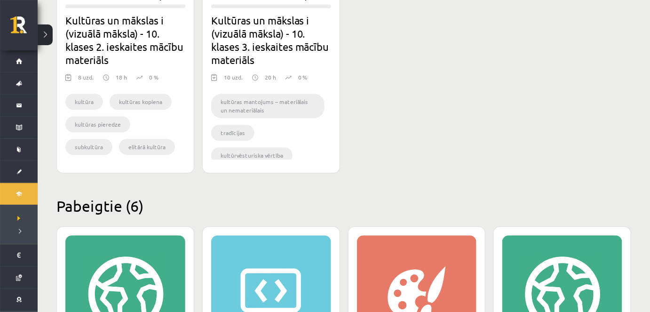
drag, startPoint x: 417, startPoint y: 195, endPoint x: 448, endPoint y: 158, distance: 48.1
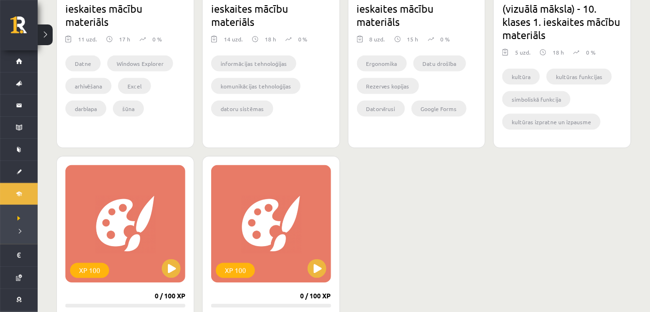
scroll to position [608, 0]
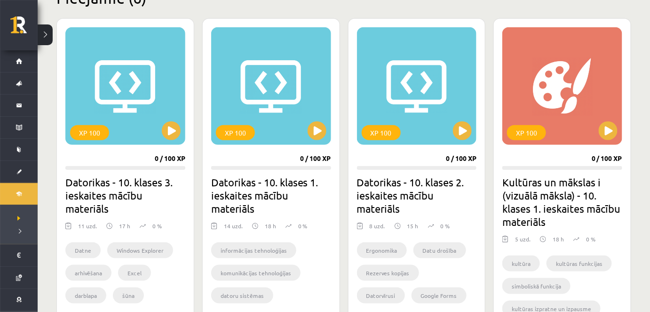
drag, startPoint x: 455, startPoint y: 222, endPoint x: 480, endPoint y: 198, distance: 34.3
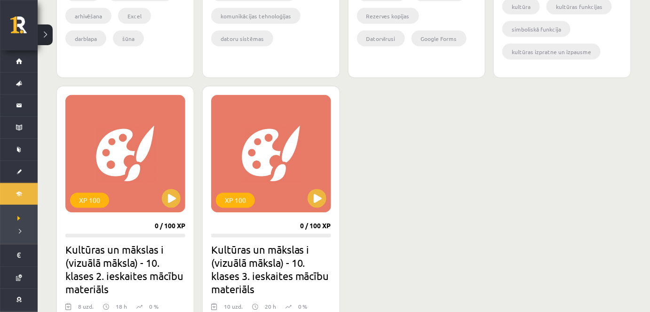
scroll to position [250, 0]
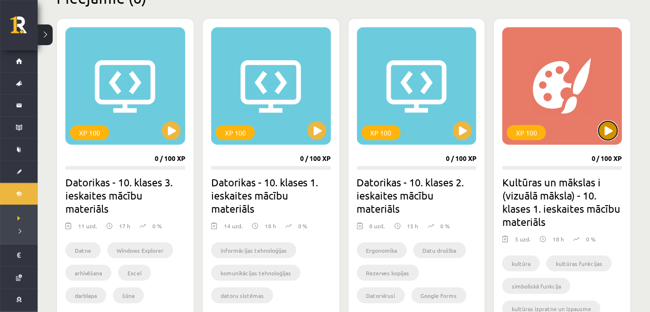
click at [606, 136] on button at bounding box center [608, 130] width 19 height 19
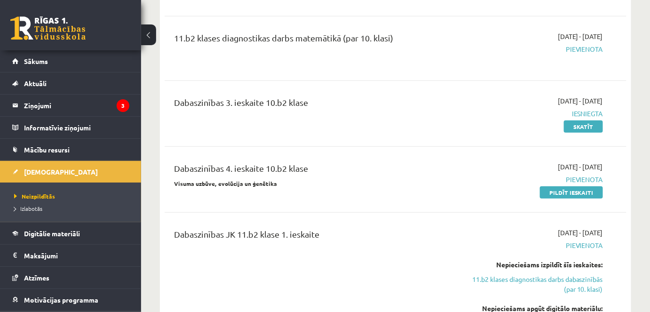
scroll to position [1426, 0]
